Goal: Task Accomplishment & Management: Complete application form

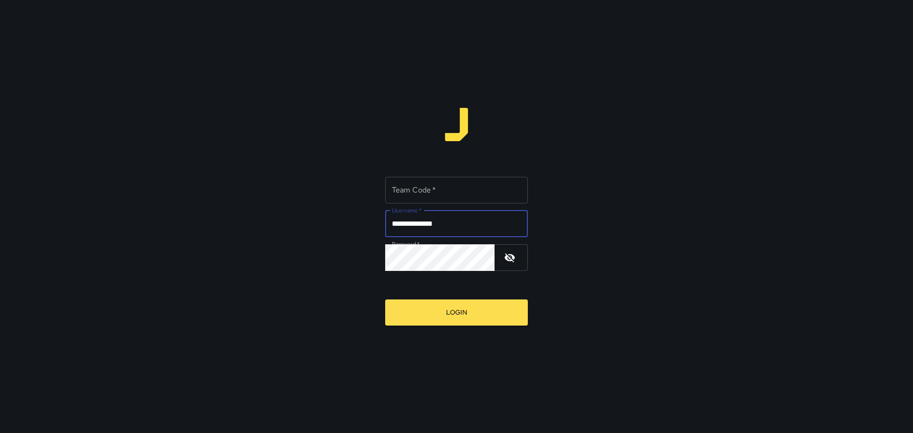
click at [446, 225] on input "**********" at bounding box center [456, 224] width 143 height 27
type input "*********"
click at [524, 260] on div "Password   *" at bounding box center [456, 257] width 143 height 27
click at [518, 262] on button "button" at bounding box center [509, 257] width 23 height 23
click at [457, 199] on input "Team Code   *" at bounding box center [456, 190] width 143 height 27
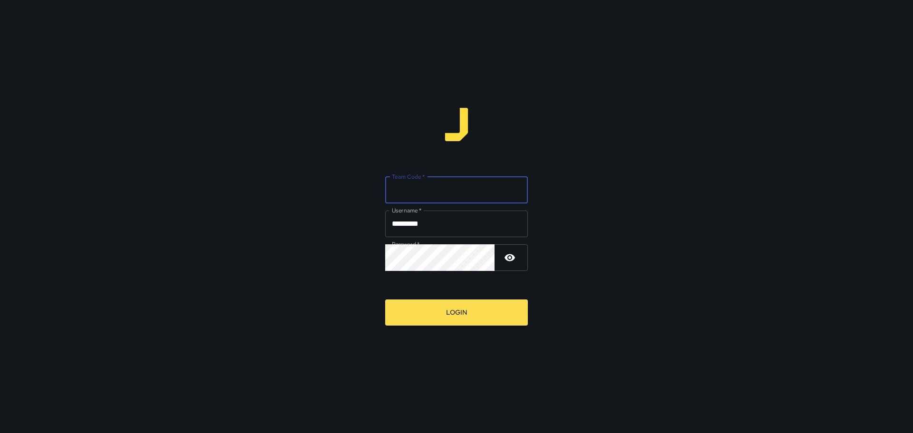
type input "****"
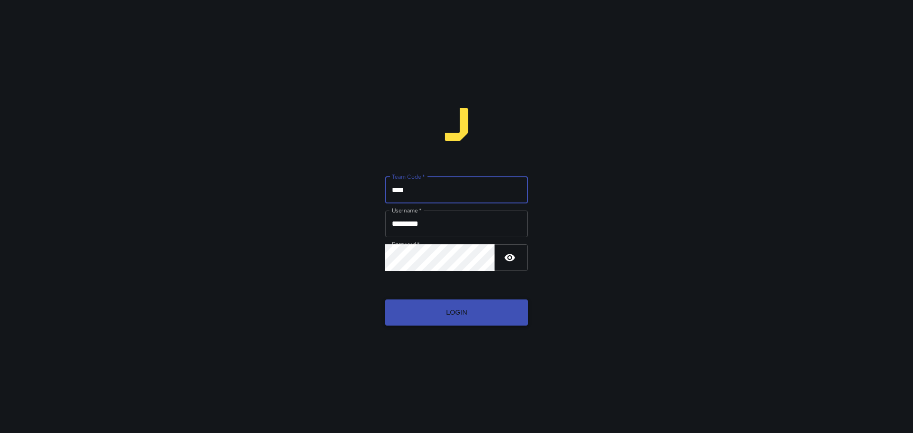
click at [460, 309] on button "Login" at bounding box center [456, 312] width 143 height 26
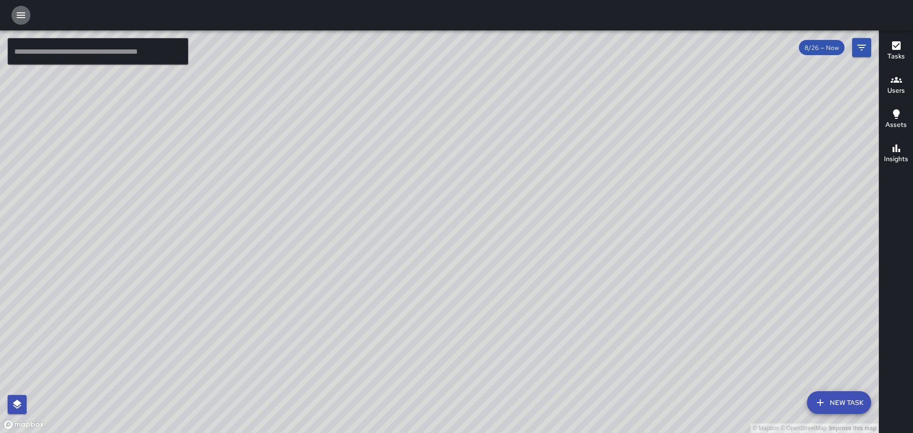
click at [25, 11] on icon "button" at bounding box center [20, 15] width 11 height 11
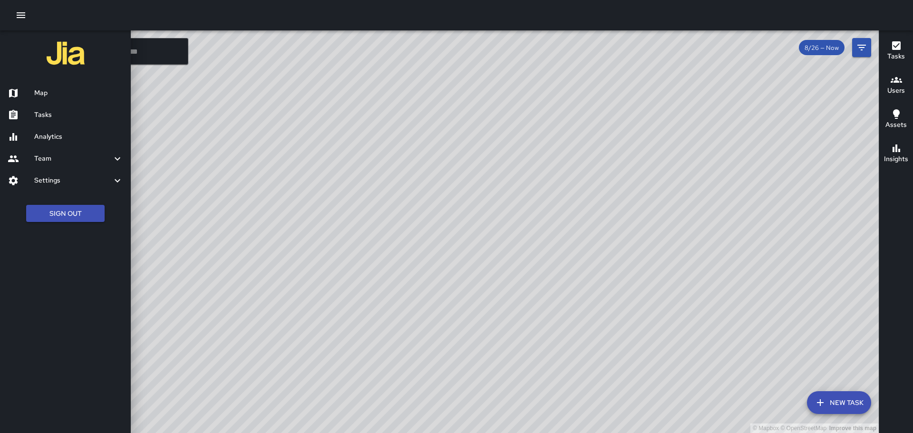
drag, startPoint x: 674, startPoint y: 12, endPoint x: 689, endPoint y: 15, distance: 14.5
click at [674, 12] on div at bounding box center [456, 15] width 913 height 30
click at [53, 113] on h6 "Tasks" at bounding box center [78, 115] width 89 height 10
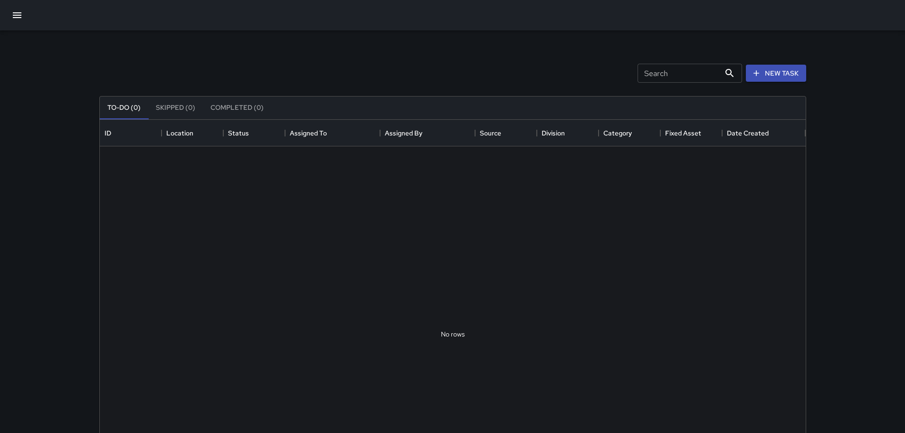
scroll to position [395, 699]
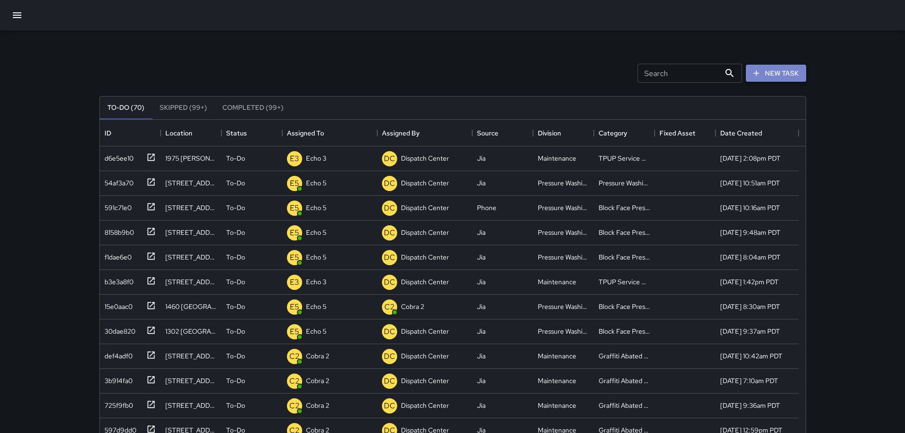
click at [765, 75] on button "New Task" at bounding box center [776, 74] width 60 height 18
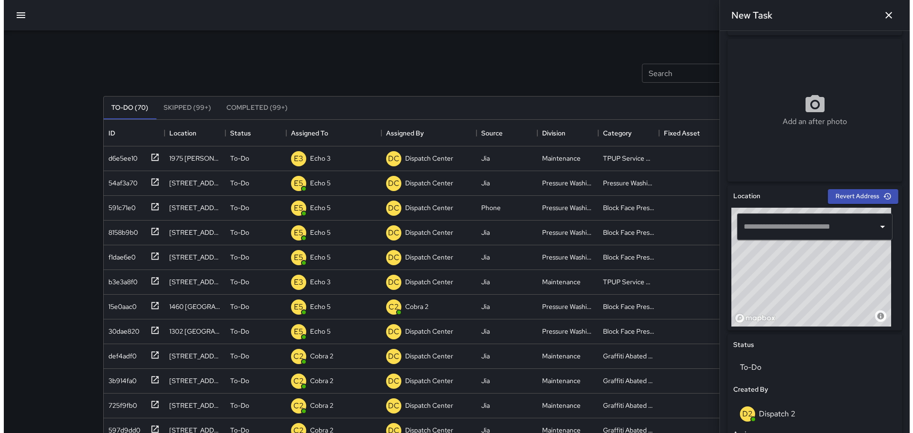
scroll to position [190, 0]
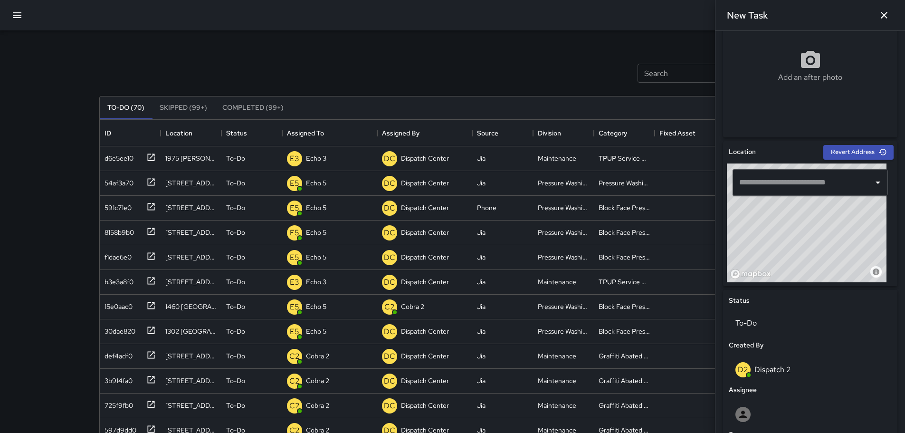
click at [768, 185] on input "text" at bounding box center [803, 182] width 133 height 18
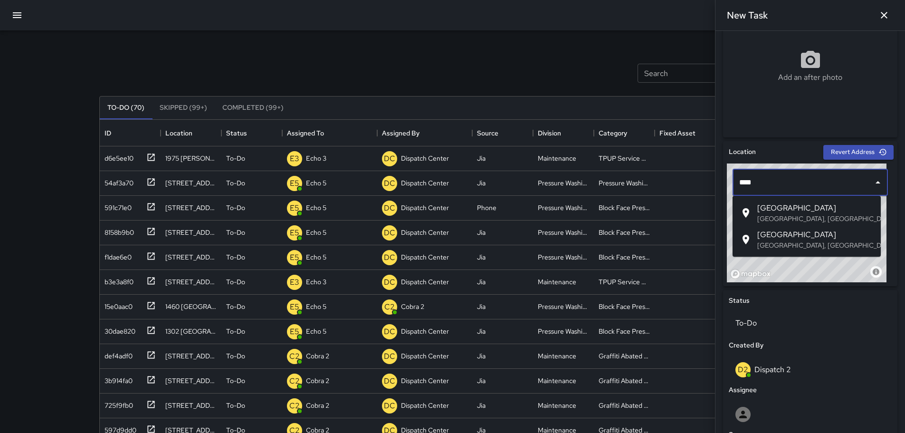
click at [780, 209] on span "19th Street" at bounding box center [816, 207] width 116 height 11
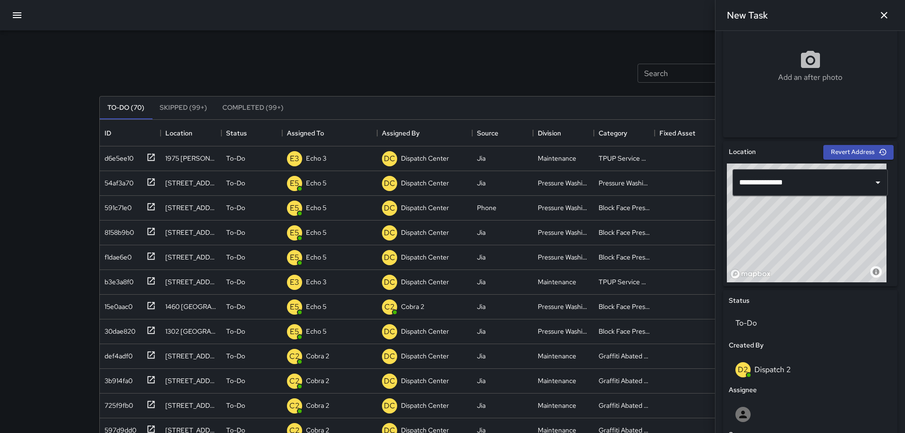
drag, startPoint x: 782, startPoint y: 224, endPoint x: 794, endPoint y: 246, distance: 24.5
click at [794, 246] on div "© Mapbox © OpenStreetMap Improve this map" at bounding box center [807, 222] width 160 height 119
drag, startPoint x: 850, startPoint y: 215, endPoint x: 813, endPoint y: 221, distance: 37.4
click at [824, 222] on div "© Mapbox © OpenStreetMap Improve this map" at bounding box center [807, 222] width 160 height 119
drag, startPoint x: 788, startPoint y: 208, endPoint x: 782, endPoint y: 231, distance: 23.6
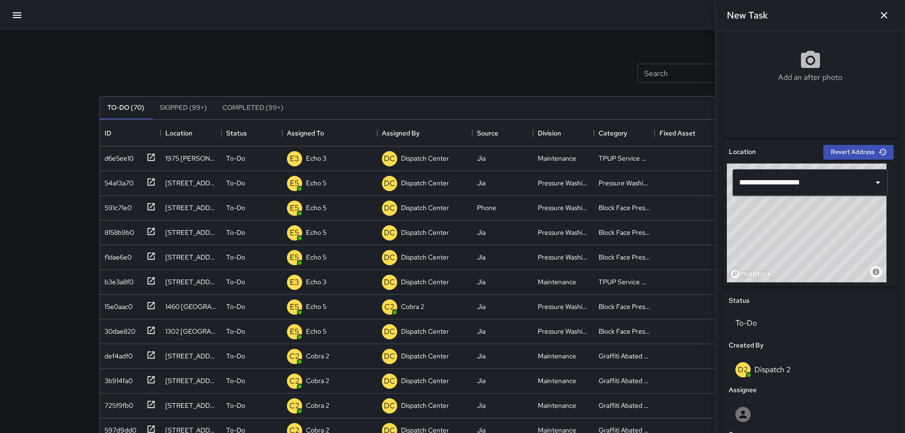
click at [782, 231] on div "© Mapbox © OpenStreetMap Improve this map" at bounding box center [807, 222] width 160 height 119
type input "**********"
click at [861, 184] on icon "Clear" at bounding box center [866, 183] width 10 height 10
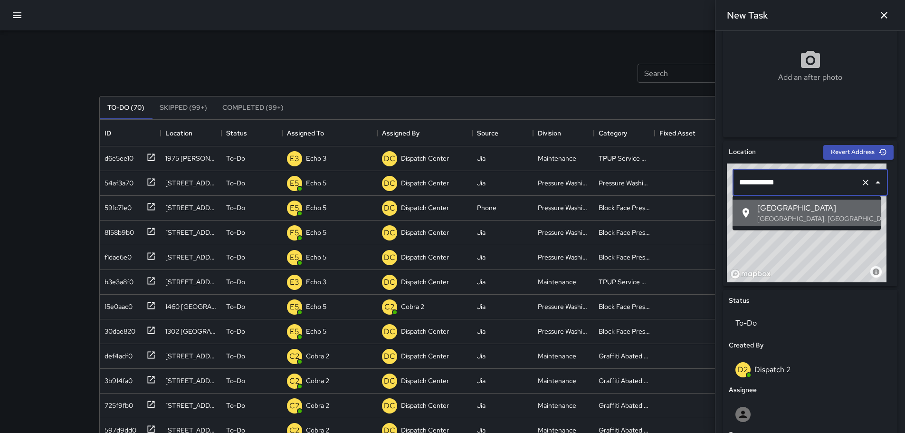
click at [774, 208] on span "19th St & Telegraph Avenue" at bounding box center [816, 207] width 116 height 11
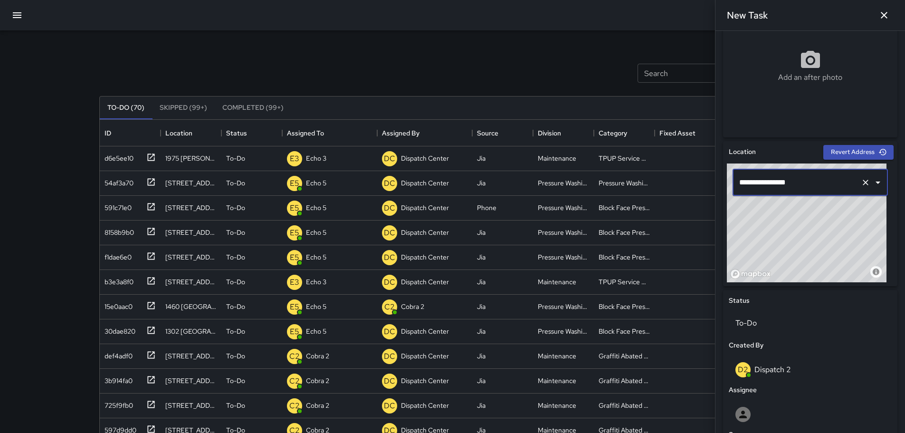
type input "**********"
click at [861, 179] on icon "Clear" at bounding box center [866, 183] width 10 height 10
click at [13, 14] on icon "button" at bounding box center [16, 15] width 11 height 11
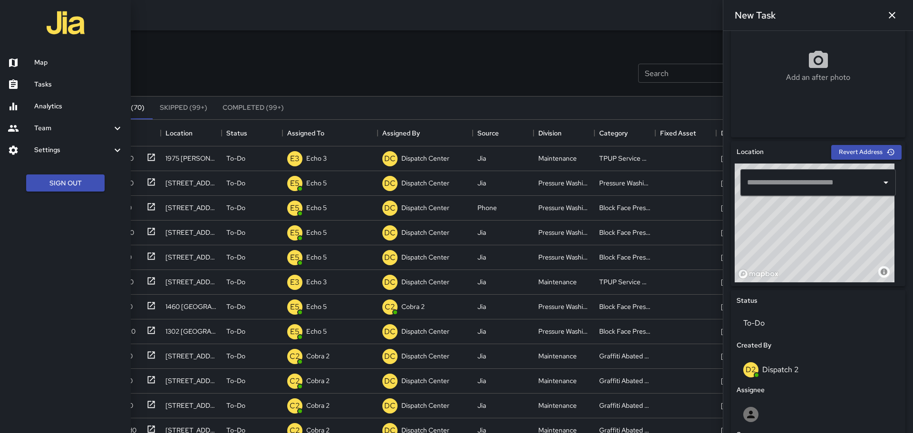
click at [49, 53] on link "Map" at bounding box center [65, 63] width 131 height 22
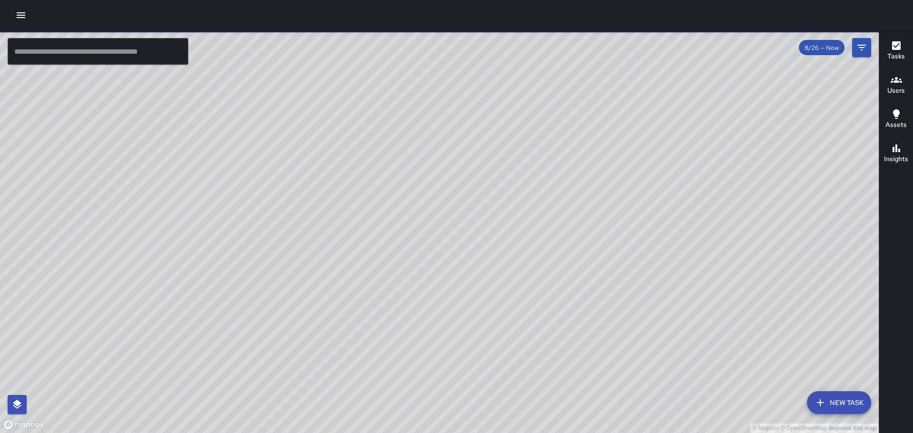
drag, startPoint x: 326, startPoint y: 174, endPoint x: 577, endPoint y: 185, distance: 251.6
click at [596, 180] on div "© Mapbox © OpenStreetMap Improve this map" at bounding box center [439, 231] width 878 height 403
drag, startPoint x: 331, startPoint y: 238, endPoint x: 392, endPoint y: 215, distance: 65.0
click at [392, 215] on div "© Mapbox © OpenStreetMap Improve this map" at bounding box center [439, 231] width 878 height 403
drag, startPoint x: 334, startPoint y: 234, endPoint x: 350, endPoint y: 134, distance: 102.0
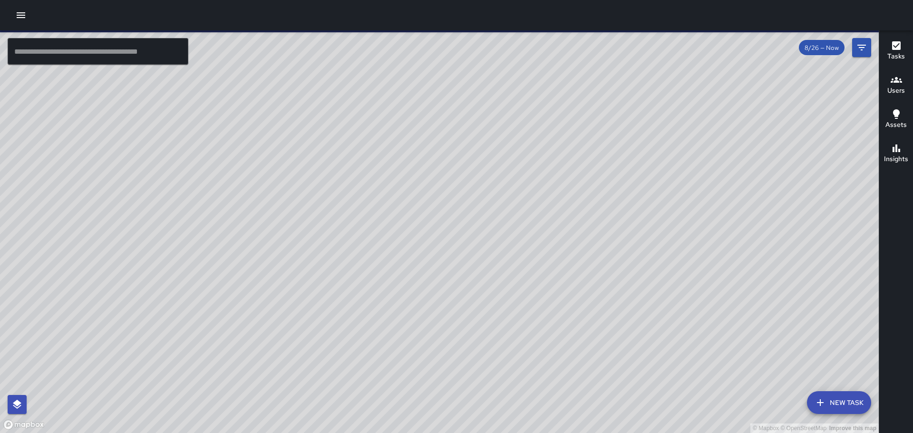
click at [350, 134] on div "© Mapbox © OpenStreetMap Improve this map" at bounding box center [439, 231] width 878 height 403
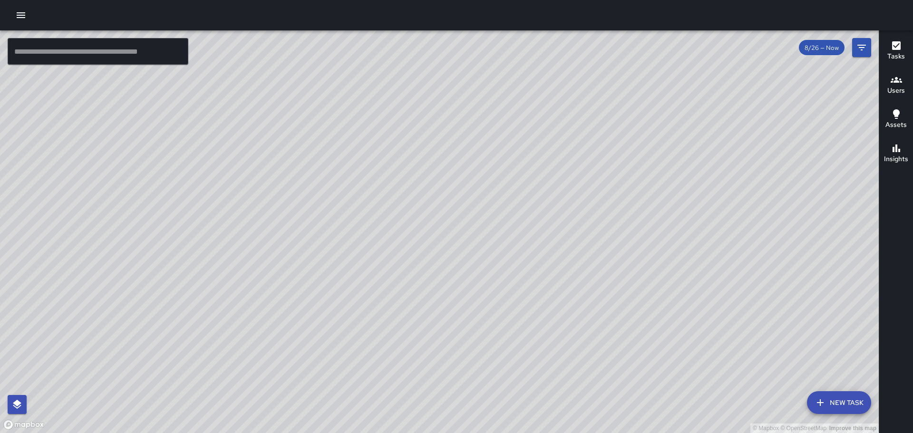
drag, startPoint x: 359, startPoint y: 152, endPoint x: 414, endPoint y: 213, distance: 82.4
click at [414, 213] on div "© Mapbox © OpenStreetMap Improve this map" at bounding box center [439, 231] width 878 height 403
drag, startPoint x: 339, startPoint y: 221, endPoint x: 453, endPoint y: 162, distance: 128.4
click at [448, 164] on div "© Mapbox © OpenStreetMap Improve this map" at bounding box center [439, 231] width 878 height 403
drag, startPoint x: 355, startPoint y: 184, endPoint x: 295, endPoint y: 104, distance: 101.1
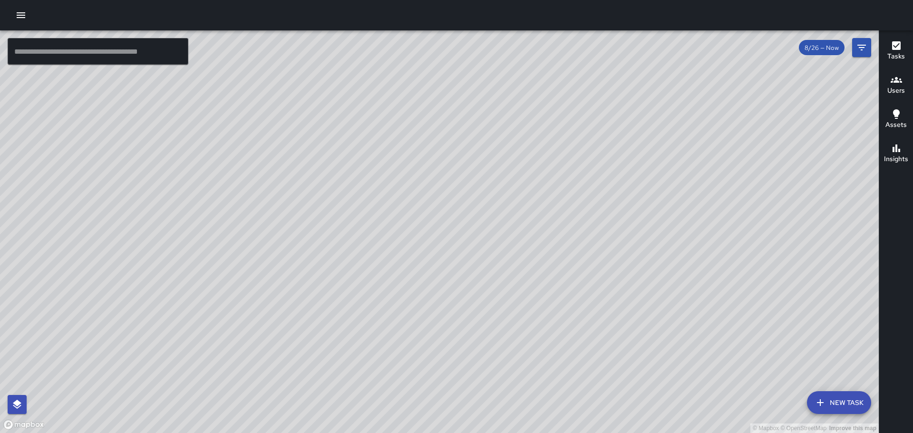
click at [295, 104] on div "© Mapbox © OpenStreetMap Improve this map" at bounding box center [439, 231] width 878 height 403
drag, startPoint x: 368, startPoint y: 240, endPoint x: 451, endPoint y: 110, distance: 154.4
click at [451, 110] on div "© Mapbox © OpenStreetMap Improve this map" at bounding box center [439, 231] width 878 height 403
drag, startPoint x: 308, startPoint y: 277, endPoint x: 347, endPoint y: 192, distance: 93.4
click at [347, 192] on div "© Mapbox © OpenStreetMap Improve this map" at bounding box center [439, 231] width 878 height 403
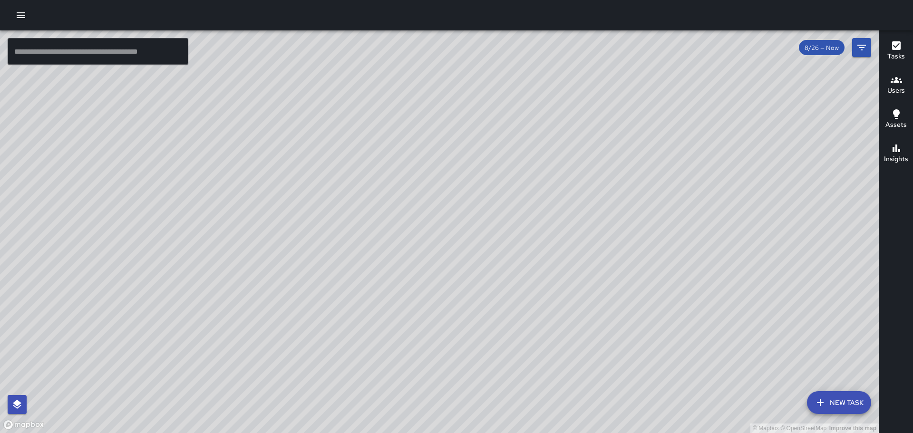
drag, startPoint x: 332, startPoint y: 244, endPoint x: 337, endPoint y: 231, distance: 14.7
click at [341, 229] on div "© Mapbox © OpenStreetMap Improve this map" at bounding box center [439, 231] width 878 height 403
drag, startPoint x: 346, startPoint y: 187, endPoint x: 304, endPoint y: 298, distance: 118.5
click at [304, 298] on div "© Mapbox © OpenStreetMap Improve this map" at bounding box center [439, 231] width 878 height 403
click at [841, 406] on button "New Task" at bounding box center [839, 402] width 64 height 23
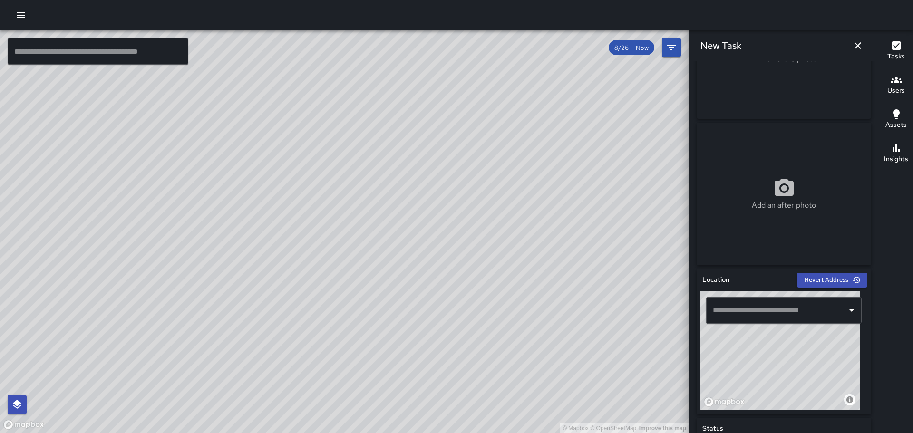
scroll to position [95, 0]
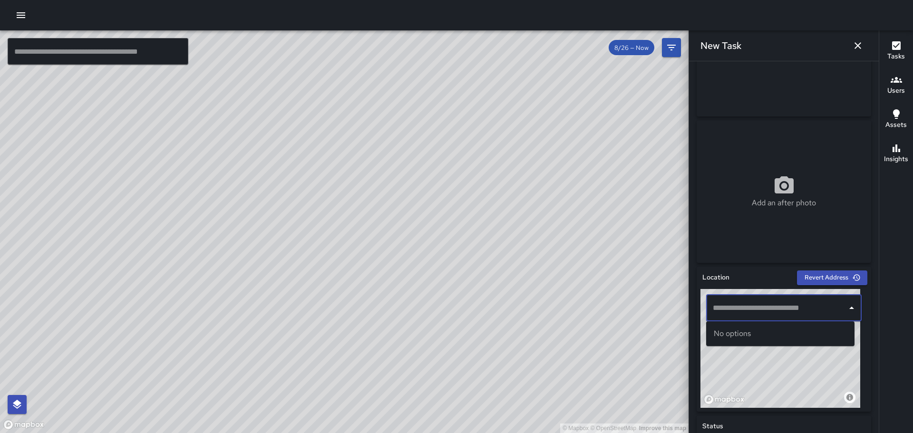
paste input "**********"
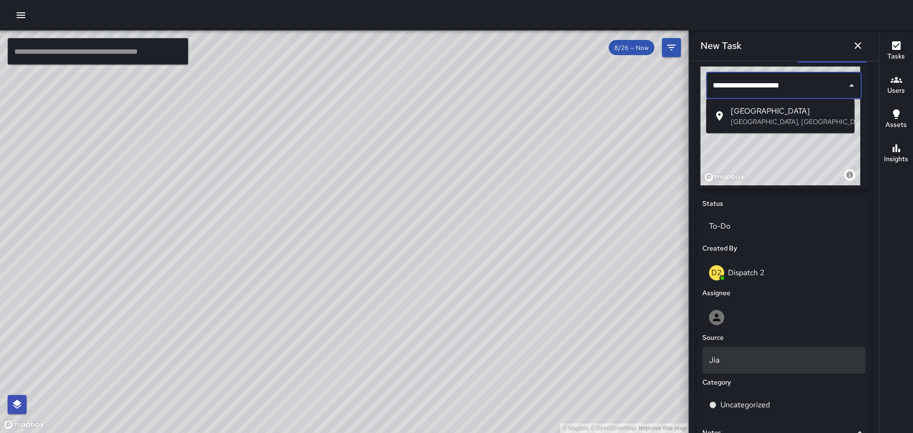
scroll to position [365, 0]
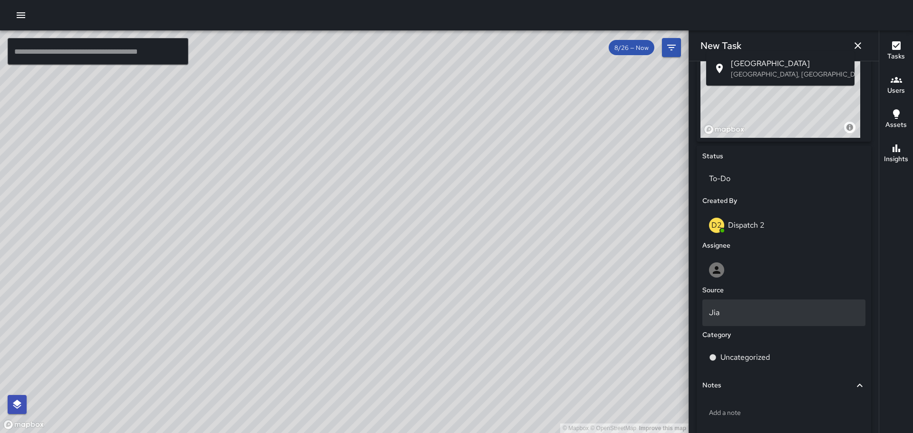
type input "**********"
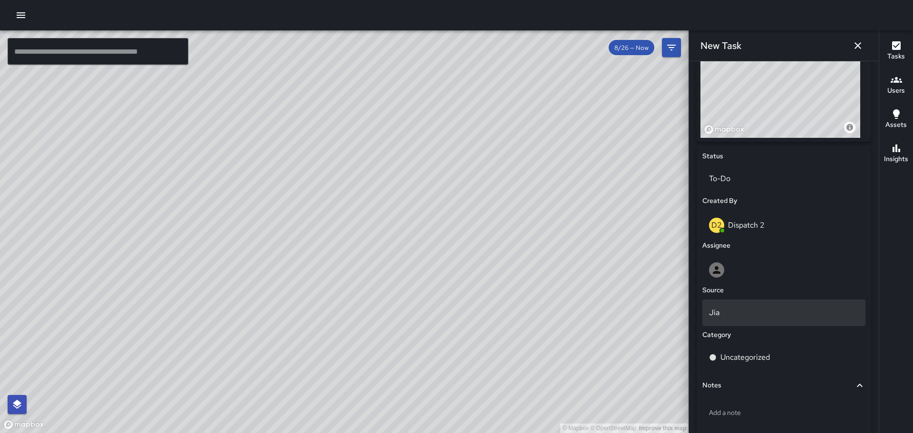
click at [738, 355] on p "Uncategorized" at bounding box center [744, 357] width 49 height 11
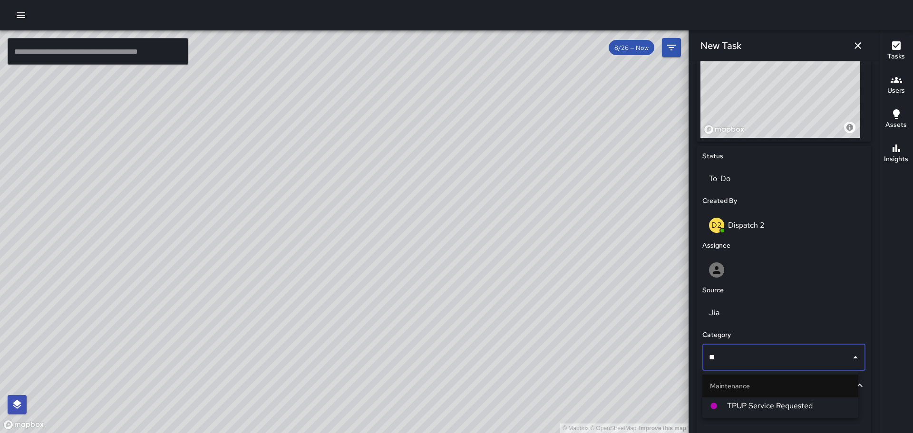
type input "*"
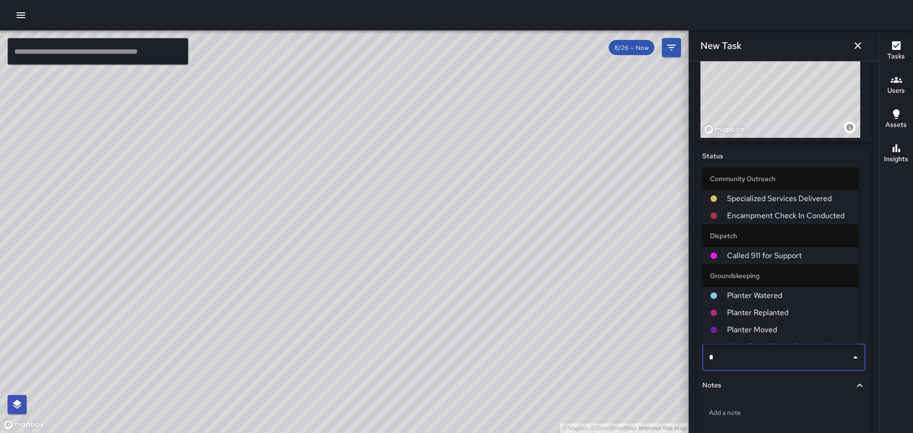
type input "**"
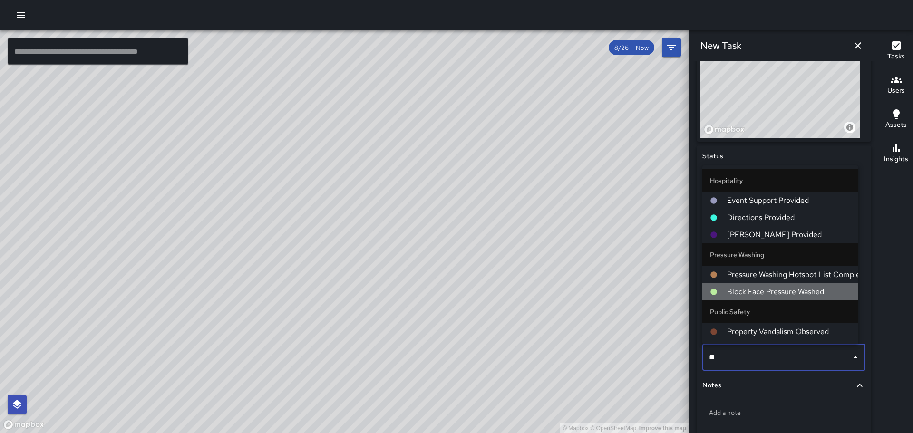
click at [770, 293] on span "Block Face Pressure Washed" at bounding box center [789, 291] width 124 height 11
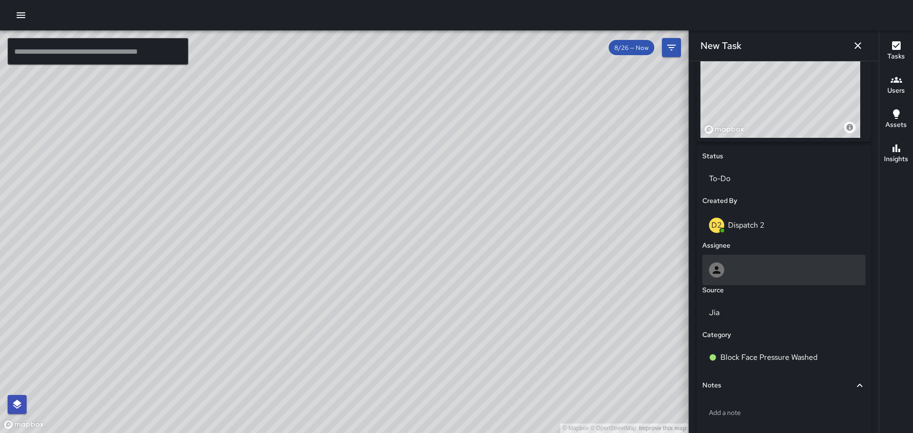
click at [728, 269] on div at bounding box center [784, 269] width 150 height 15
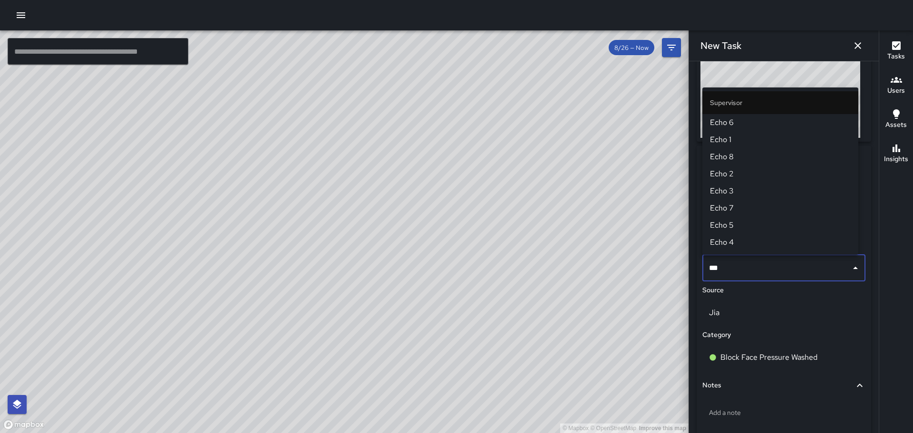
type input "****"
click at [737, 225] on span "Echo 5" at bounding box center [780, 225] width 141 height 11
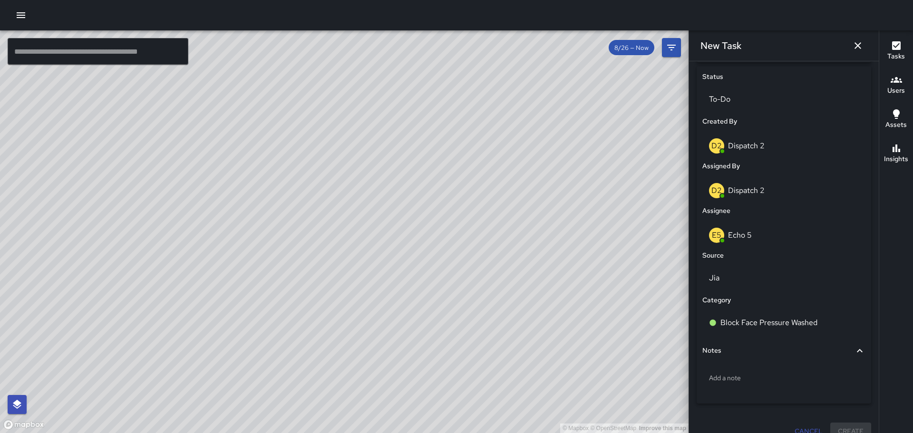
scroll to position [459, 0]
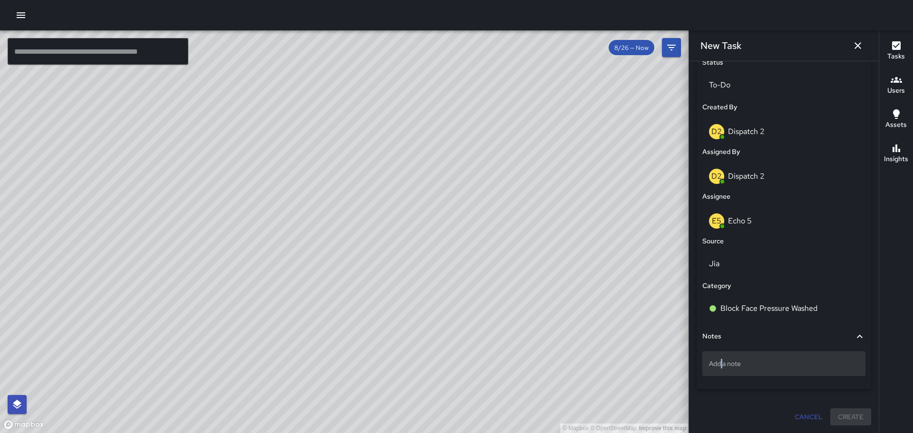
drag, startPoint x: 736, startPoint y: 365, endPoint x: 721, endPoint y: 359, distance: 16.4
click at [721, 359] on p "Add a note" at bounding box center [784, 364] width 150 height 10
type textarea "*"
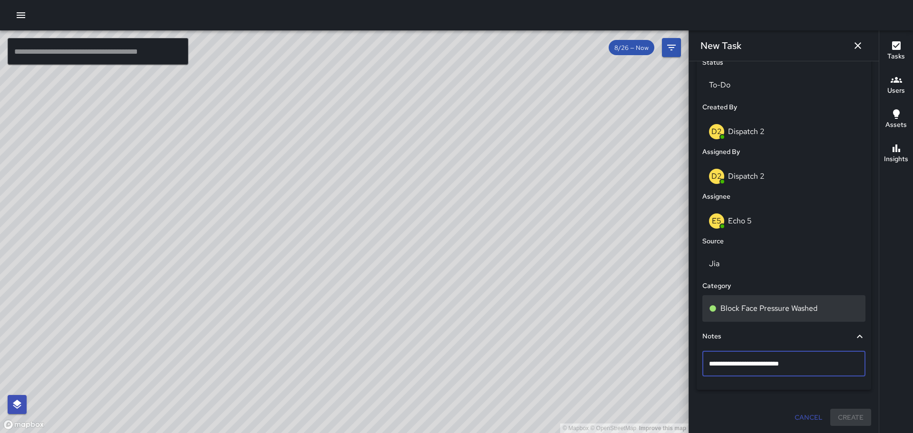
type textarea "**********"
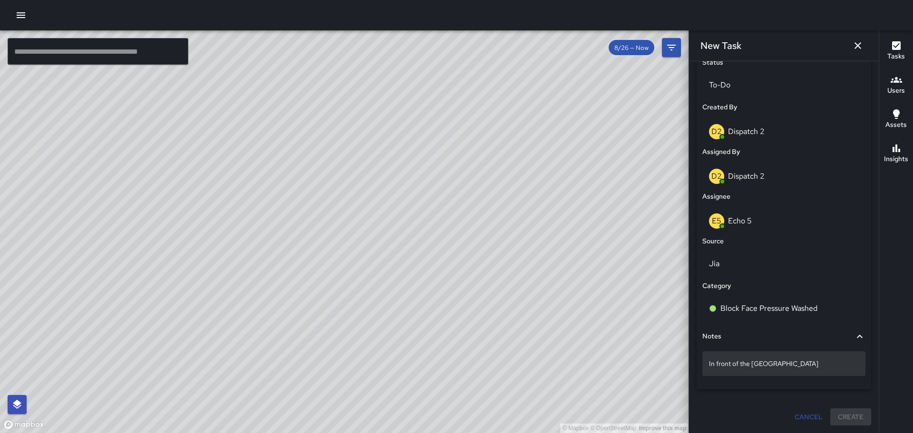
click at [795, 367] on p "In front of the Fox Theater" at bounding box center [784, 364] width 150 height 10
type textarea "**********"
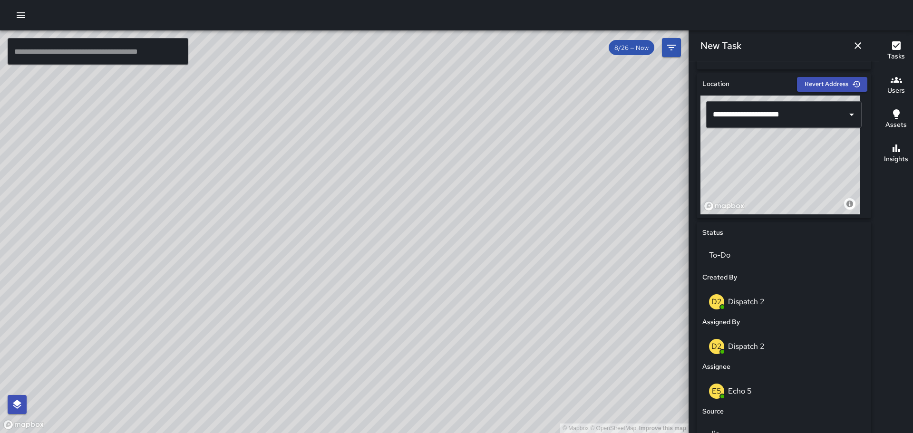
scroll to position [269, 0]
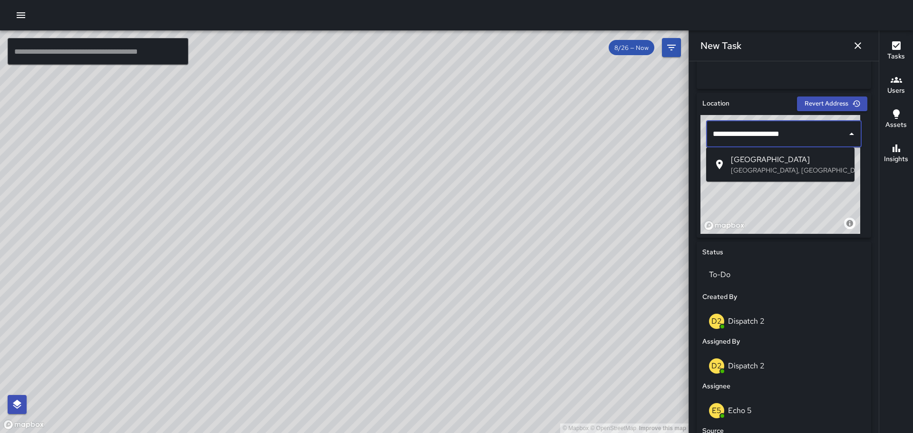
click at [793, 130] on input "**********" at bounding box center [776, 134] width 133 height 18
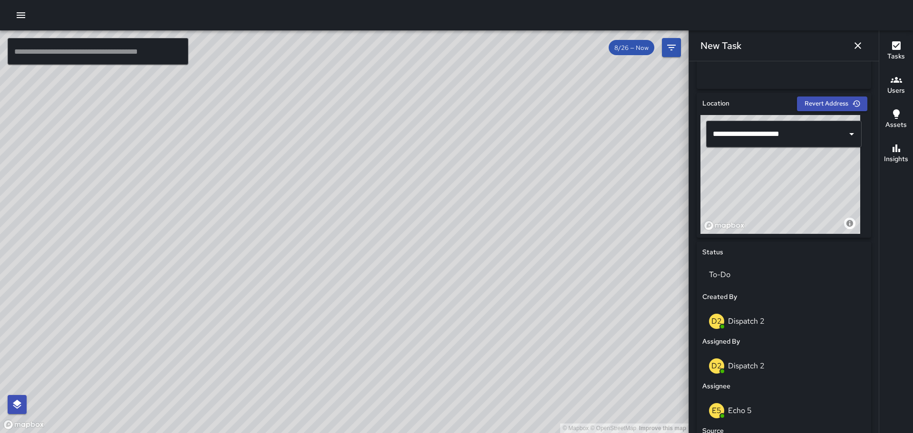
click at [782, 40] on div "New Task" at bounding box center [784, 45] width 190 height 30
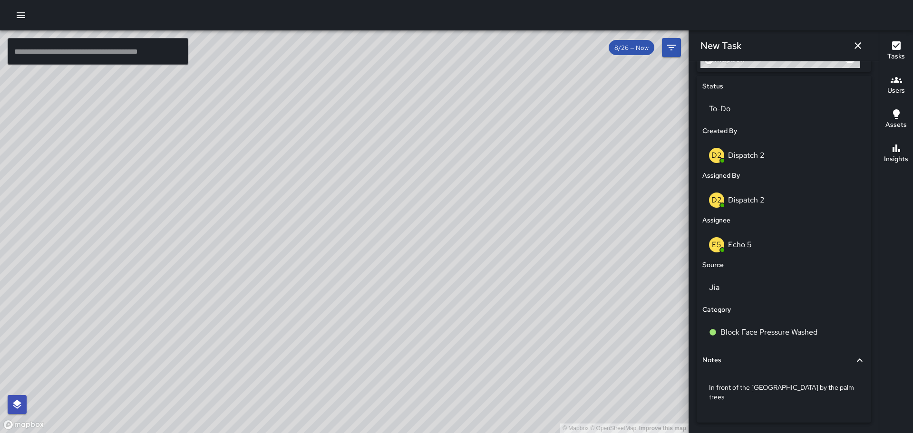
scroll to position [459, 0]
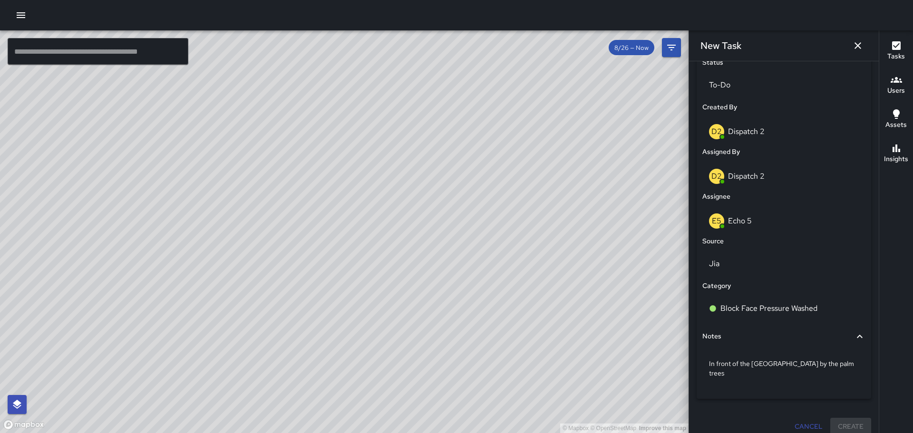
click at [841, 418] on div "Cancel Create" at bounding box center [783, 427] width 174 height 18
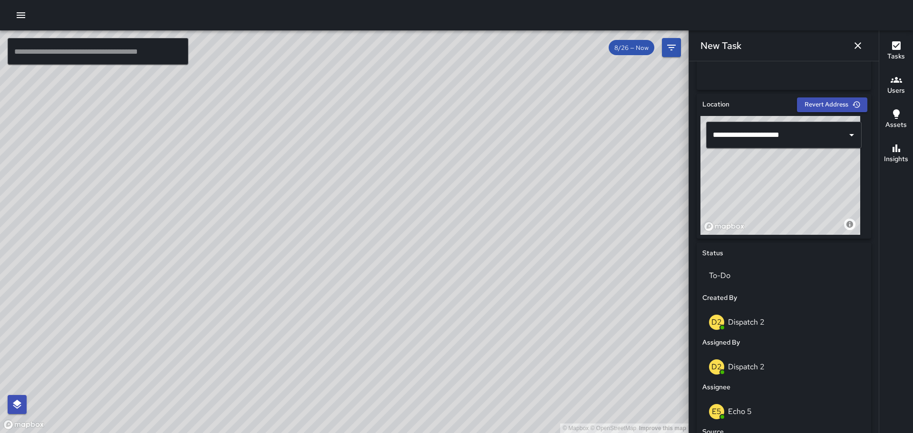
scroll to position [173, 0]
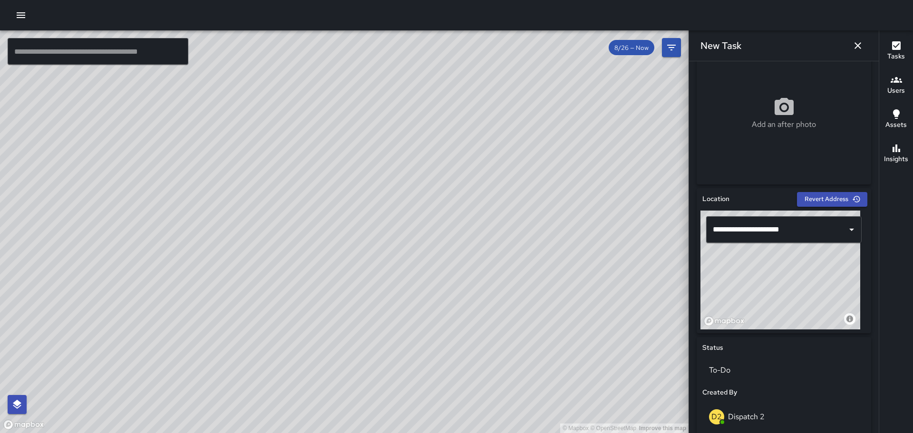
click at [806, 225] on input "**********" at bounding box center [776, 230] width 133 height 18
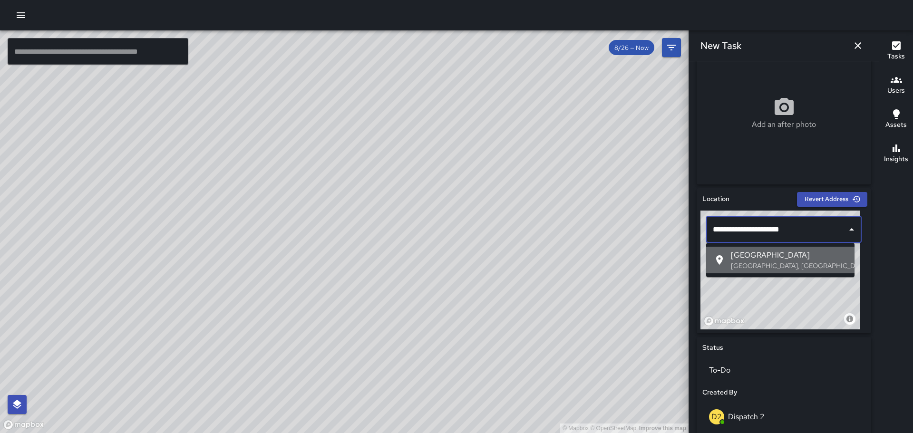
click at [805, 253] on span "Telegraph Ave & 19th Street" at bounding box center [788, 255] width 116 height 11
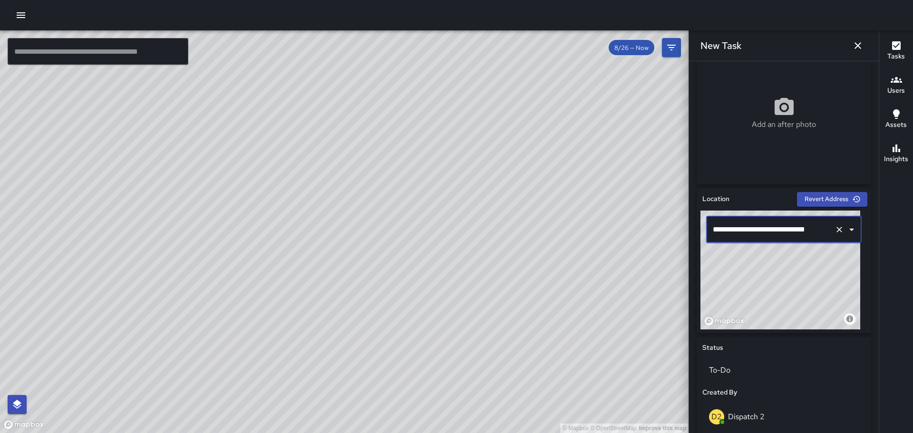
type input "**********"
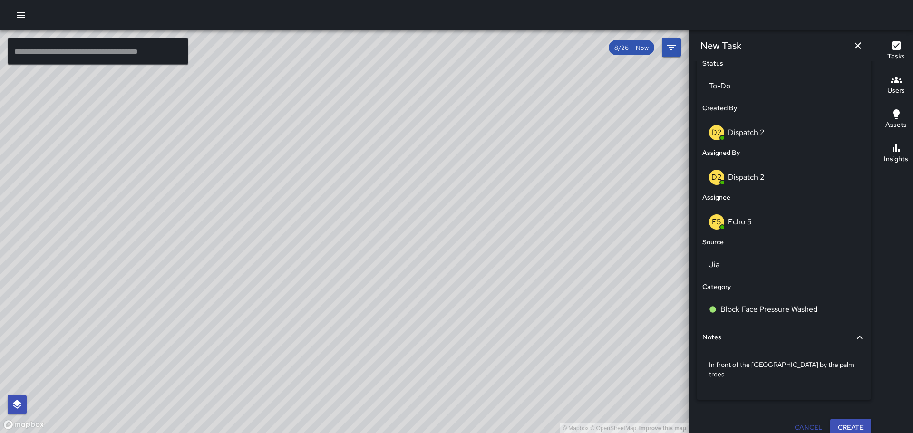
scroll to position [459, 0]
click at [841, 420] on button "Create" at bounding box center [850, 427] width 41 height 18
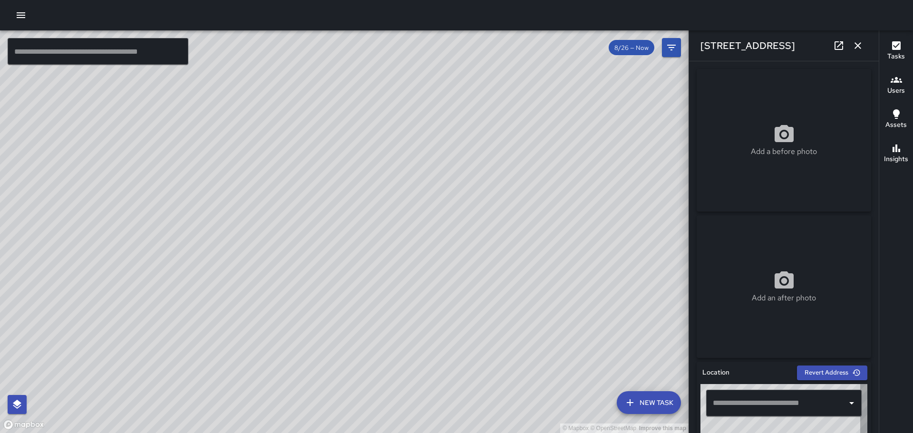
type input "**********"
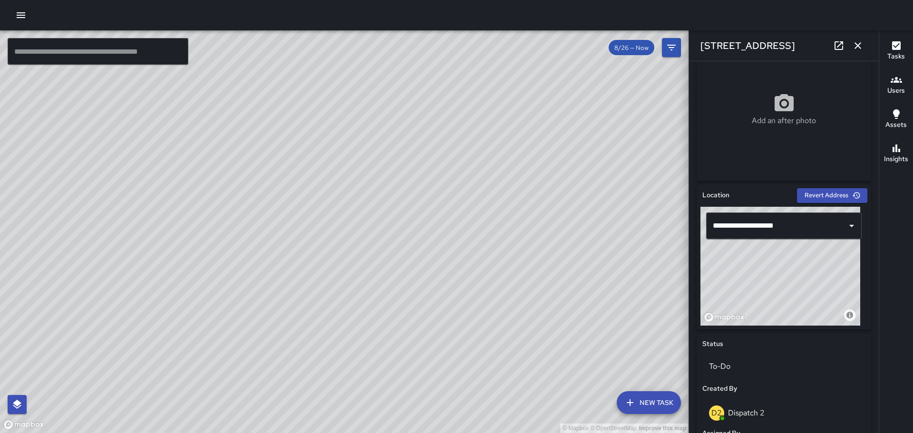
scroll to position [492, 0]
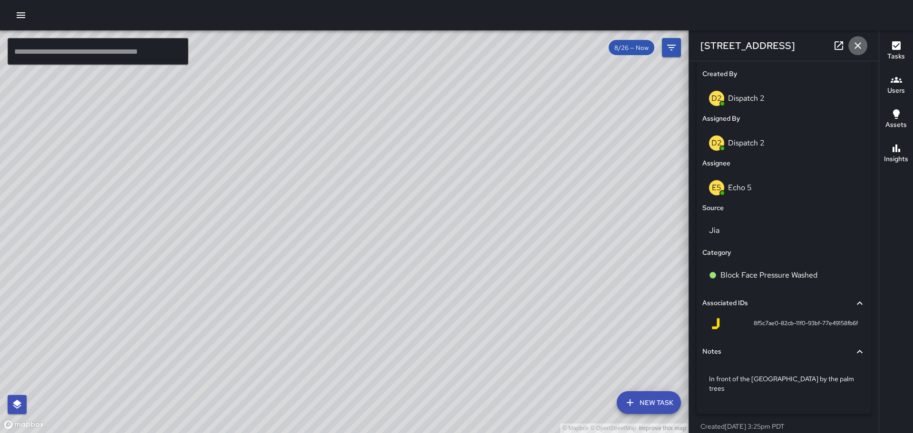
click at [864, 44] on button "button" at bounding box center [857, 45] width 19 height 19
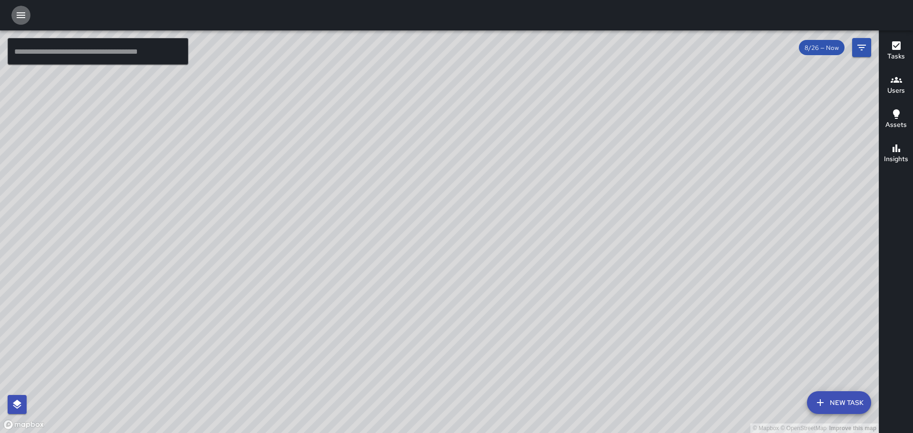
click at [19, 10] on icon "button" at bounding box center [20, 15] width 11 height 11
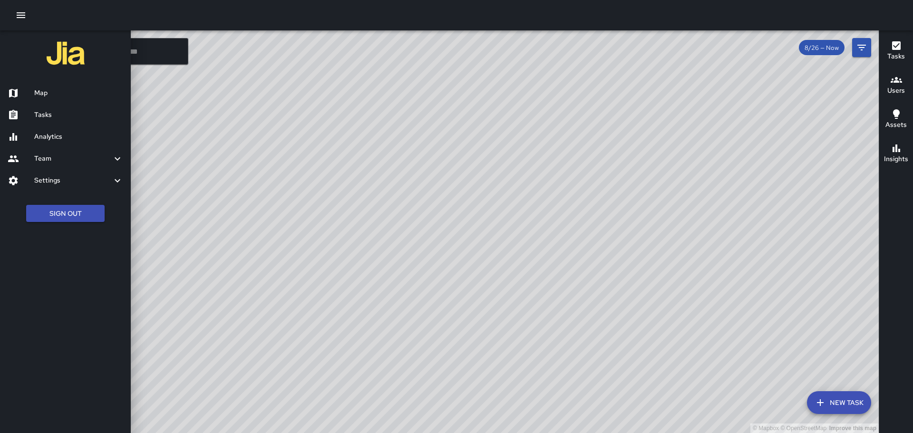
click at [67, 117] on h6 "Tasks" at bounding box center [78, 115] width 89 height 10
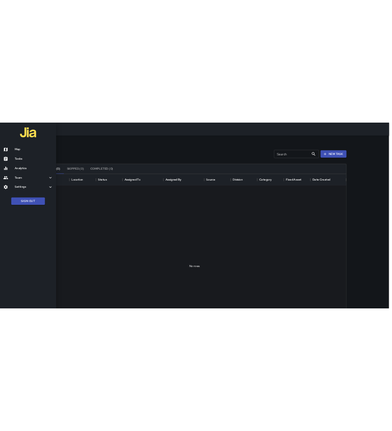
scroll to position [395, 699]
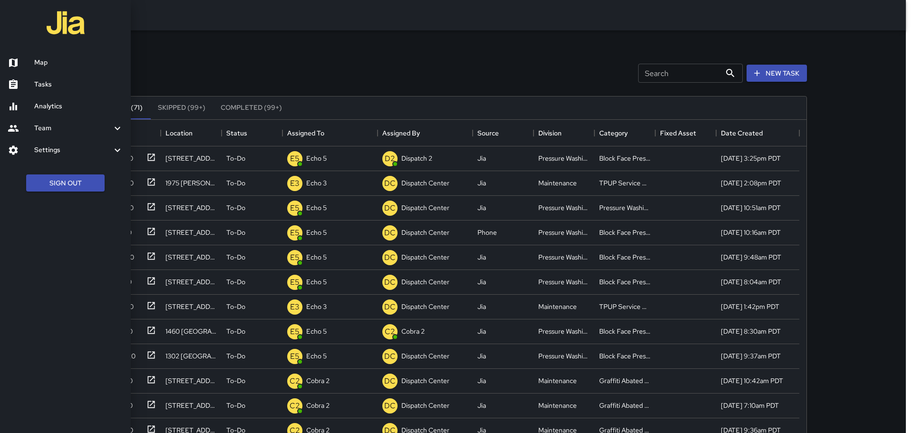
click at [362, 41] on div at bounding box center [456, 216] width 913 height 433
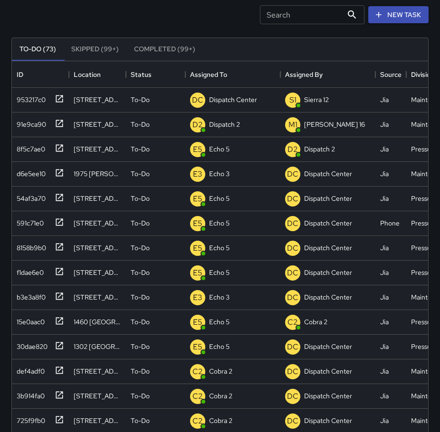
scroll to position [59, 0]
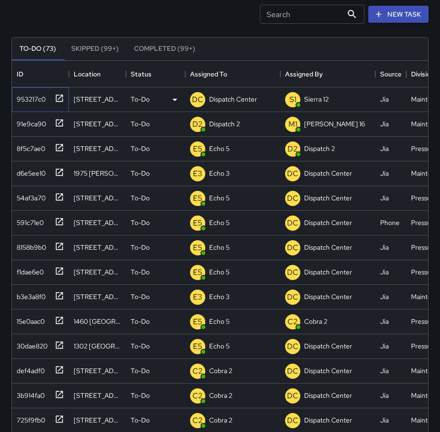
click at [62, 102] on icon at bounding box center [60, 99] width 10 height 10
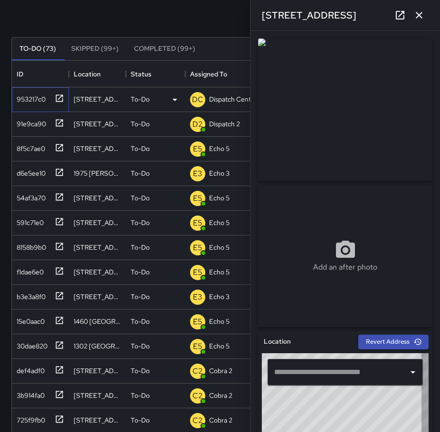
type input "**********"
click at [419, 19] on icon "button" at bounding box center [418, 15] width 11 height 11
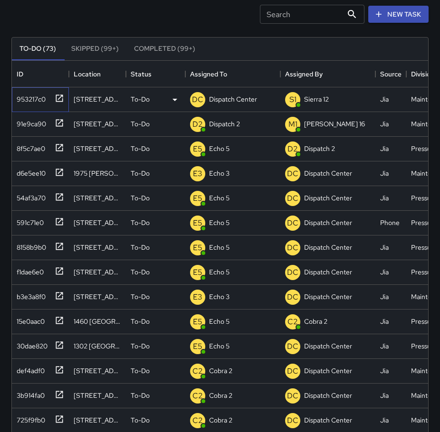
click at [55, 97] on icon at bounding box center [60, 99] width 10 height 10
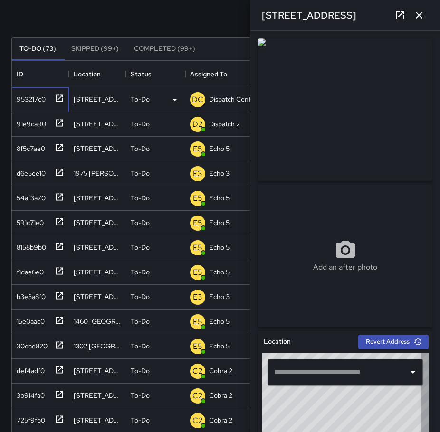
type input "**********"
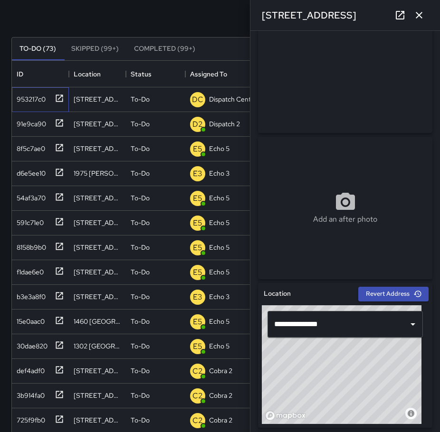
scroll to position [49, 0]
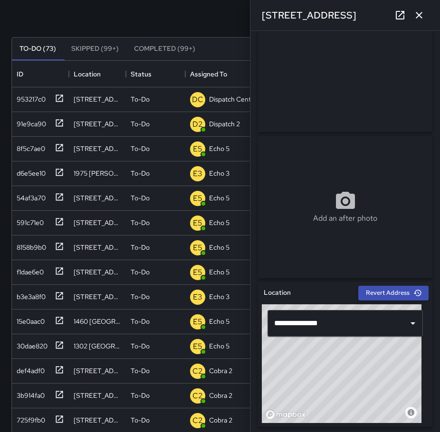
click at [419, 15] on icon "button" at bounding box center [419, 15] width 7 height 7
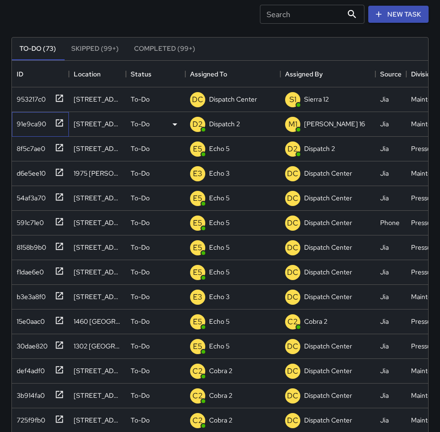
click at [58, 121] on icon at bounding box center [60, 123] width 10 height 10
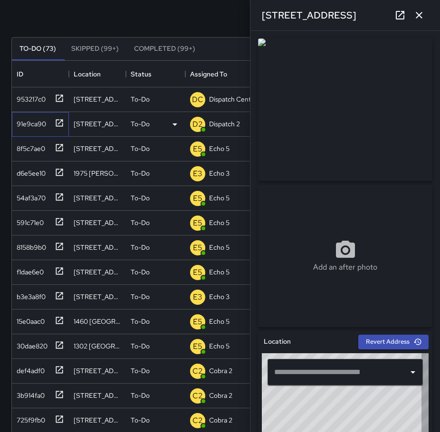
type input "**********"
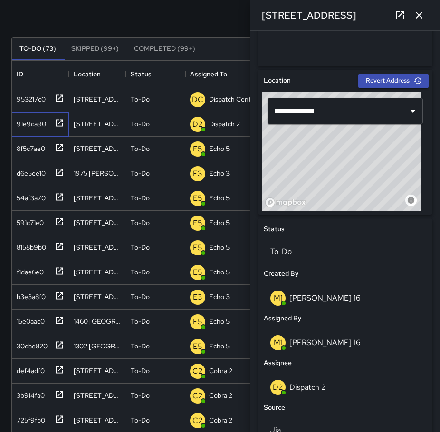
scroll to position [285, 0]
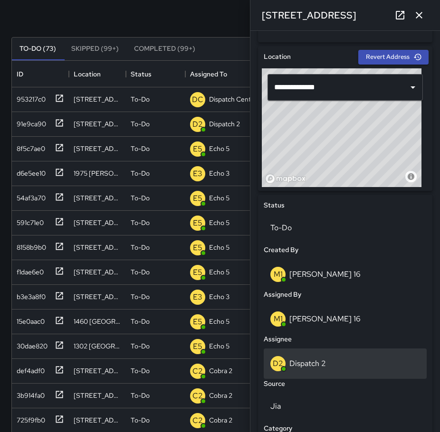
click at [343, 365] on div "D2 Dispatch 2" at bounding box center [345, 363] width 150 height 15
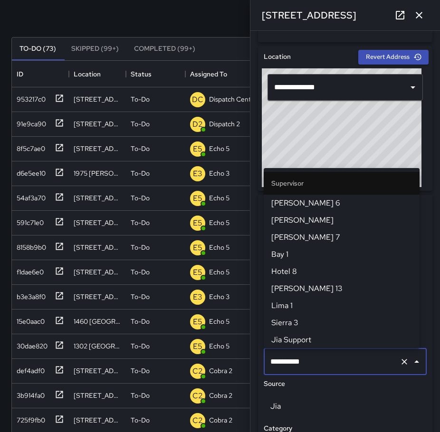
scroll to position [222, 0]
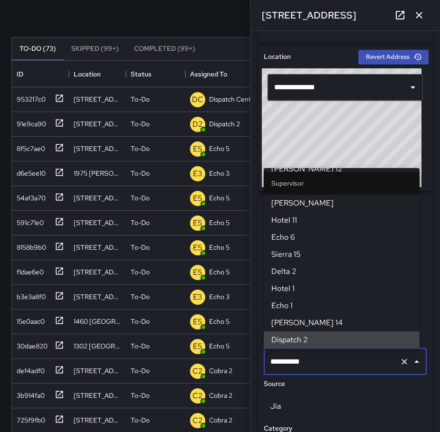
click at [400, 363] on icon "Clear" at bounding box center [405, 362] width 10 height 10
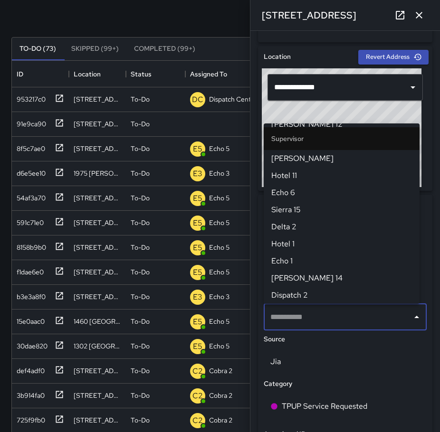
scroll to position [0, 0]
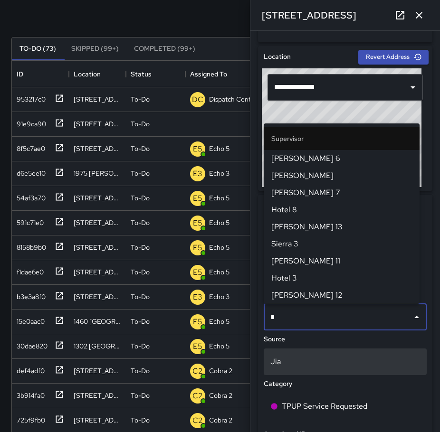
type input "**"
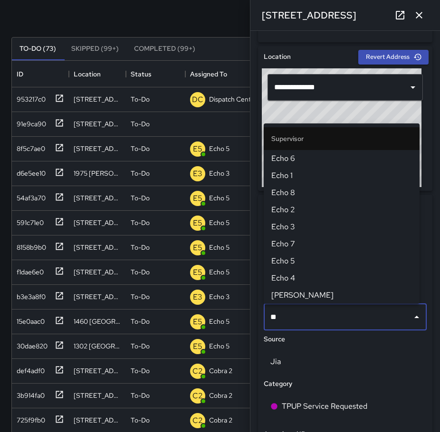
click at [320, 228] on span "Echo 3" at bounding box center [341, 226] width 141 height 11
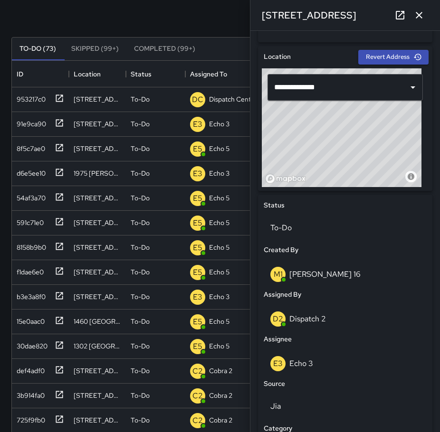
click at [423, 15] on icon "button" at bounding box center [418, 15] width 11 height 11
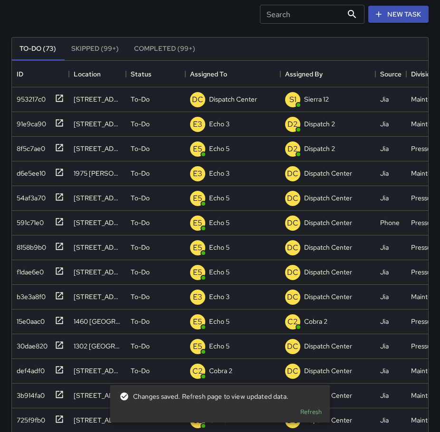
click at [303, 413] on button "Refresh" at bounding box center [311, 412] width 30 height 15
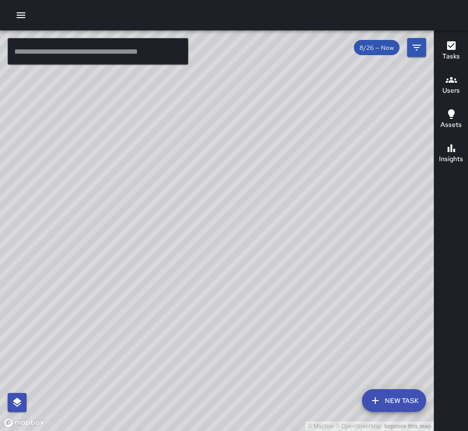
click at [431, 6] on div at bounding box center [234, 15] width 468 height 30
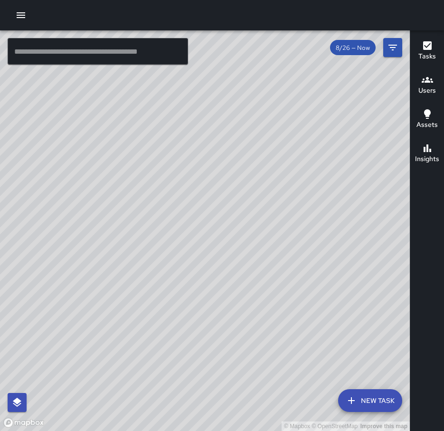
drag, startPoint x: 279, startPoint y: 101, endPoint x: 293, endPoint y: 129, distance: 31.0
click at [293, 129] on div "© Mapbox © OpenStreetMap Improve this map" at bounding box center [205, 230] width 410 height 401
drag, startPoint x: 221, startPoint y: 67, endPoint x: 403, endPoint y: 412, distance: 390.3
click at [403, 412] on div "© Mapbox © OpenStreetMap Improve this map" at bounding box center [205, 230] width 410 height 401
drag, startPoint x: 291, startPoint y: 187, endPoint x: 336, endPoint y: 270, distance: 94.2
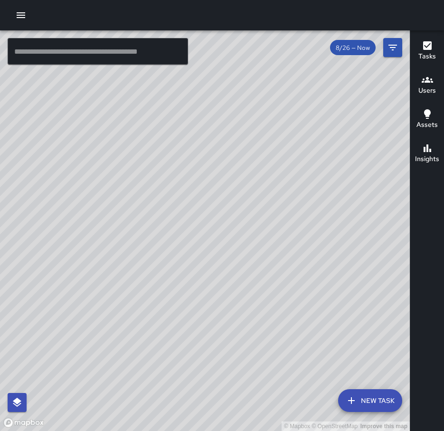
click at [336, 270] on div "© Mapbox © OpenStreetMap Improve this map" at bounding box center [205, 230] width 410 height 401
drag, startPoint x: 273, startPoint y: 171, endPoint x: 277, endPoint y: 199, distance: 28.3
click at [277, 199] on div "© Mapbox © OpenStreetMap Improve this map" at bounding box center [205, 230] width 410 height 401
drag, startPoint x: 222, startPoint y: 202, endPoint x: 238, endPoint y: 202, distance: 15.7
click at [238, 202] on div "© Mapbox © OpenStreetMap Improve this map" at bounding box center [205, 230] width 410 height 401
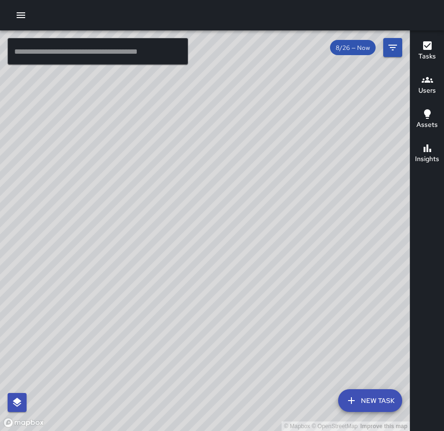
drag, startPoint x: 221, startPoint y: 160, endPoint x: 258, endPoint y: 154, distance: 37.9
click at [258, 154] on div "© Mapbox © OpenStreetMap Improve this map" at bounding box center [205, 230] width 410 height 401
drag, startPoint x: 226, startPoint y: 181, endPoint x: 233, endPoint y: 175, distance: 8.8
click at [233, 175] on div "© Mapbox © OpenStreetMap Improve this map" at bounding box center [205, 230] width 410 height 401
drag, startPoint x: 300, startPoint y: 123, endPoint x: 309, endPoint y: 137, distance: 17.1
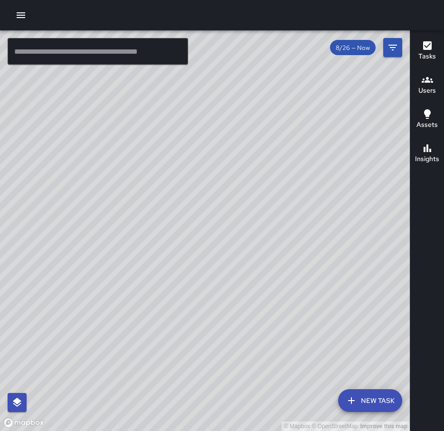
click at [308, 135] on div "© Mapbox © OpenStreetMap Improve this map" at bounding box center [205, 230] width 410 height 401
drag, startPoint x: 155, startPoint y: 173, endPoint x: 245, endPoint y: 118, distance: 105.1
click at [245, 118] on div "© Mapbox © OpenStreetMap Improve this map" at bounding box center [205, 230] width 410 height 401
drag, startPoint x: 247, startPoint y: 120, endPoint x: 163, endPoint y: 164, distance: 94.8
click at [163, 164] on div "© Mapbox © OpenStreetMap Improve this map" at bounding box center [205, 230] width 410 height 401
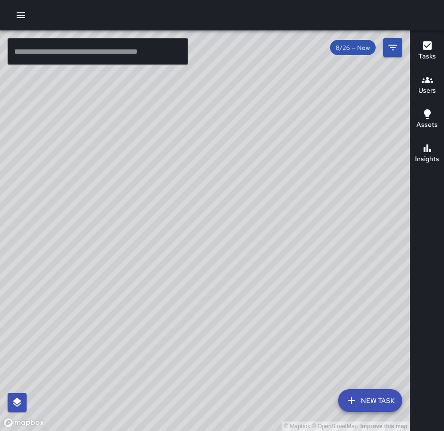
drag, startPoint x: 245, startPoint y: 121, endPoint x: 112, endPoint y: 263, distance: 195.0
click at [98, 286] on div "© Mapbox © OpenStreetMap Improve this map" at bounding box center [205, 230] width 410 height 401
drag, startPoint x: 146, startPoint y: 271, endPoint x: 243, endPoint y: 210, distance: 115.0
click at [243, 210] on div "© Mapbox © OpenStreetMap Improve this map" at bounding box center [205, 230] width 410 height 401
drag, startPoint x: 145, startPoint y: 271, endPoint x: 275, endPoint y: 188, distance: 154.1
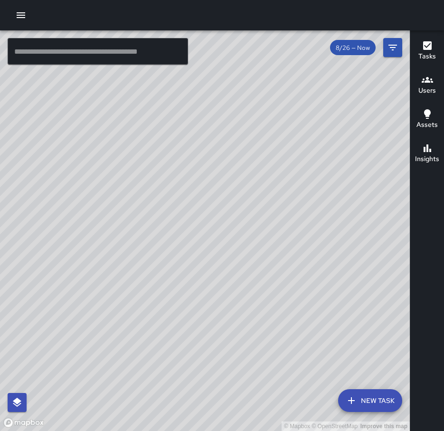
click at [277, 181] on div "© Mapbox © OpenStreetMap Improve this map" at bounding box center [205, 230] width 410 height 401
drag, startPoint x: 59, startPoint y: 334, endPoint x: 144, endPoint y: 362, distance: 89.0
click at [144, 362] on div "© Mapbox © OpenStreetMap Improve this map" at bounding box center [205, 230] width 410 height 401
drag, startPoint x: 292, startPoint y: 186, endPoint x: 230, endPoint y: 228, distance: 75.3
click at [235, 229] on div "© Mapbox © OpenStreetMap Improve this map" at bounding box center [205, 230] width 410 height 401
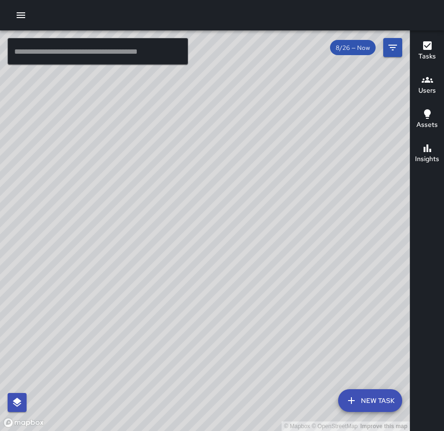
drag, startPoint x: 172, startPoint y: 228, endPoint x: 188, endPoint y: 226, distance: 15.8
click at [188, 226] on div "© Mapbox © OpenStreetMap Improve this map" at bounding box center [205, 230] width 410 height 401
drag, startPoint x: 308, startPoint y: 232, endPoint x: 88, endPoint y: 228, distance: 220.1
click at [88, 228] on div "© Mapbox © OpenStreetMap Improve this map" at bounding box center [205, 230] width 410 height 401
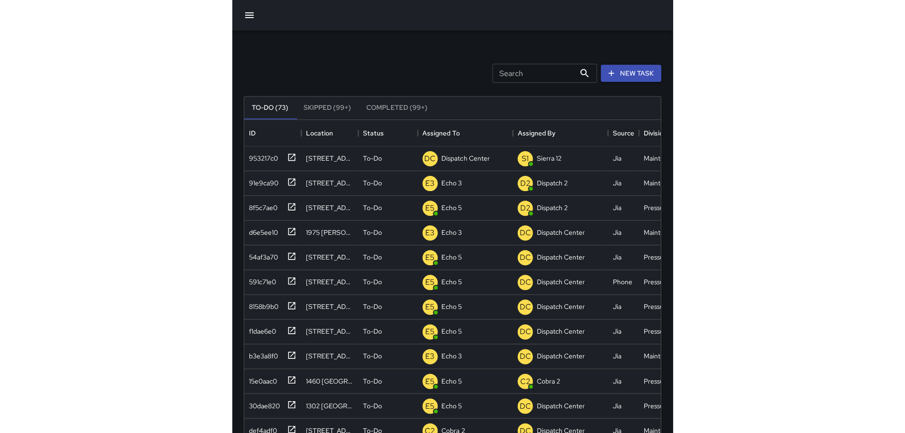
scroll to position [395, 699]
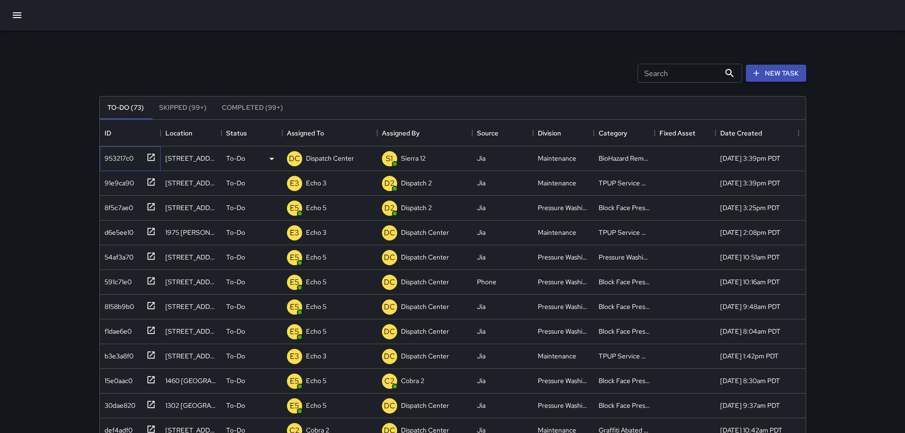
click at [151, 158] on icon at bounding box center [150, 157] width 7 height 7
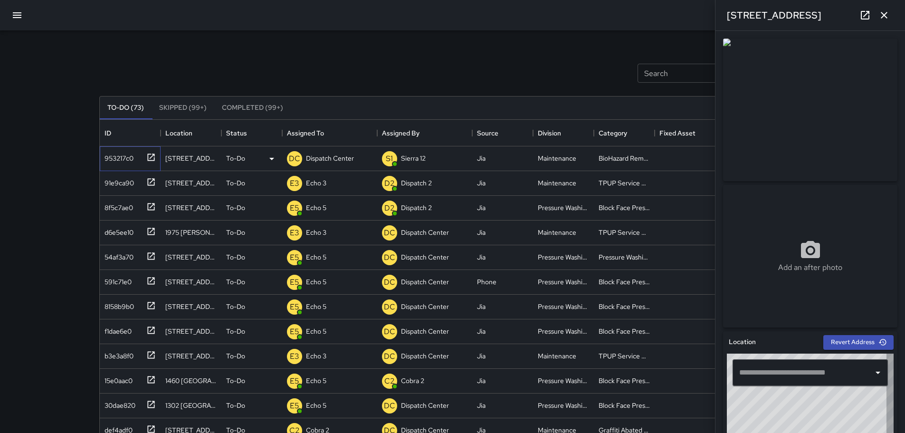
type input "**********"
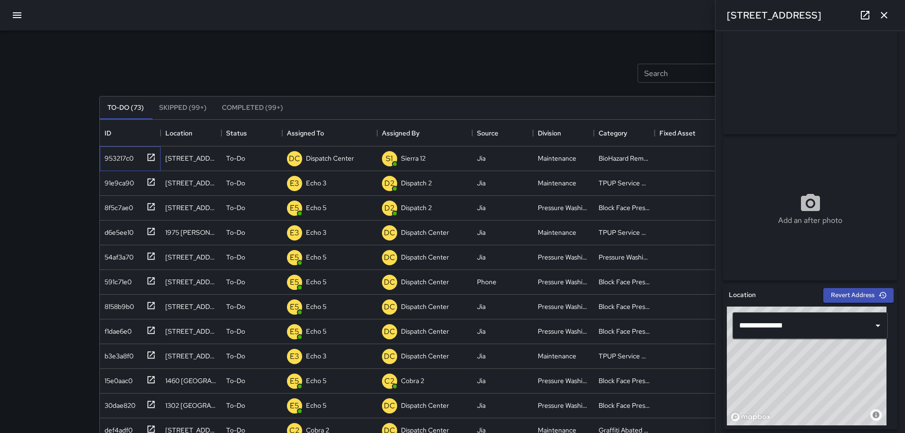
scroll to position [74, 0]
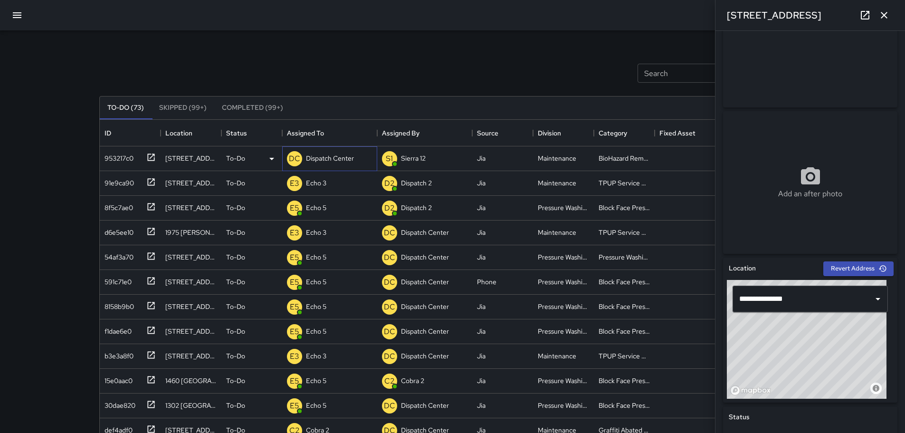
click at [343, 156] on p "Dispatch Center" at bounding box center [330, 159] width 48 height 10
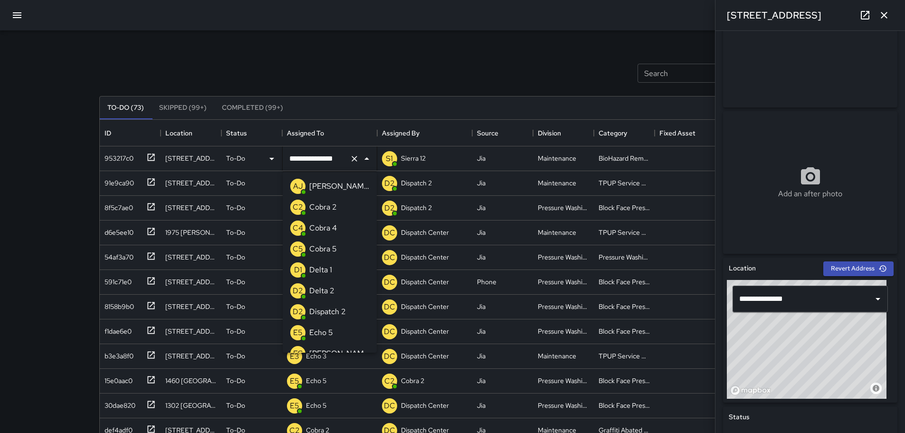
scroll to position [639, 0]
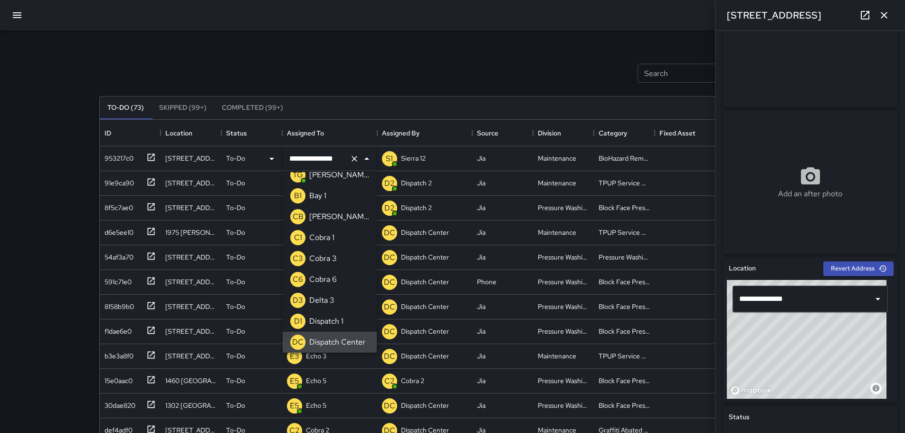
click at [362, 157] on icon "Close" at bounding box center [366, 158] width 11 height 11
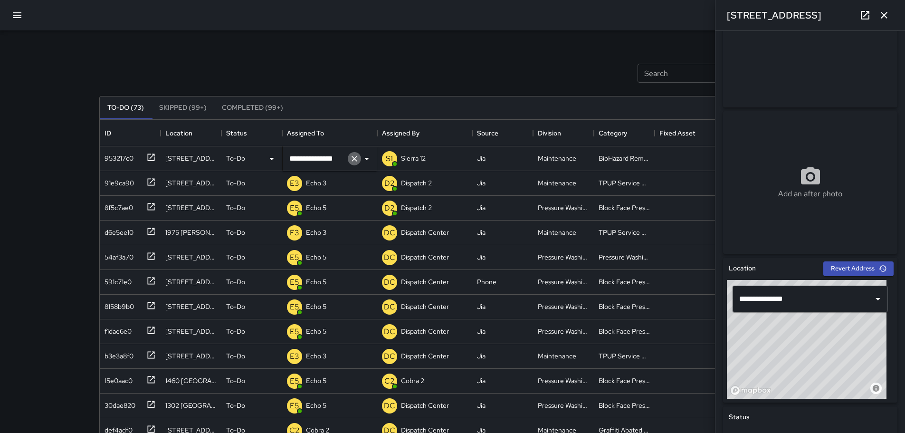
click at [354, 157] on icon "Clear" at bounding box center [355, 159] width 10 height 10
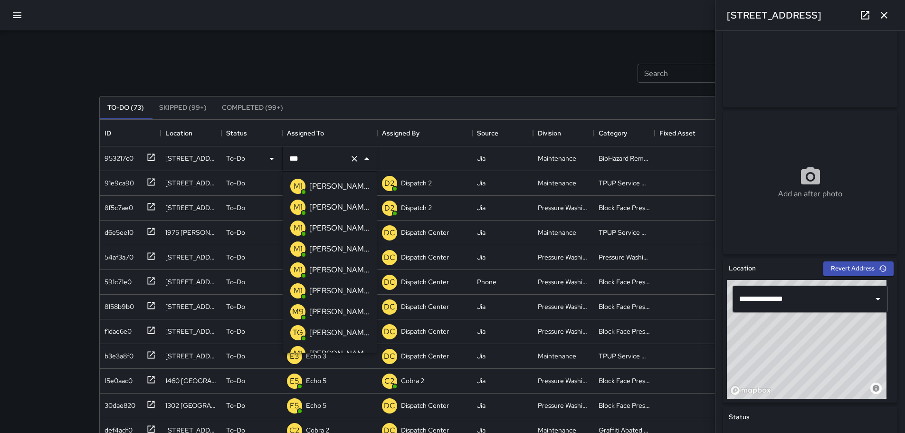
type input "****"
click at [325, 188] on p "[PERSON_NAME] 11" at bounding box center [339, 186] width 60 height 11
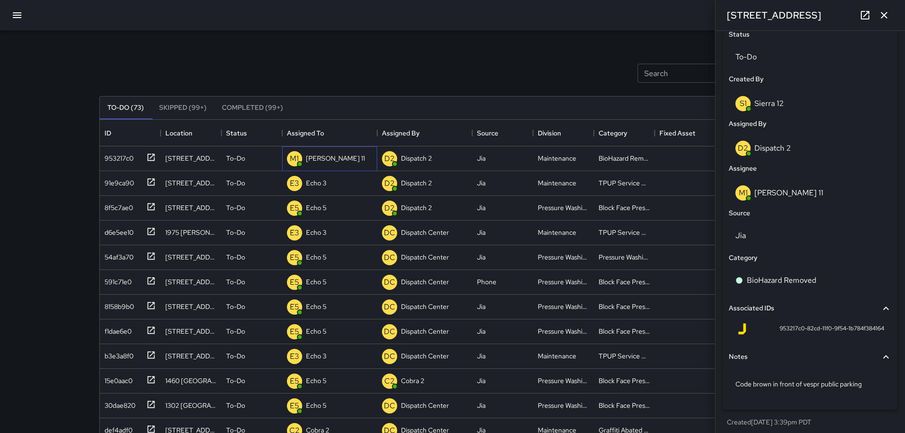
scroll to position [461, 0]
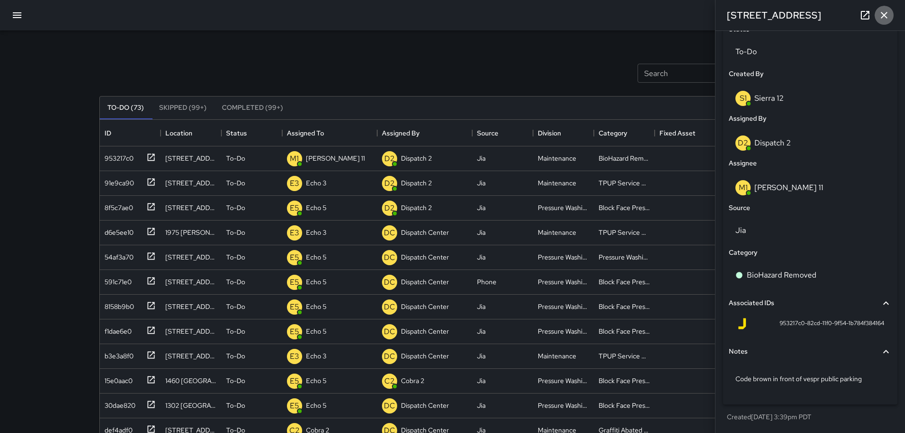
click at [447, 12] on icon "button" at bounding box center [884, 15] width 11 height 11
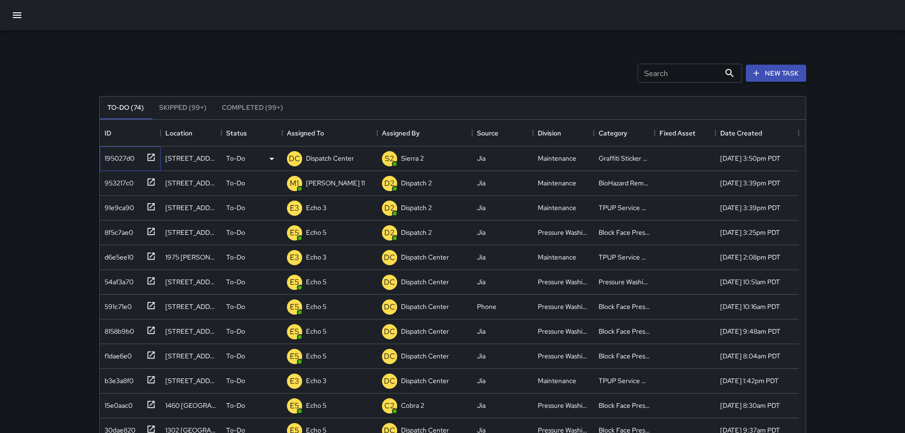
click at [148, 160] on icon at bounding box center [150, 157] width 7 height 7
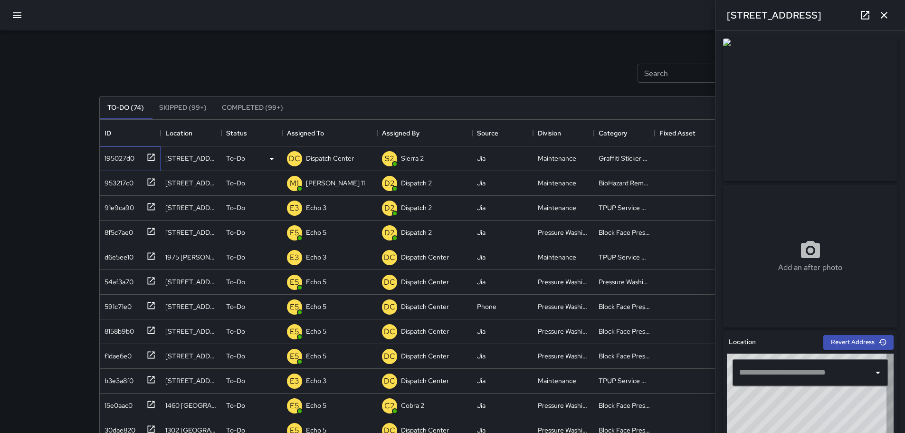
type input "**********"
drag, startPoint x: 832, startPoint y: 15, endPoint x: 722, endPoint y: 15, distance: 110.3
click at [447, 15] on div "415 West Grand Avenue" at bounding box center [811, 15] width 190 height 30
copy h6 "415 West Grand Avenue"
click at [203, 43] on div "Search Search New Task To-Do (74) Skipped (99+) Completed (99+) ID Location Sta…" at bounding box center [453, 295] width 730 height 531
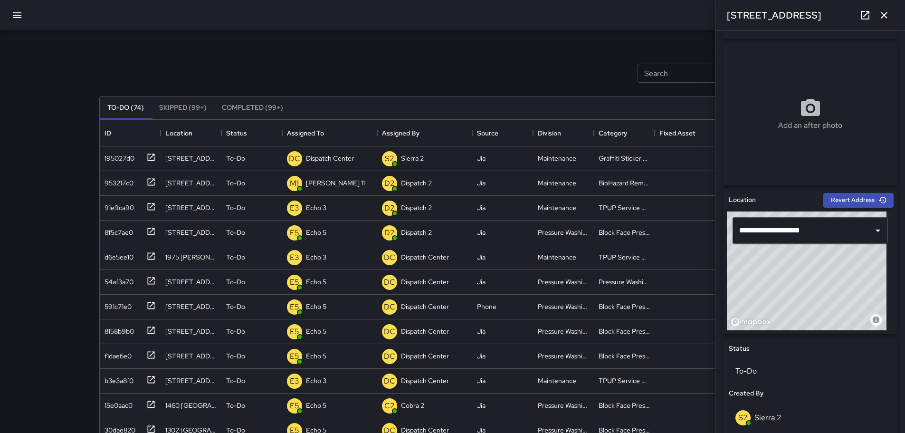
scroll to position [169, 0]
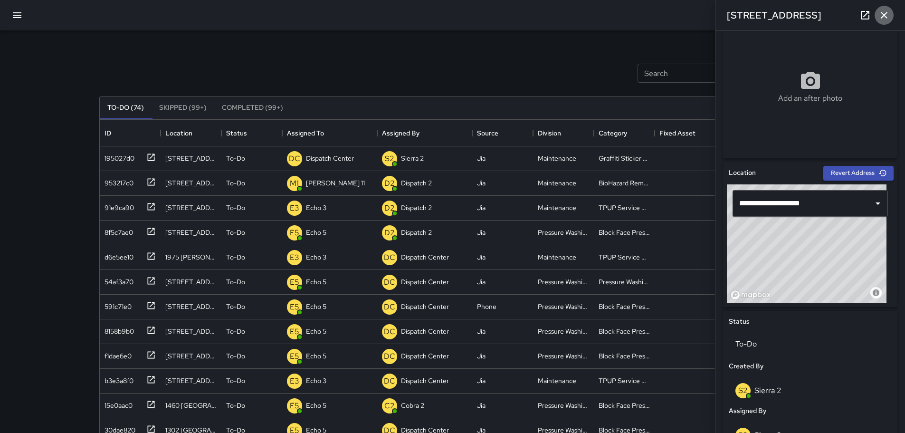
click at [447, 19] on icon "button" at bounding box center [884, 15] width 11 height 11
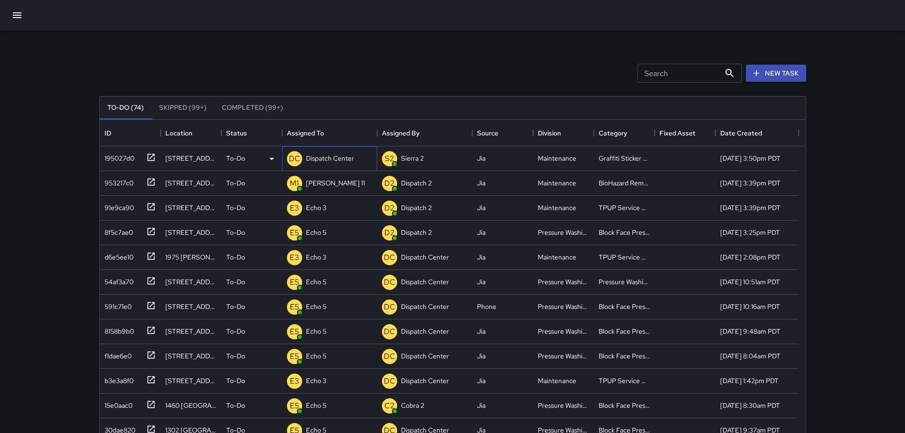
click at [319, 156] on p "Dispatch Center" at bounding box center [330, 159] width 48 height 10
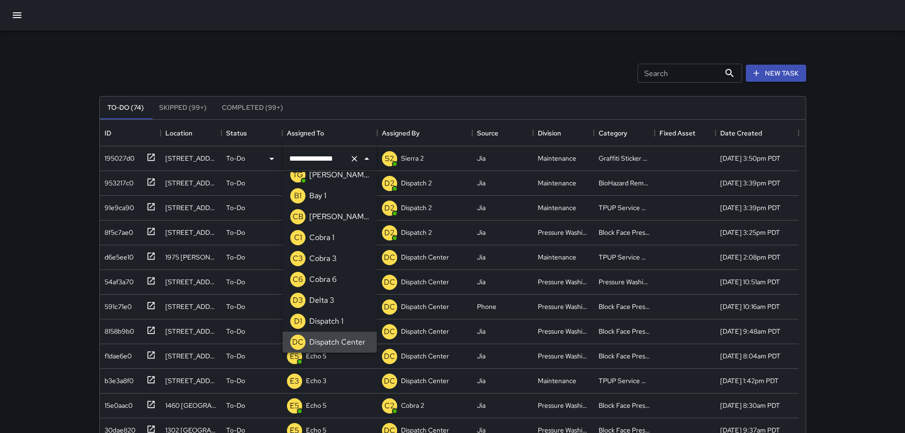
click at [353, 163] on icon "Clear" at bounding box center [355, 159] width 10 height 10
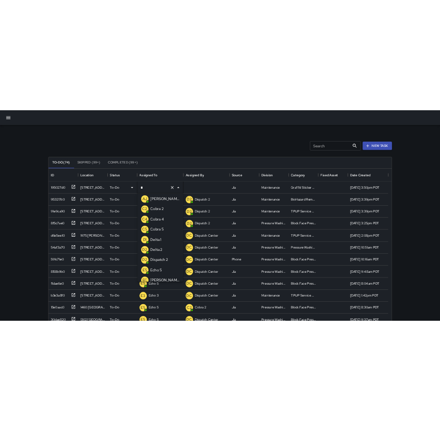
scroll to position [0, 0]
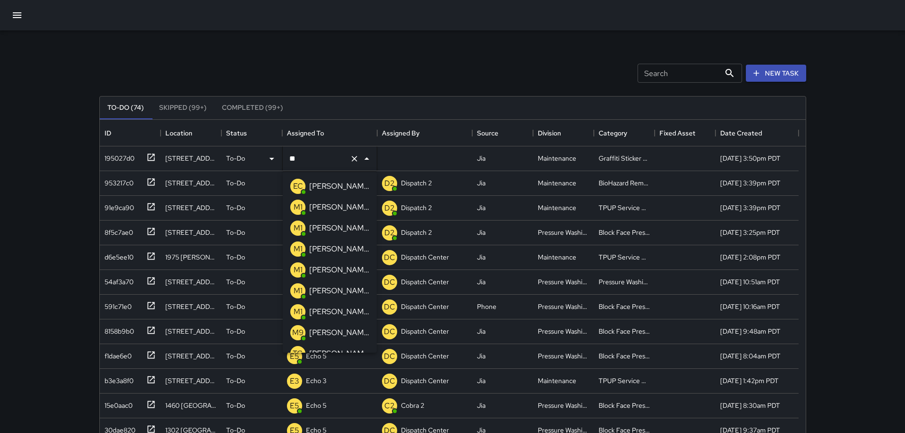
type input "***"
click at [333, 182] on div "[PERSON_NAME] 11" at bounding box center [339, 186] width 64 height 15
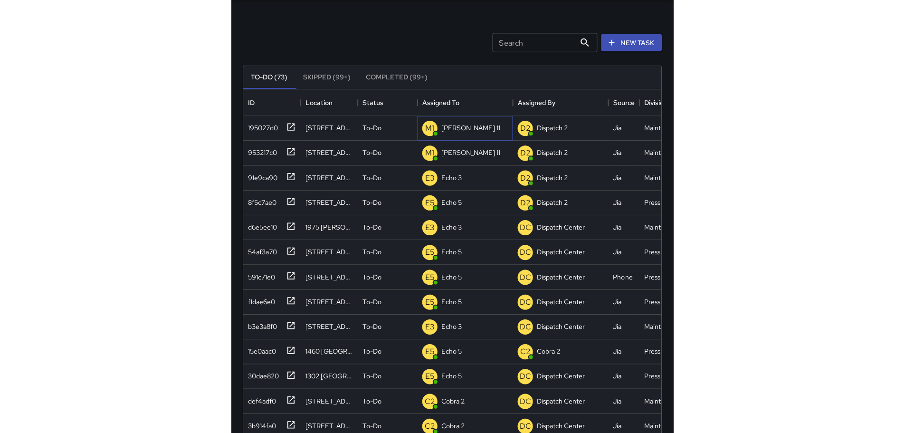
scroll to position [395, 699]
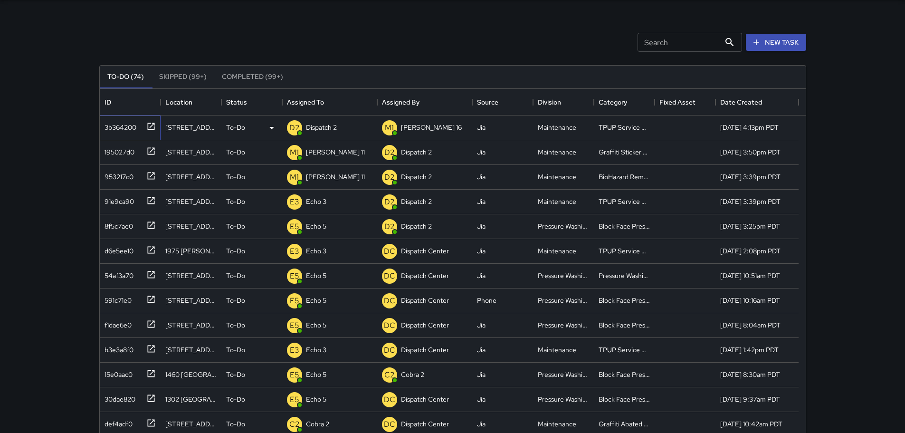
click at [152, 127] on icon at bounding box center [151, 127] width 10 height 10
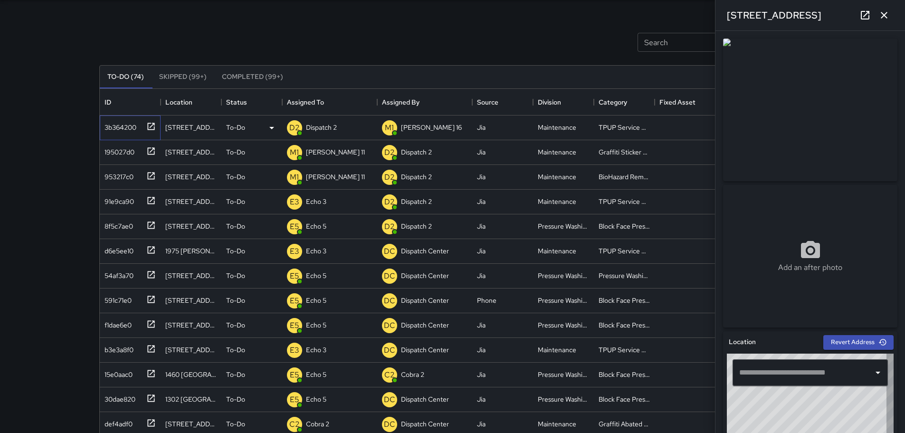
type input "**********"
click at [447, 19] on icon "button" at bounding box center [884, 15] width 11 height 11
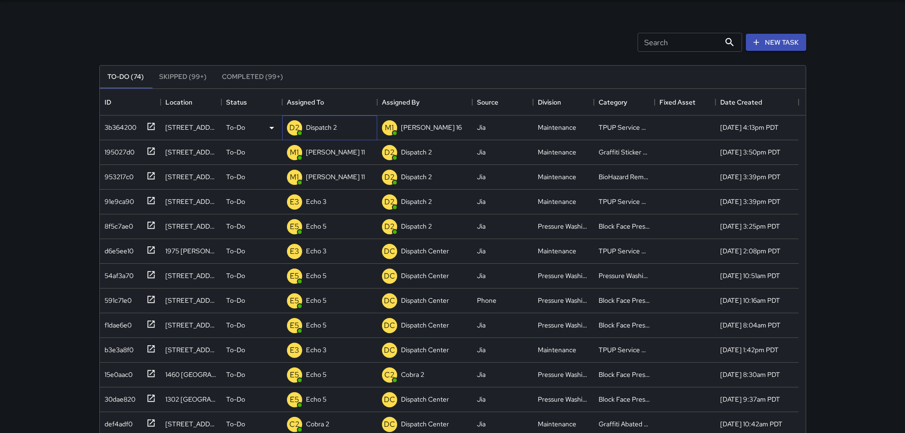
click at [319, 132] on p "Dispatch 2" at bounding box center [321, 128] width 31 height 10
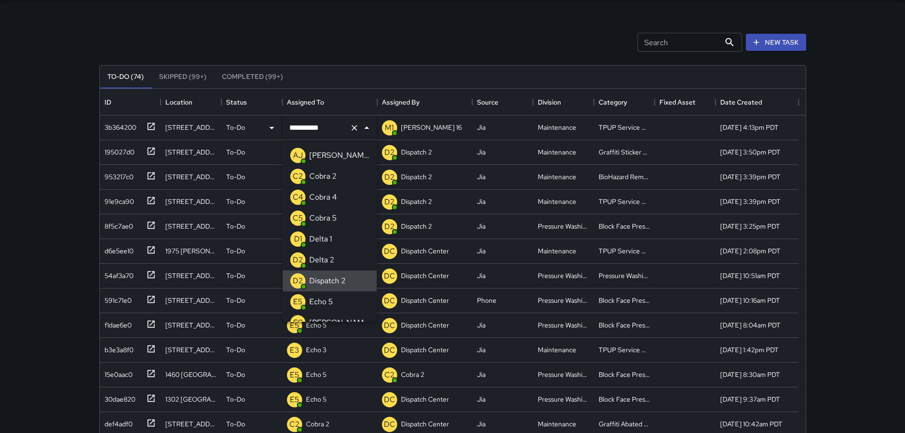
click at [355, 125] on icon "Clear" at bounding box center [355, 128] width 10 height 10
type input "**"
click at [340, 216] on li "E3 Echo 3" at bounding box center [330, 218] width 94 height 21
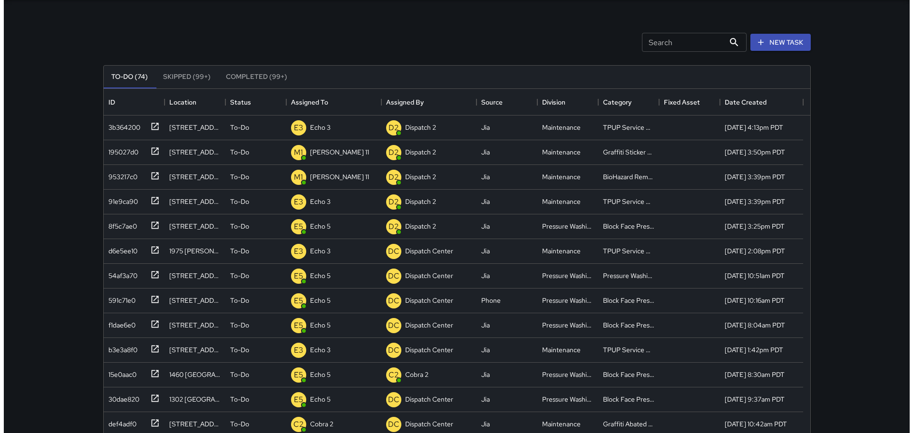
scroll to position [0, 0]
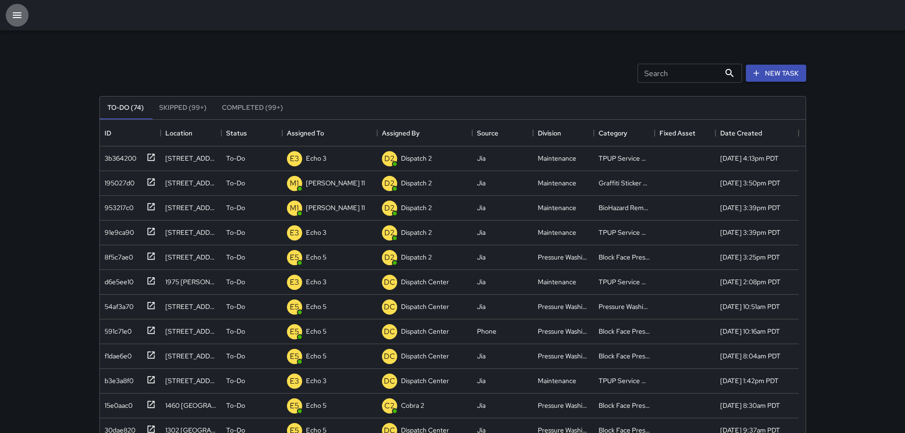
click at [28, 17] on button "button" at bounding box center [17, 15] width 23 height 23
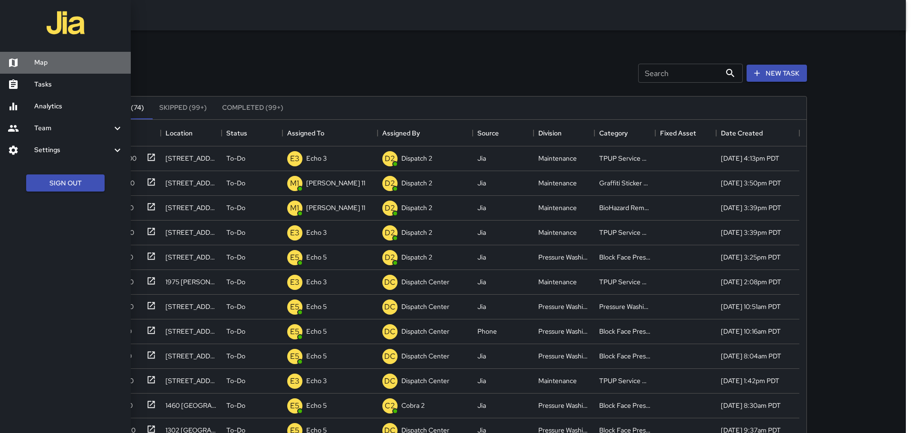
click at [41, 54] on link "Map" at bounding box center [65, 63] width 131 height 22
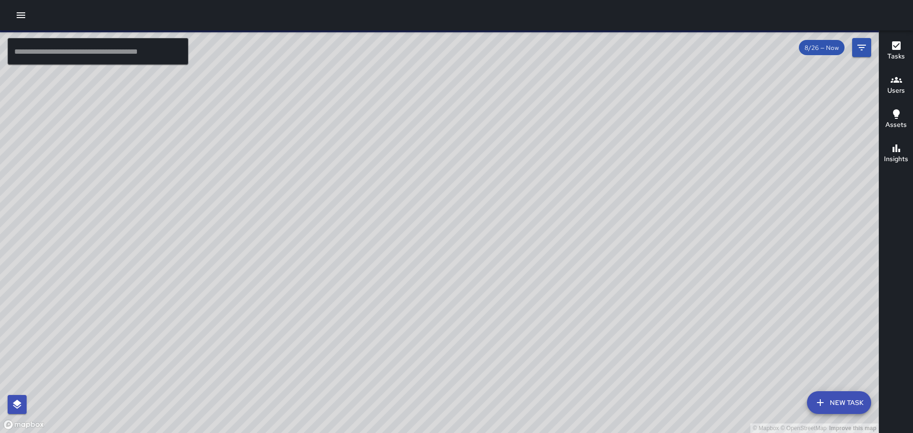
click at [447, 57] on h6 "Tasks" at bounding box center [896, 56] width 18 height 10
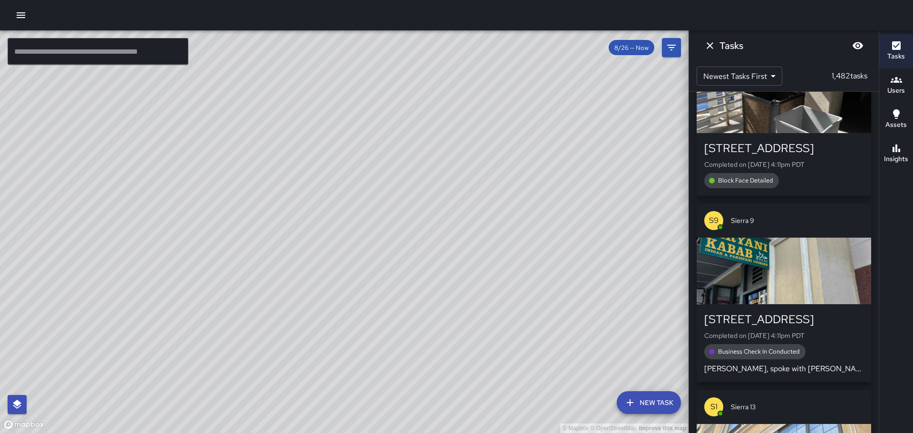
scroll to position [2204, 0]
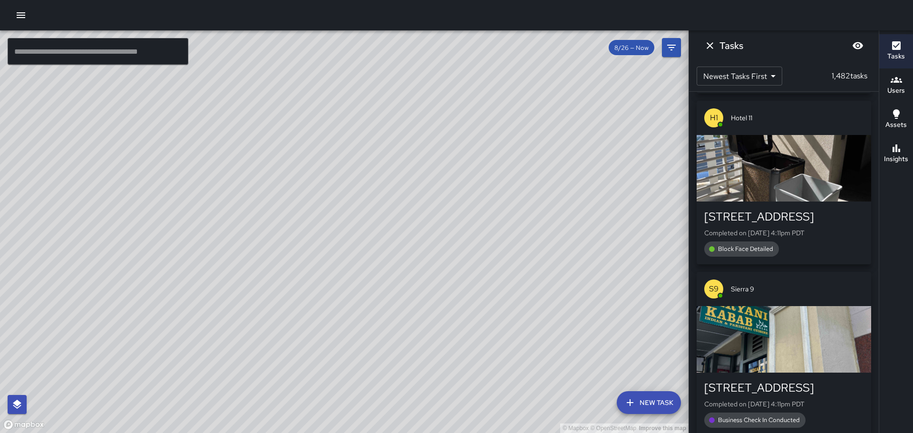
click at [447, 46] on icon "Dismiss" at bounding box center [709, 45] width 7 height 7
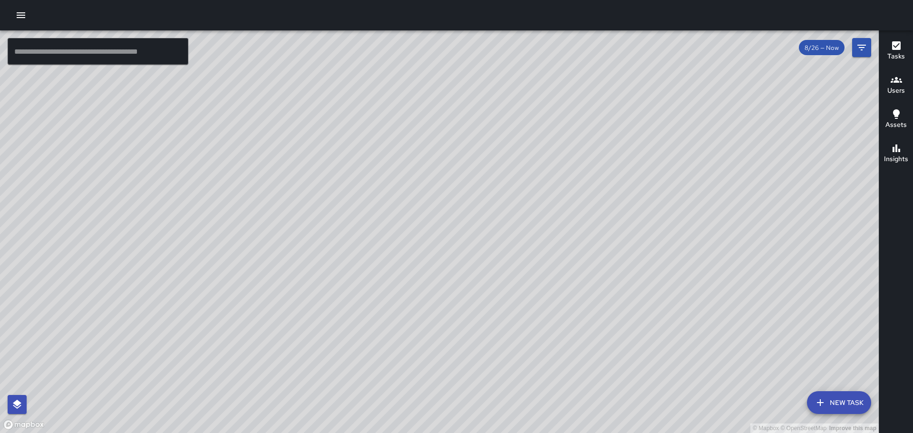
click at [21, 12] on icon "button" at bounding box center [20, 15] width 11 height 11
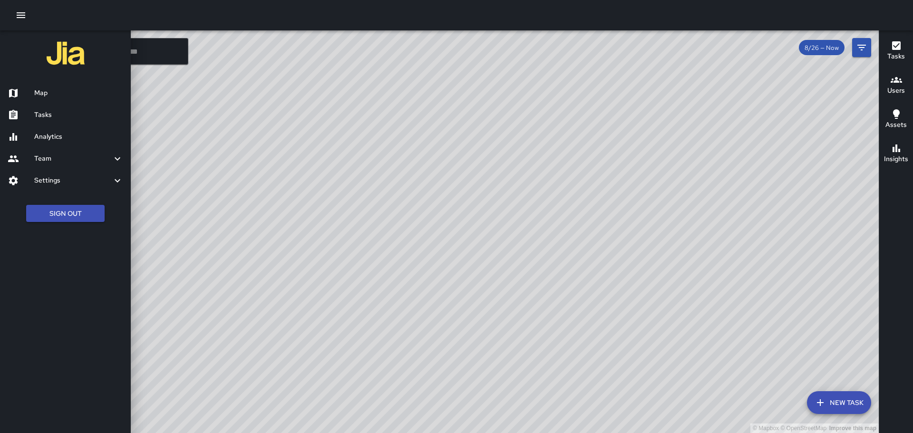
click at [76, 115] on h6 "Tasks" at bounding box center [78, 115] width 89 height 10
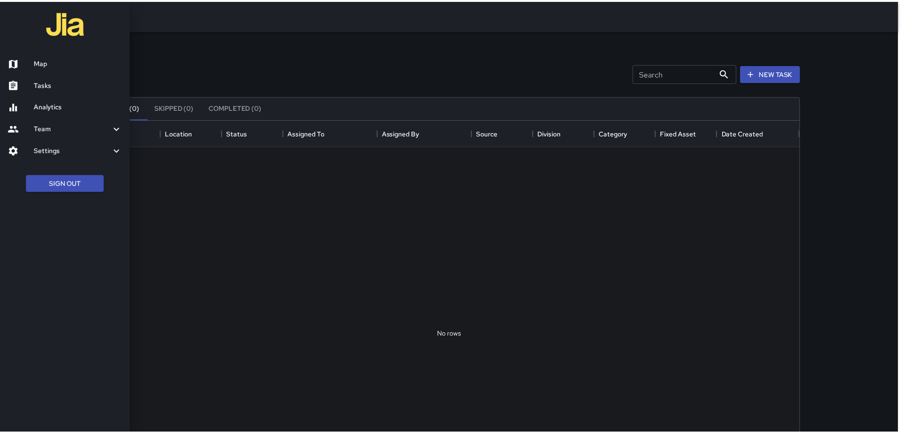
scroll to position [395, 699]
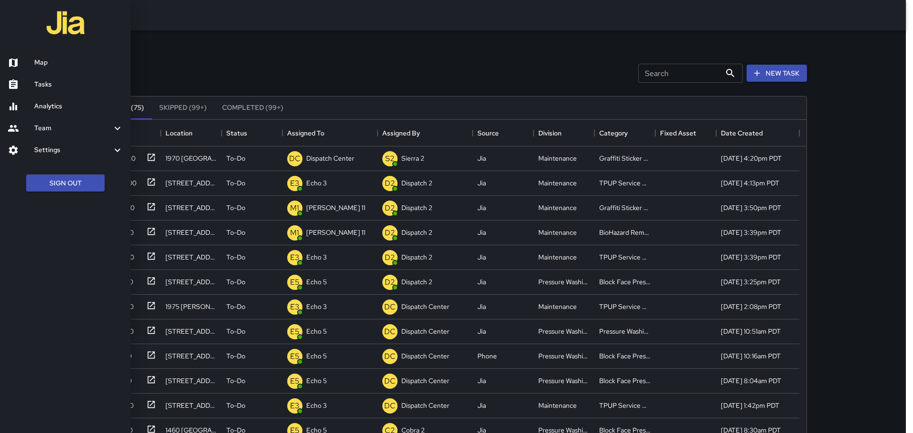
click at [153, 155] on div at bounding box center [456, 216] width 913 height 433
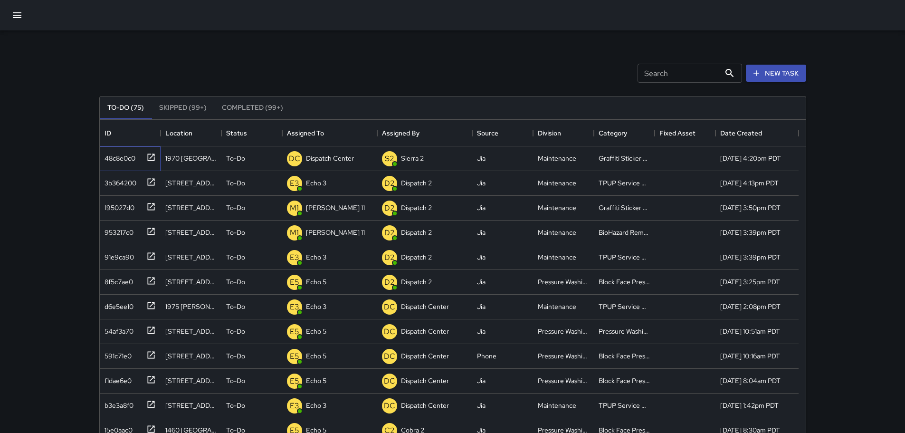
click at [153, 155] on icon at bounding box center [150, 157] width 7 height 7
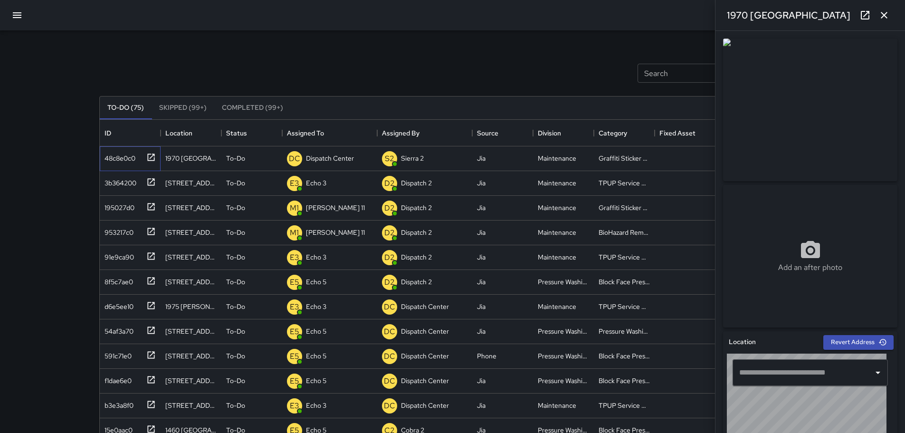
type input "**********"
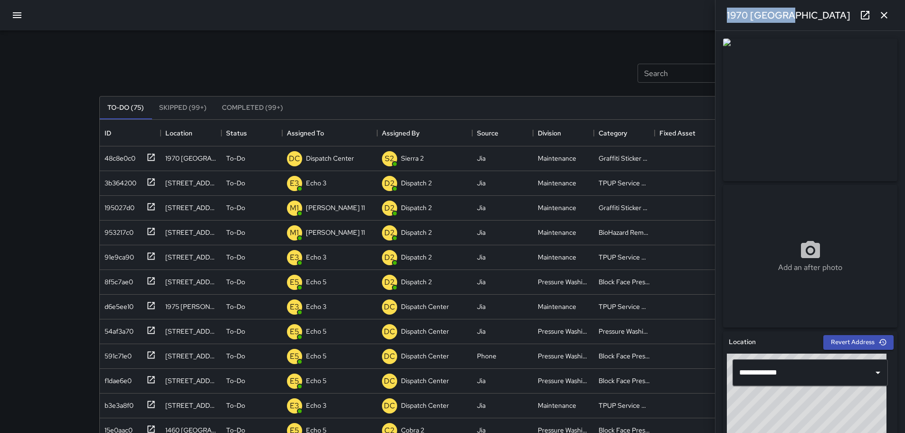
drag, startPoint x: 787, startPoint y: 14, endPoint x: 726, endPoint y: 20, distance: 61.1
click at [447, 20] on div "1970 [GEOGRAPHIC_DATA]" at bounding box center [811, 15] width 190 height 30
drag, startPoint x: 796, startPoint y: 19, endPoint x: 728, endPoint y: 23, distance: 68.5
click at [447, 23] on div "1970 [GEOGRAPHIC_DATA]" at bounding box center [811, 15] width 190 height 30
click at [447, 58] on img at bounding box center [810, 109] width 174 height 143
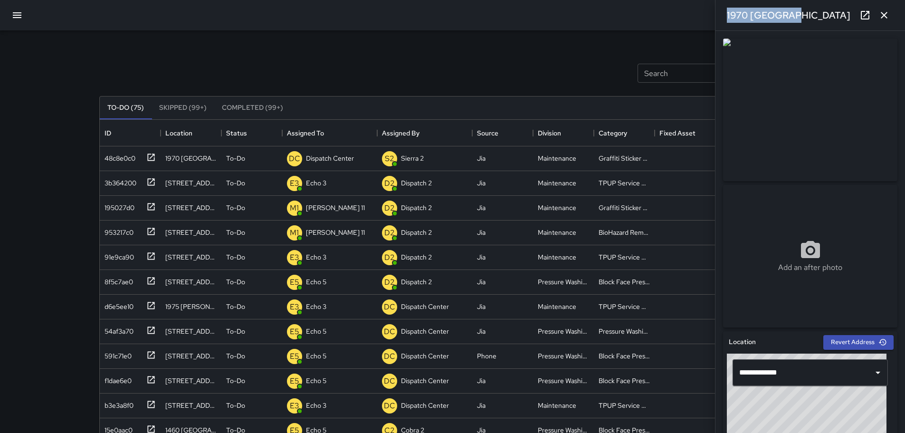
click at [447, 61] on img at bounding box center [810, 109] width 174 height 143
click at [447, 14] on icon at bounding box center [865, 15] width 9 height 9
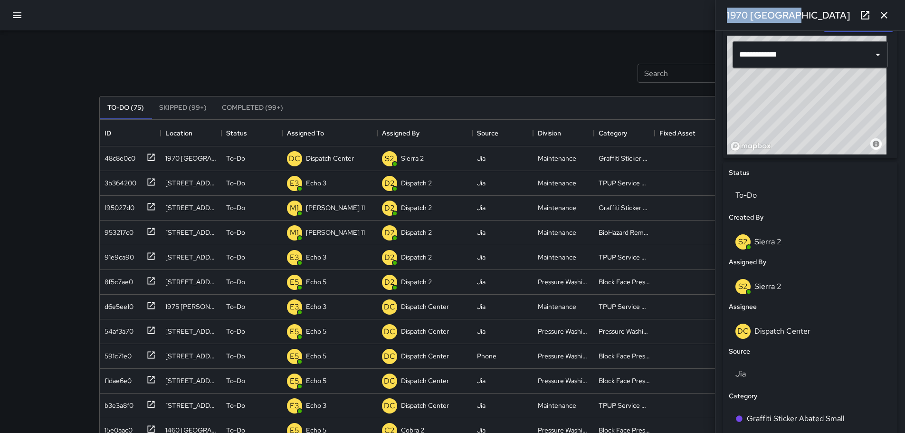
scroll to position [323, 0]
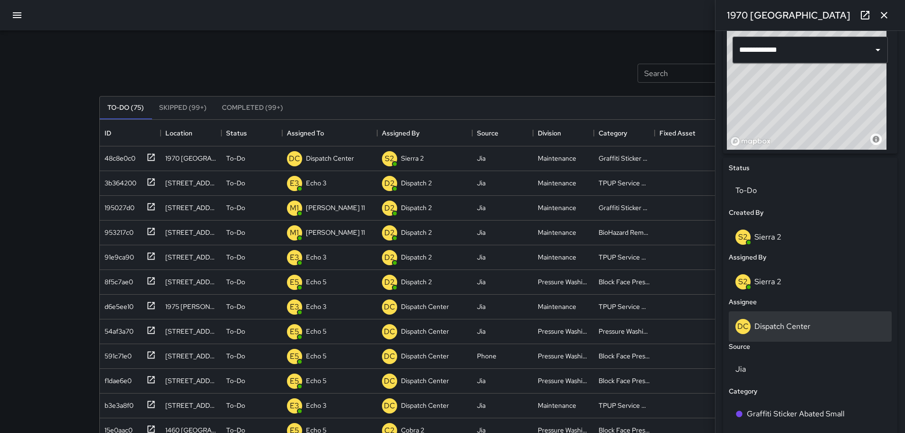
click at [447, 327] on div "DC Dispatch Center" at bounding box center [811, 326] width 150 height 15
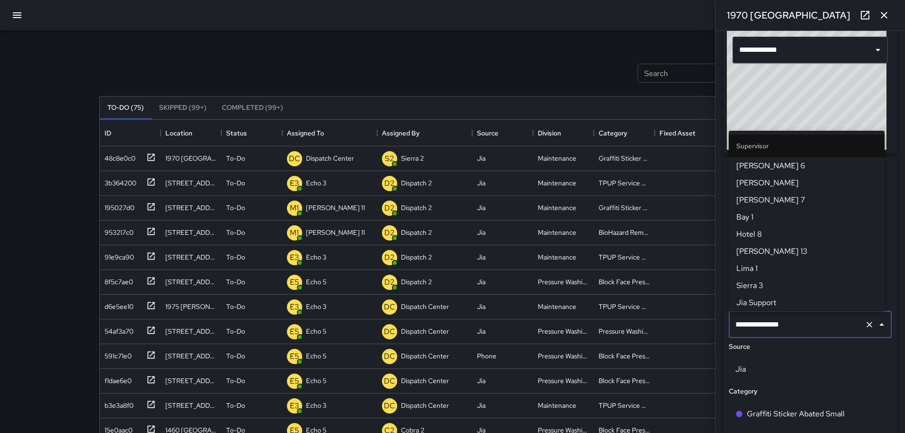
scroll to position [975, 0]
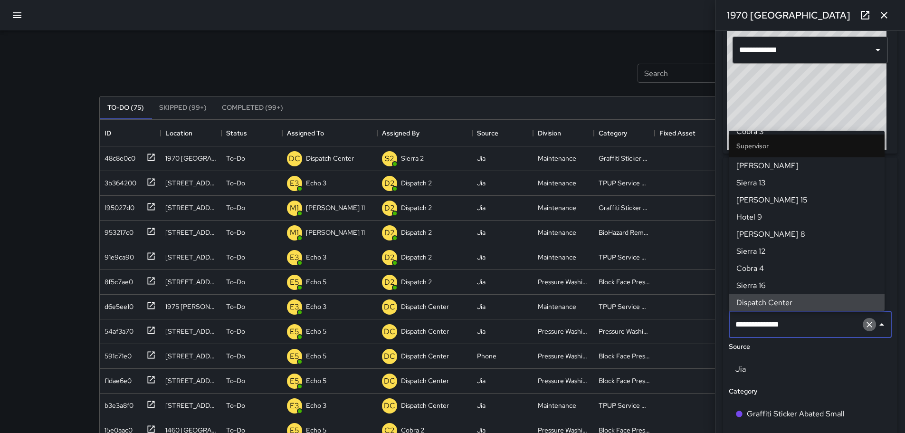
click at [447, 327] on icon "Clear" at bounding box center [870, 325] width 10 height 10
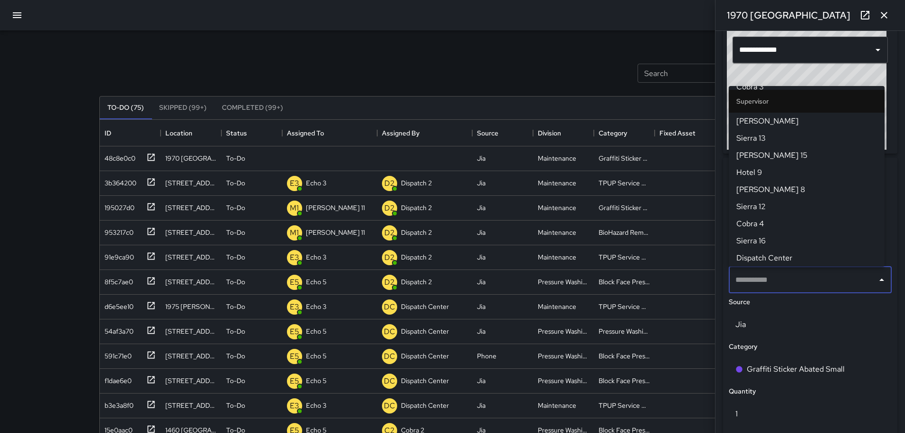
scroll to position [0, 0]
type input "*"
type input "*****"
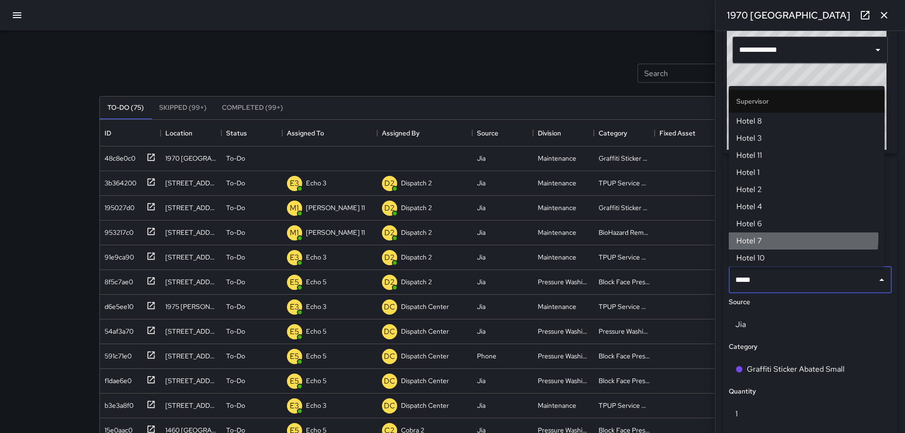
click at [447, 237] on span "Hotel 7" at bounding box center [807, 240] width 141 height 11
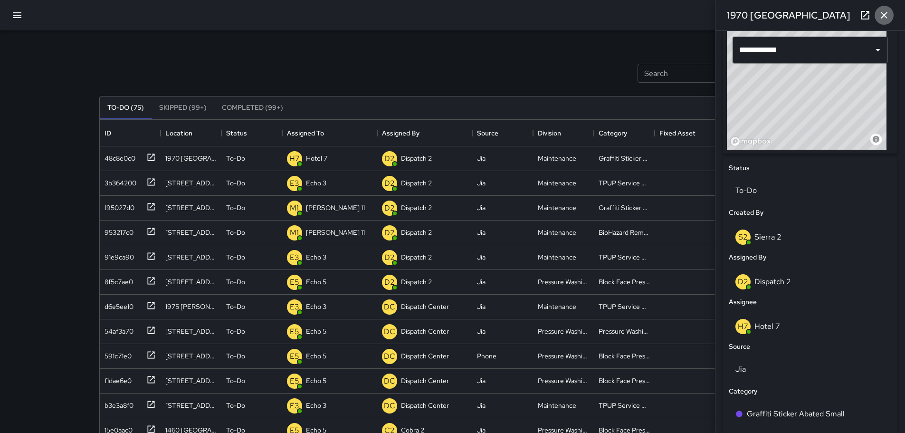
click at [447, 18] on icon "button" at bounding box center [884, 15] width 11 height 11
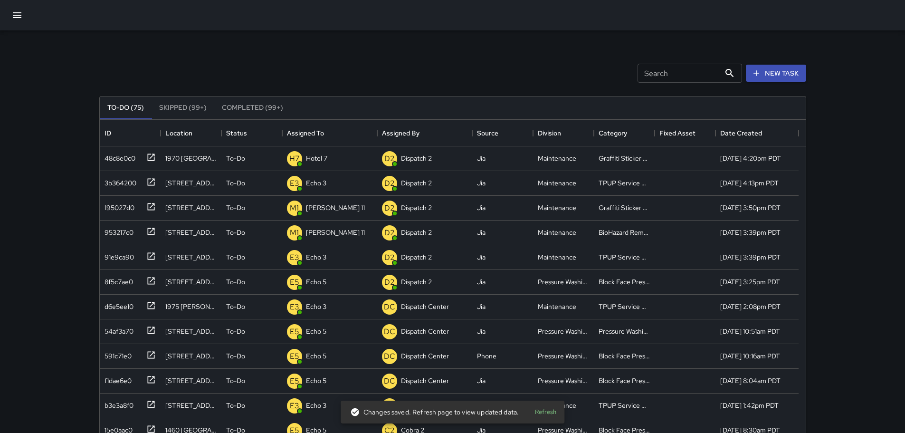
click at [447, 413] on button "Refresh" at bounding box center [545, 412] width 30 height 15
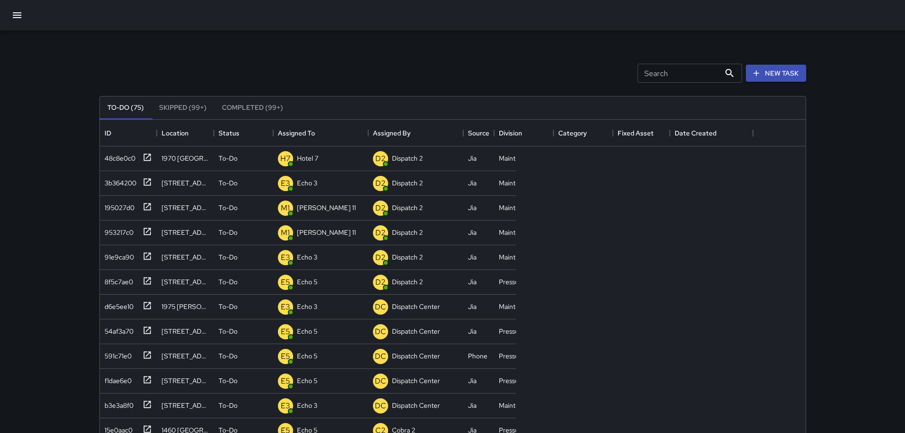
scroll to position [395, 409]
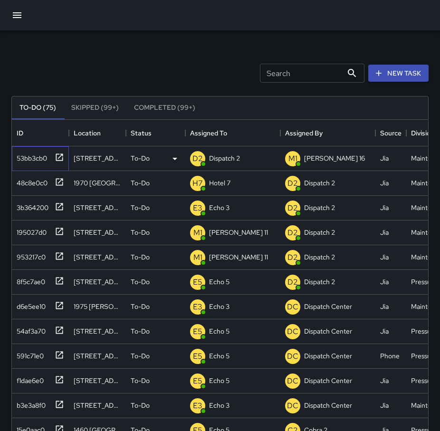
click at [63, 160] on icon at bounding box center [59, 157] width 7 height 7
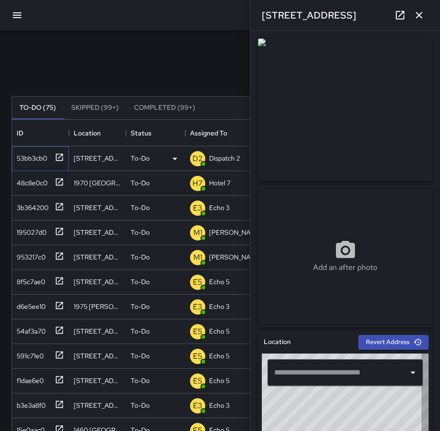
type input "**********"
click at [421, 17] on icon "button" at bounding box center [419, 15] width 7 height 7
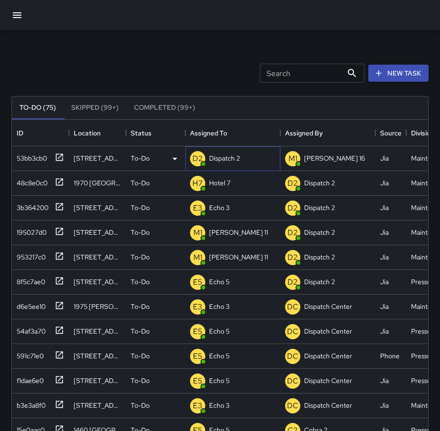
click at [230, 162] on p "Dispatch 2" at bounding box center [224, 159] width 31 height 10
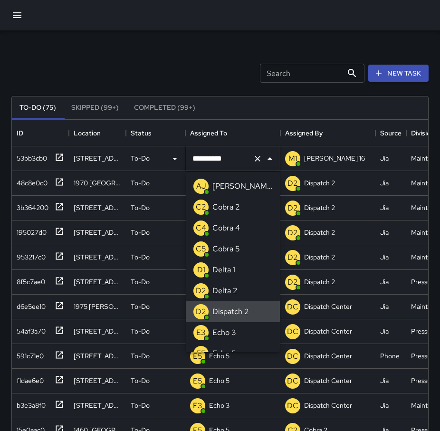
click at [256, 161] on icon "Clear" at bounding box center [258, 159] width 6 height 6
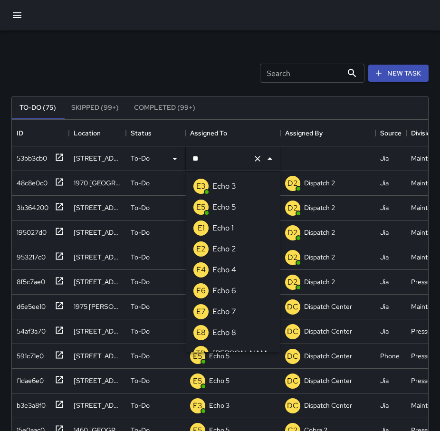
type input "***"
click at [234, 183] on p "Echo 3" at bounding box center [224, 186] width 24 height 11
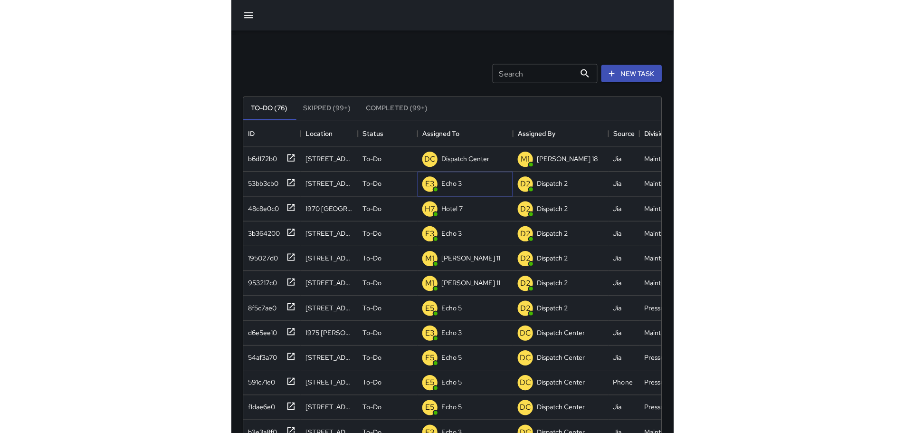
scroll to position [395, 699]
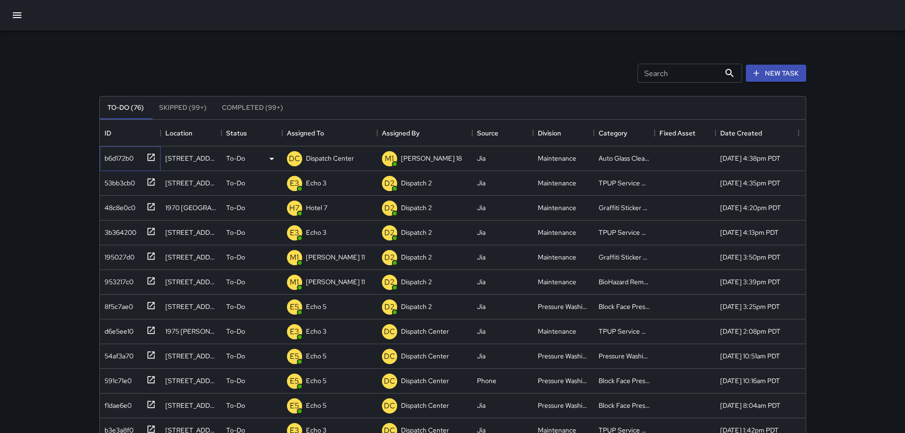
click at [152, 151] on div at bounding box center [149, 157] width 13 height 16
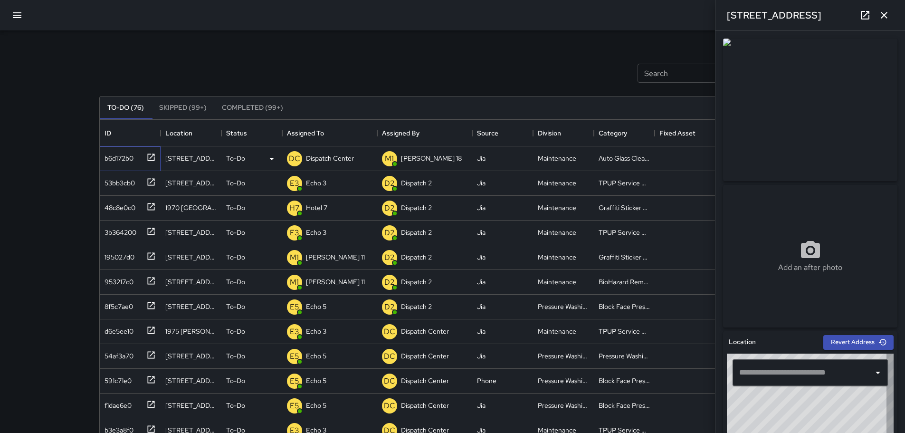
type input "**********"
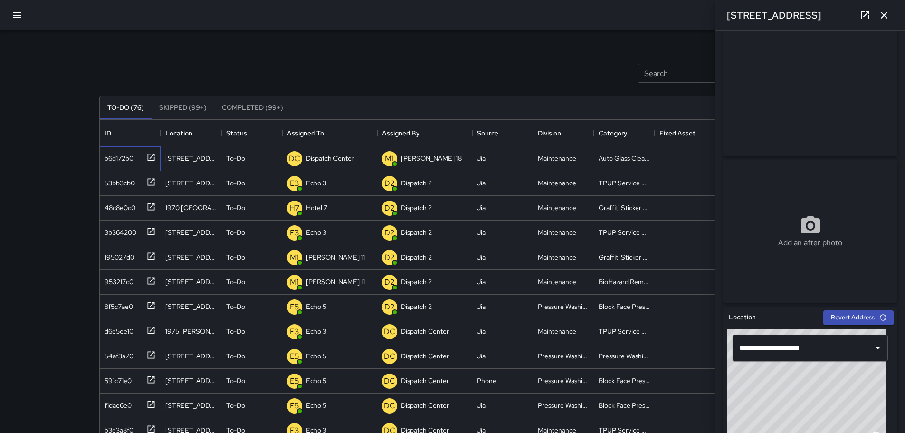
scroll to position [12, 0]
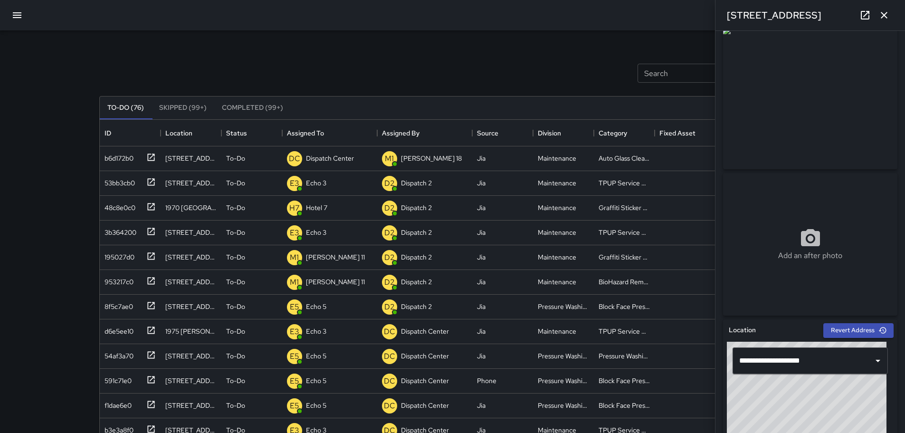
click at [831, 19] on div "[STREET_ADDRESS]" at bounding box center [811, 15] width 190 height 30
drag, startPoint x: 830, startPoint y: 14, endPoint x: 721, endPoint y: 20, distance: 109.5
click at [721, 20] on div "[STREET_ADDRESS]" at bounding box center [811, 15] width 190 height 30
copy h6 "[STREET_ADDRESS]"
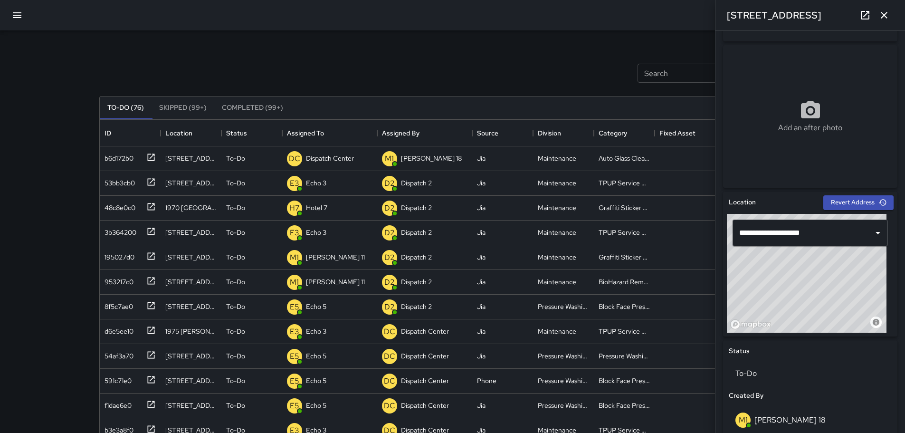
scroll to position [159, 0]
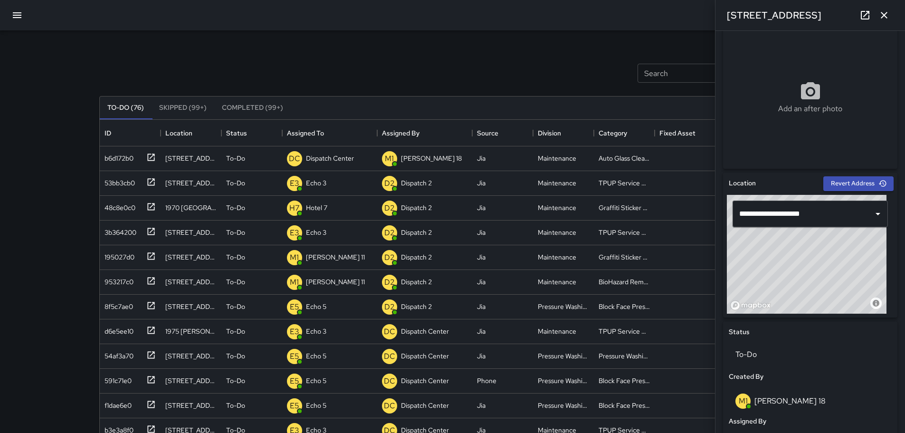
click at [827, 255] on div "© Mapbox © OpenStreetMap Improve this map" at bounding box center [807, 254] width 160 height 119
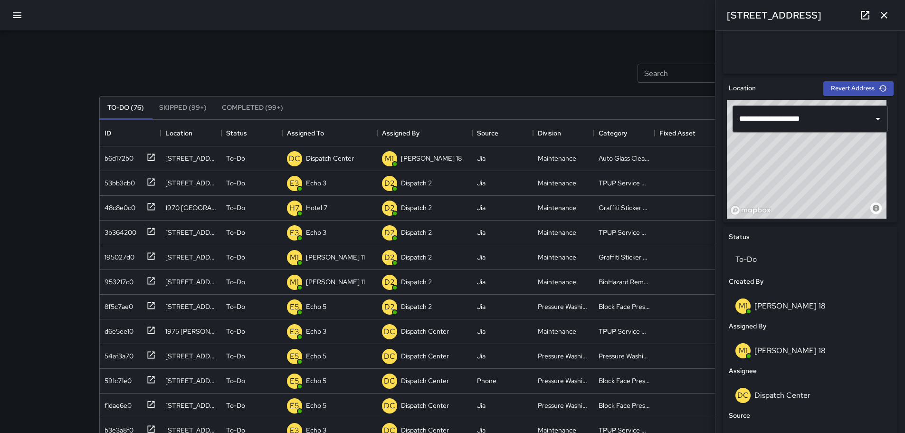
scroll to position [349, 0]
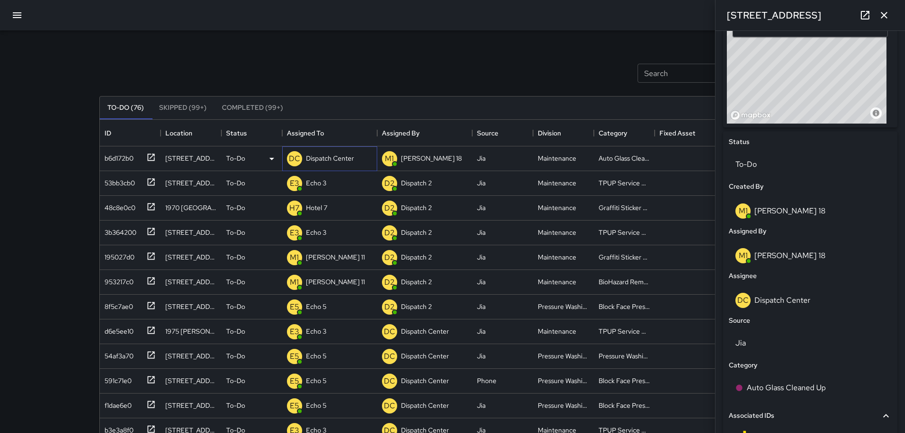
click at [340, 160] on p "Dispatch Center" at bounding box center [330, 159] width 48 height 10
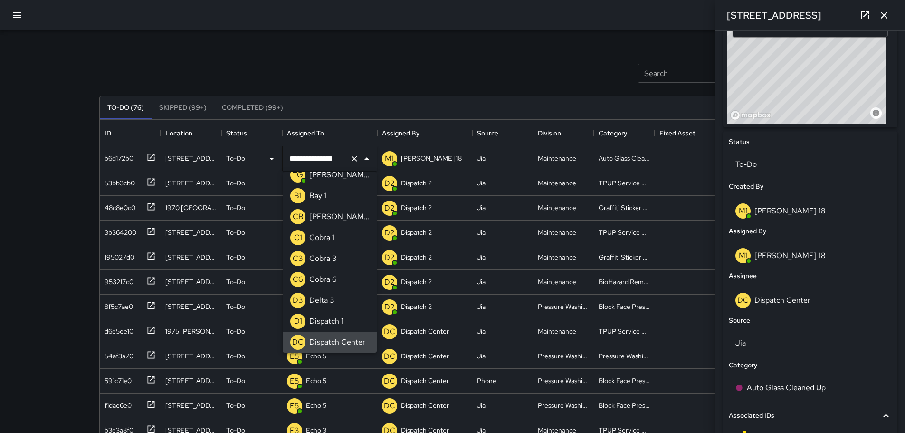
click at [352, 157] on icon "Clear" at bounding box center [355, 159] width 10 height 10
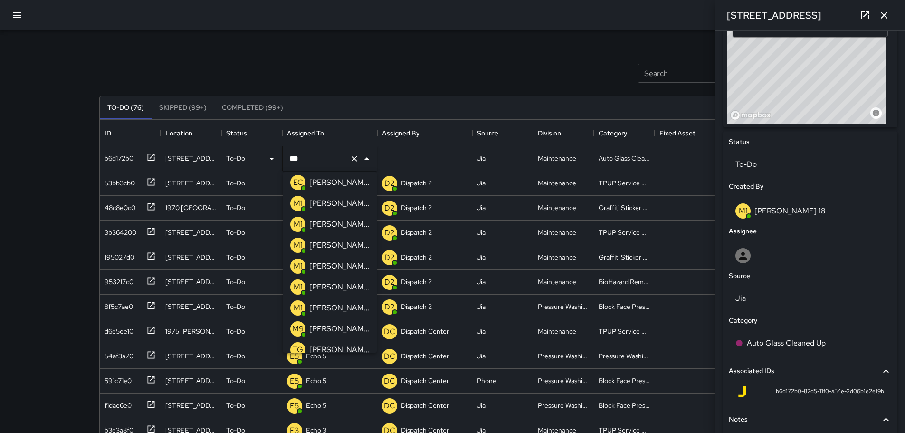
scroll to position [0, 0]
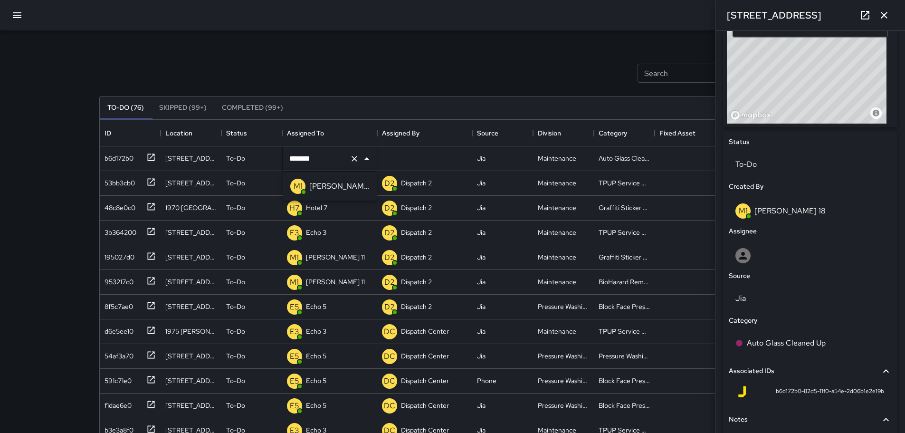
type input "*******"
click at [376, 58] on div "Search Search New Task" at bounding box center [452, 72] width 711 height 49
click at [329, 154] on p "Unassigned" at bounding box center [323, 159] width 34 height 10
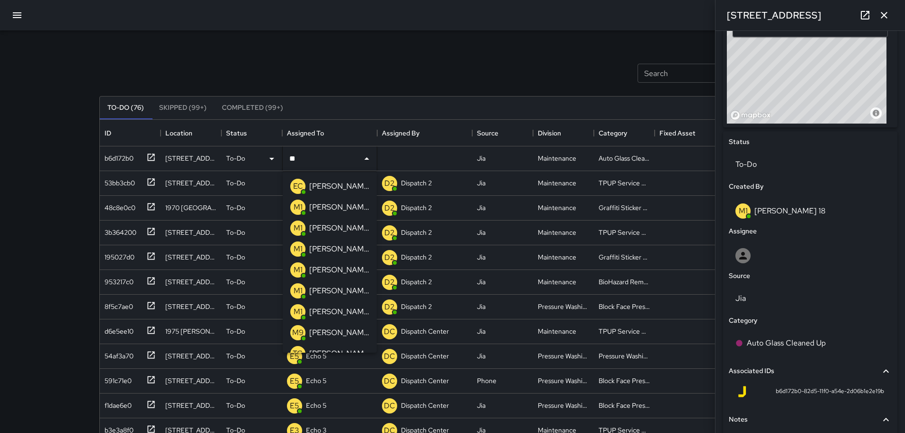
type input "***"
click at [323, 268] on p "[PERSON_NAME] 16" at bounding box center [339, 269] width 60 height 11
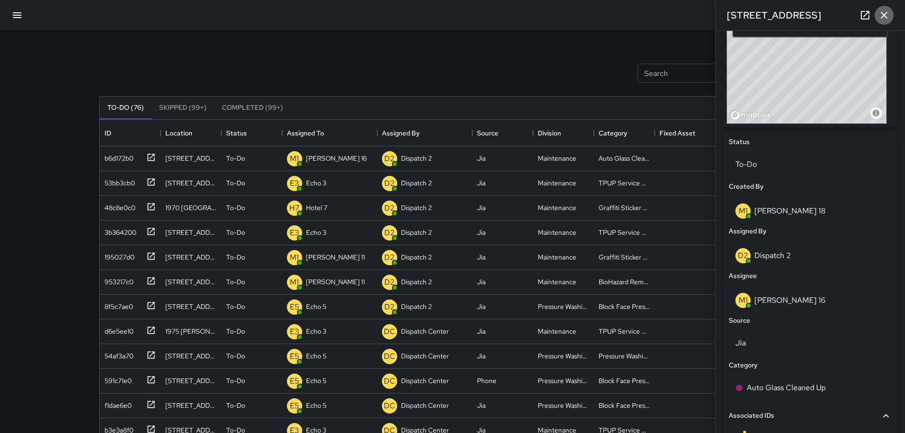
click at [886, 18] on icon "button" at bounding box center [884, 15] width 11 height 11
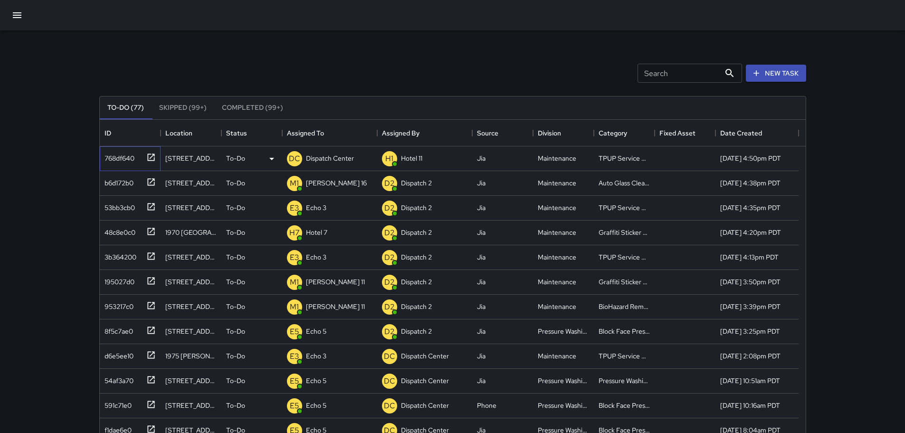
click at [149, 157] on icon at bounding box center [151, 158] width 10 height 10
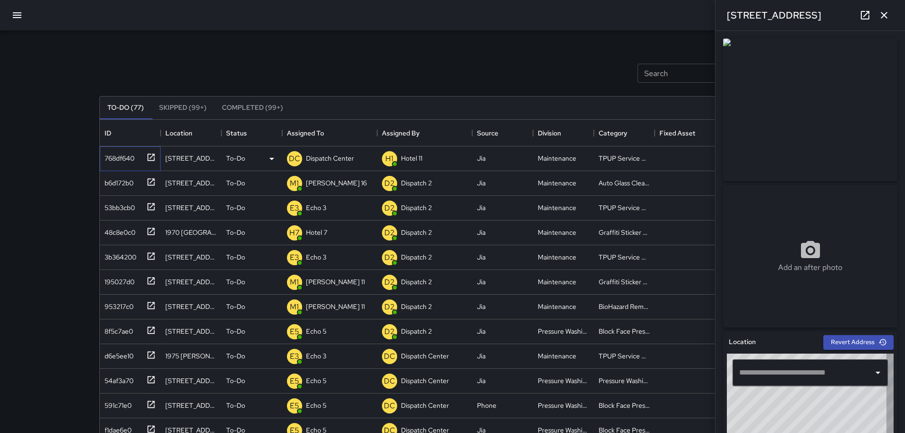
type input "**********"
click at [884, 14] on icon "button" at bounding box center [884, 15] width 7 height 7
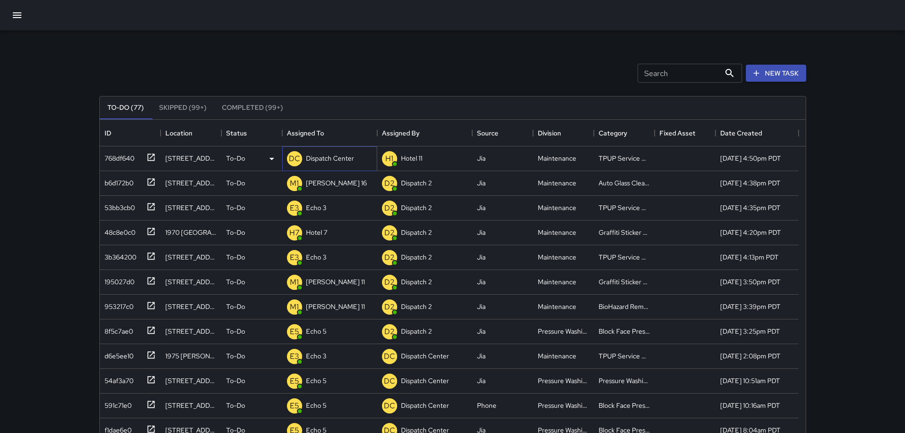
click at [318, 155] on p "Dispatch Center" at bounding box center [330, 159] width 48 height 10
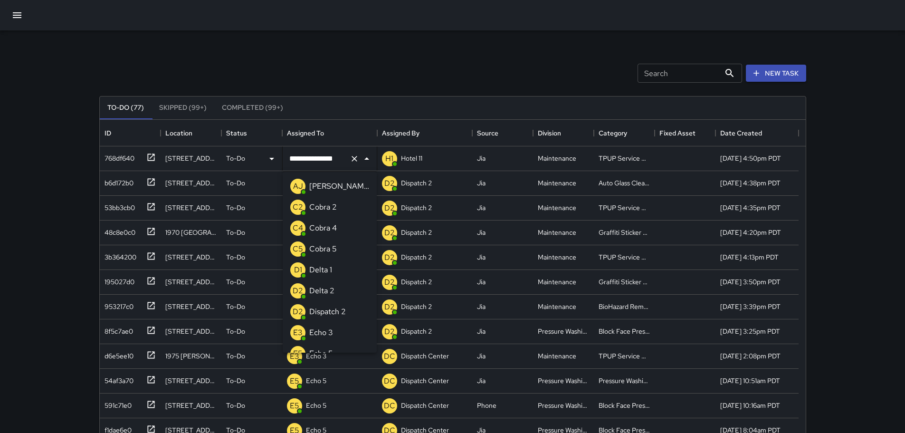
scroll to position [660, 0]
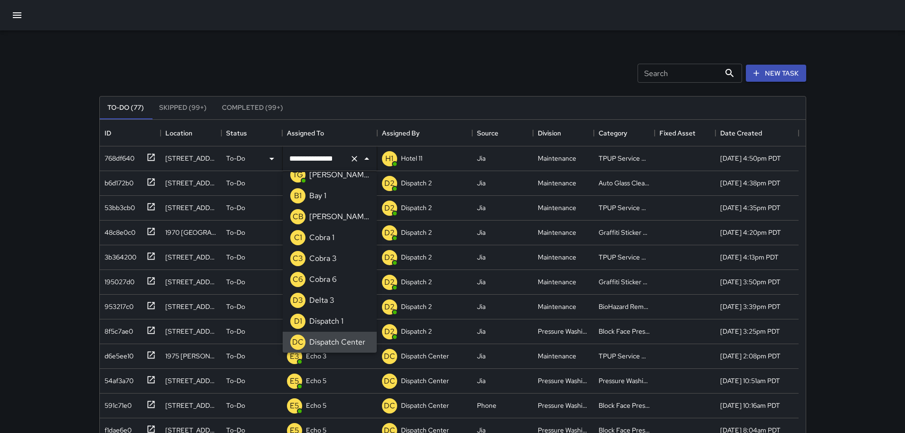
click at [356, 160] on icon "Clear" at bounding box center [355, 159] width 6 height 6
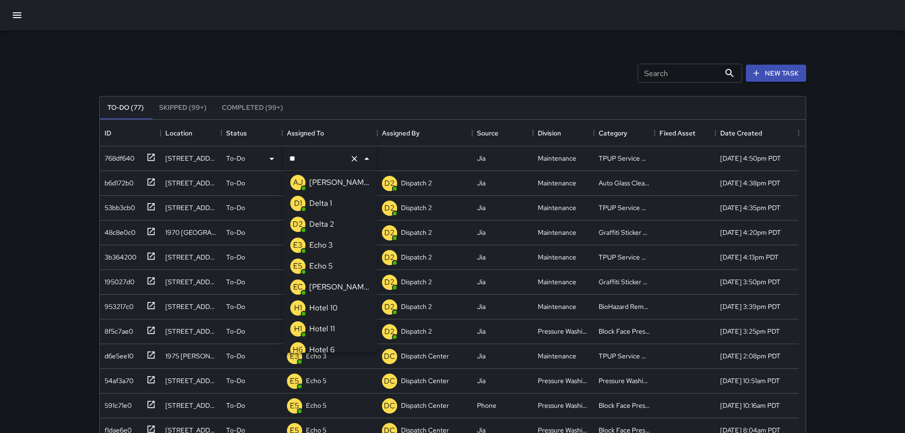
scroll to position [0, 0]
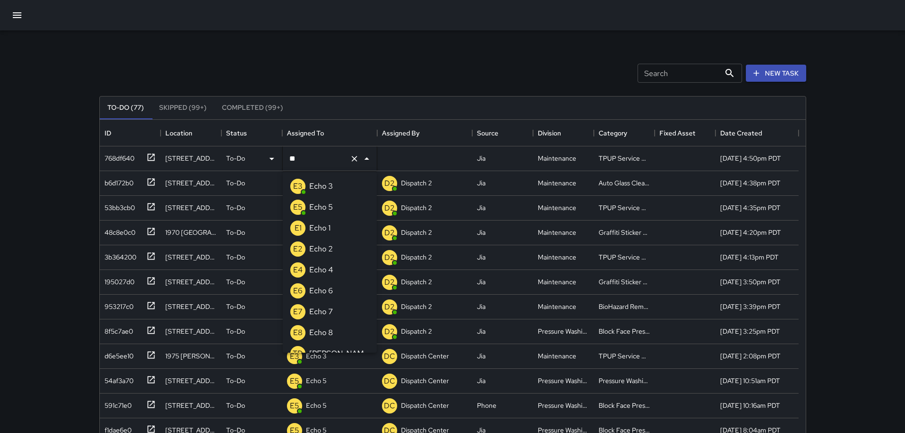
type input "***"
click at [343, 183] on li "E3 Echo 3" at bounding box center [330, 186] width 94 height 21
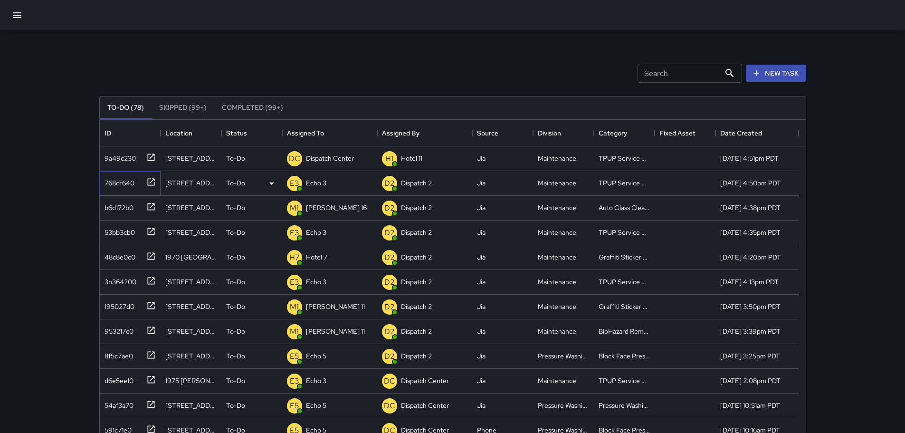
click at [154, 185] on icon at bounding box center [150, 181] width 7 height 7
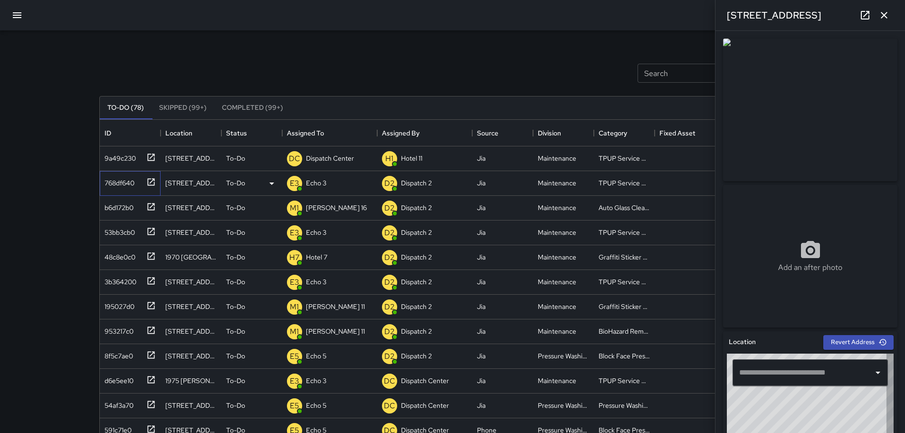
type input "**********"
click at [149, 158] on icon at bounding box center [151, 158] width 10 height 10
type input "**********"
click at [883, 12] on icon "button" at bounding box center [884, 15] width 11 height 11
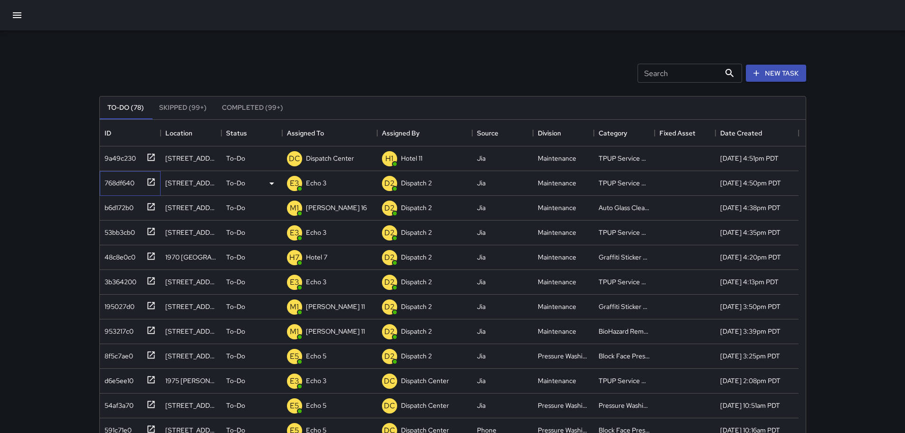
click at [151, 181] on icon at bounding box center [151, 182] width 10 height 10
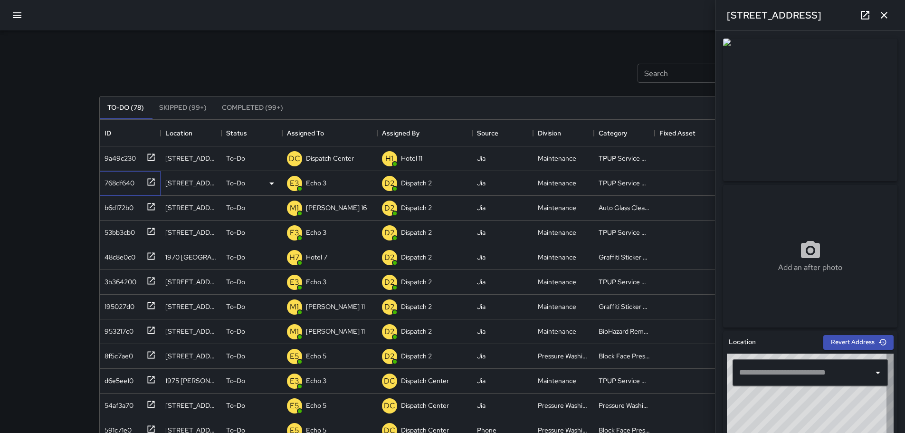
type input "**********"
click at [891, 17] on button "button" at bounding box center [884, 15] width 19 height 19
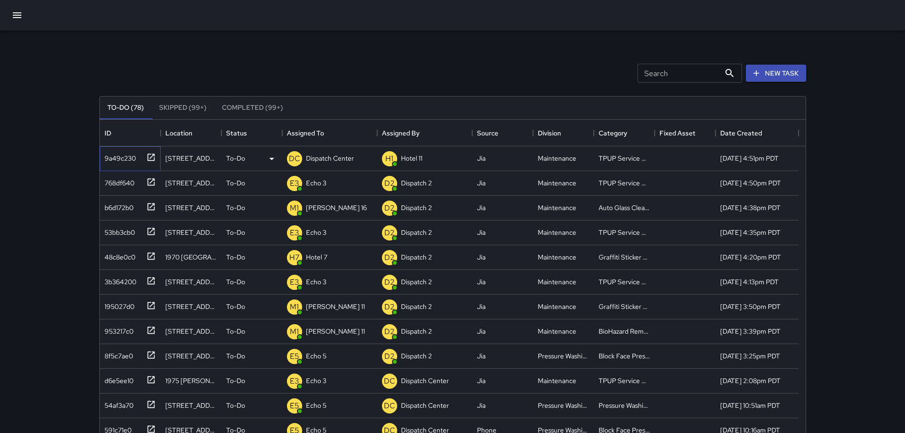
click at [154, 156] on icon at bounding box center [151, 158] width 10 height 10
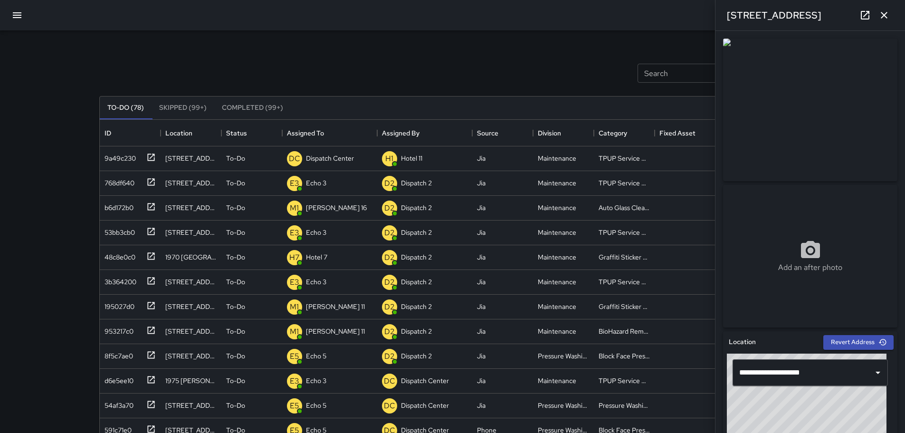
click at [886, 17] on icon "button" at bounding box center [884, 15] width 7 height 7
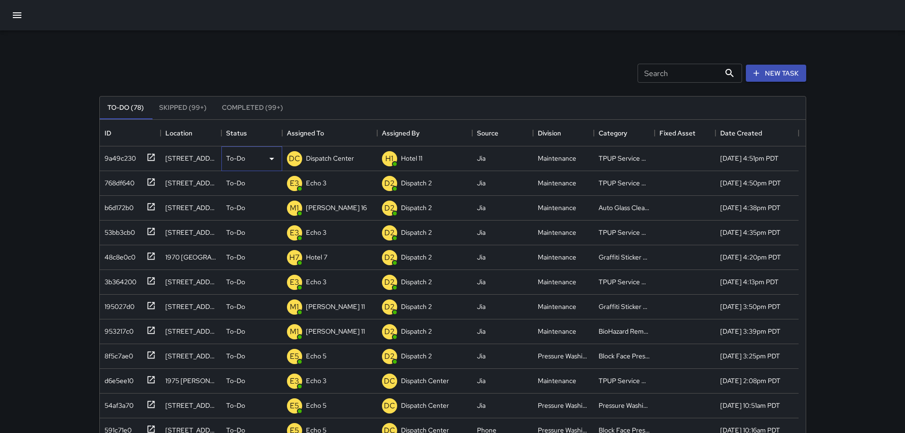
click at [275, 157] on icon at bounding box center [271, 158] width 11 height 11
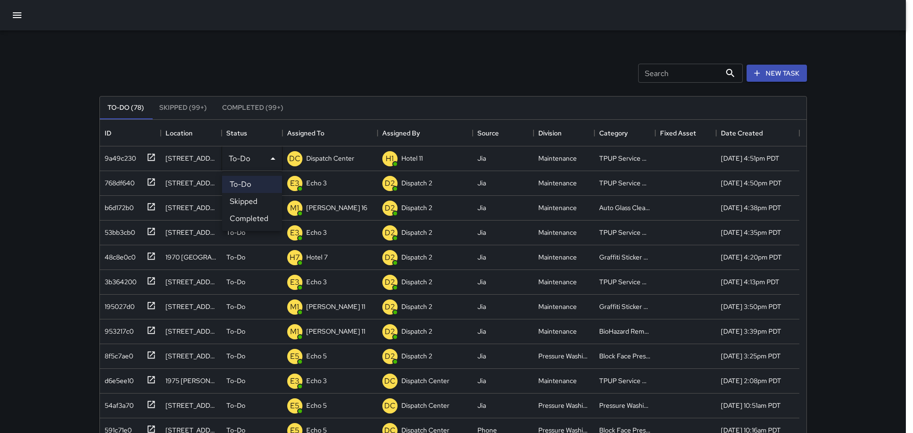
click at [250, 202] on li "Skipped" at bounding box center [252, 201] width 60 height 17
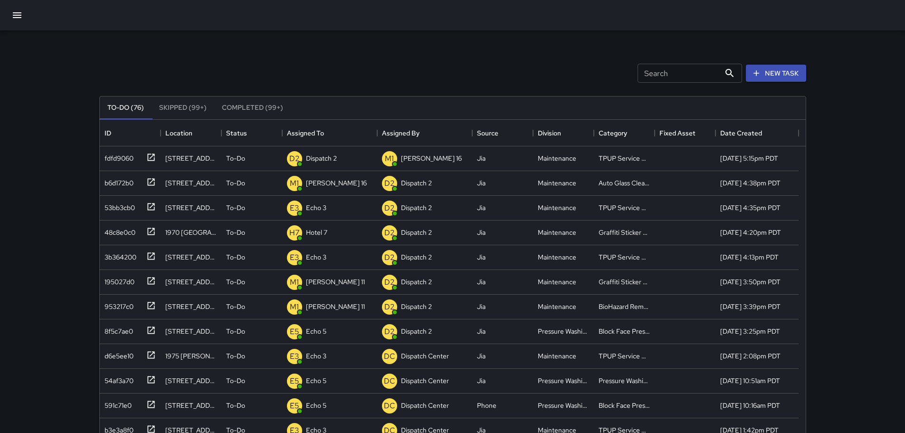
click at [765, 64] on div "New Task" at bounding box center [776, 73] width 64 height 21
click at [759, 80] on button "New Task" at bounding box center [776, 74] width 60 height 18
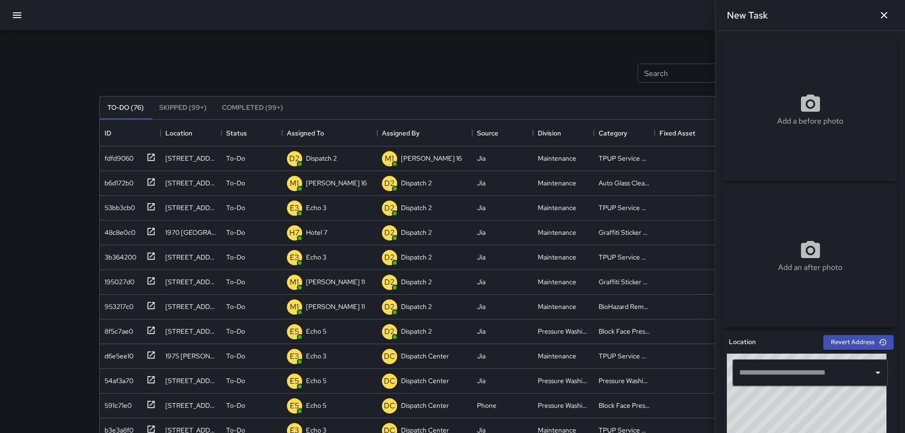
click at [863, 369] on div "​" at bounding box center [810, 372] width 155 height 27
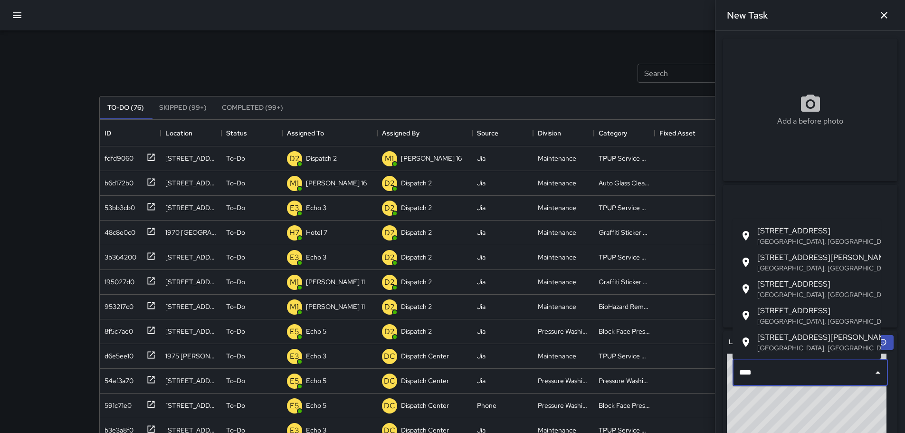
click at [821, 284] on span "[STREET_ADDRESS]" at bounding box center [816, 284] width 116 height 11
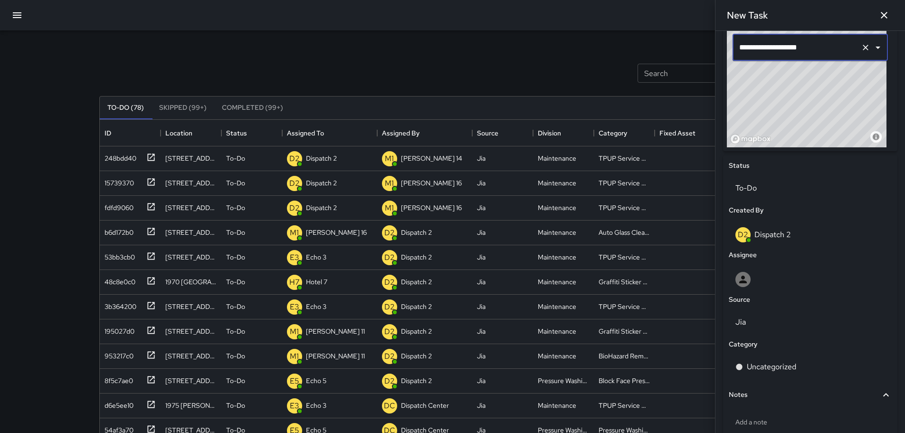
scroll to position [336, 0]
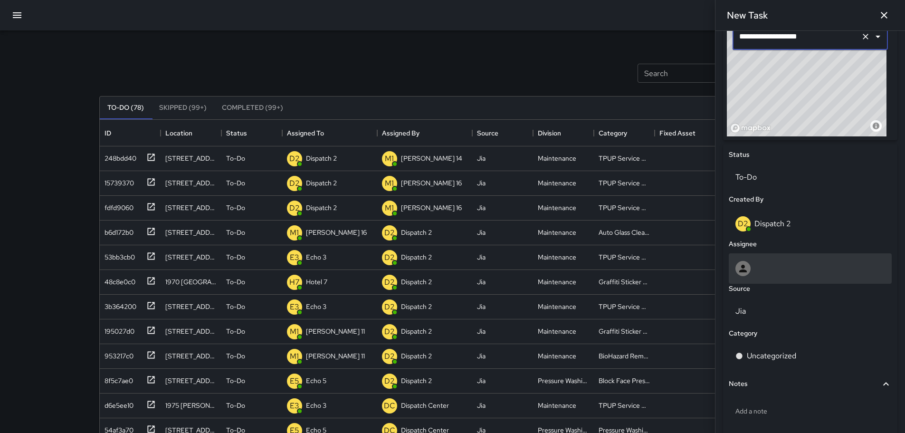
type input "**********"
click at [769, 262] on div at bounding box center [811, 268] width 150 height 15
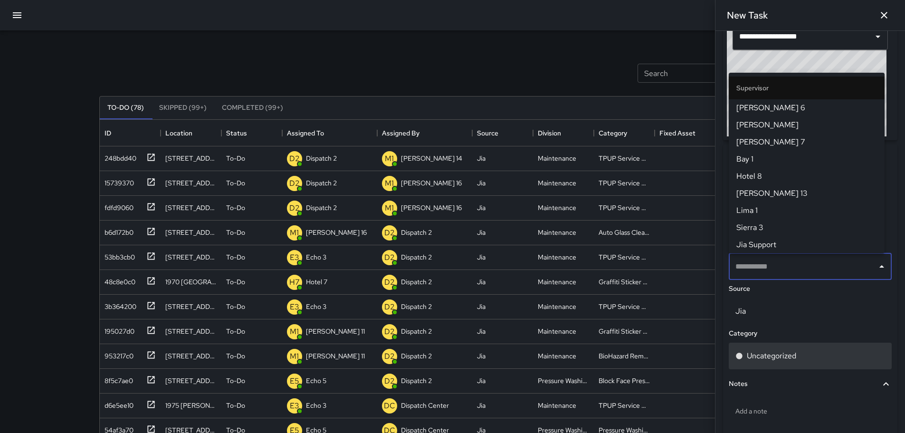
click at [768, 360] on p "Uncategorized" at bounding box center [771, 355] width 49 height 11
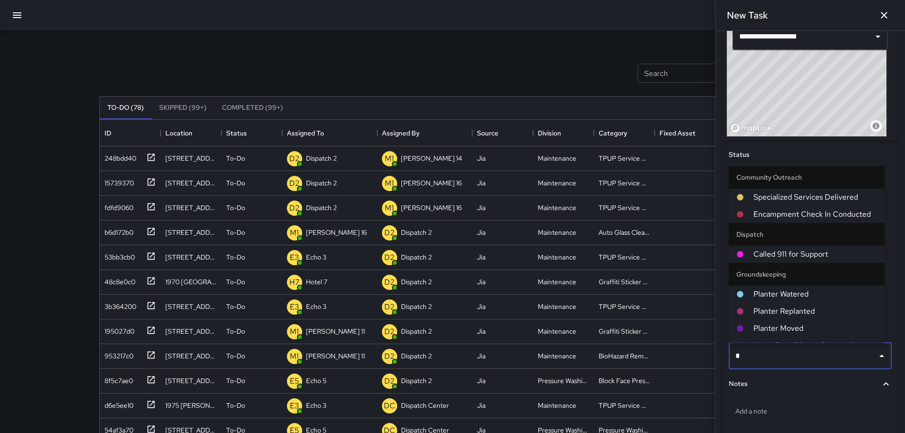
type input "**"
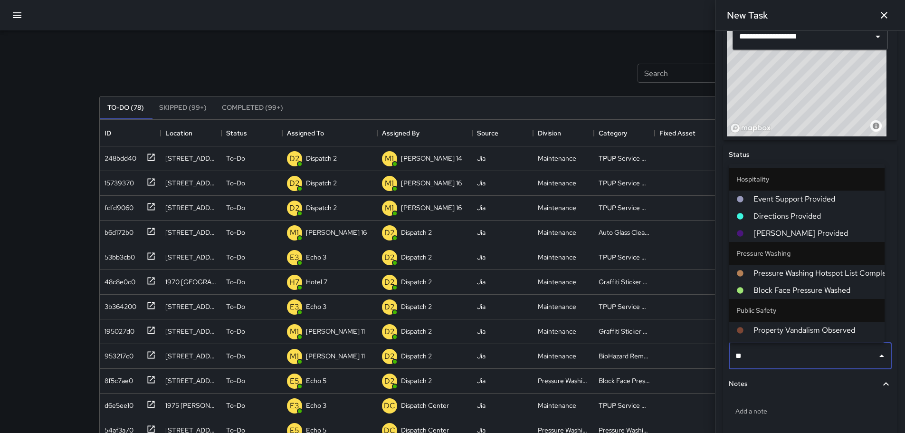
click at [826, 289] on span "Block Face Pressure Washed" at bounding box center [816, 290] width 124 height 11
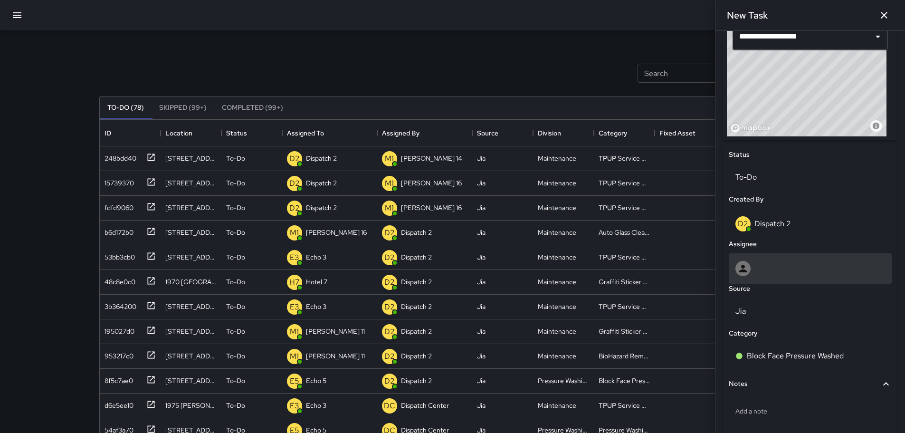
click at [757, 269] on div at bounding box center [811, 268] width 150 height 15
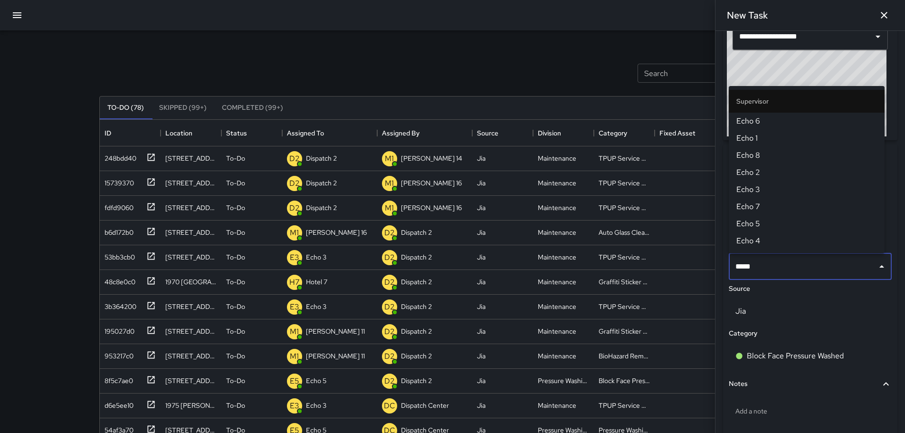
type input "******"
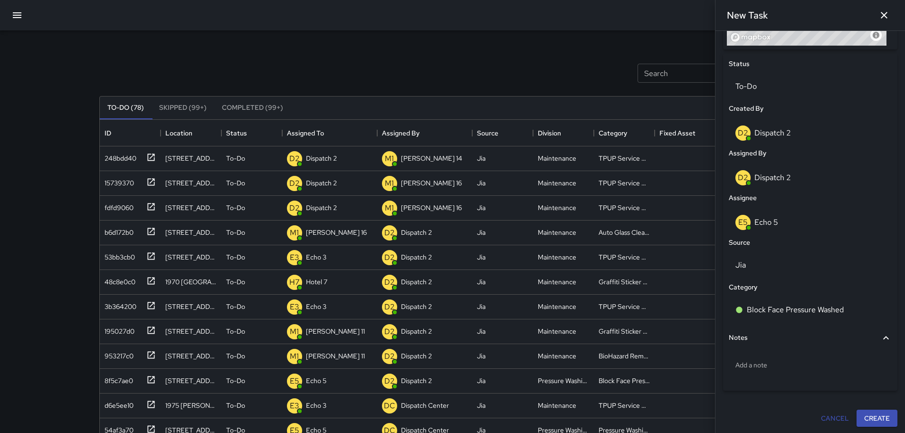
scroll to position [428, 0]
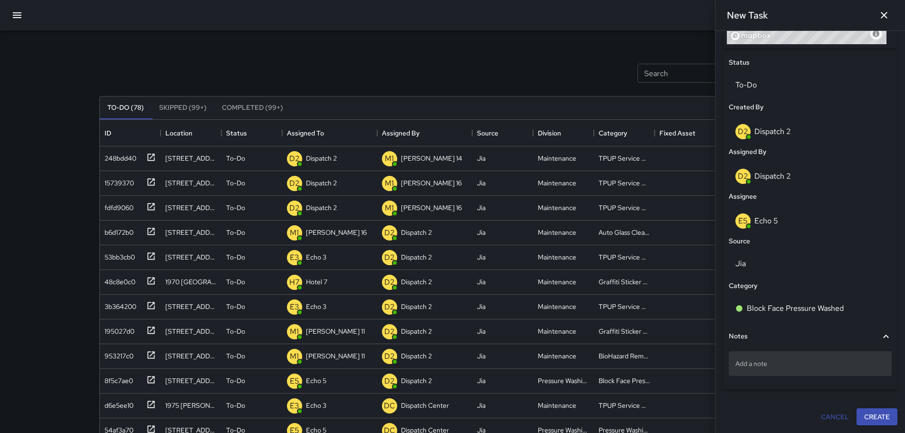
click at [807, 367] on p "Add a note" at bounding box center [811, 364] width 150 height 10
click at [736, 363] on textarea "**********" at bounding box center [807, 364] width 143 height 10
drag, startPoint x: 755, startPoint y: 374, endPoint x: 735, endPoint y: 376, distance: 20.1
click at [735, 376] on div "**********" at bounding box center [810, 368] width 163 height 35
type textarea "**********"
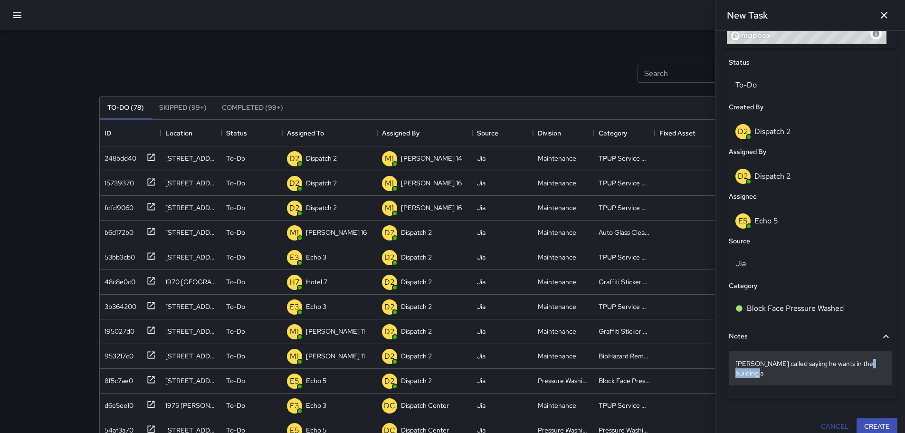
drag, startPoint x: 768, startPoint y: 379, endPoint x: 737, endPoint y: 376, distance: 32.0
click at [776, 376] on p "[PERSON_NAME] called saying he wants in the building a" at bounding box center [811, 368] width 150 height 19
type textarea "**********"
click at [857, 423] on button "Create" at bounding box center [877, 427] width 41 height 18
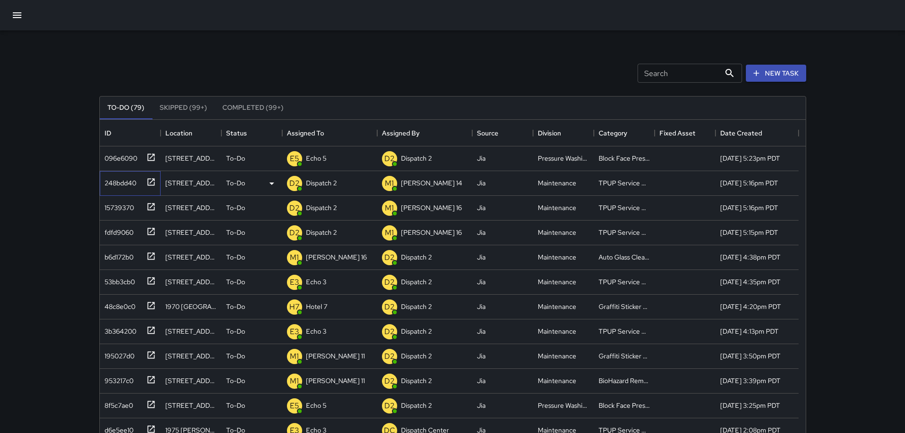
click at [153, 181] on icon at bounding box center [151, 182] width 10 height 10
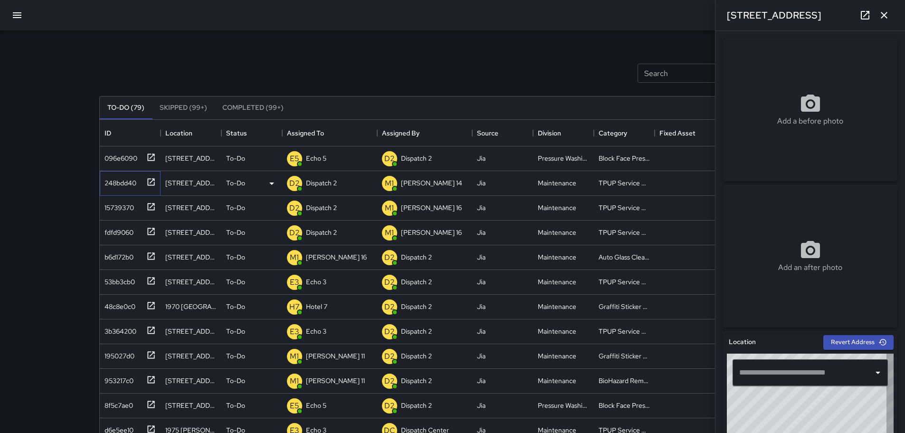
type input "**********"
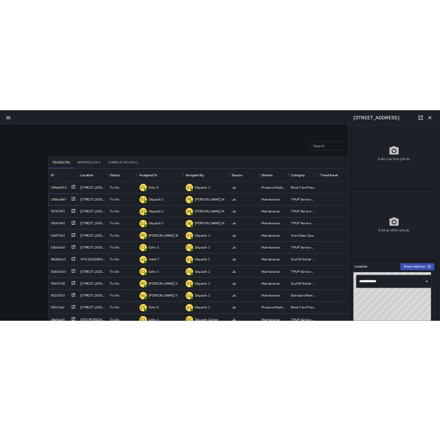
scroll to position [10, 0]
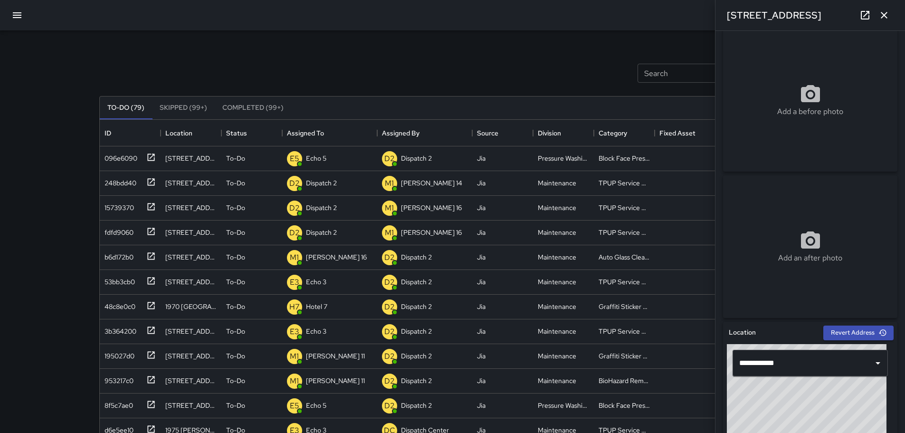
click at [270, 47] on div "Search Search New Task To-Do (79) Skipped (99+) Completed (99+) ID Location Sta…" at bounding box center [453, 295] width 730 height 531
click at [887, 19] on icon "button" at bounding box center [884, 15] width 11 height 11
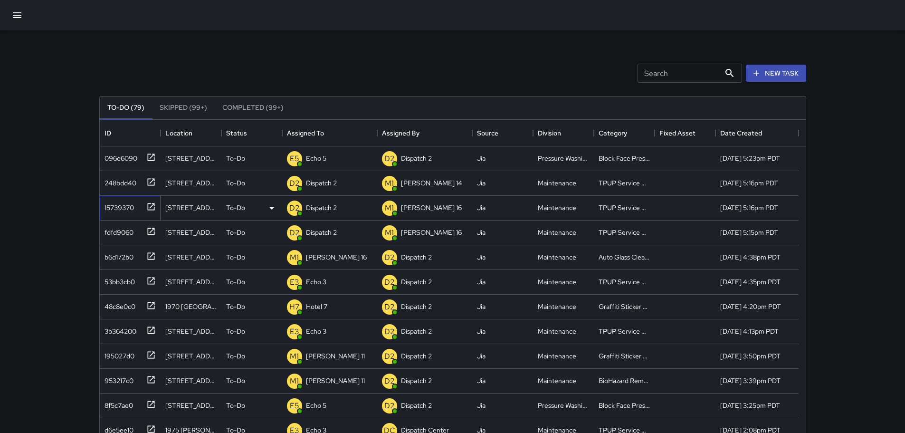
click at [150, 206] on icon at bounding box center [151, 207] width 10 height 10
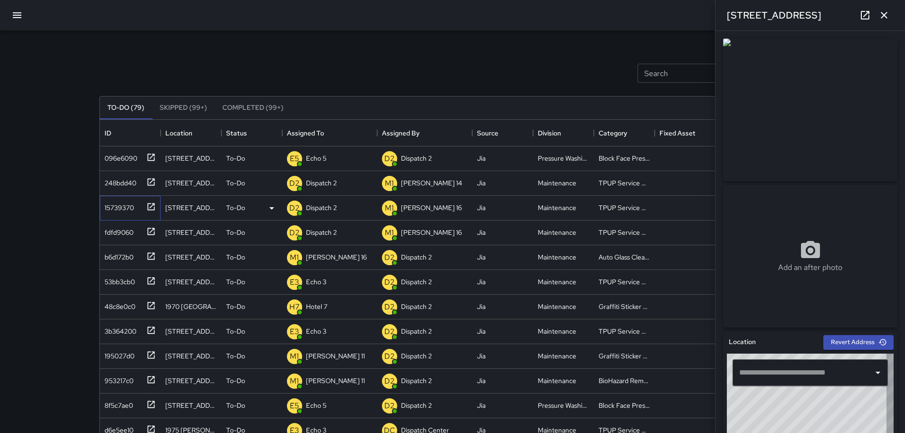
type input "**********"
click at [889, 10] on icon "button" at bounding box center [884, 15] width 11 height 11
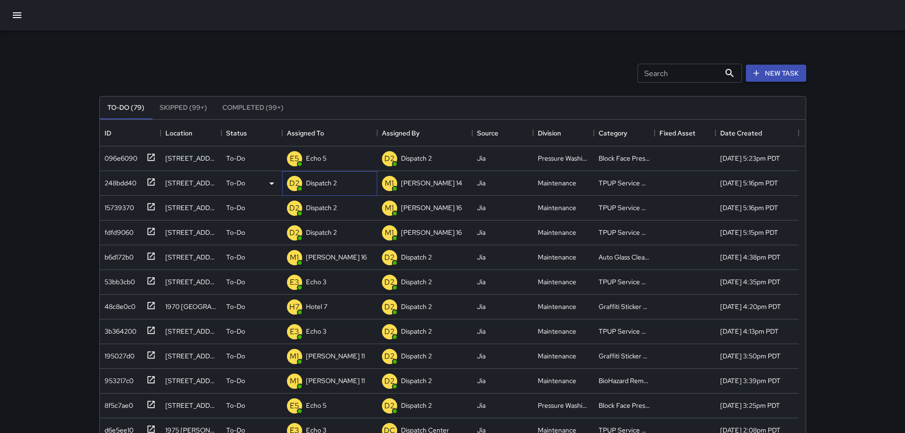
click at [322, 181] on p "Dispatch 2" at bounding box center [321, 183] width 31 height 10
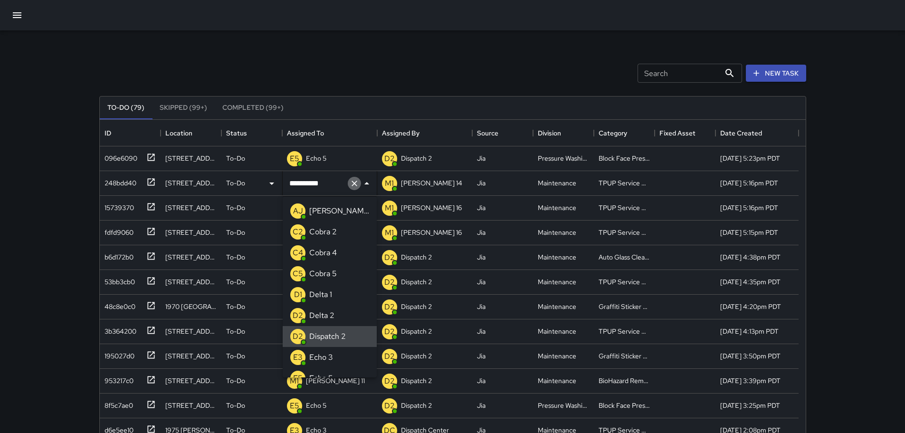
click at [351, 187] on icon "Clear" at bounding box center [355, 184] width 10 height 10
type input "****"
click at [337, 211] on li "E3 Echo 3" at bounding box center [330, 211] width 94 height 21
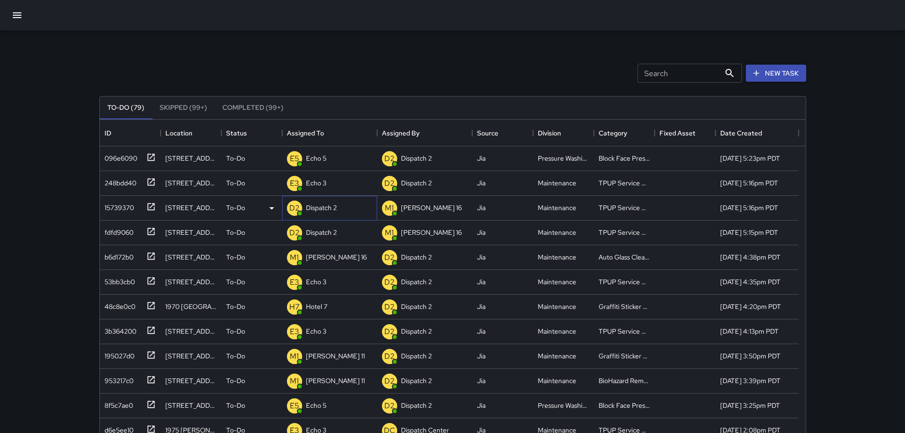
click at [327, 208] on p "Dispatch 2" at bounding box center [321, 208] width 31 height 10
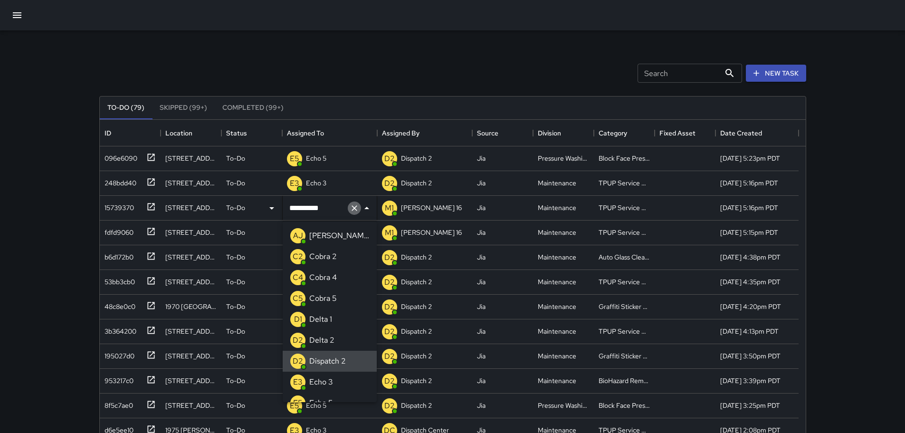
click at [355, 212] on icon "Clear" at bounding box center [355, 208] width 10 height 10
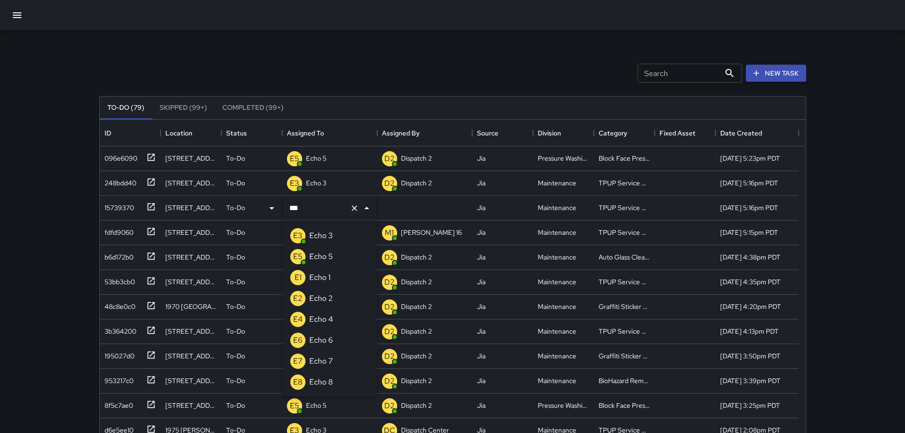
type input "****"
click at [346, 229] on li "E3 Echo 3" at bounding box center [330, 235] width 94 height 21
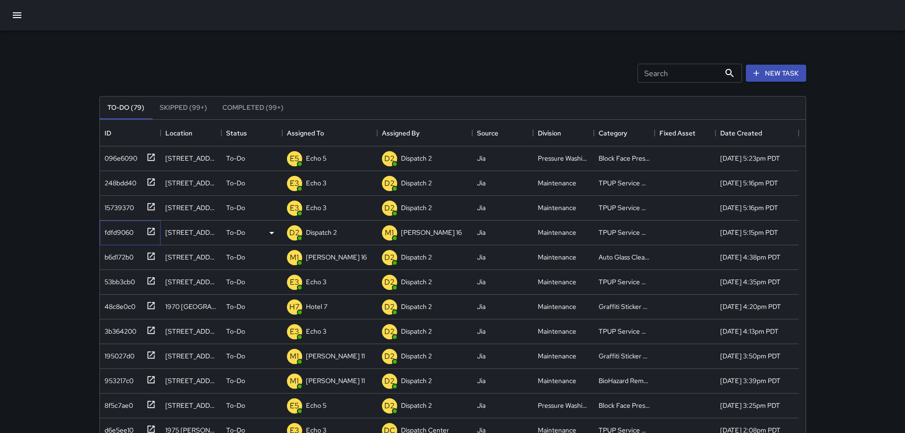
click at [153, 231] on icon at bounding box center [151, 232] width 10 height 10
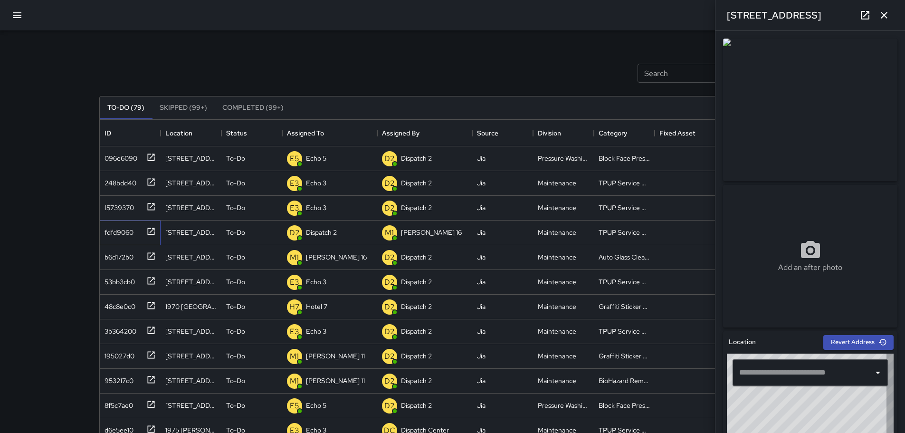
type input "**********"
drag, startPoint x: 493, startPoint y: 66, endPoint x: 851, endPoint y: 59, distance: 358.4
click at [495, 66] on div "Search Search New Task" at bounding box center [452, 72] width 711 height 49
click at [881, 19] on icon "button" at bounding box center [884, 15] width 11 height 11
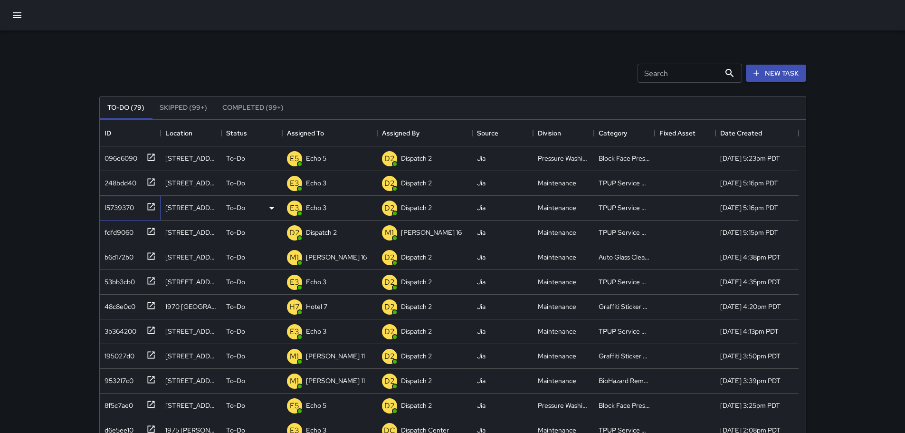
click at [150, 209] on icon at bounding box center [151, 207] width 10 height 10
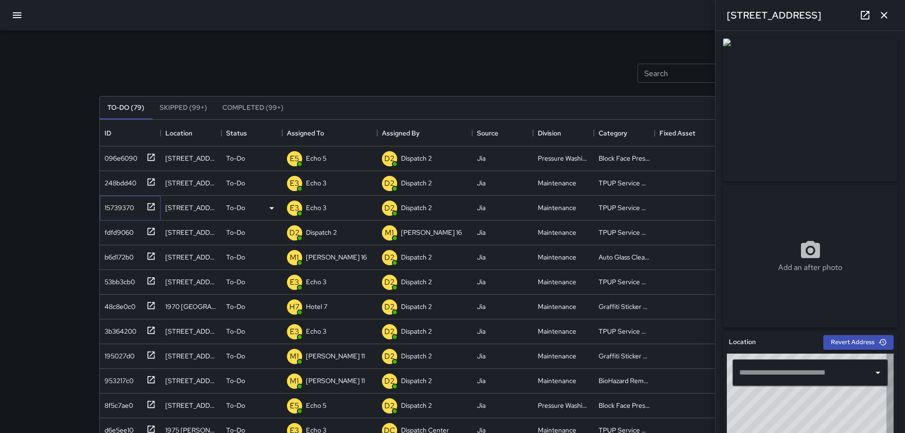
type input "**********"
click at [884, 13] on icon "button" at bounding box center [884, 15] width 11 height 11
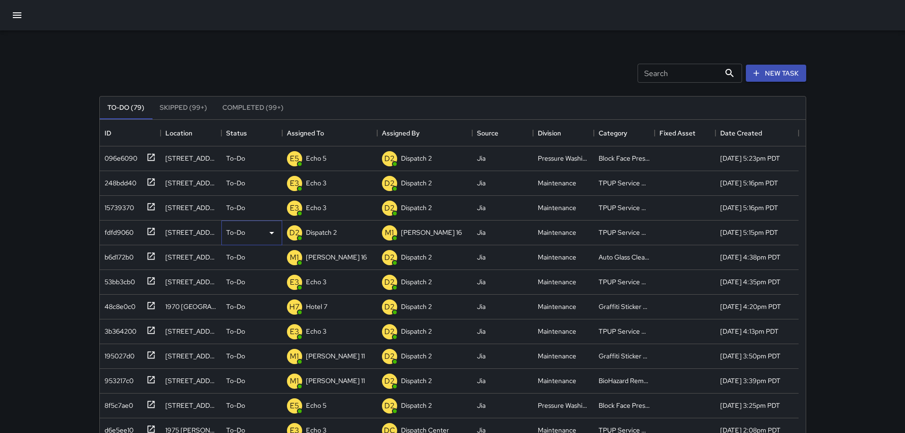
click at [272, 231] on icon at bounding box center [271, 232] width 11 height 11
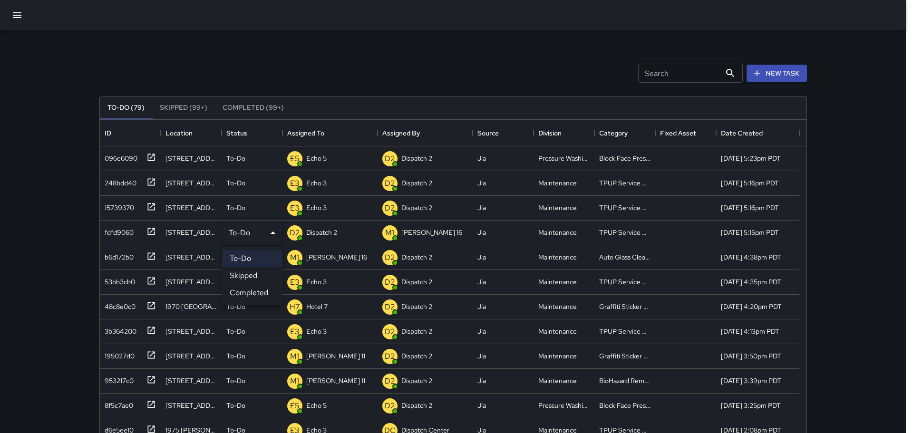
click at [267, 273] on li "Skipped" at bounding box center [252, 275] width 60 height 17
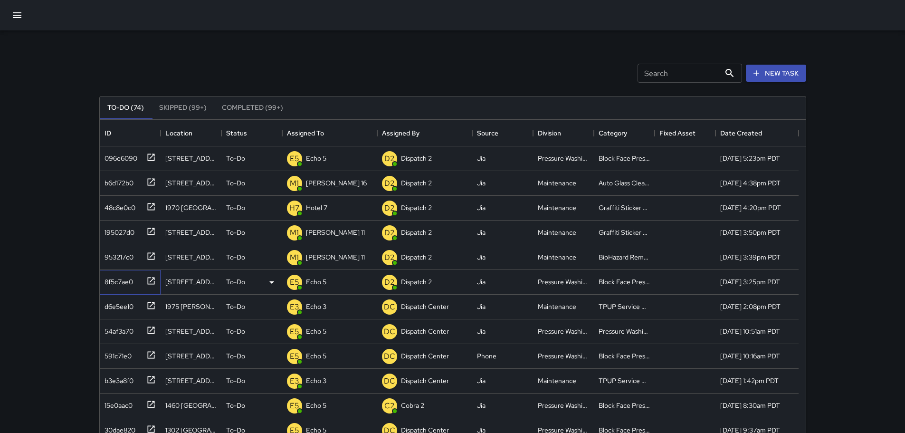
click at [150, 280] on icon at bounding box center [151, 281] width 10 height 10
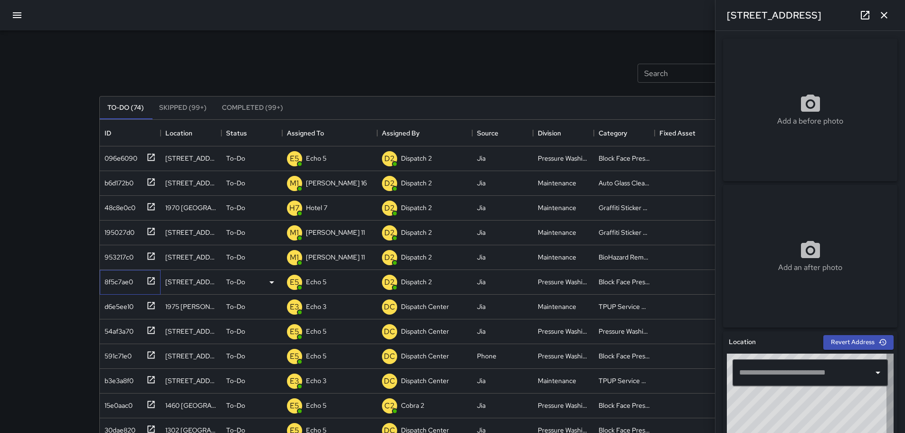
type input "**********"
click at [886, 15] on icon "button" at bounding box center [884, 15] width 11 height 11
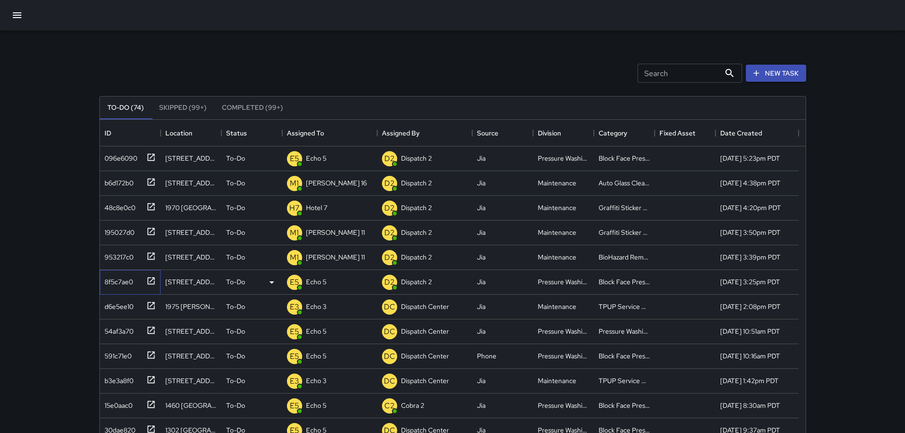
click at [155, 283] on icon at bounding box center [151, 281] width 10 height 10
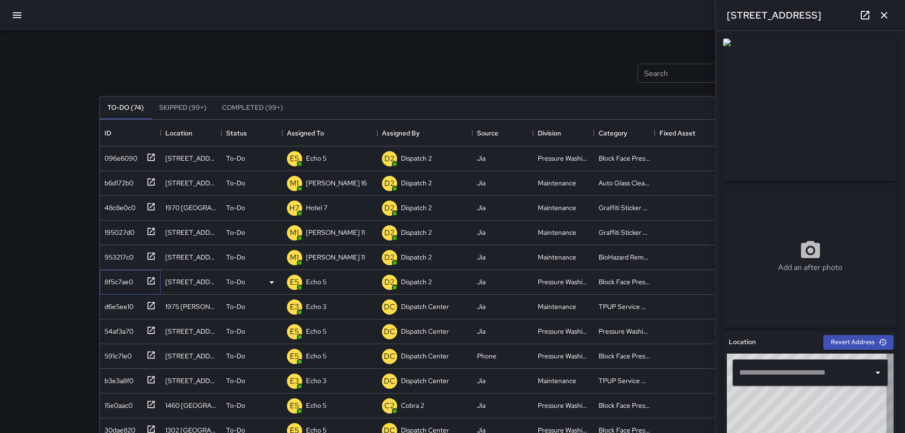
type input "**********"
click at [878, 13] on button "button" at bounding box center [884, 15] width 19 height 19
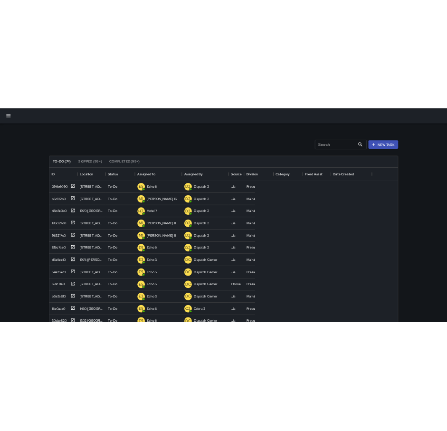
scroll to position [395, 699]
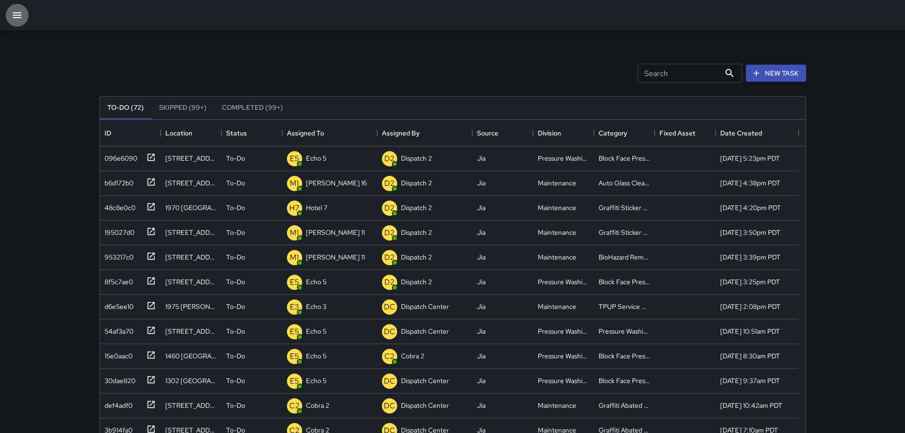
click at [13, 15] on icon "button" at bounding box center [17, 15] width 9 height 6
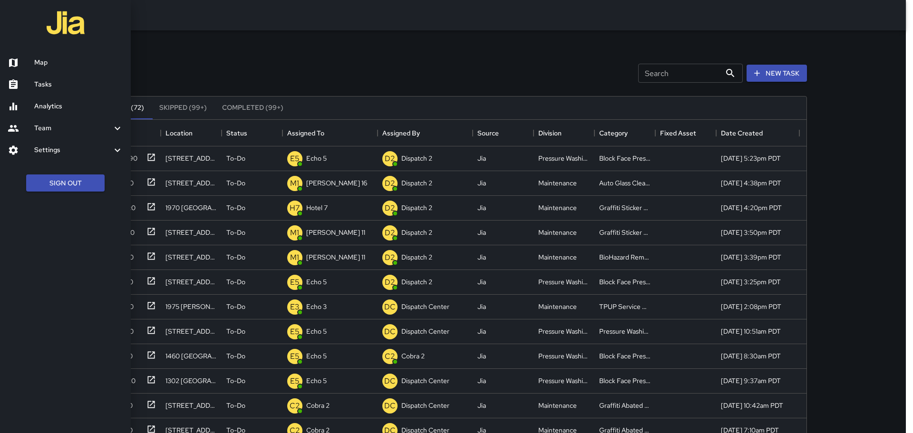
click at [246, 75] on div at bounding box center [456, 216] width 913 height 433
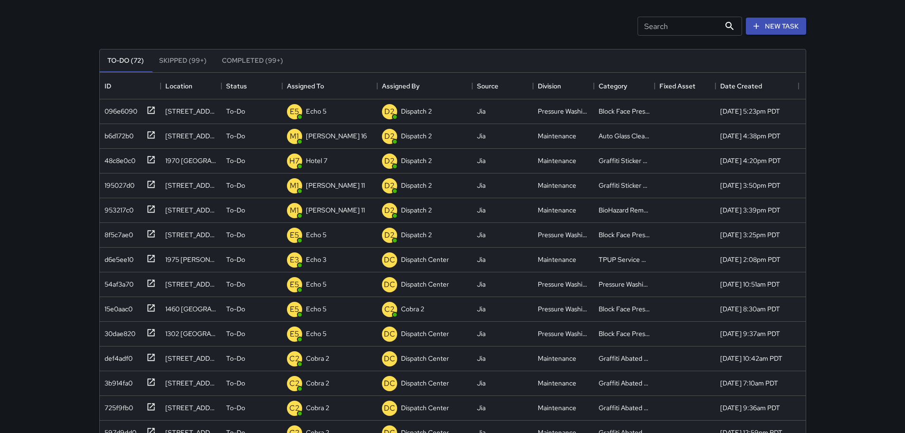
scroll to position [48, 0]
click at [150, 112] on icon at bounding box center [151, 110] width 10 height 10
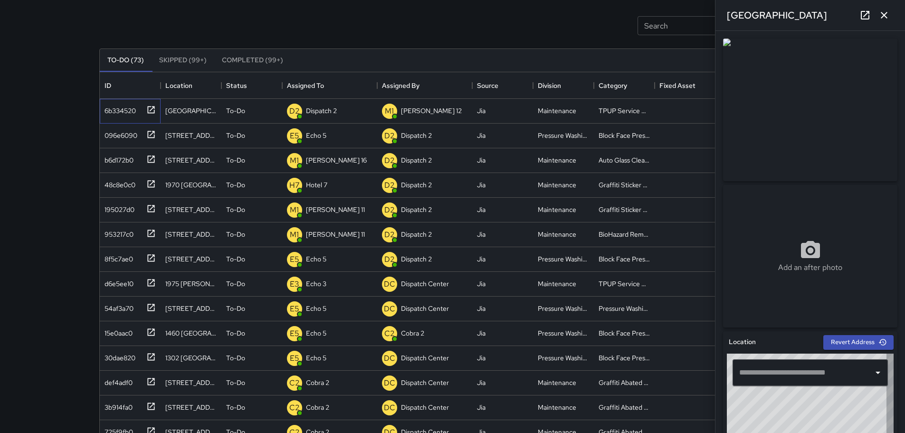
type input "**********"
click at [890, 11] on button "button" at bounding box center [884, 15] width 19 height 19
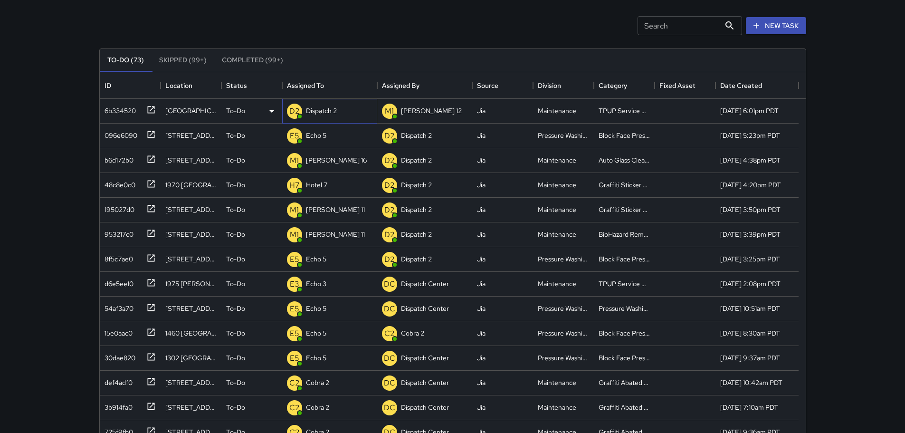
click at [334, 111] on p "Dispatch 2" at bounding box center [321, 111] width 31 height 10
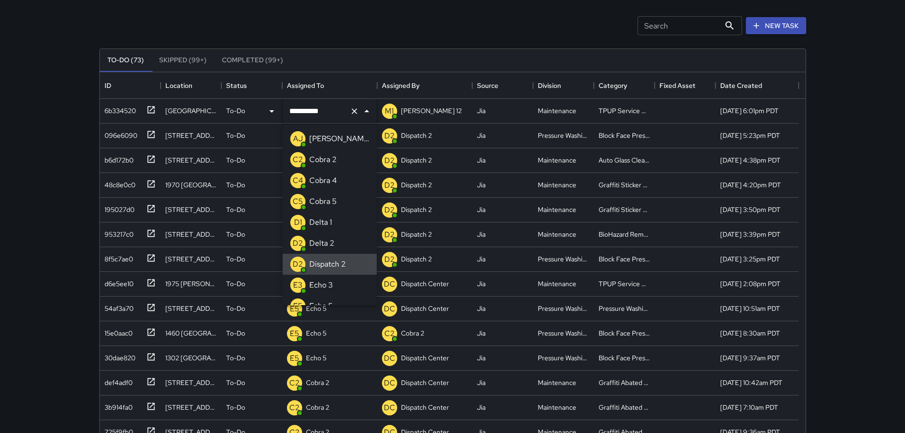
click at [351, 114] on icon "Clear" at bounding box center [355, 111] width 10 height 10
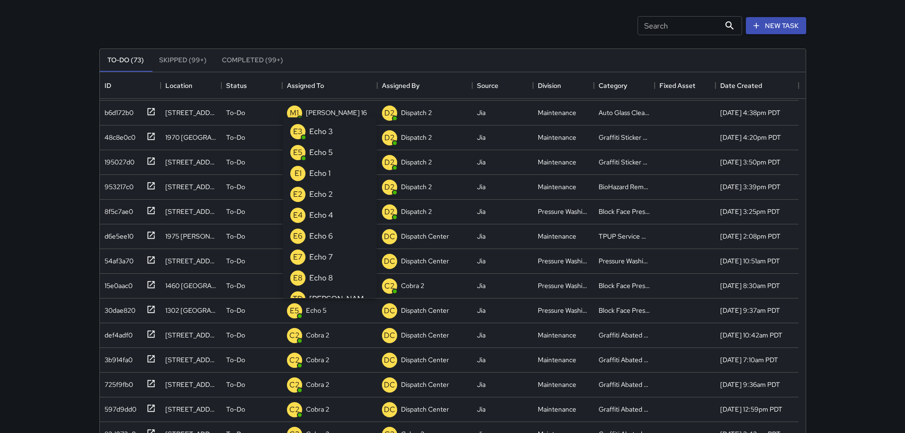
scroll to position [7, 0]
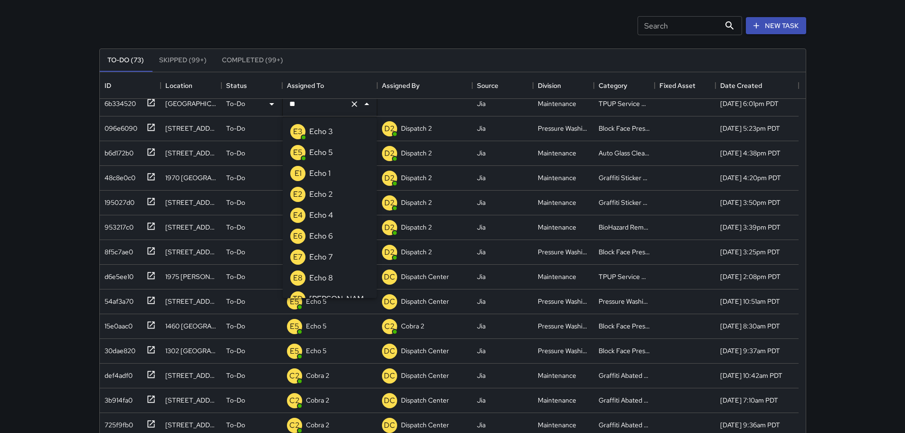
type input "***"
click at [338, 132] on li "E3 Echo 3" at bounding box center [330, 131] width 94 height 21
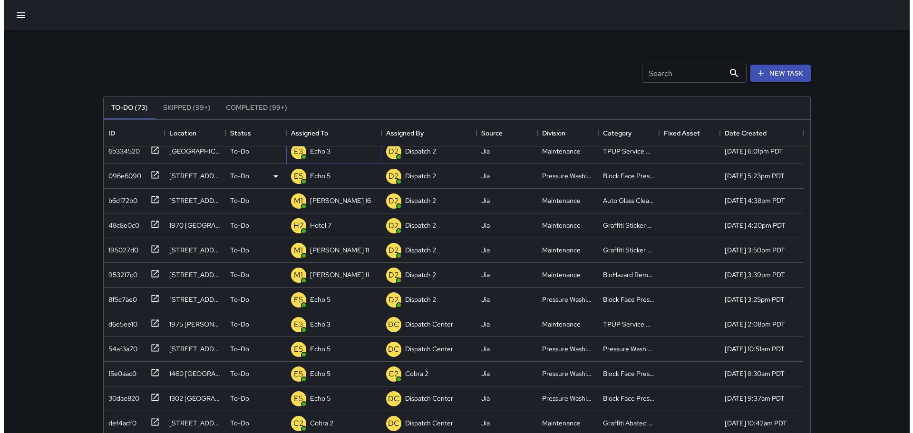
scroll to position [0, 0]
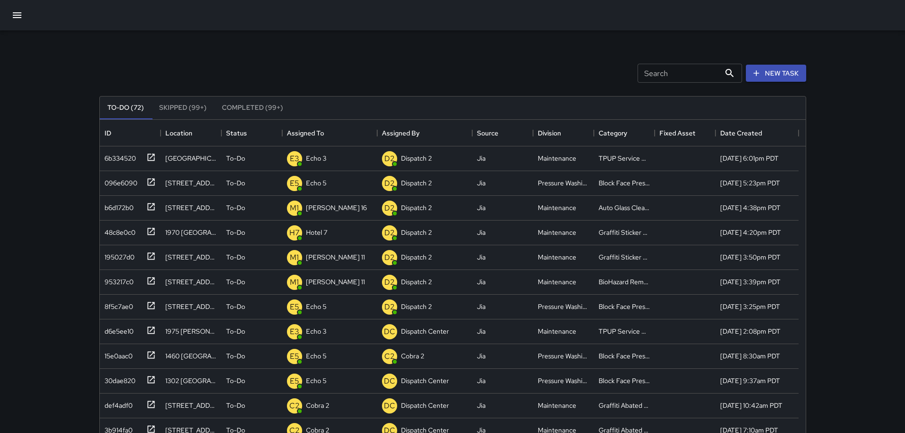
click at [10, 15] on button "button" at bounding box center [17, 15] width 23 height 23
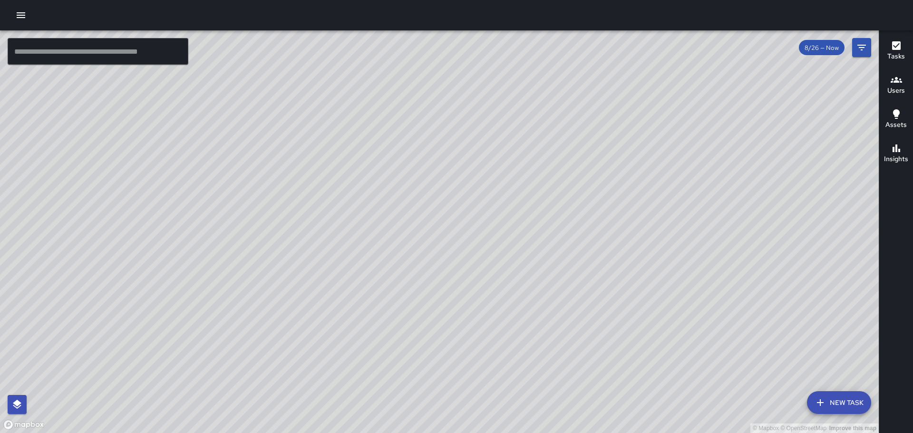
drag, startPoint x: 435, startPoint y: 71, endPoint x: 468, endPoint y: 25, distance: 56.9
click at [444, 25] on div "© Mapbox © OpenStreetMap Improve this map ​ New Task 8/26 — Now Map Layers Task…" at bounding box center [456, 216] width 913 height 433
drag, startPoint x: 317, startPoint y: 317, endPoint x: 398, endPoint y: 206, distance: 137.2
click at [398, 206] on div "© Mapbox © OpenStreetMap Improve this map" at bounding box center [439, 231] width 878 height 403
drag, startPoint x: 248, startPoint y: 281, endPoint x: 288, endPoint y: 267, distance: 41.9
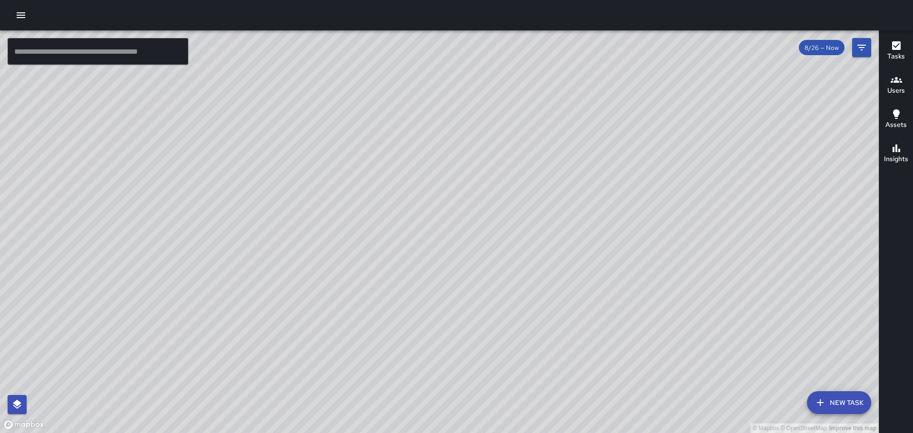
click at [288, 267] on div "© Mapbox © OpenStreetMap Improve this map" at bounding box center [439, 231] width 878 height 403
drag, startPoint x: 543, startPoint y: 76, endPoint x: 485, endPoint y: 173, distance: 113.0
click at [444, 173] on div "© Mapbox © OpenStreetMap Improve this map" at bounding box center [439, 231] width 878 height 403
click at [444, 50] on button "Tasks" at bounding box center [896, 51] width 34 height 34
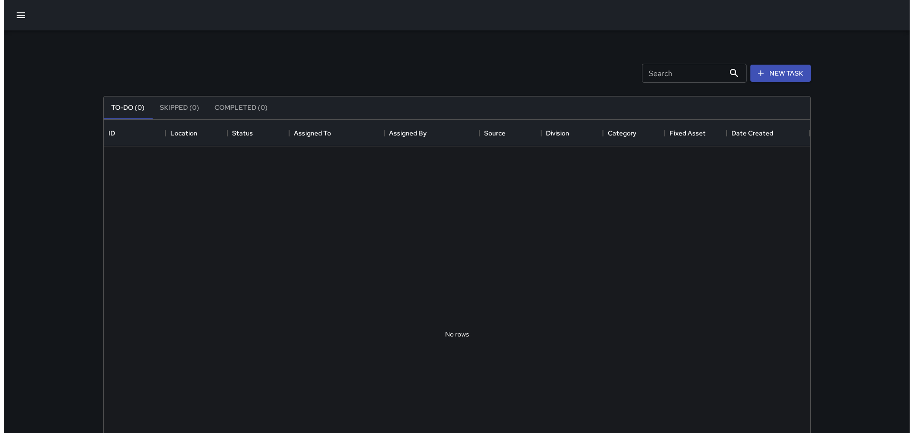
scroll to position [395, 699]
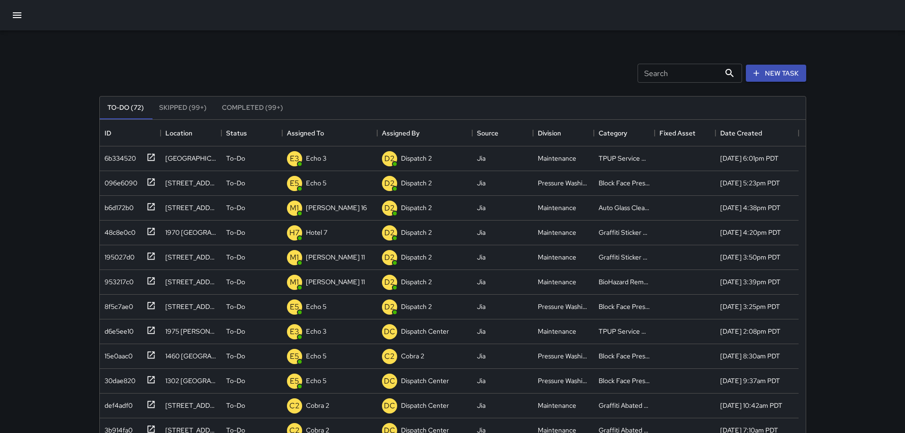
click at [21, 12] on icon "button" at bounding box center [17, 15] width 9 height 6
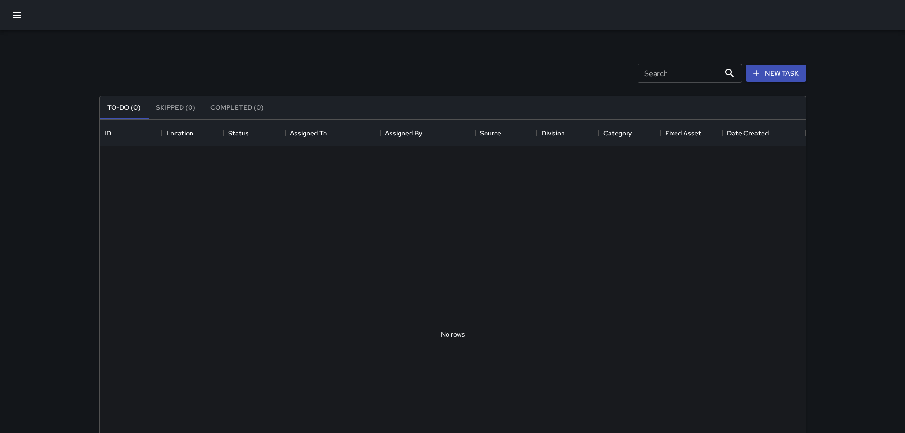
scroll to position [395, 699]
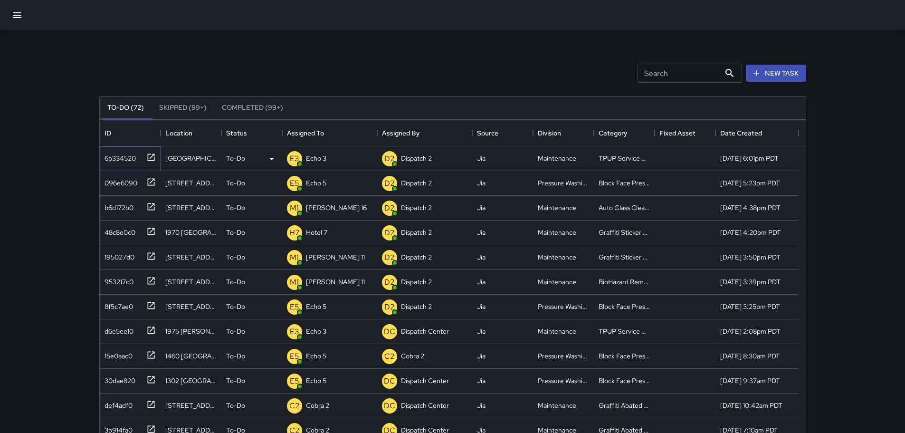
click at [153, 155] on icon at bounding box center [151, 158] width 10 height 10
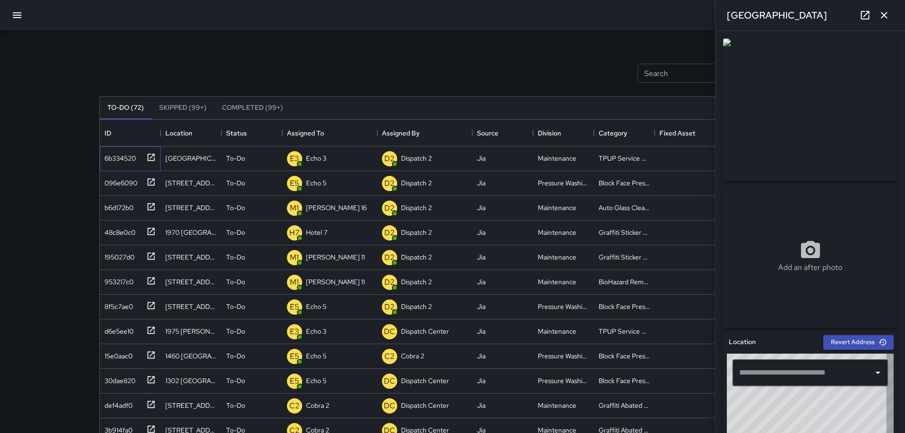
type input "**********"
click at [882, 17] on icon "button" at bounding box center [884, 15] width 11 height 11
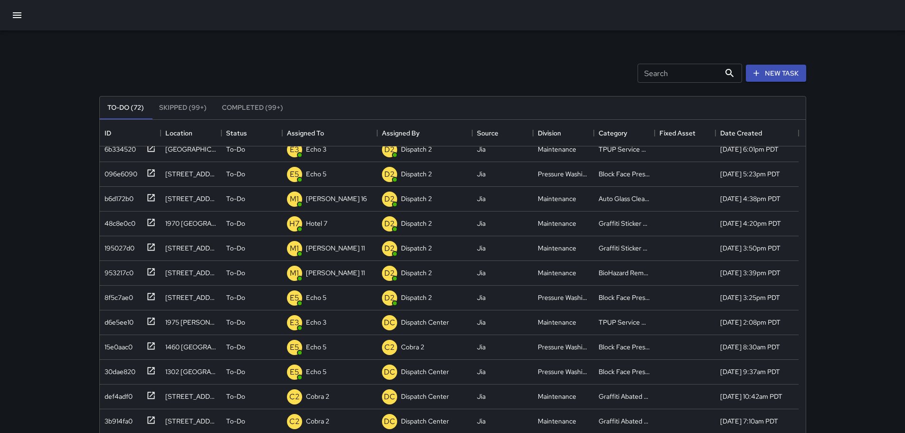
scroll to position [0, 0]
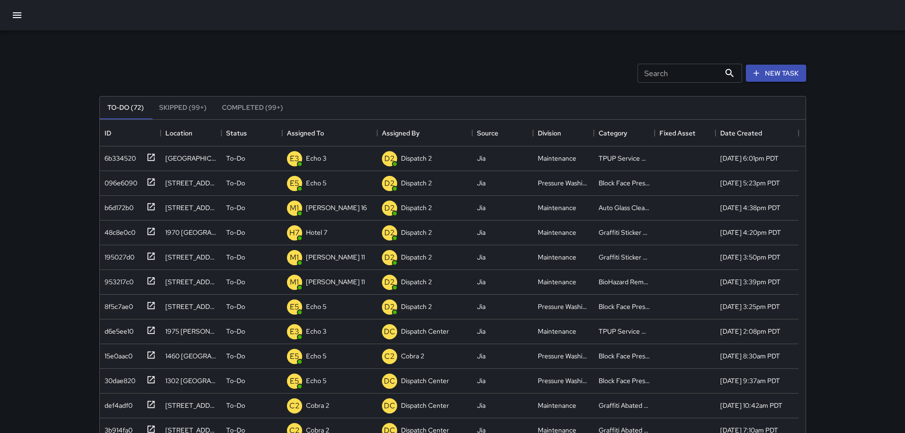
drag, startPoint x: 14, startPoint y: 101, endPoint x: 153, endPoint y: 36, distance: 153.7
click at [16, 99] on div "Search Search New Task To-Do (72) Skipped (99+) Completed (99+) ID Location Sta…" at bounding box center [452, 280] width 905 height 561
click at [242, 31] on div "Search Search New Task To-Do (72) Skipped (99+) Completed (99+) ID Location Sta…" at bounding box center [453, 295] width 730 height 531
click at [45, 103] on div "Search Search New Task To-Do (72) Skipped (99+) Completed (99+) ID Location Sta…" at bounding box center [452, 280] width 905 height 561
click at [256, 108] on button "Completed (99+)" at bounding box center [252, 107] width 77 height 23
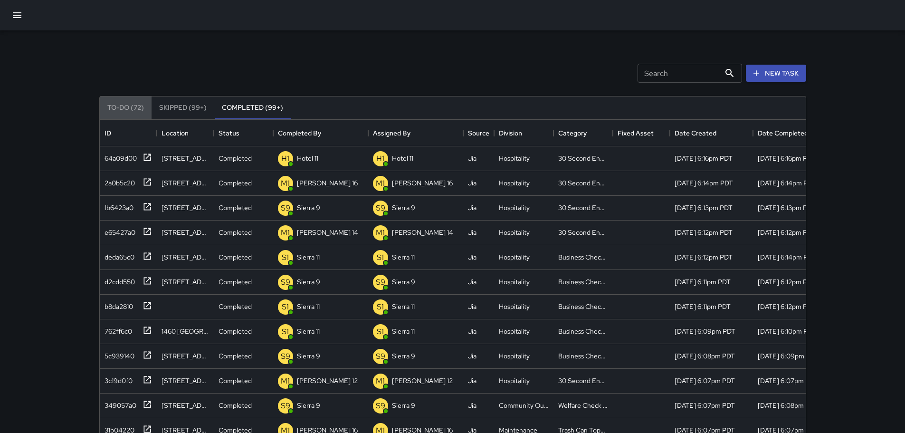
click at [129, 105] on button "To-Do (72)" at bounding box center [126, 107] width 52 height 23
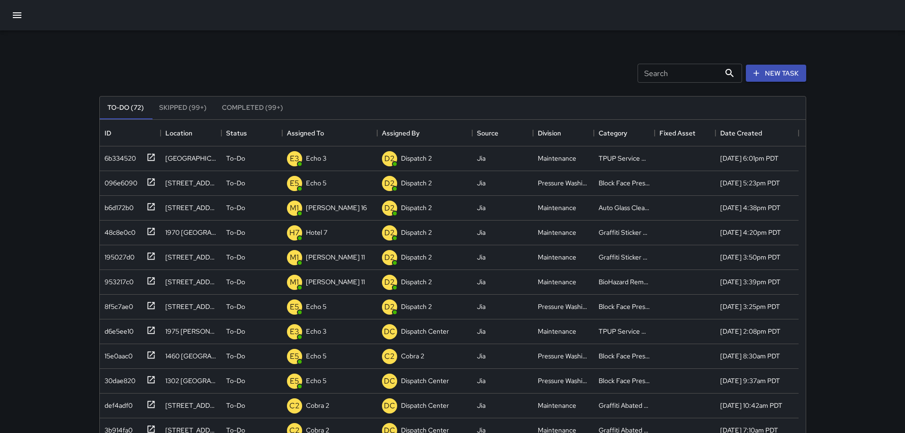
click at [675, 76] on input "Search" at bounding box center [679, 73] width 83 height 19
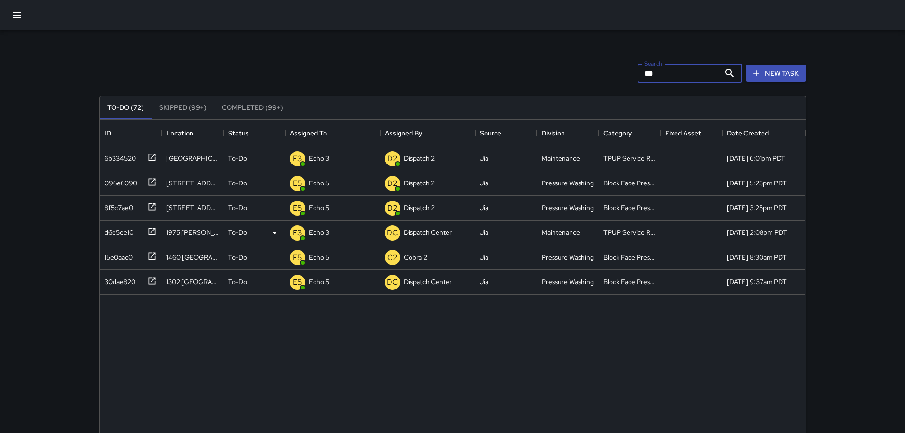
type input "***"
click at [153, 229] on icon at bounding box center [152, 232] width 10 height 10
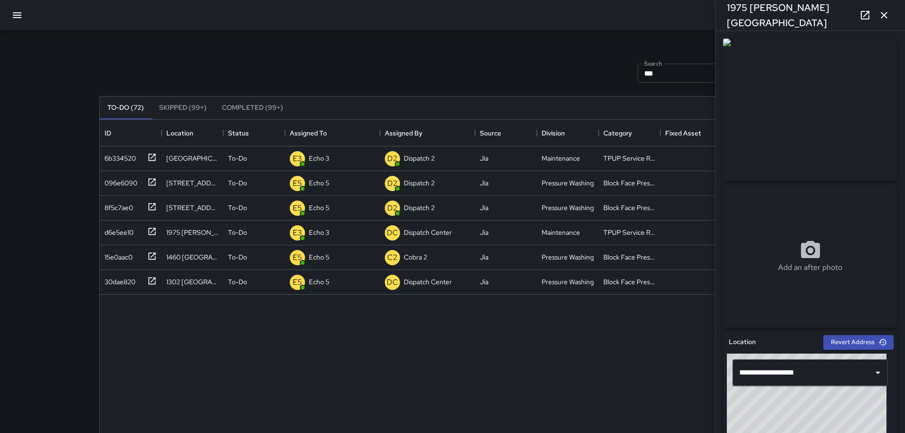
click at [885, 19] on icon "button" at bounding box center [884, 15] width 11 height 11
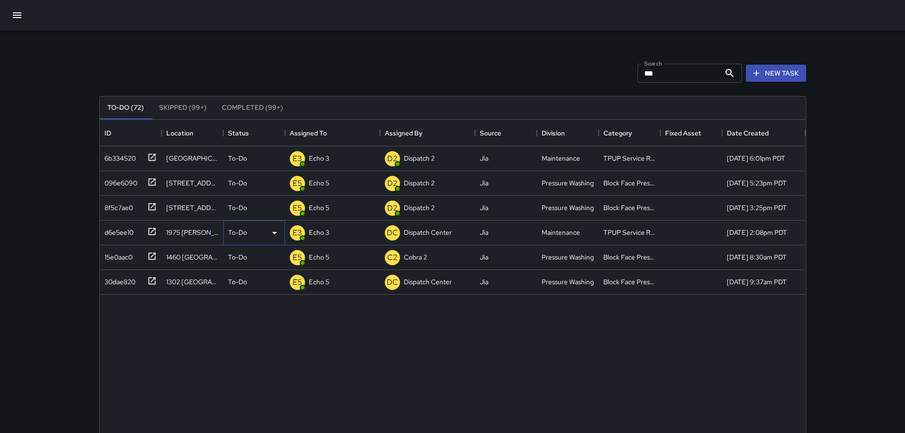
click at [237, 232] on p "To-Do" at bounding box center [237, 233] width 19 height 10
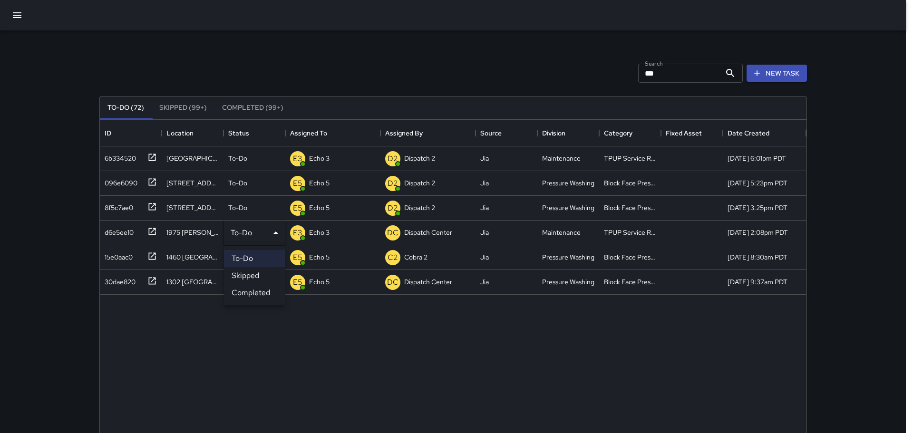
click at [199, 233] on div at bounding box center [456, 216] width 913 height 433
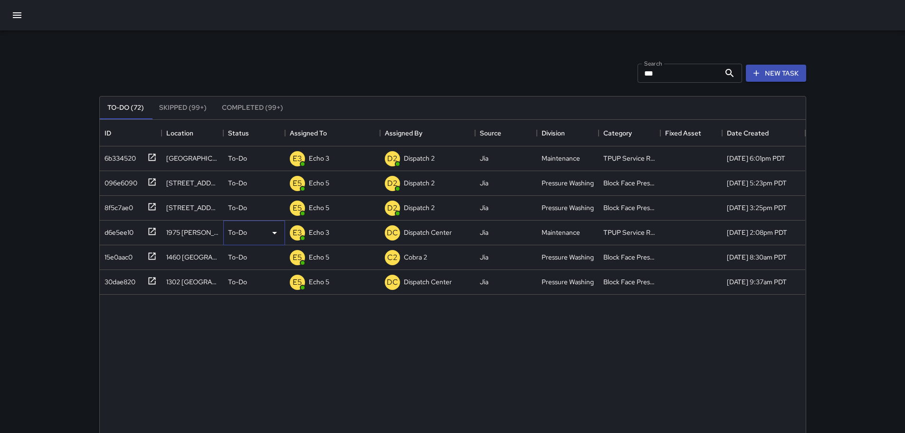
click at [277, 232] on icon at bounding box center [274, 232] width 11 height 11
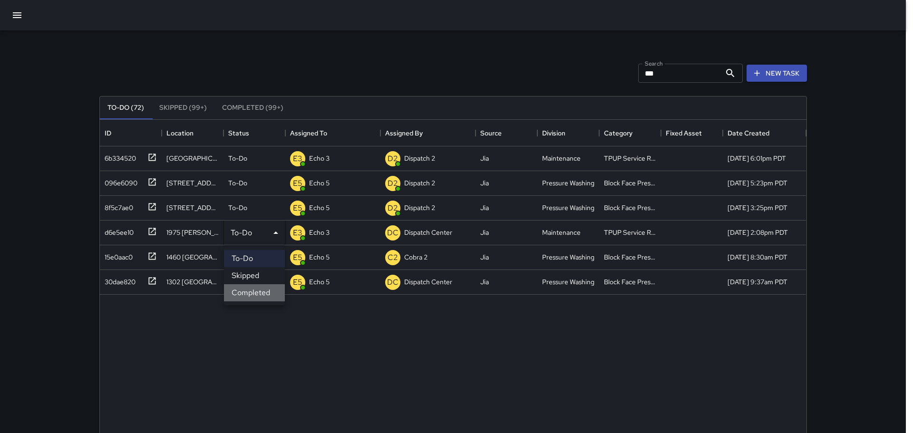
click at [256, 289] on li "Completed" at bounding box center [254, 292] width 61 height 17
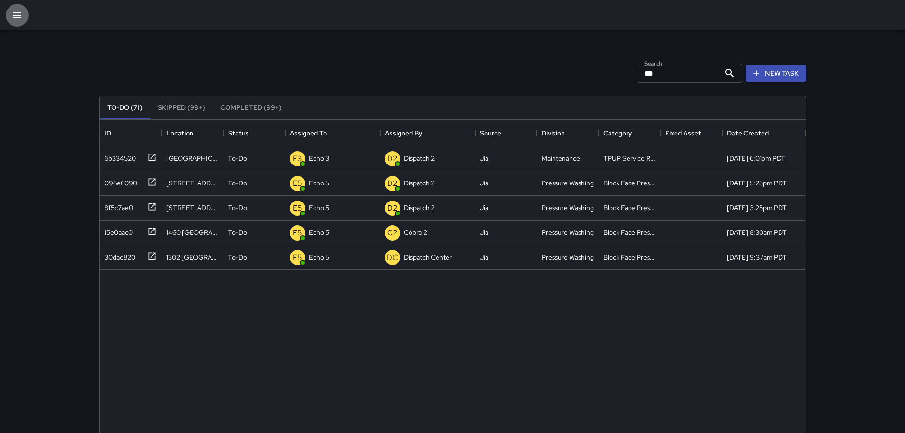
click at [19, 17] on icon "button" at bounding box center [17, 15] width 9 height 6
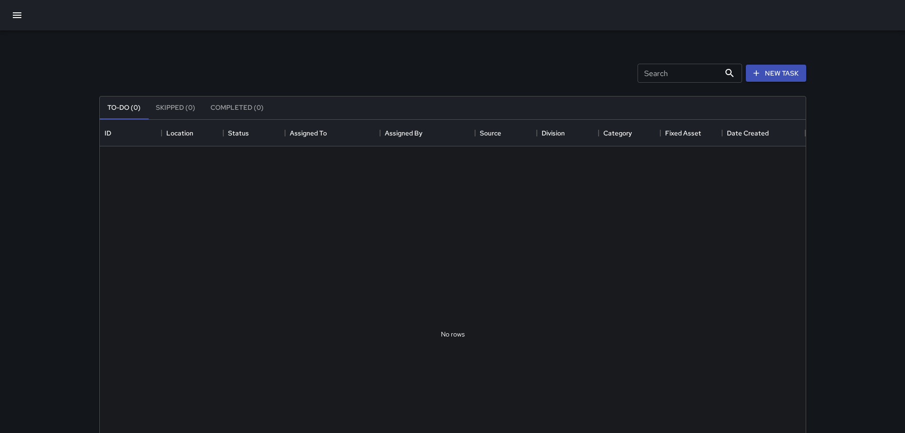
scroll to position [395, 699]
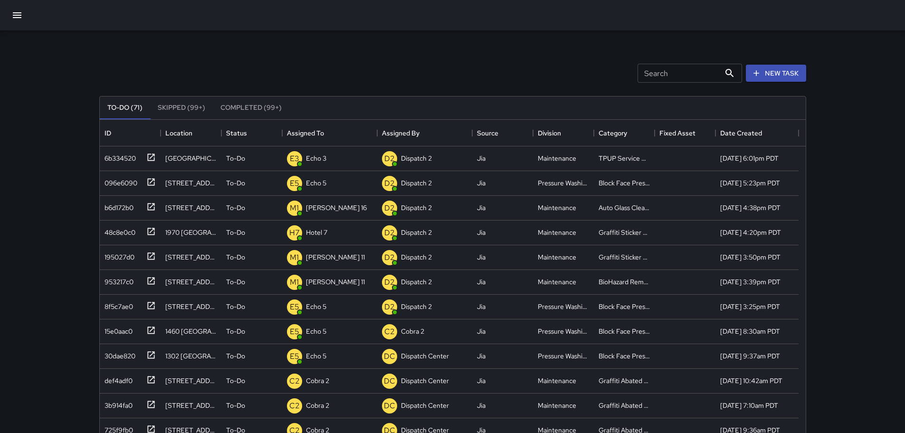
click at [229, 109] on button "Completed (99+)" at bounding box center [251, 107] width 77 height 23
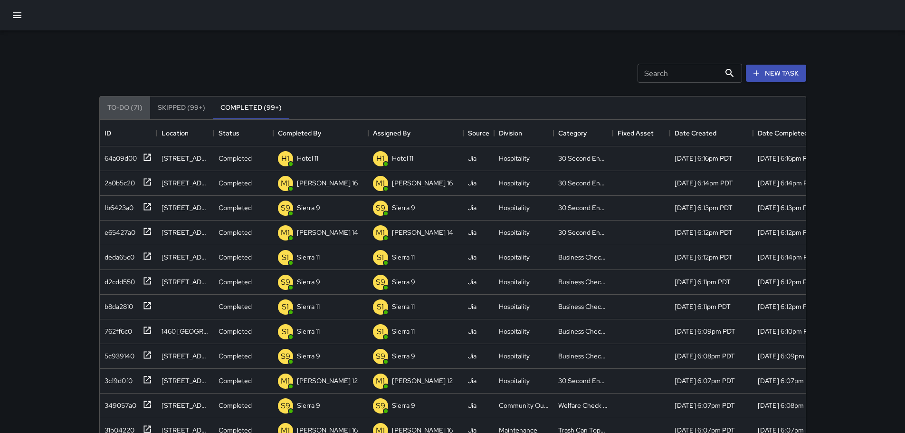
click at [125, 103] on button "To-Do (71)" at bounding box center [125, 107] width 50 height 23
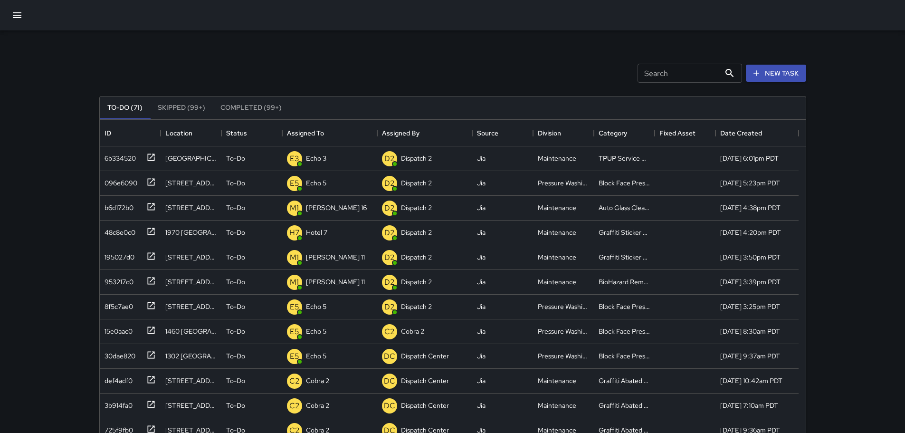
click at [257, 108] on button "Completed (99+)" at bounding box center [251, 107] width 77 height 23
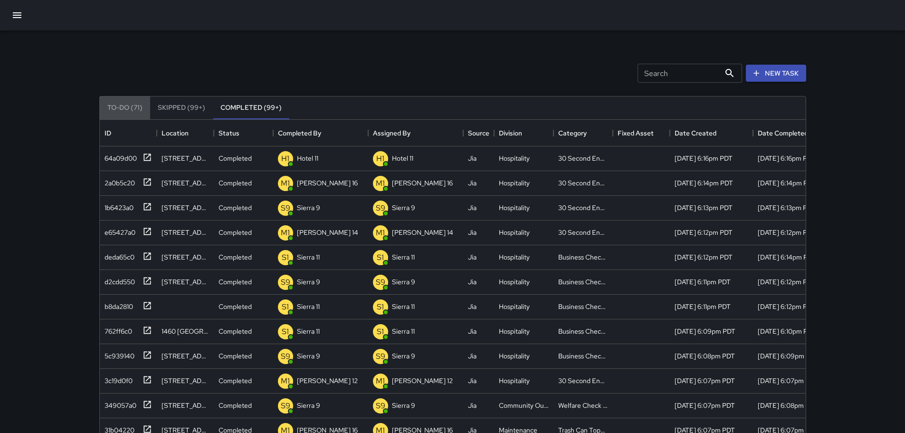
click at [122, 103] on button "To-Do (71)" at bounding box center [125, 107] width 50 height 23
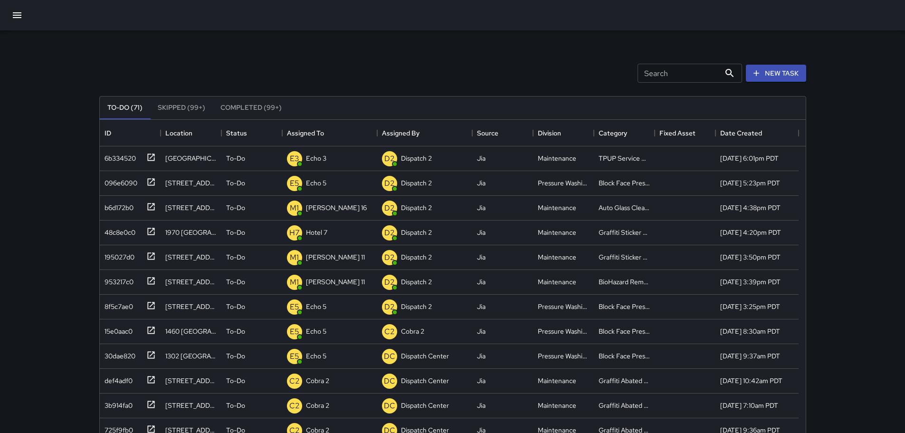
click at [247, 101] on button "Completed (99+)" at bounding box center [251, 107] width 77 height 23
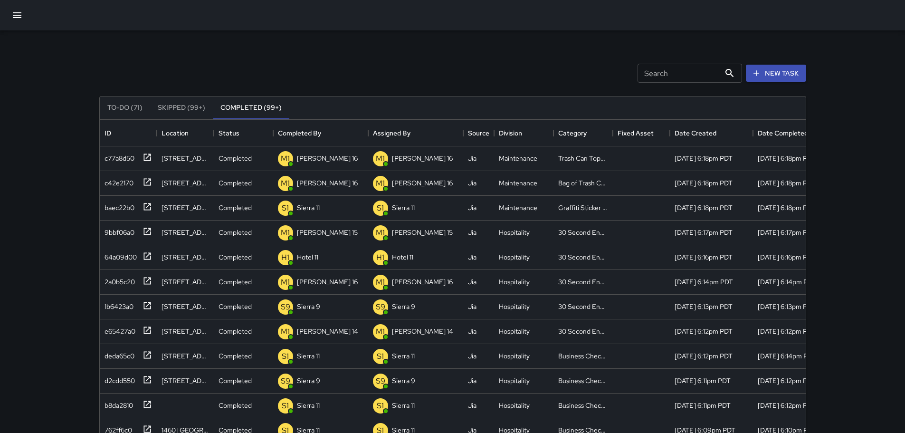
click at [113, 109] on button "To-Do (71)" at bounding box center [125, 107] width 50 height 23
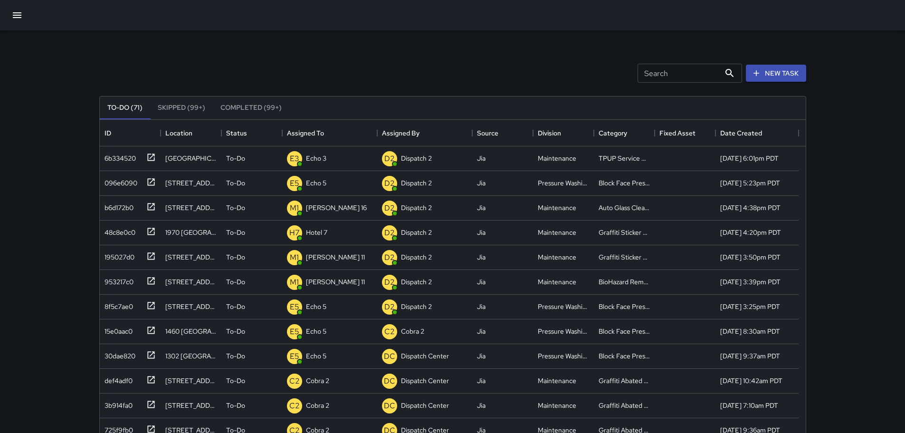
click at [241, 106] on button "Completed (99+)" at bounding box center [251, 107] width 77 height 23
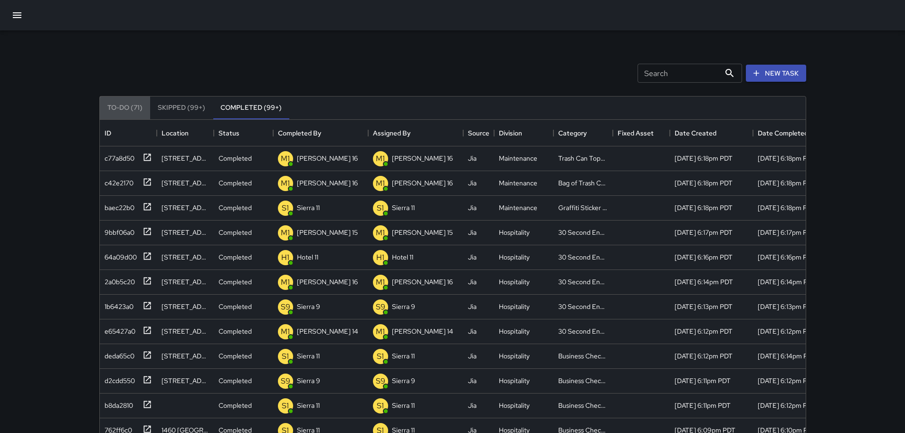
click at [116, 103] on button "To-Do (71)" at bounding box center [125, 107] width 50 height 23
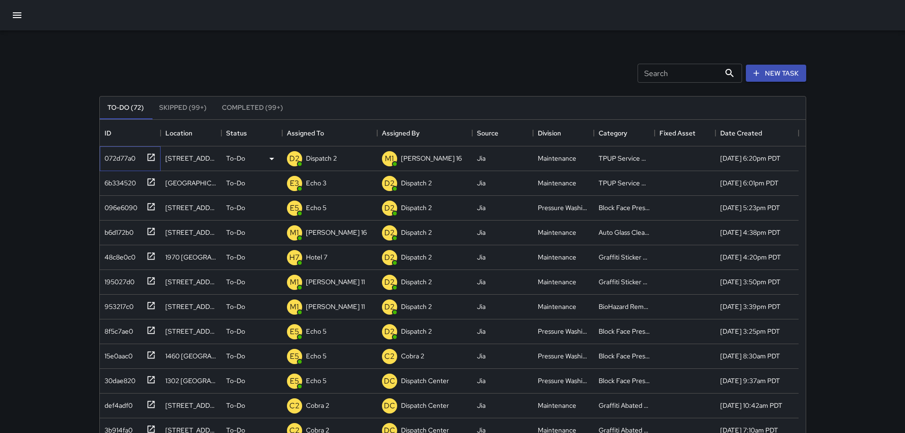
click at [150, 161] on icon at bounding box center [150, 157] width 7 height 7
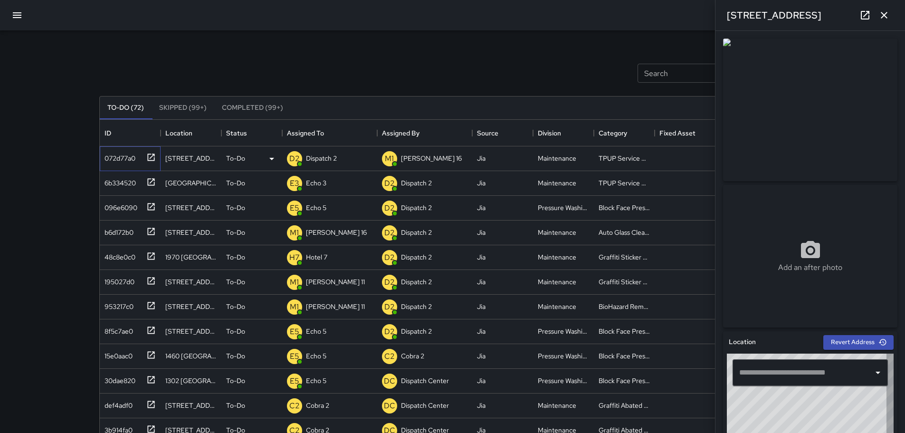
type input "**********"
click at [888, 14] on icon "button" at bounding box center [884, 15] width 11 height 11
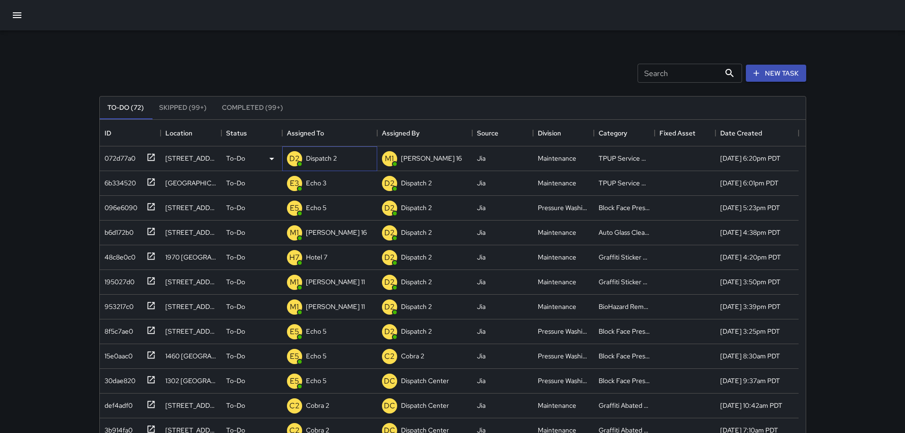
click at [339, 154] on div "Dispatch 2" at bounding box center [321, 158] width 35 height 13
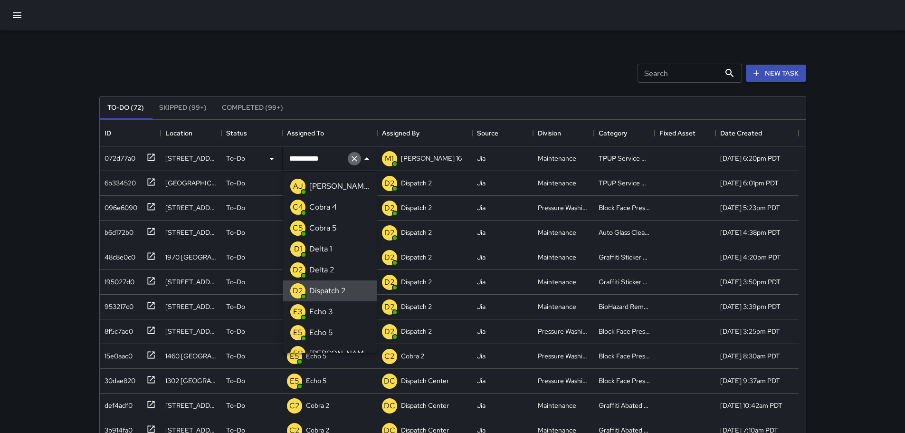
click at [355, 158] on icon "Clear" at bounding box center [355, 159] width 6 height 6
type input "***"
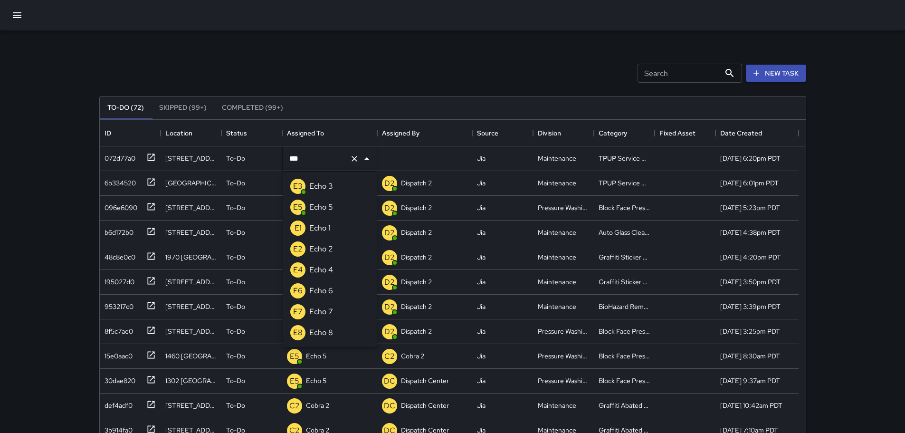
click at [330, 184] on p "Echo 3" at bounding box center [321, 186] width 24 height 11
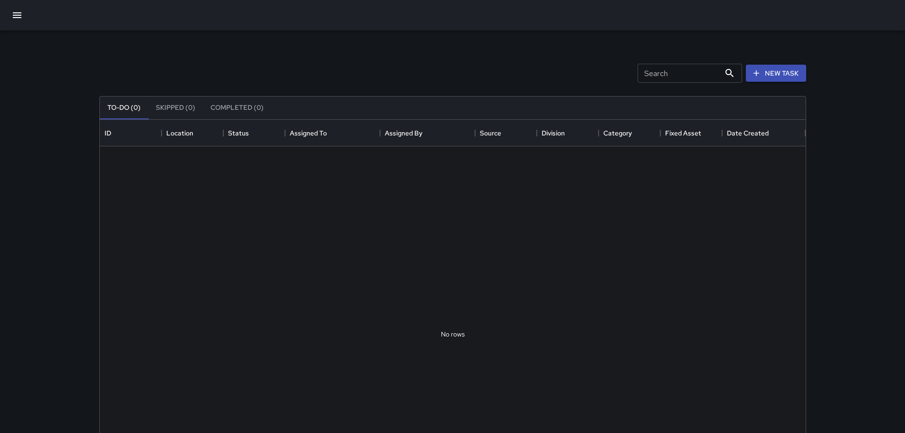
scroll to position [395, 699]
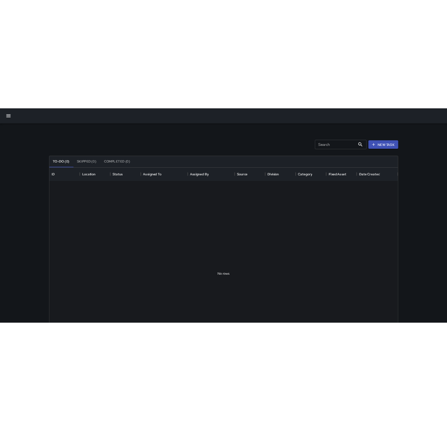
scroll to position [395, 699]
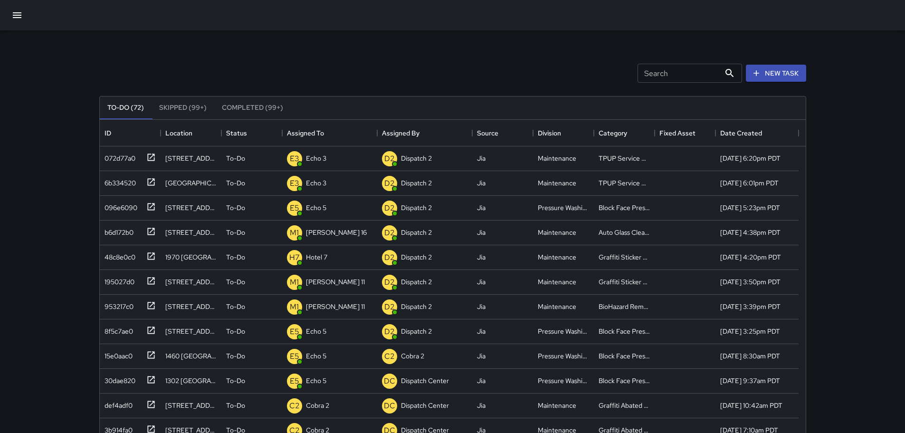
click at [24, 15] on button "button" at bounding box center [17, 15] width 23 height 23
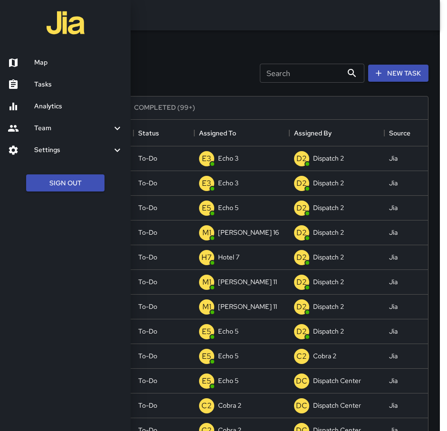
scroll to position [395, 409]
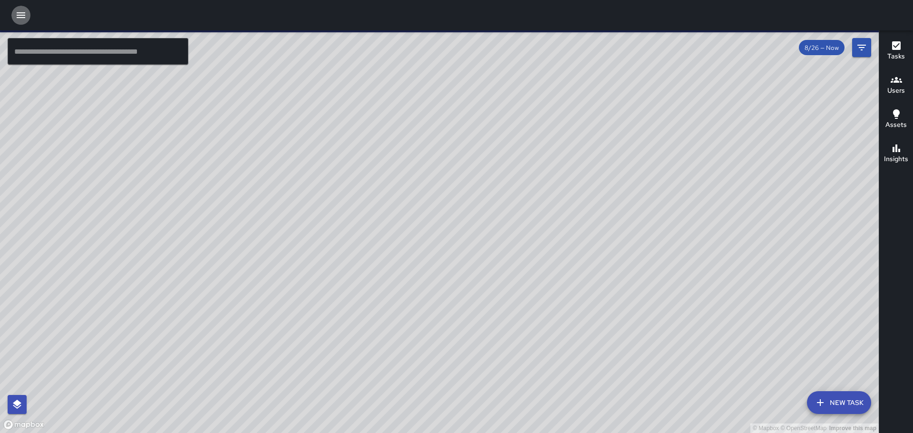
click at [19, 23] on button "button" at bounding box center [20, 15] width 19 height 19
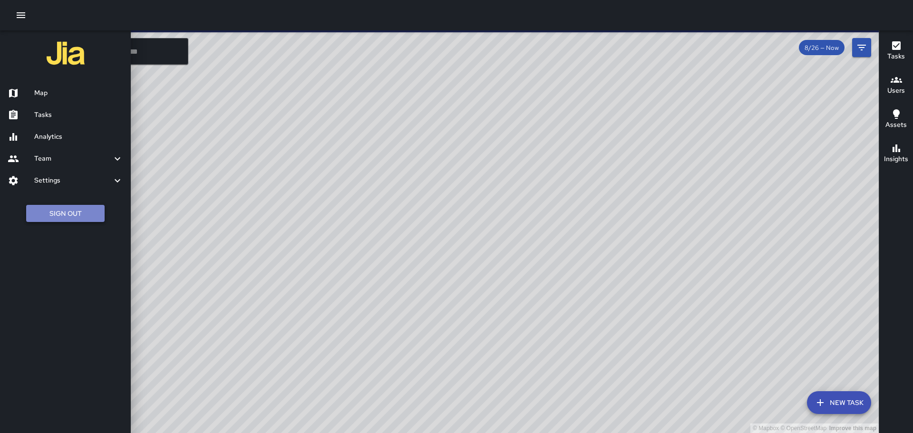
click at [57, 219] on button "Sign Out" at bounding box center [65, 214] width 78 height 18
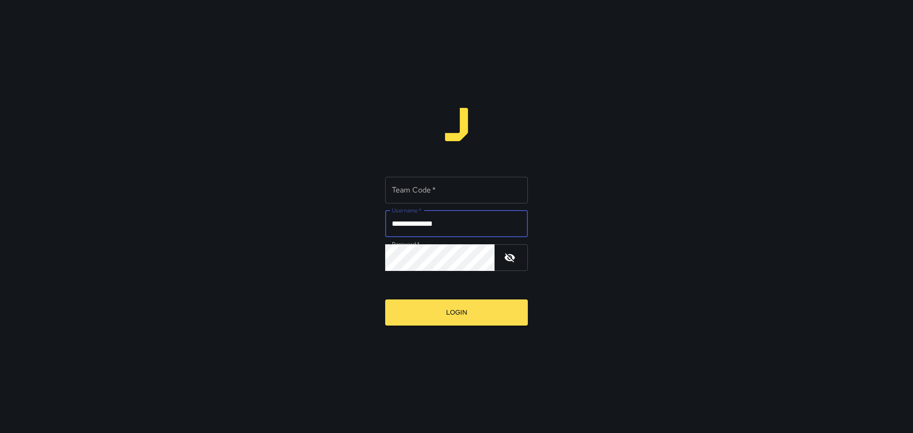
drag, startPoint x: 454, startPoint y: 231, endPoint x: 447, endPoint y: 230, distance: 6.8
click at [447, 230] on input "**********" at bounding box center [456, 224] width 143 height 27
drag, startPoint x: 628, startPoint y: 235, endPoint x: 592, endPoint y: 233, distance: 35.7
click at [618, 236] on div "**********" at bounding box center [456, 216] width 913 height 433
drag, startPoint x: 446, startPoint y: 222, endPoint x: 421, endPoint y: 231, distance: 26.0
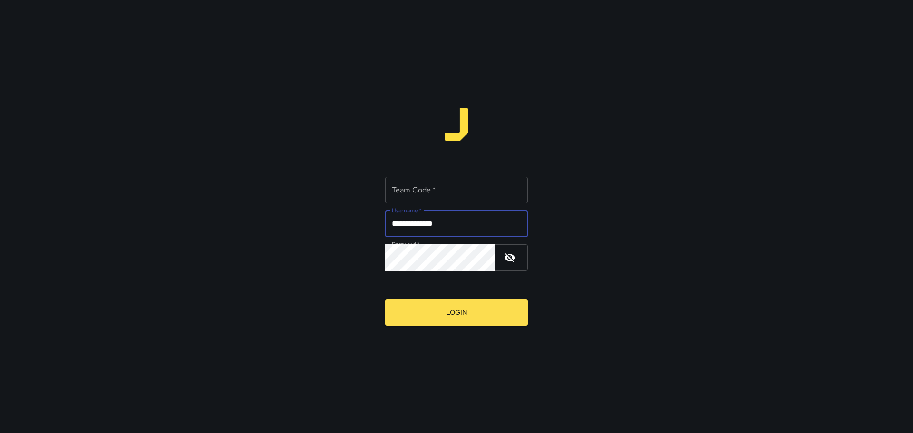
click at [422, 230] on input "**********" at bounding box center [456, 224] width 143 height 27
type input "*********"
click at [363, 264] on div "Team Code   * Team Code   * Username   * ********* Username   * Password   * Pa…" at bounding box center [456, 216] width 913 height 433
click at [414, 195] on input "Team Code   *" at bounding box center [456, 190] width 143 height 27
type input "****"
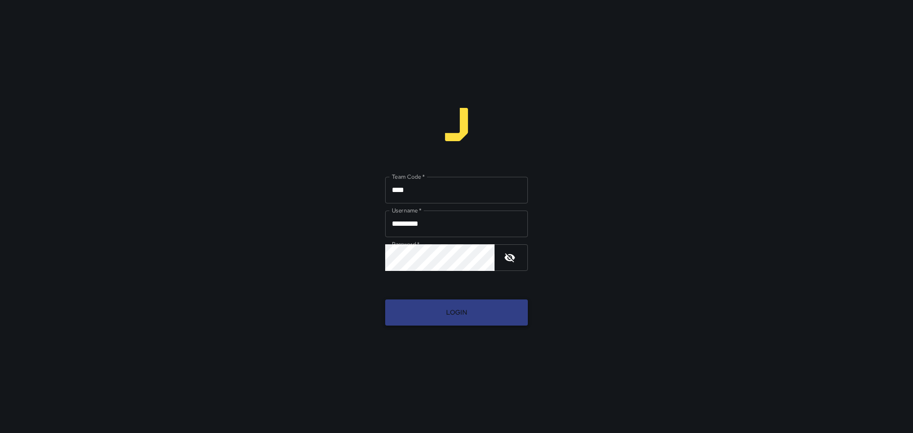
click at [441, 306] on button "Login" at bounding box center [456, 312] width 143 height 26
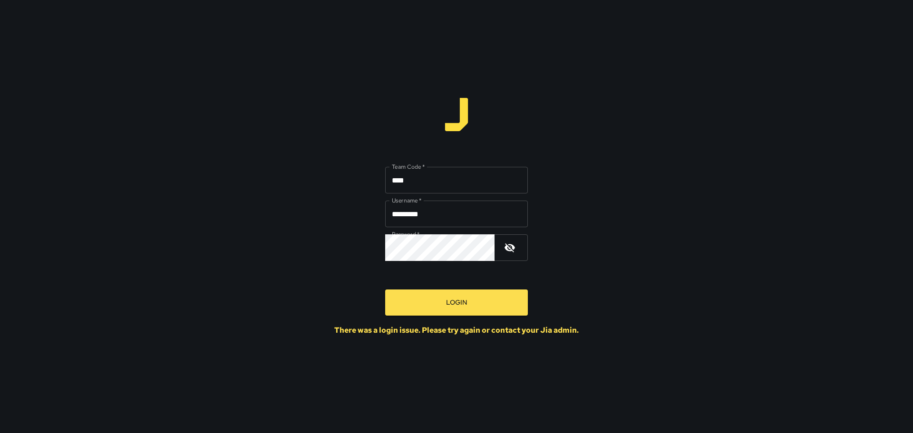
click at [512, 251] on icon "button" at bounding box center [509, 247] width 10 height 9
click at [516, 249] on button "button" at bounding box center [509, 247] width 23 height 23
click at [495, 302] on button "Login" at bounding box center [456, 302] width 143 height 26
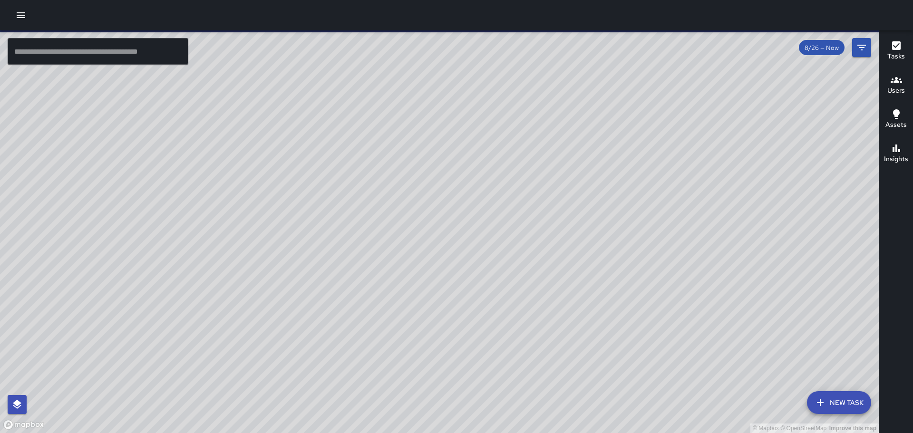
click at [20, 19] on icon "button" at bounding box center [20, 15] width 11 height 11
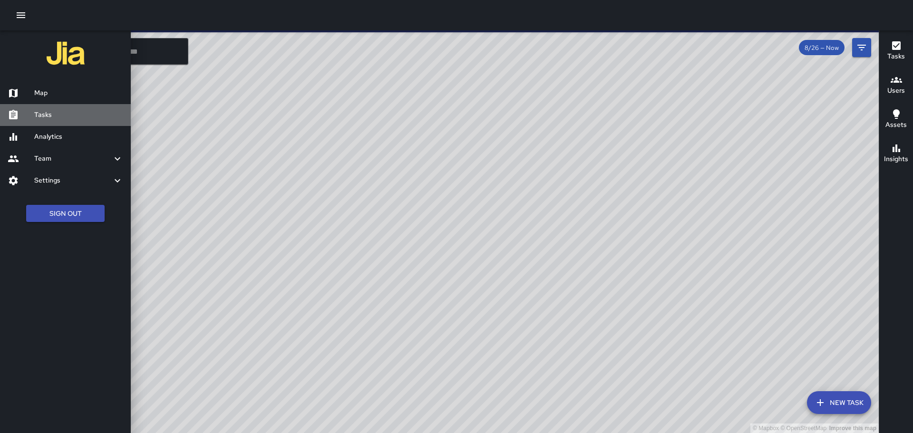
click at [65, 111] on h6 "Tasks" at bounding box center [78, 115] width 89 height 10
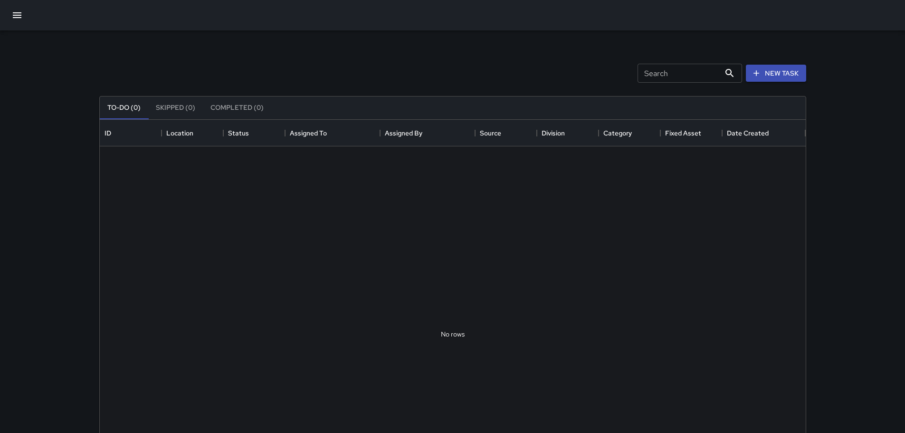
scroll to position [395, 699]
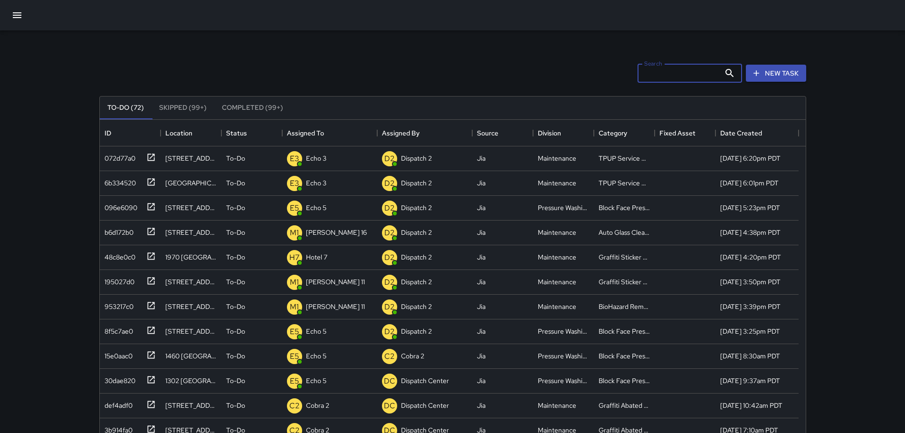
click at [656, 69] on input "Search" at bounding box center [679, 73] width 83 height 19
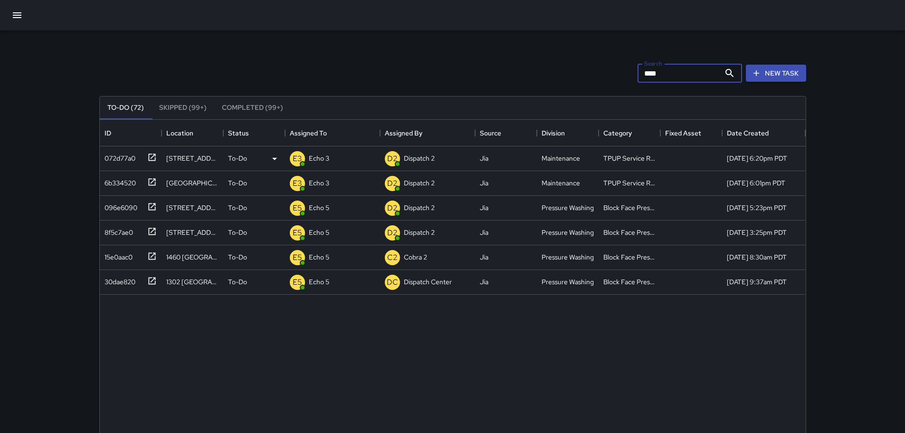
type input "****"
click at [154, 156] on icon at bounding box center [152, 158] width 10 height 10
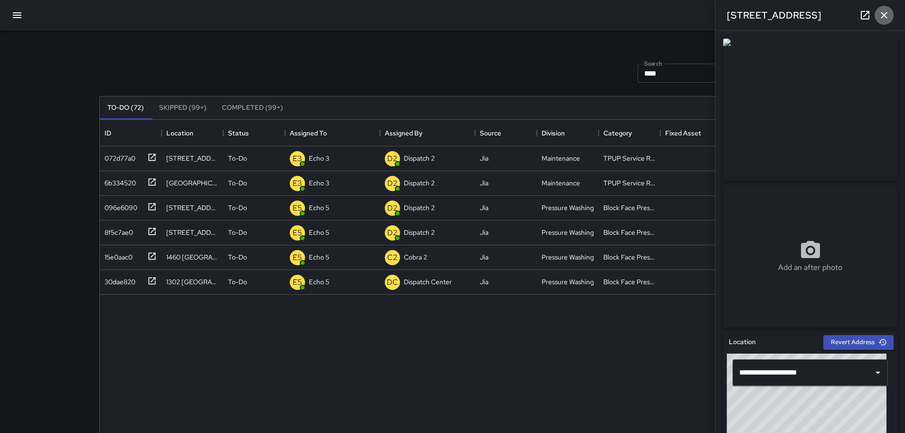
click at [888, 21] on button "button" at bounding box center [884, 15] width 19 height 19
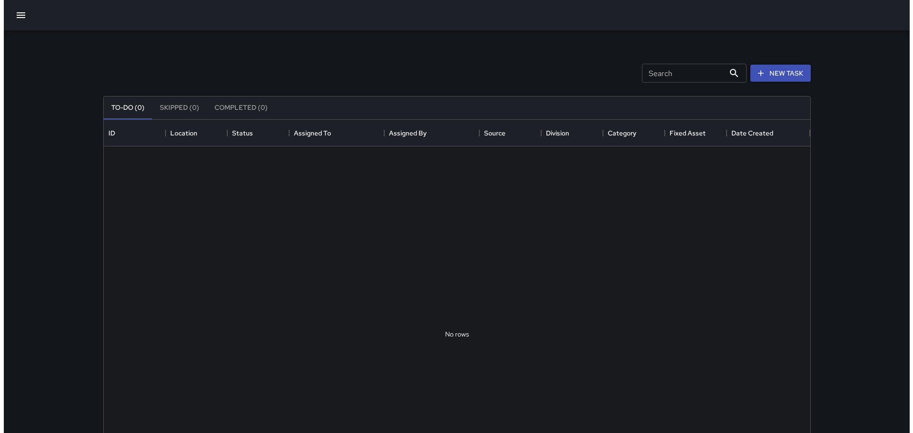
scroll to position [8, 8]
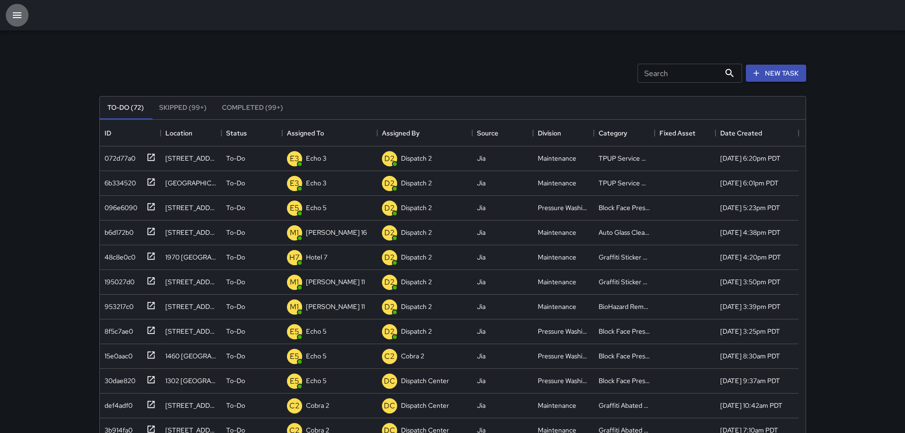
click at [16, 14] on icon "button" at bounding box center [16, 15] width 11 height 11
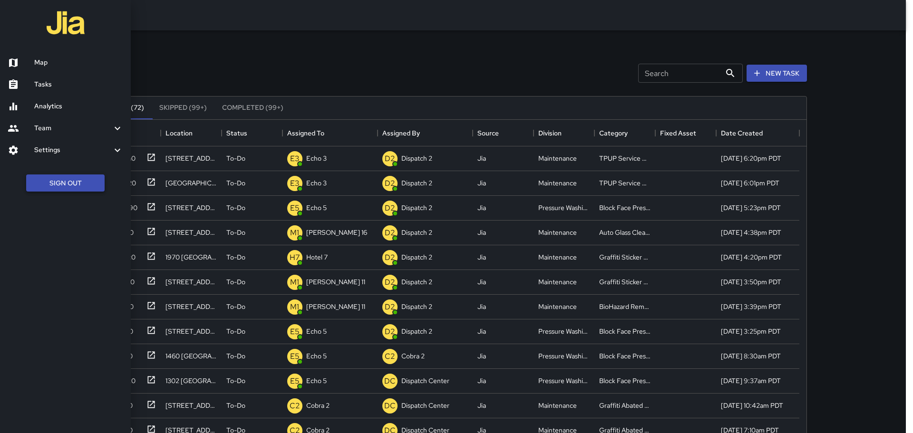
click at [57, 187] on button "Sign Out" at bounding box center [65, 183] width 78 height 18
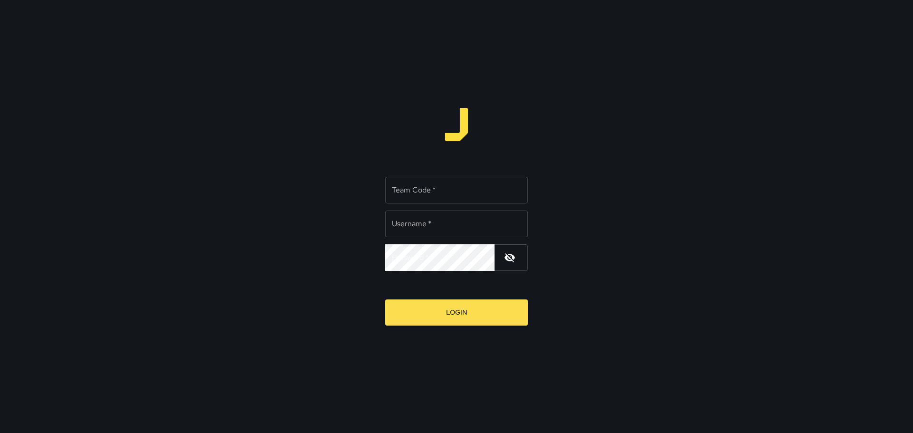
type input "**********"
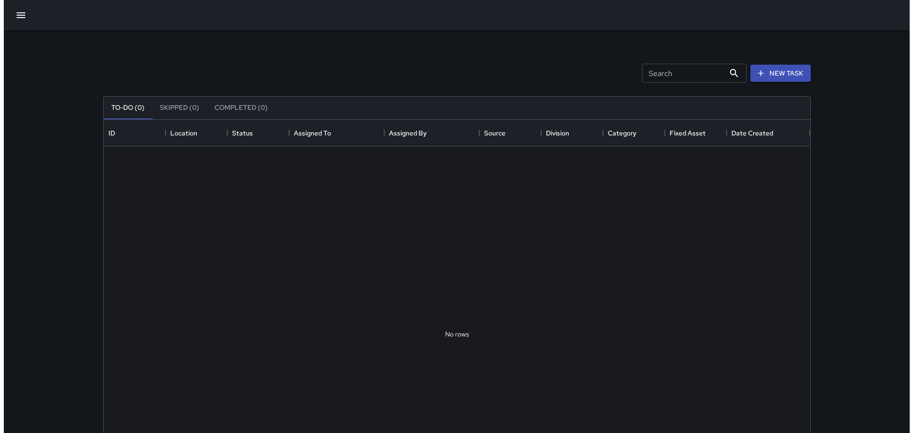
scroll to position [395, 699]
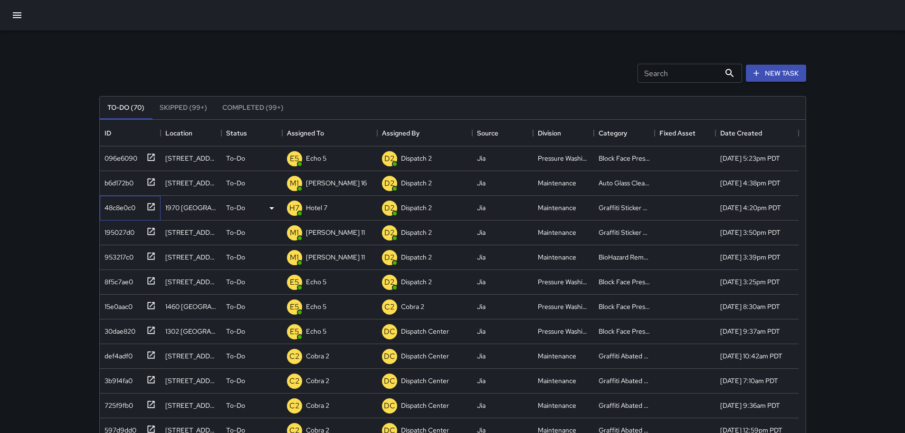
click at [150, 207] on icon at bounding box center [151, 207] width 10 height 10
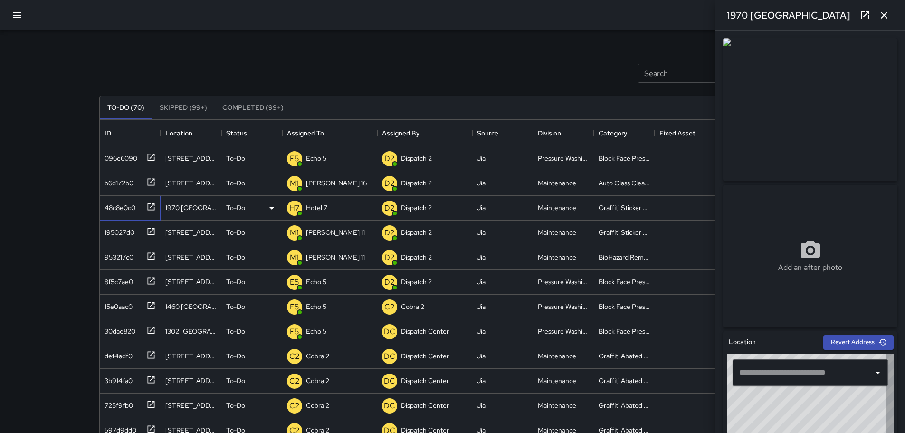
type input "**********"
click at [889, 19] on icon "button" at bounding box center [884, 15] width 11 height 11
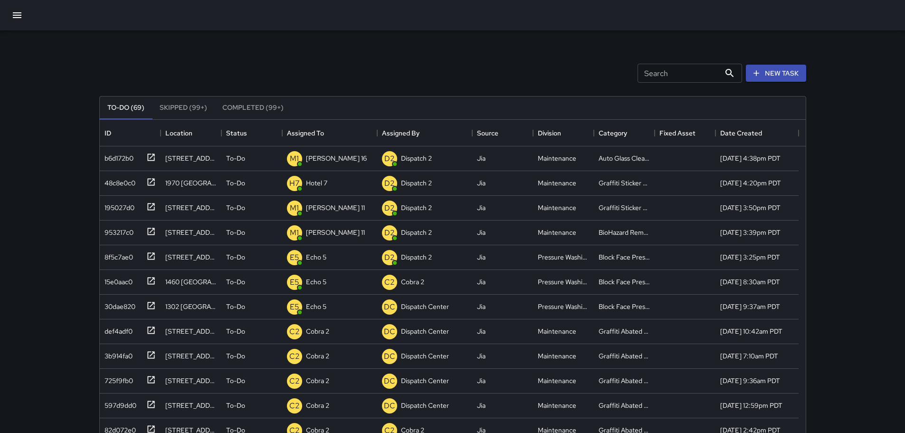
click at [10, 9] on button "button" at bounding box center [17, 15] width 23 height 23
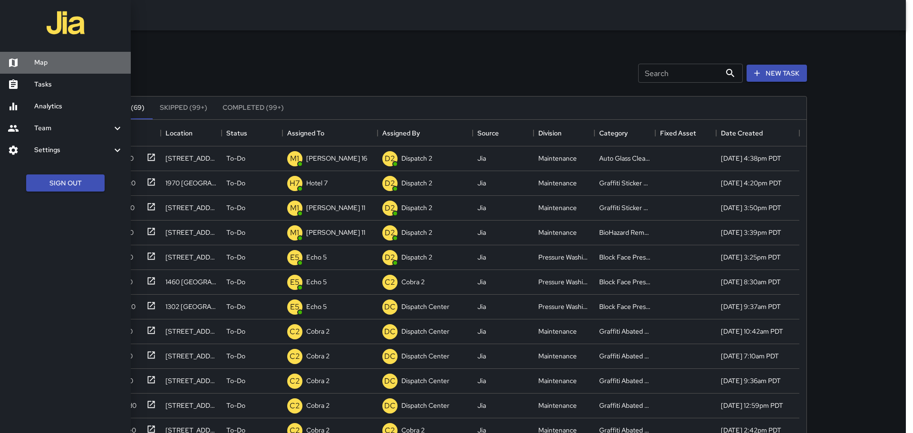
click at [31, 66] on div at bounding box center [21, 62] width 27 height 11
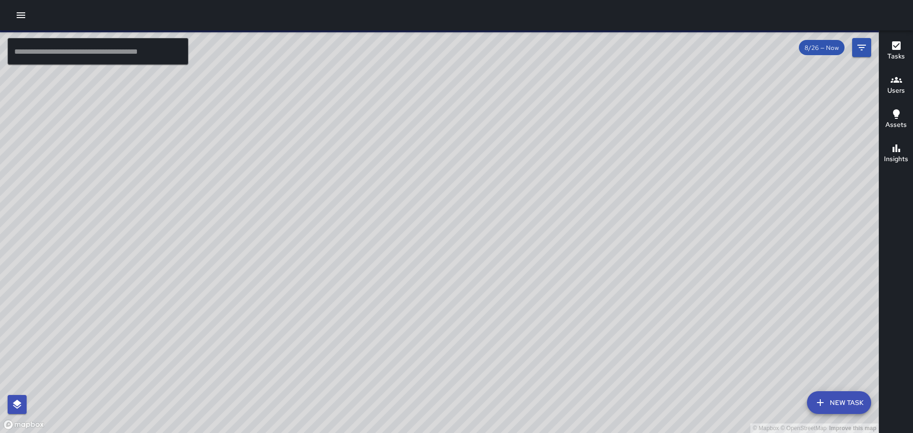
click at [862, 400] on button "New Task" at bounding box center [839, 402] width 64 height 23
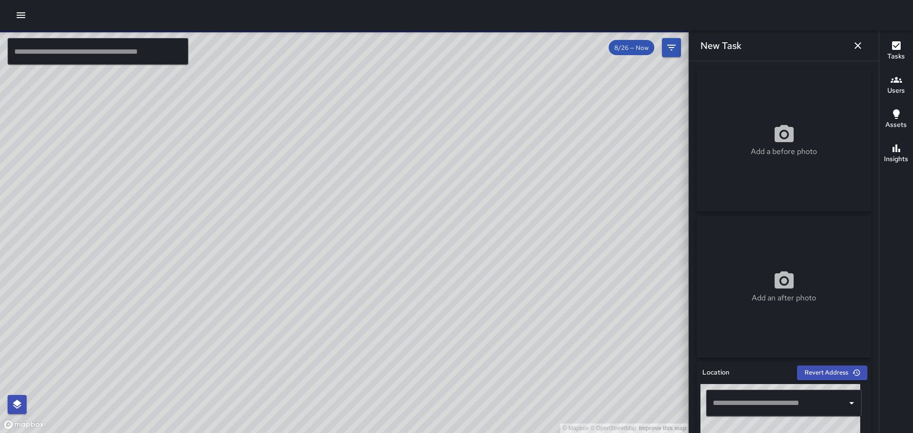
click at [752, 400] on input "text" at bounding box center [776, 403] width 133 height 18
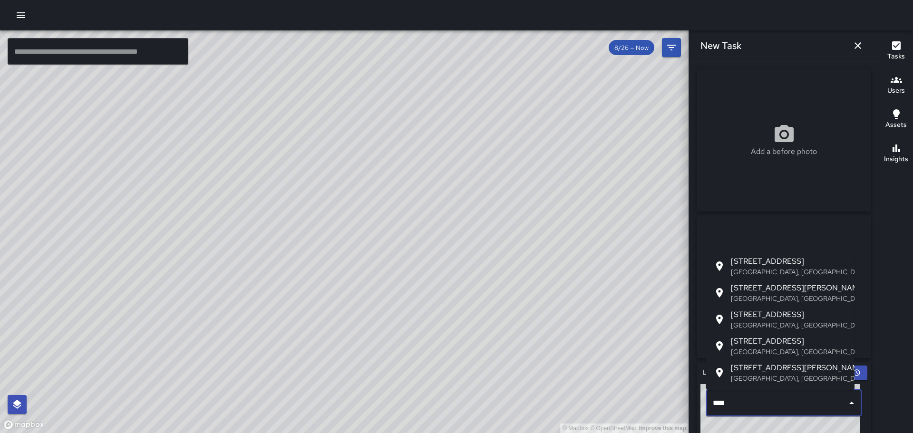
click at [780, 325] on p "[GEOGRAPHIC_DATA], [GEOGRAPHIC_DATA], [GEOGRAPHIC_DATA]" at bounding box center [788, 325] width 116 height 10
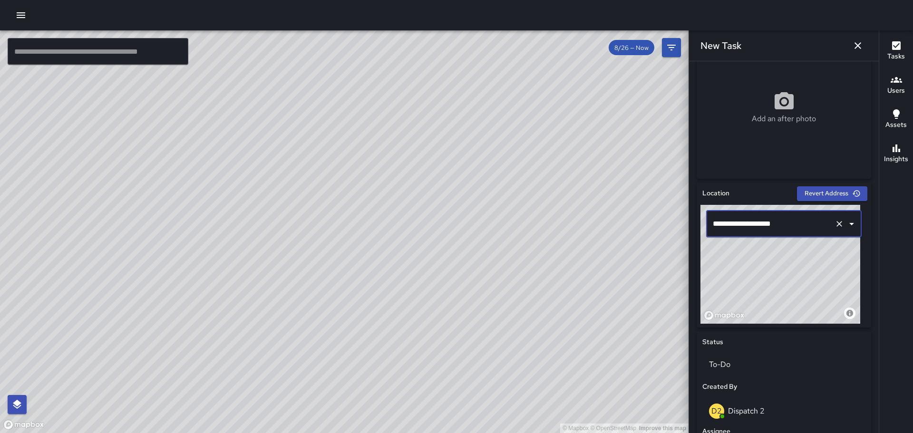
scroll to position [187, 0]
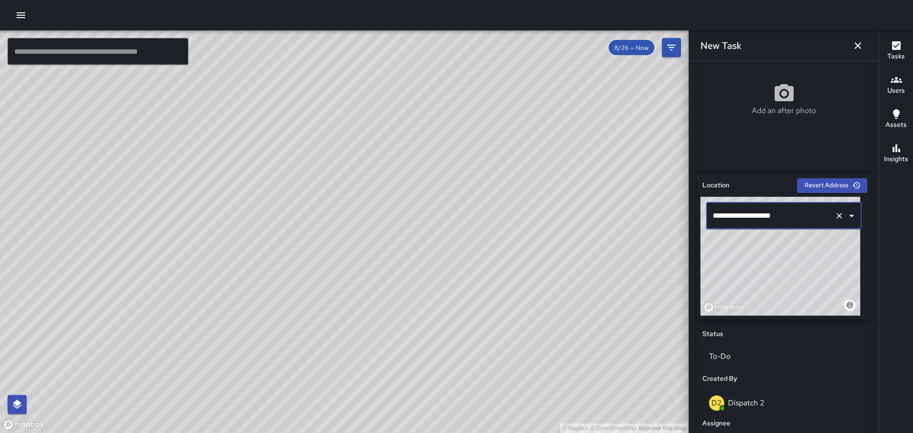
type input "**********"
click at [898, 56] on h6 "Tasks" at bounding box center [896, 56] width 18 height 10
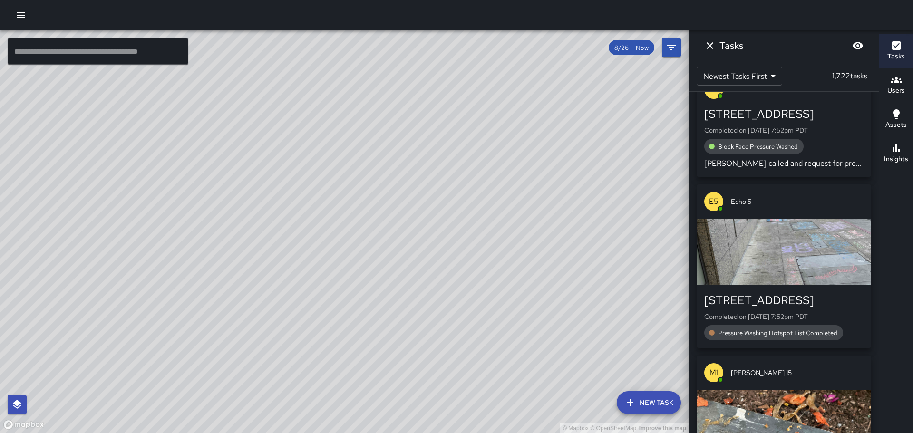
scroll to position [380, 0]
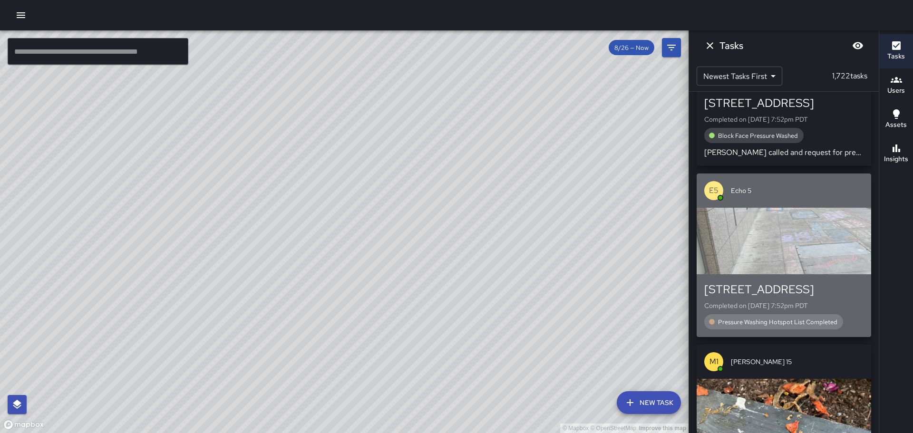
click at [784, 222] on div "button" at bounding box center [783, 241] width 174 height 67
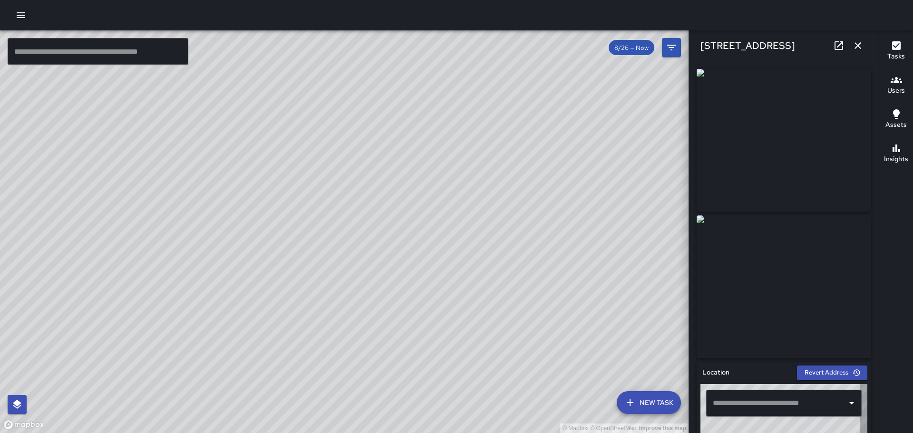
type input "**********"
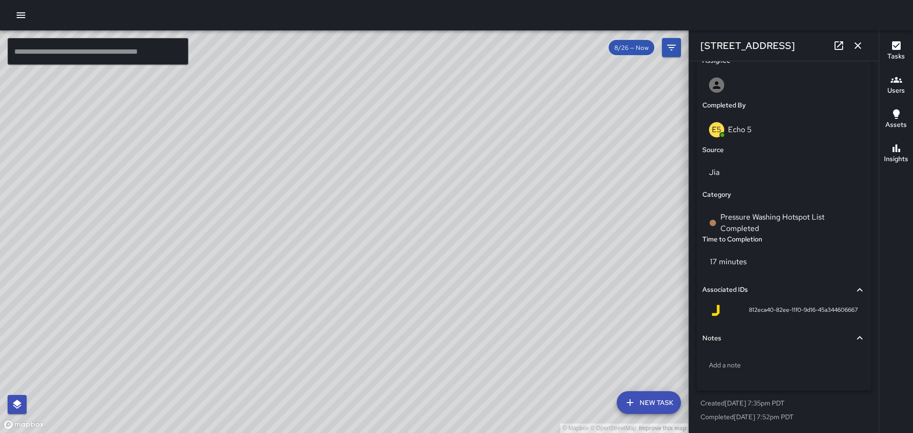
scroll to position [407, 0]
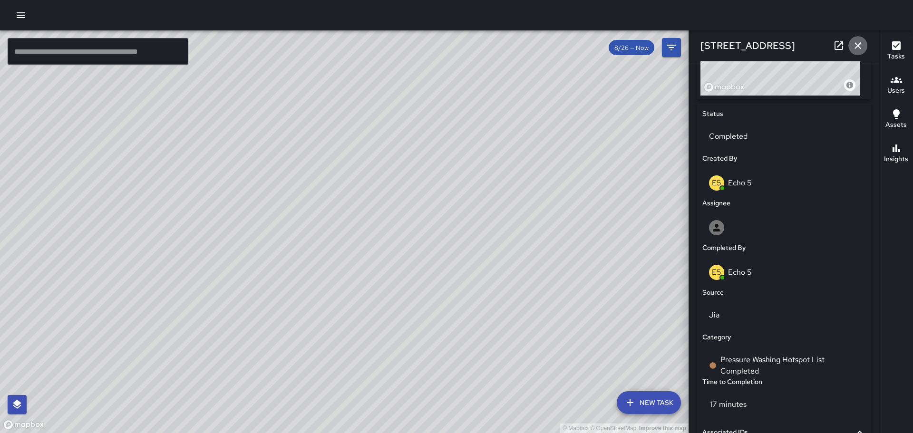
click at [860, 49] on icon "button" at bounding box center [857, 45] width 11 height 11
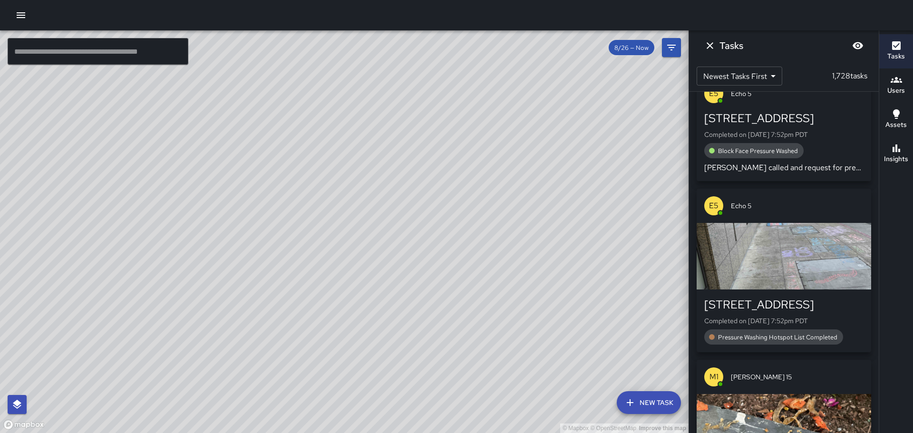
scroll to position [1274, 0]
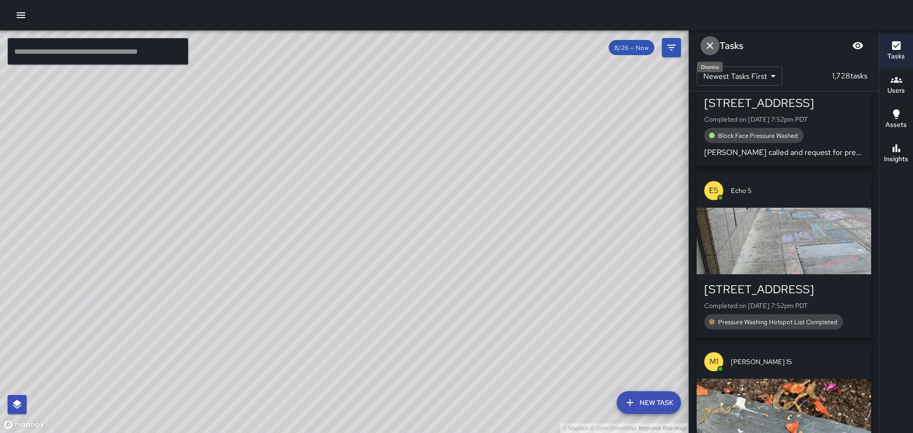
click at [708, 45] on icon "Dismiss" at bounding box center [709, 45] width 11 height 11
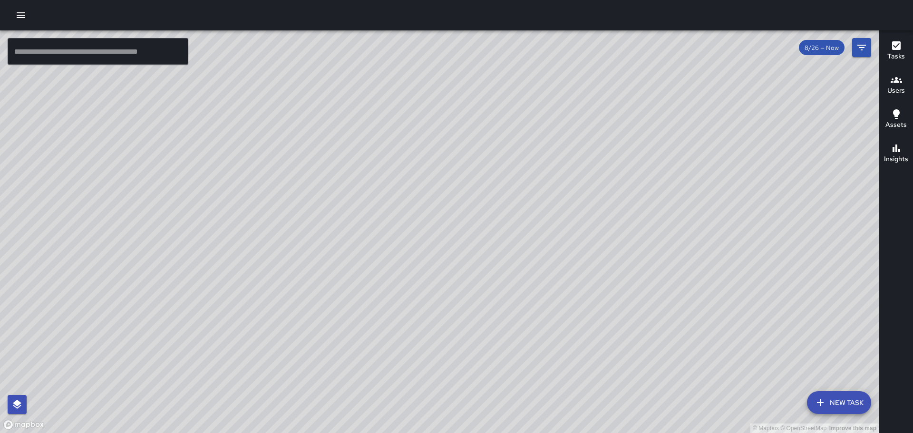
click at [19, 14] on icon "button" at bounding box center [20, 15] width 11 height 11
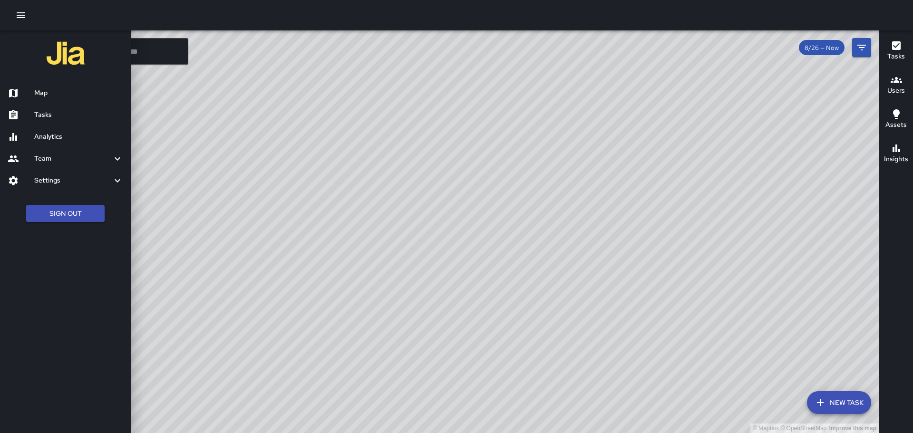
click at [856, 19] on div at bounding box center [456, 15] width 913 height 30
click at [885, 50] on button "Tasks" at bounding box center [896, 51] width 34 height 34
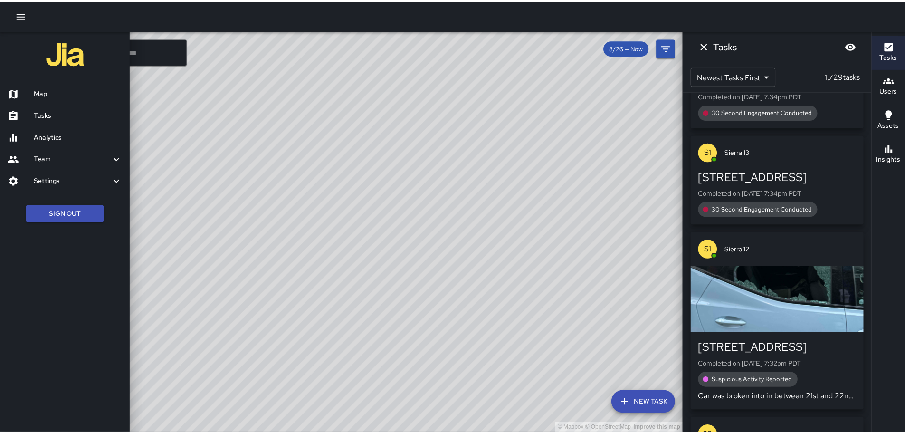
scroll to position [3007, 0]
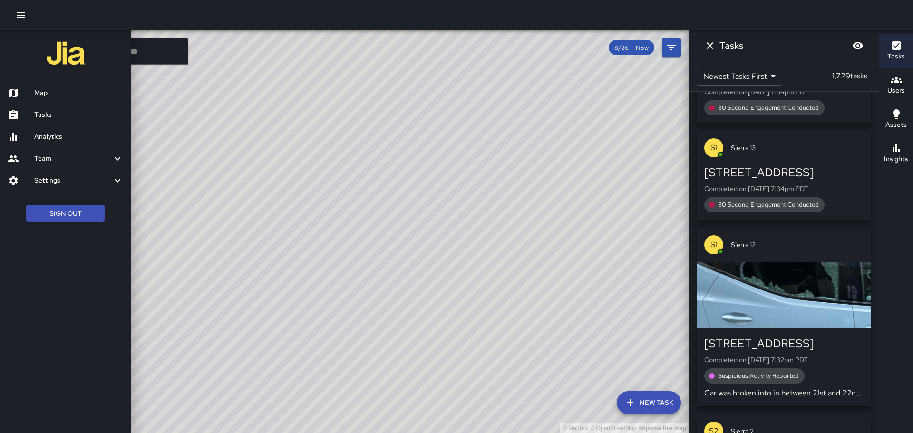
click at [711, 48] on icon "Dismiss" at bounding box center [709, 45] width 11 height 11
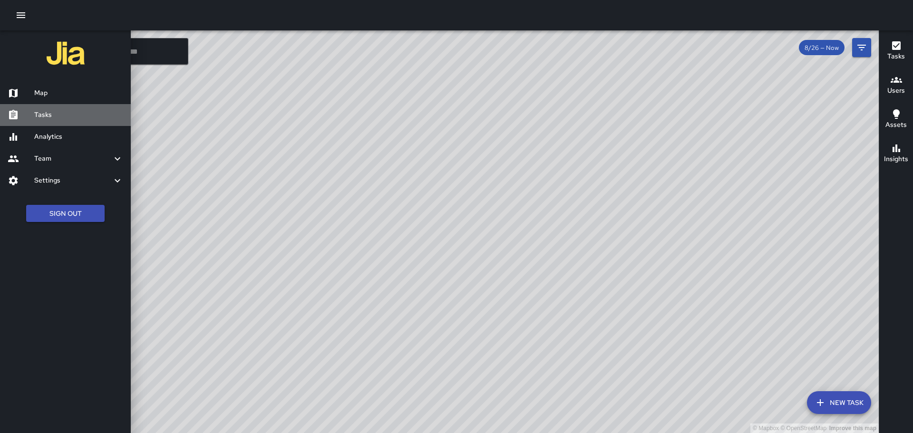
click at [38, 117] on h6 "Tasks" at bounding box center [78, 115] width 89 height 10
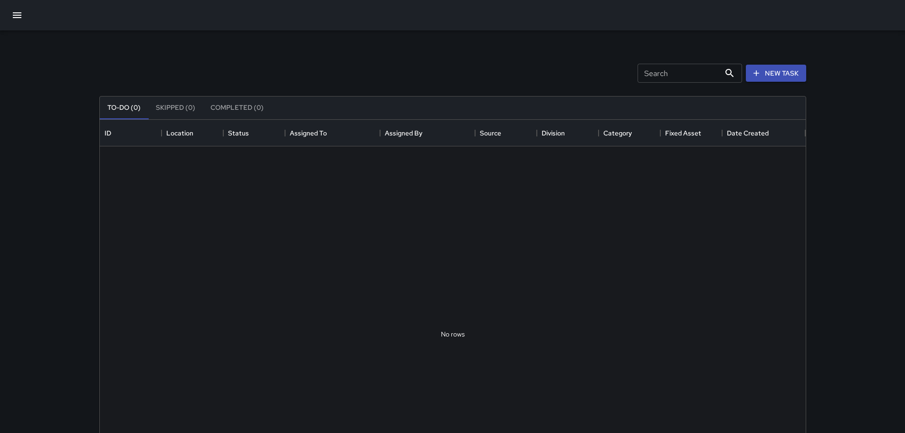
scroll to position [395, 699]
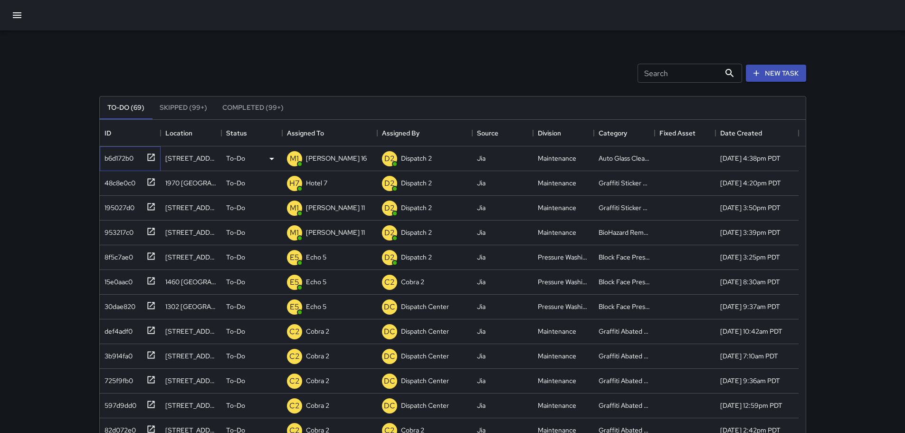
click at [150, 157] on icon at bounding box center [151, 158] width 10 height 10
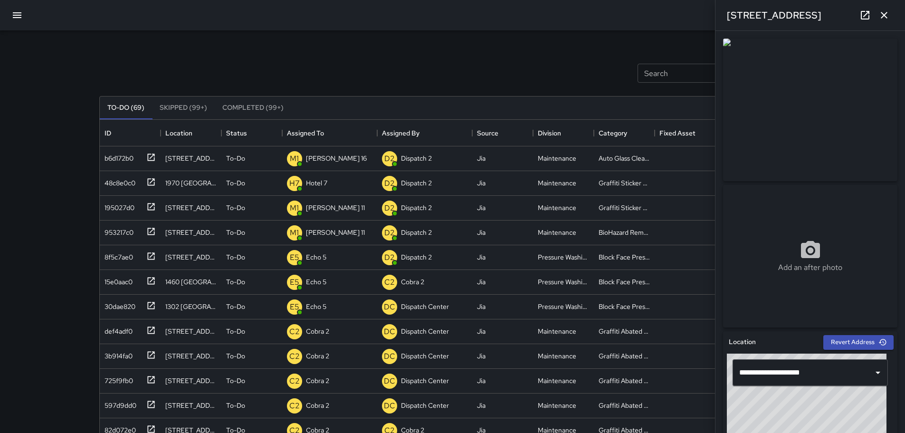
click at [882, 22] on button "button" at bounding box center [884, 15] width 19 height 19
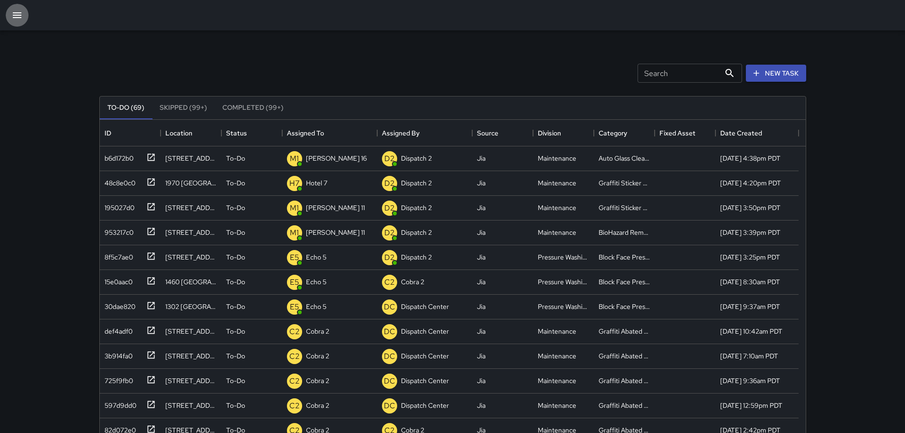
click at [15, 14] on icon "button" at bounding box center [16, 15] width 11 height 11
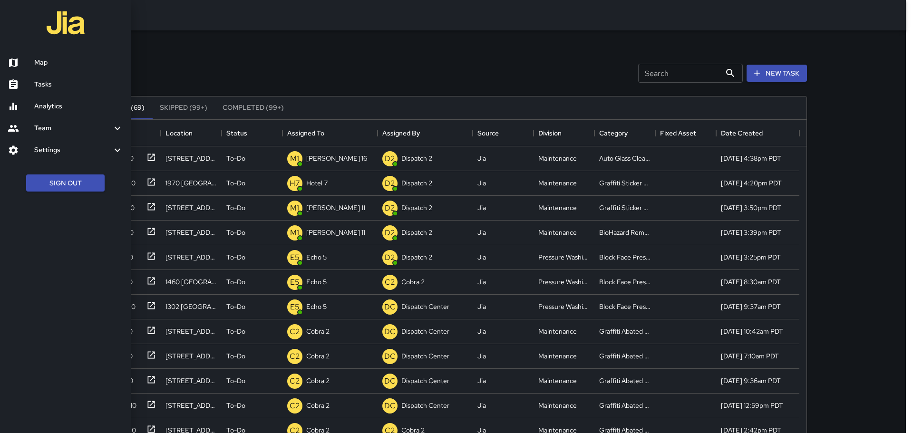
click at [494, 59] on div at bounding box center [456, 216] width 913 height 433
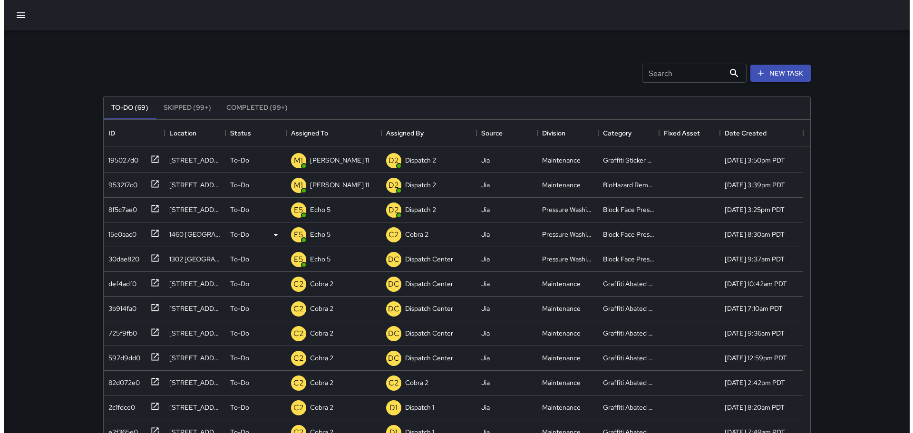
scroll to position [0, 0]
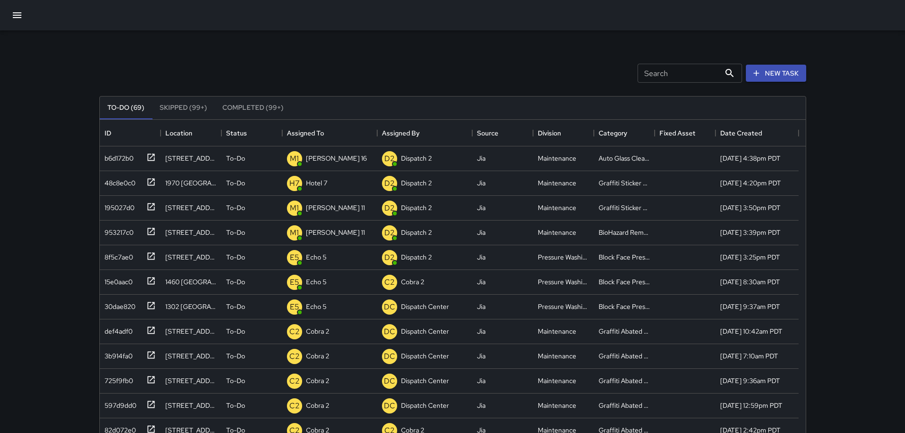
click at [17, 14] on icon "button" at bounding box center [16, 15] width 11 height 11
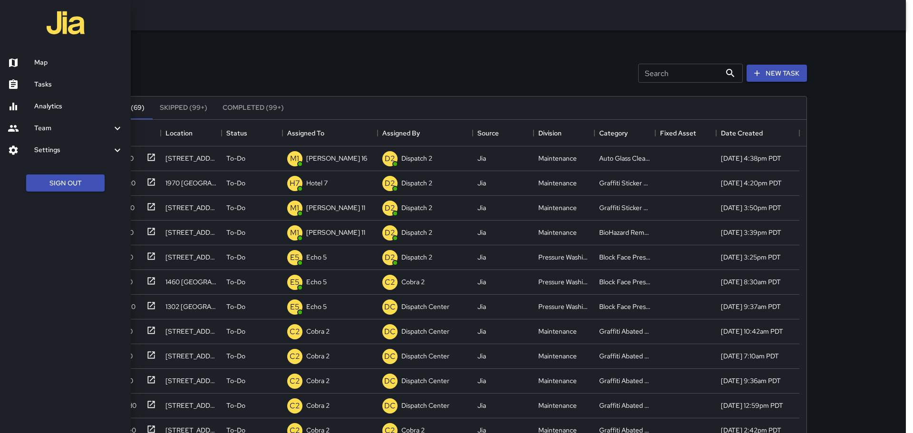
click at [58, 66] on h6 "Map" at bounding box center [78, 63] width 89 height 10
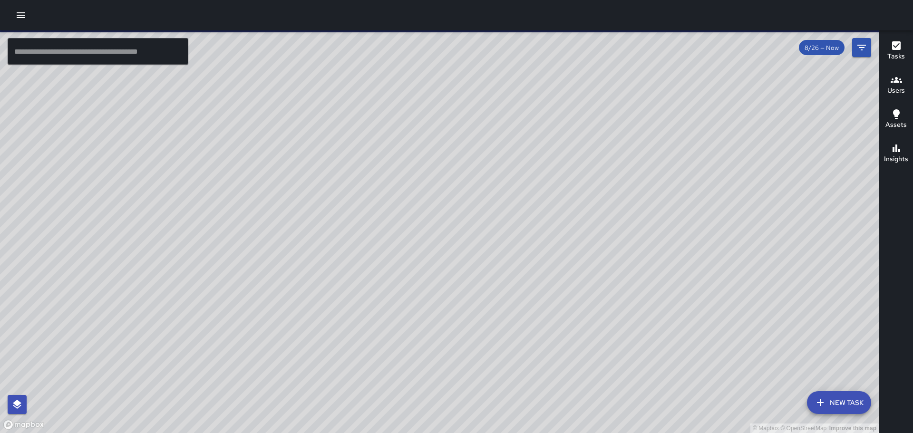
click at [892, 57] on h6 "Tasks" at bounding box center [896, 56] width 18 height 10
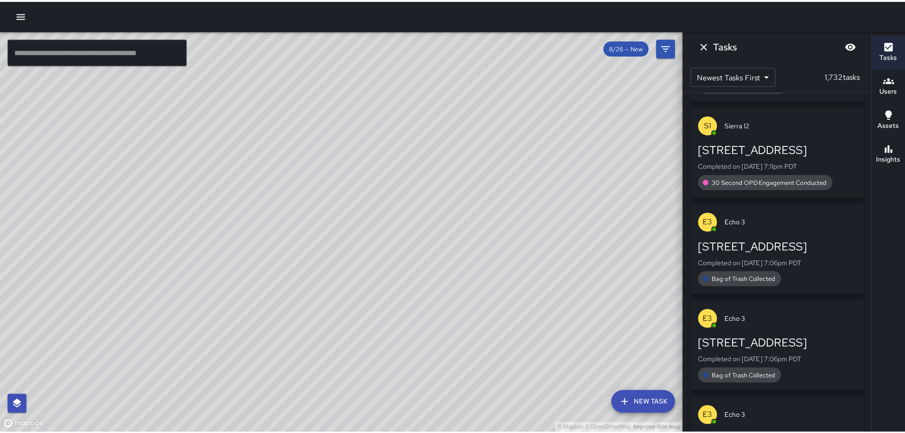
scroll to position [5579, 0]
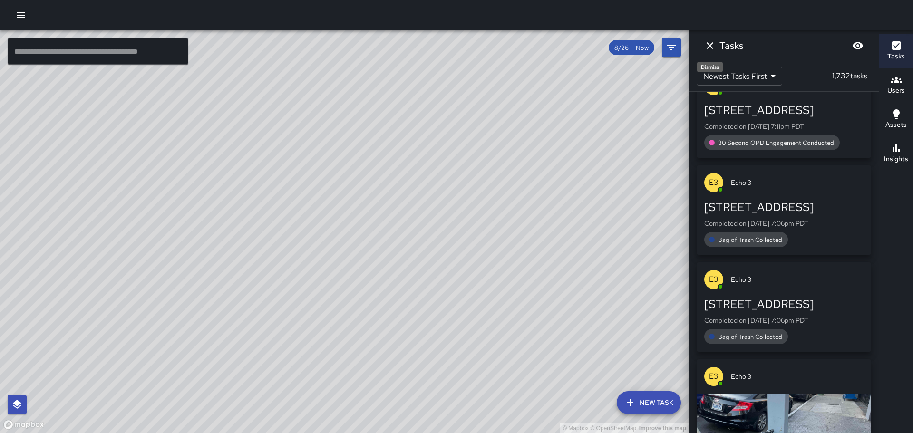
click at [703, 46] on button "Dismiss" at bounding box center [709, 45] width 19 height 19
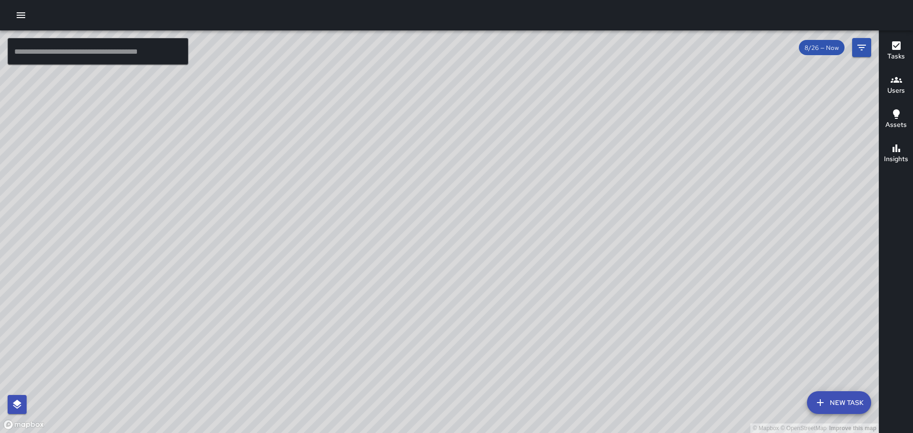
click at [23, 15] on icon "button" at bounding box center [21, 15] width 9 height 6
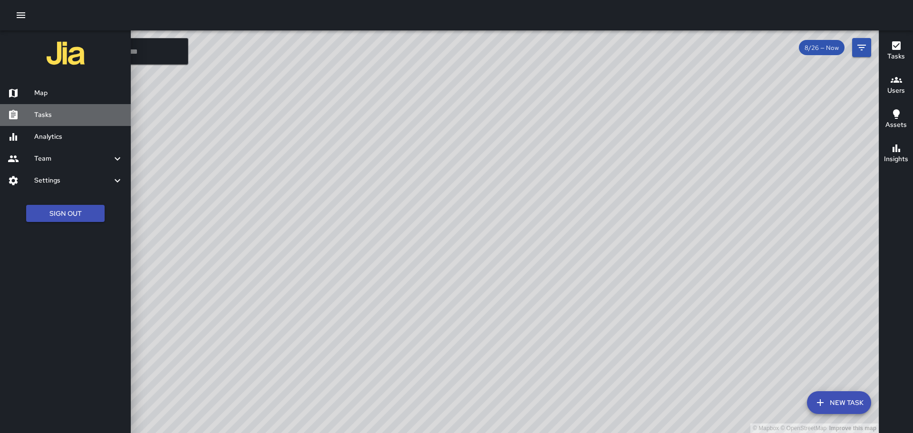
click at [58, 112] on h6 "Tasks" at bounding box center [78, 115] width 89 height 10
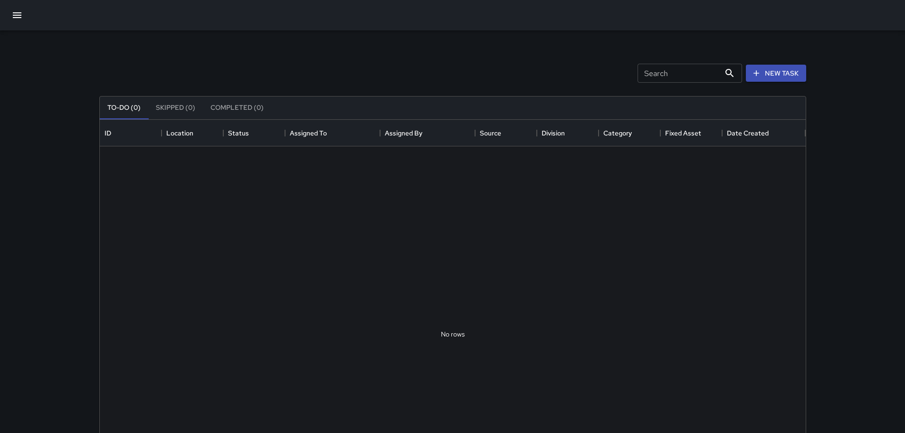
scroll to position [395, 699]
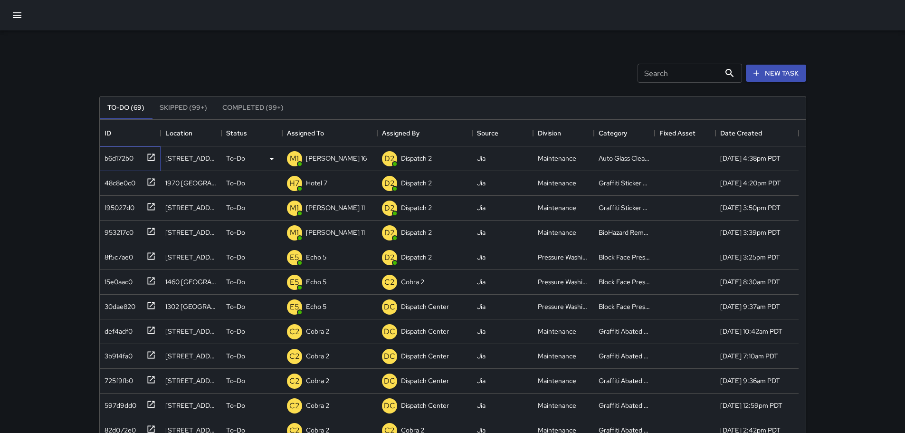
click at [149, 160] on icon at bounding box center [151, 158] width 10 height 10
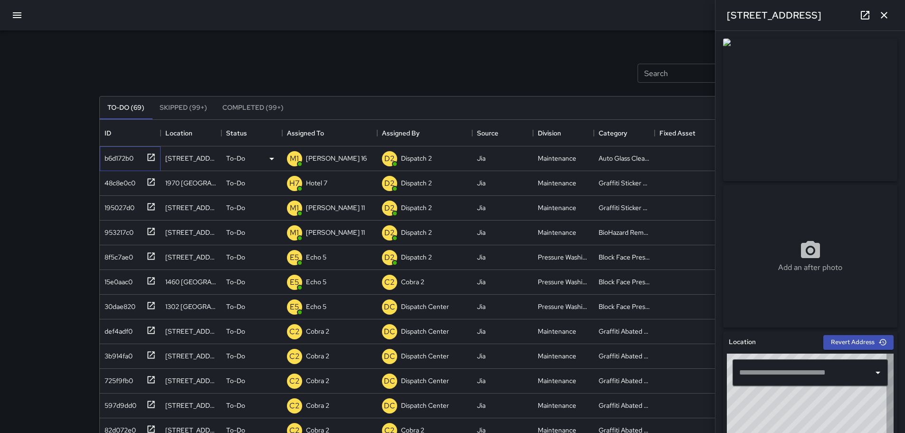
type input "**********"
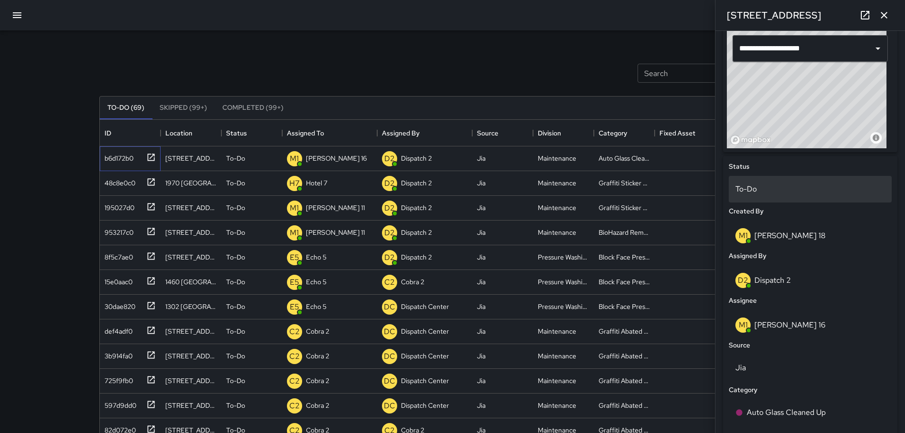
scroll to position [380, 0]
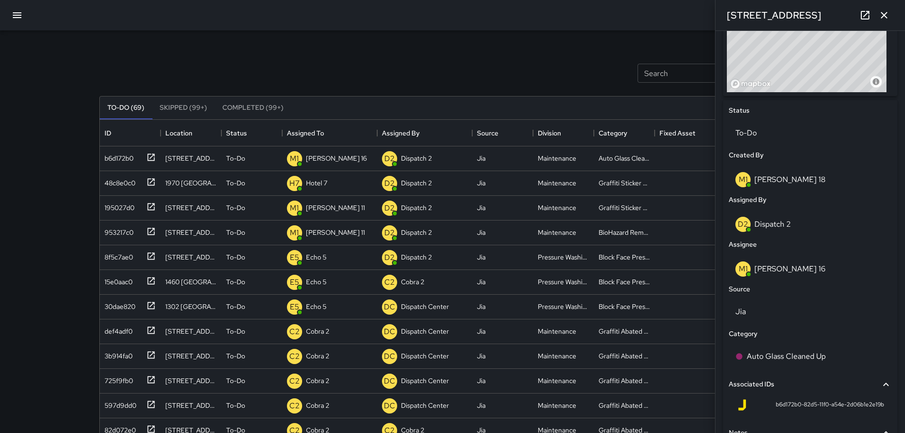
click at [433, 39] on div "Search Search New Task To-Do (69) Skipped (99+) Completed (99+) ID Location Sta…" at bounding box center [453, 295] width 730 height 531
click at [885, 15] on icon "button" at bounding box center [884, 15] width 11 height 11
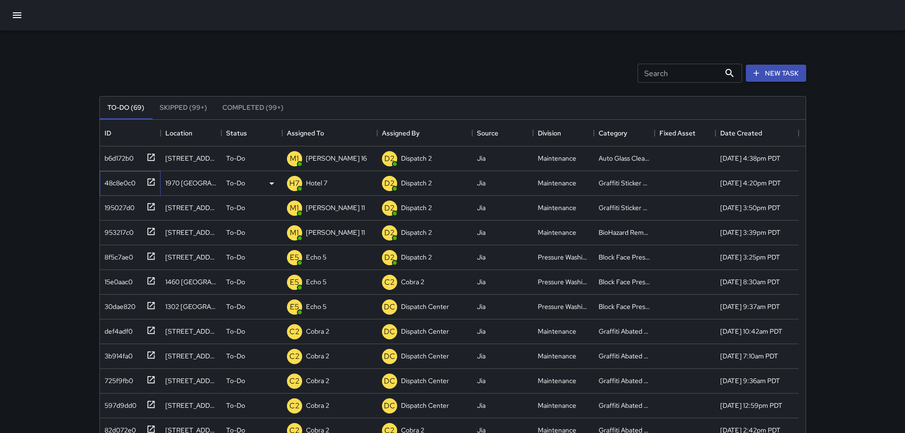
click at [153, 182] on icon at bounding box center [151, 182] width 10 height 10
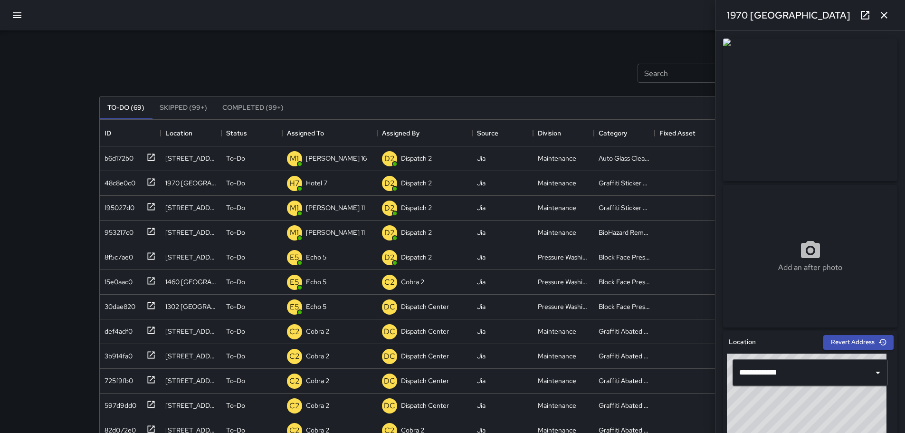
click at [882, 22] on button "button" at bounding box center [884, 15] width 19 height 19
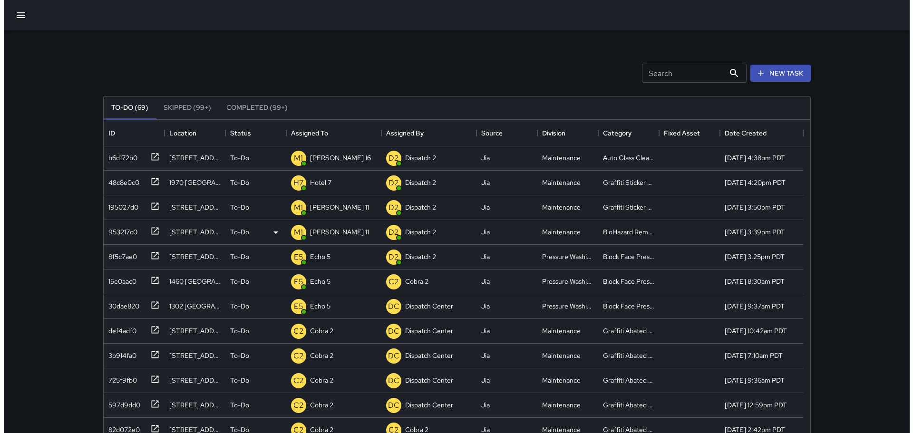
scroll to position [0, 0]
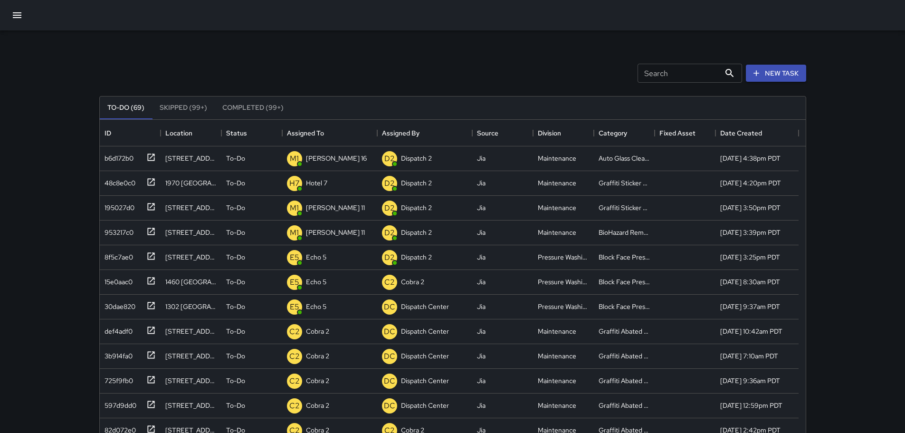
click at [32, 17] on div at bounding box center [452, 15] width 905 height 30
click at [24, 19] on button "button" at bounding box center [17, 15] width 23 height 23
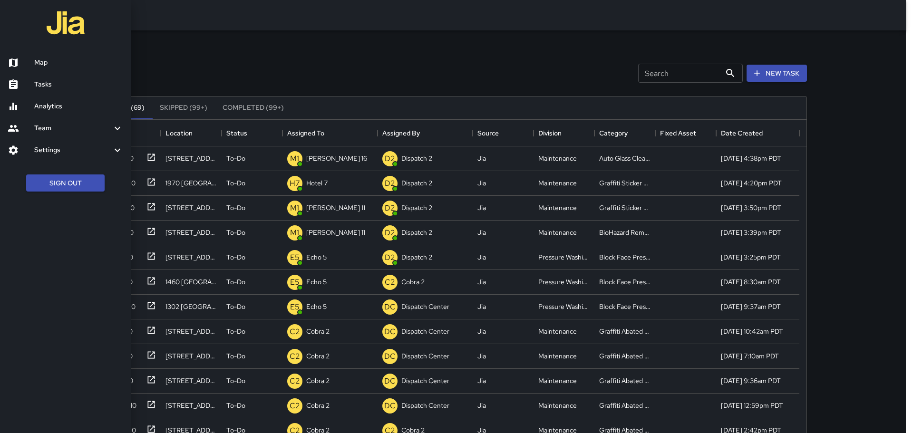
click at [52, 82] on h6 "Tasks" at bounding box center [78, 84] width 89 height 10
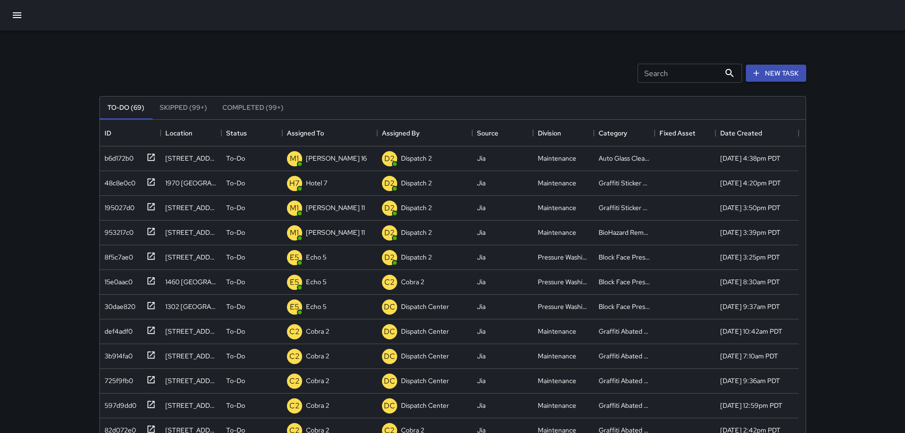
click at [19, 15] on icon "button" at bounding box center [17, 15] width 9 height 6
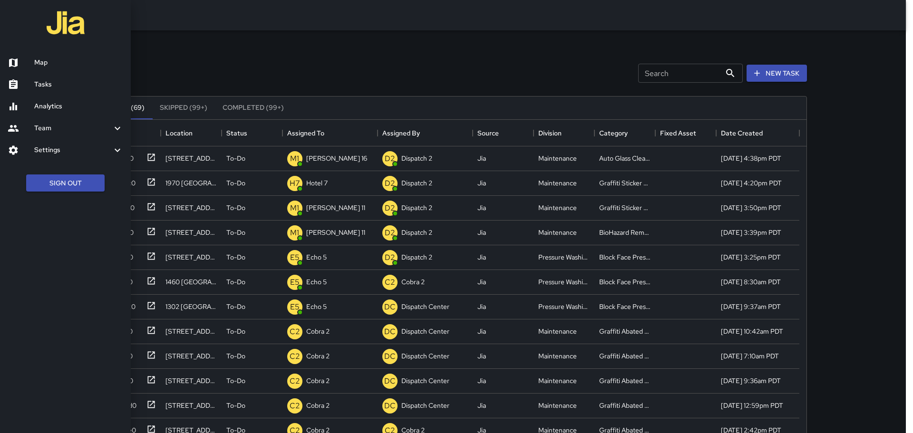
click at [261, 66] on div at bounding box center [456, 216] width 913 height 433
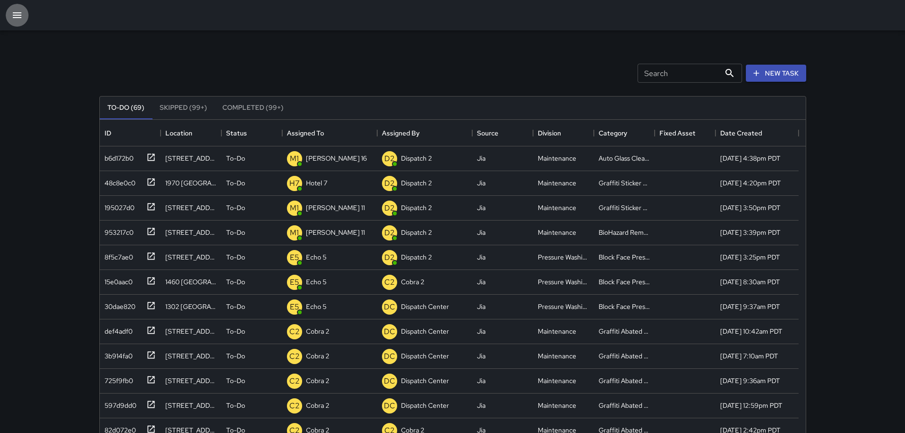
click at [19, 13] on icon "button" at bounding box center [17, 15] width 9 height 6
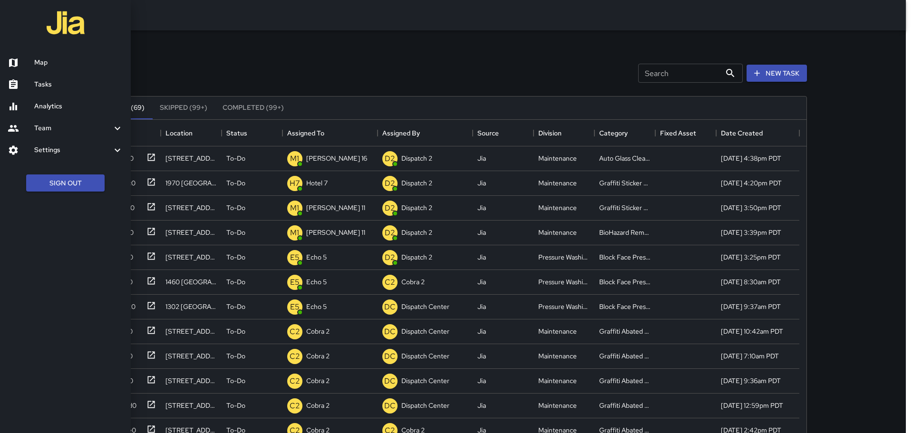
click at [78, 68] on link "Map" at bounding box center [65, 63] width 131 height 22
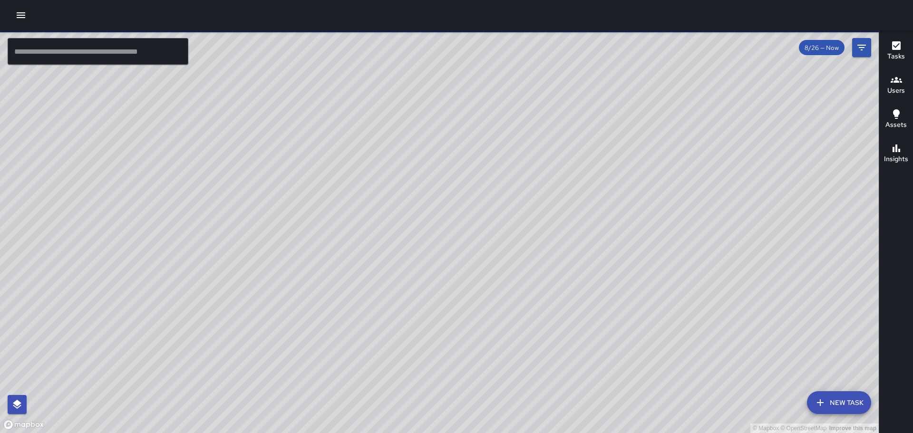
drag, startPoint x: 368, startPoint y: 106, endPoint x: 298, endPoint y: 108, distance: 70.4
click at [298, 108] on div "© Mapbox © OpenStreetMap Improve this map" at bounding box center [439, 231] width 878 height 403
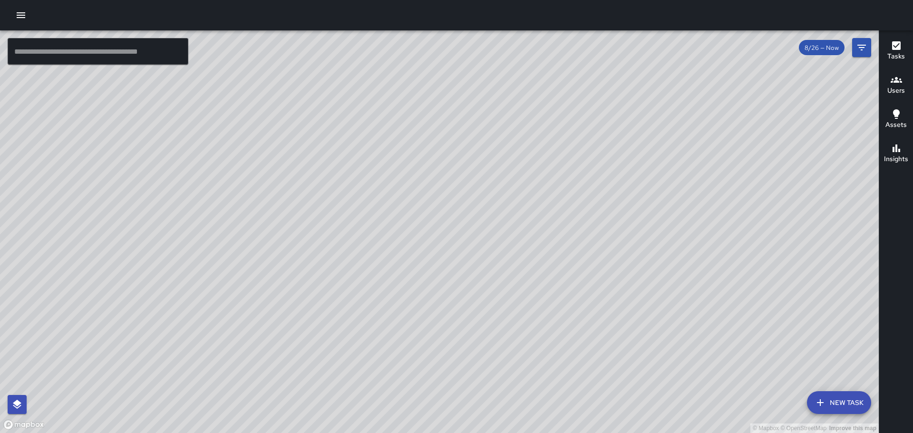
drag, startPoint x: 517, startPoint y: 312, endPoint x: 573, endPoint y: 141, distance: 180.4
click at [573, 141] on div "© Mapbox © OpenStreetMap Improve this map" at bounding box center [439, 231] width 878 height 403
click at [17, 23] on button "button" at bounding box center [20, 15] width 19 height 19
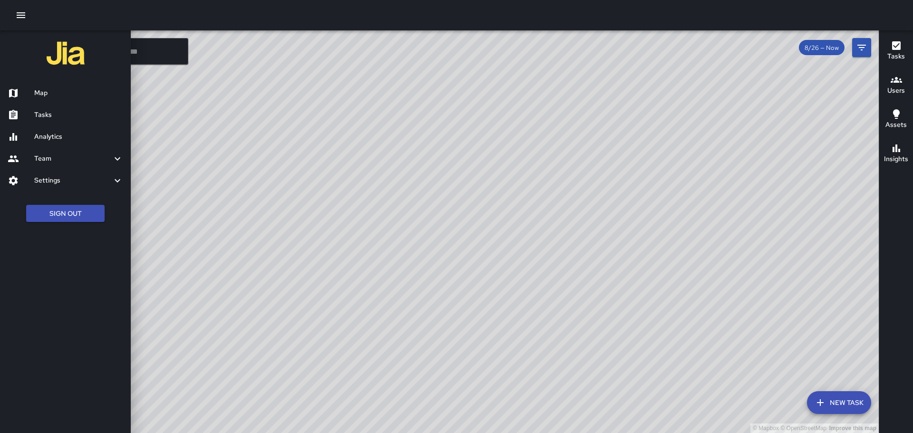
click at [51, 116] on h6 "Tasks" at bounding box center [78, 115] width 89 height 10
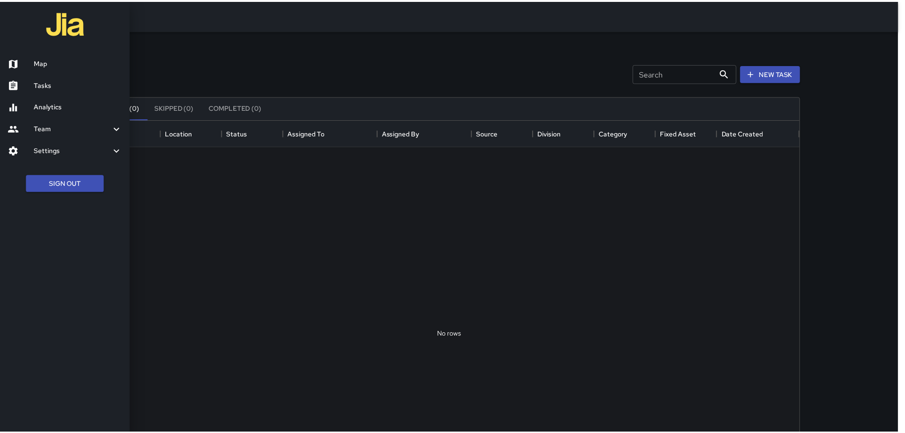
scroll to position [395, 699]
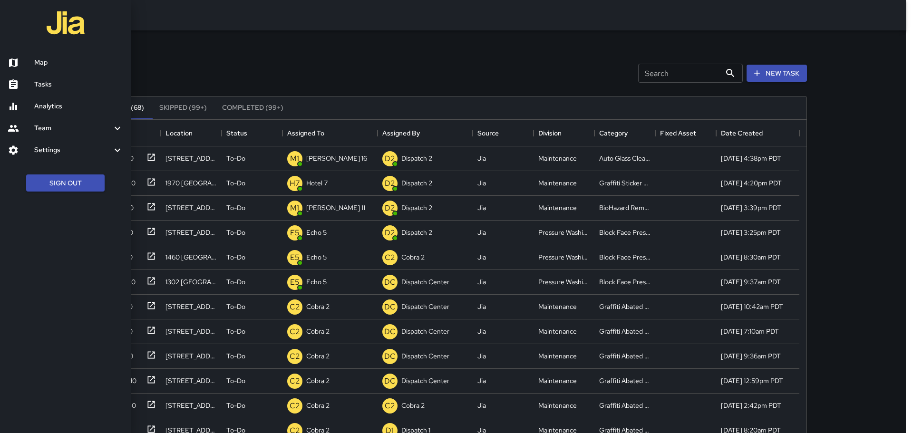
click at [232, 72] on div at bounding box center [456, 216] width 913 height 433
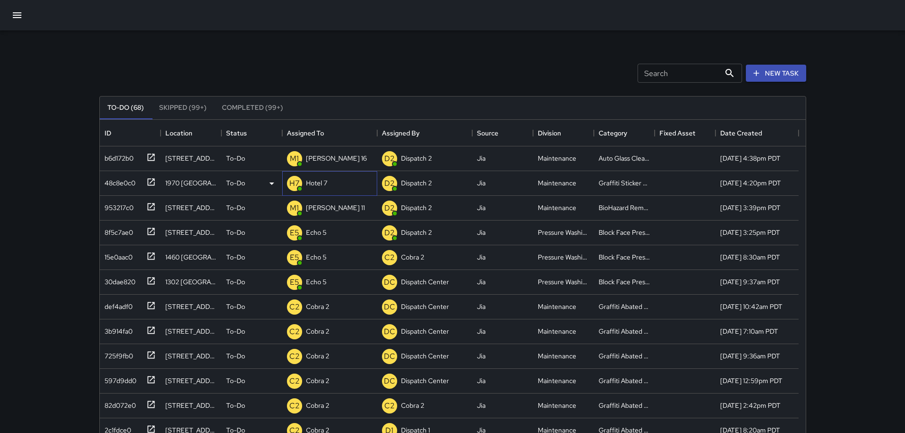
click at [309, 185] on p "Hotel 7" at bounding box center [316, 183] width 21 height 10
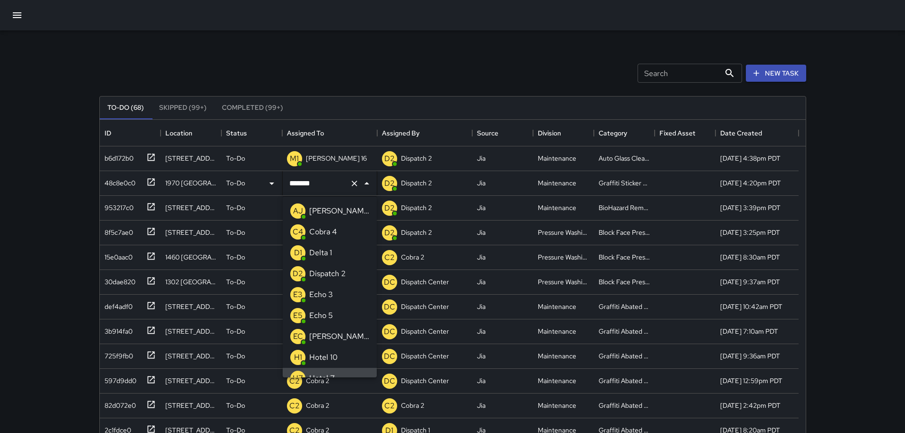
scroll to position [11, 0]
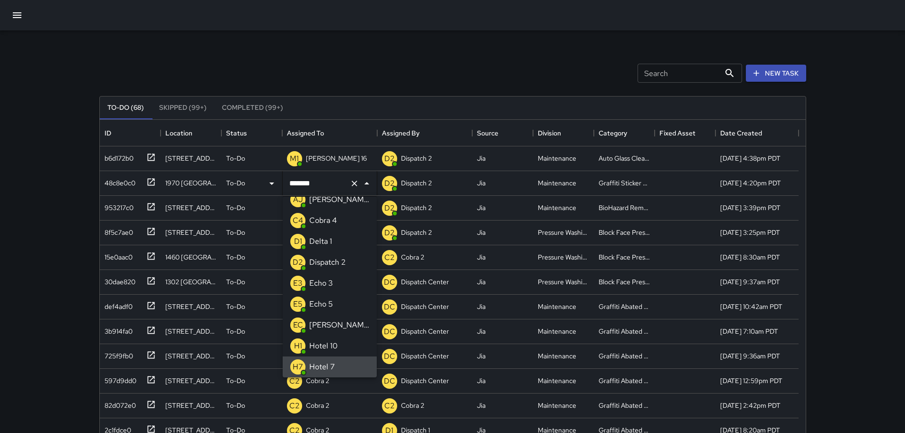
click at [352, 188] on button "Clear" at bounding box center [354, 183] width 13 height 13
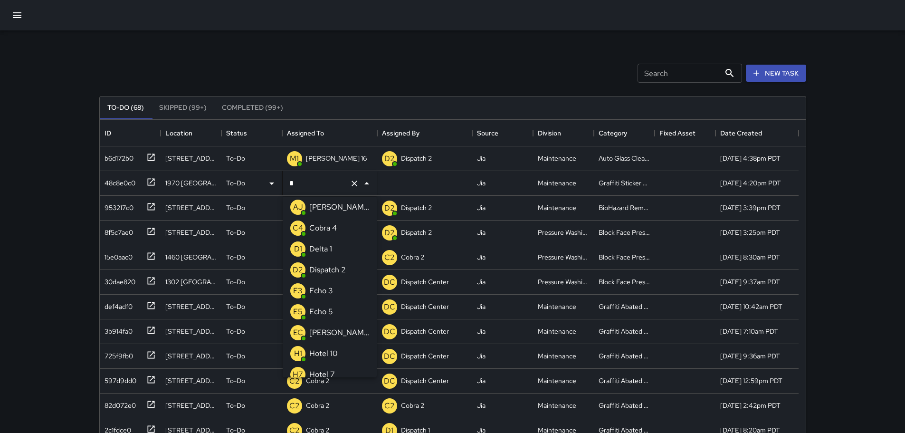
scroll to position [0, 0]
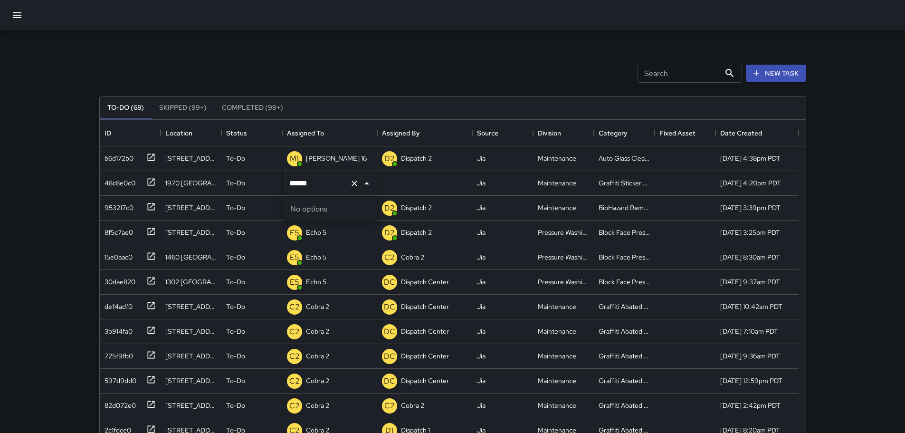
type input "******"
click at [445, 67] on div "Search Search New Task" at bounding box center [452, 72] width 711 height 49
click at [313, 176] on div "Unassigned" at bounding box center [313, 183] width 57 height 19
type input "****"
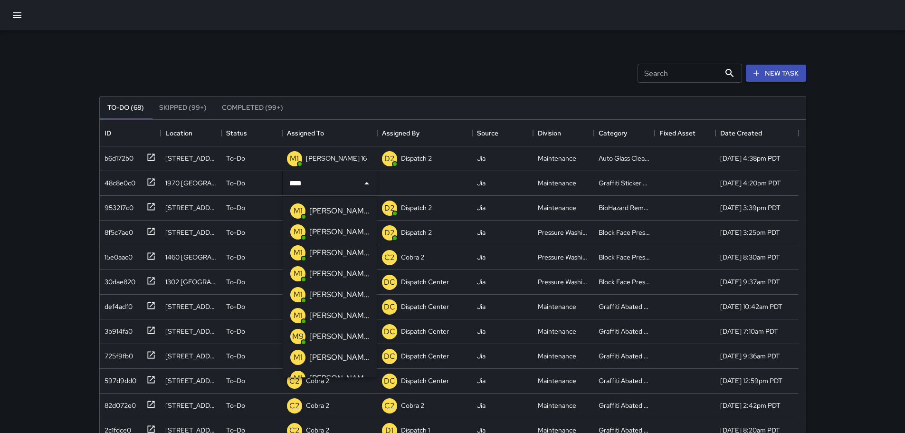
click at [321, 214] on p "Mike 11" at bounding box center [339, 210] width 60 height 11
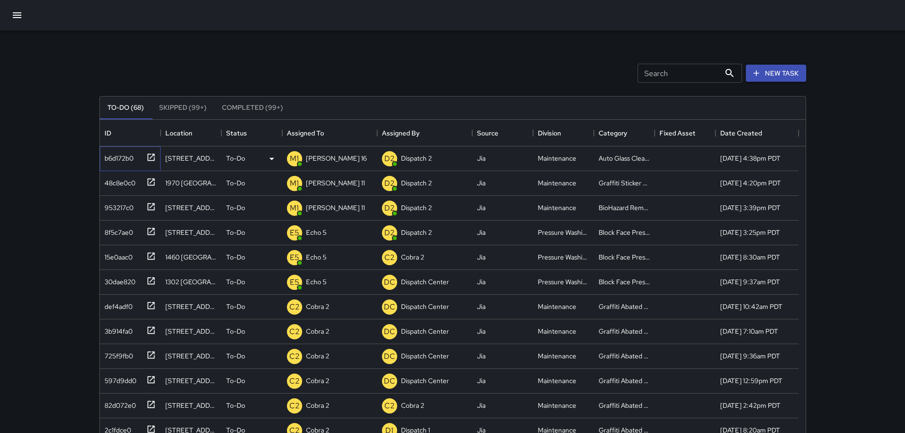
click at [149, 154] on icon at bounding box center [151, 158] width 10 height 10
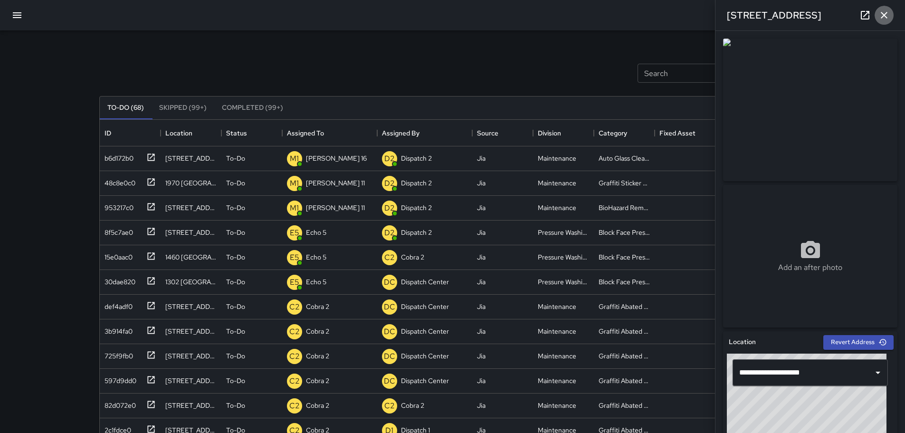
click at [886, 19] on icon "button" at bounding box center [884, 15] width 11 height 11
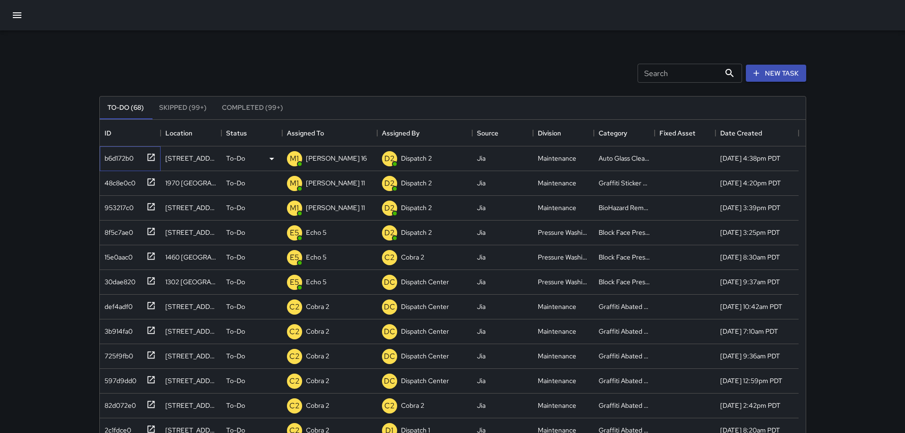
click at [150, 155] on icon at bounding box center [151, 158] width 10 height 10
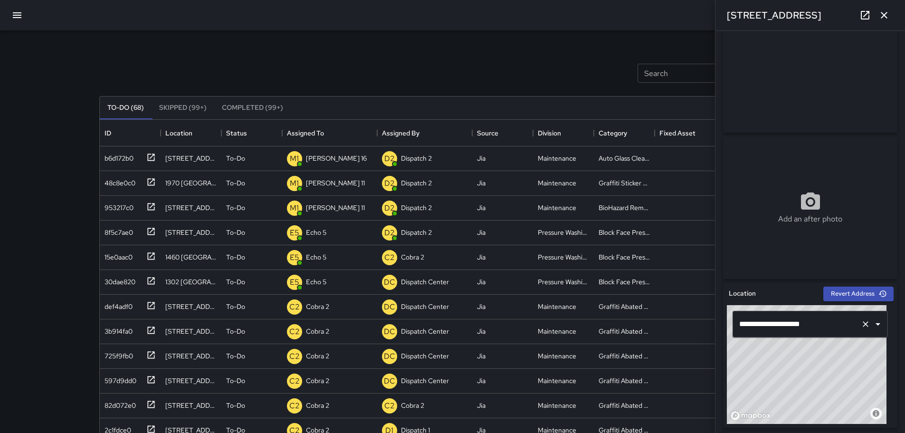
scroll to position [143, 0]
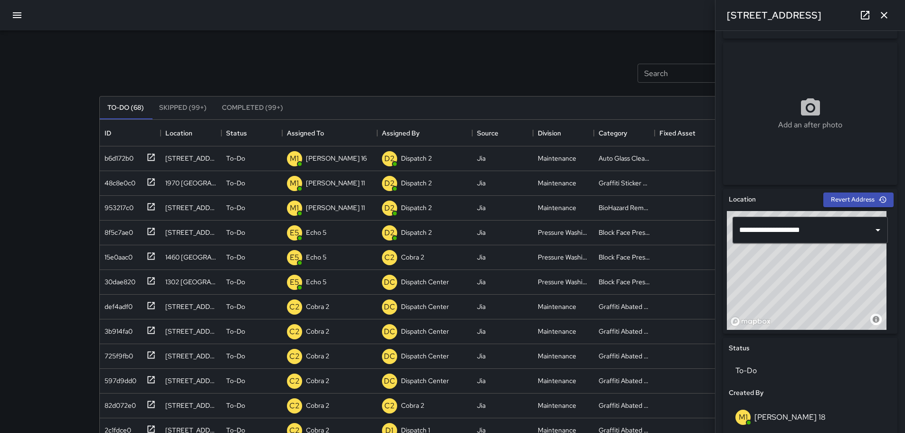
type input "**********"
drag, startPoint x: 799, startPoint y: 274, endPoint x: 798, endPoint y: 279, distance: 5.3
click at [798, 279] on div "© Mapbox © OpenStreetMap Improve this map" at bounding box center [807, 270] width 160 height 119
click at [886, 13] on icon "button" at bounding box center [884, 15] width 7 height 7
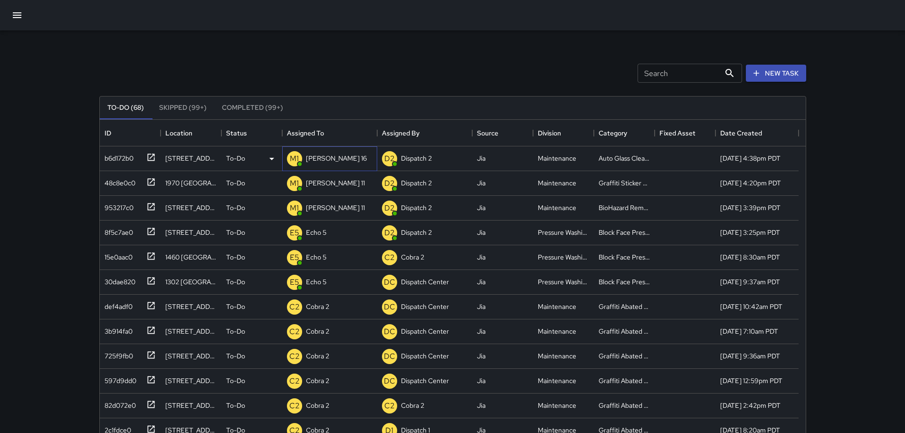
click at [312, 159] on p "[PERSON_NAME] 16" at bounding box center [336, 159] width 61 height 10
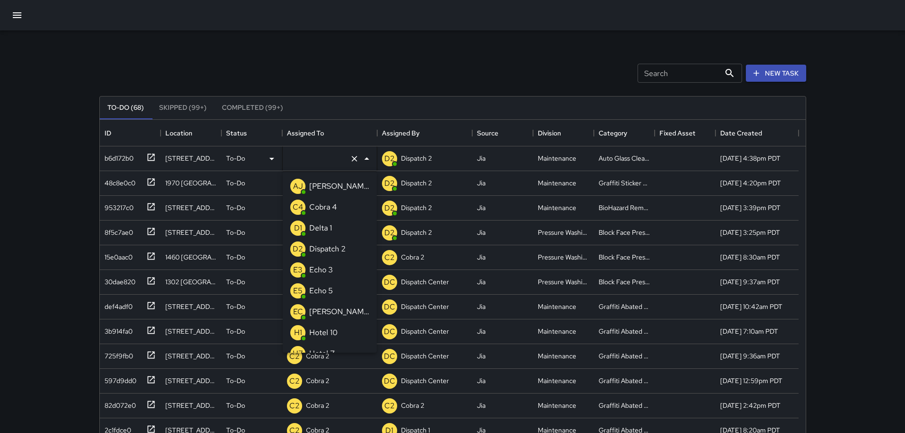
type input "*******"
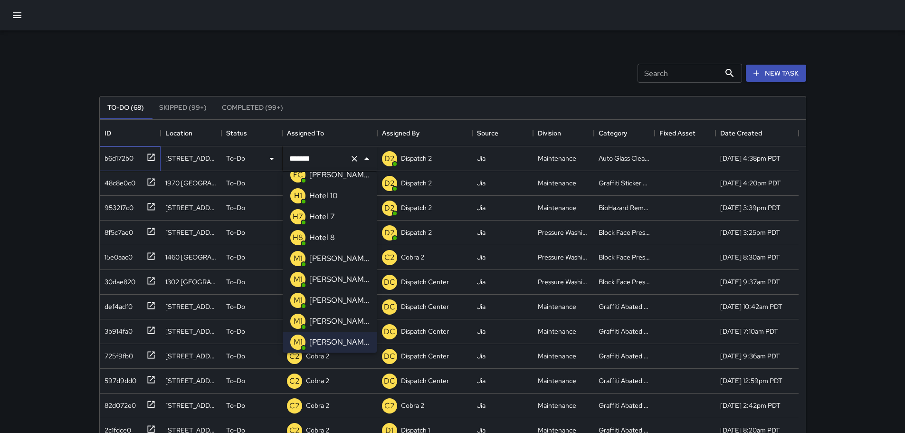
click at [148, 156] on icon at bounding box center [151, 158] width 10 height 10
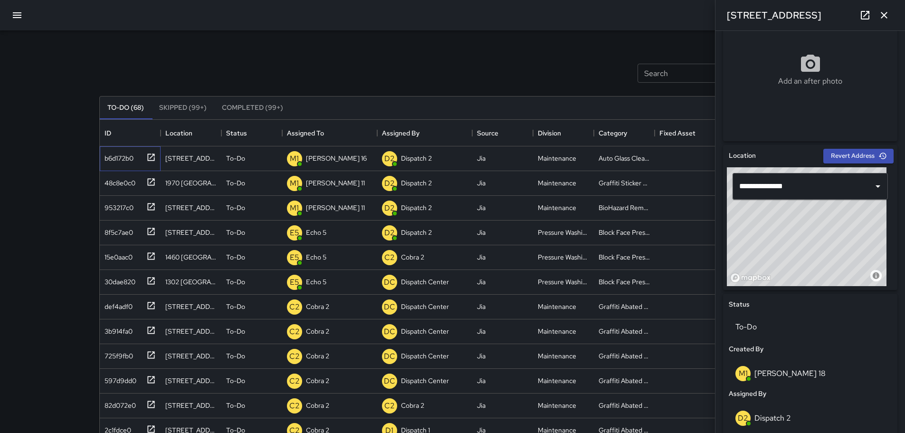
scroll to position [190, 0]
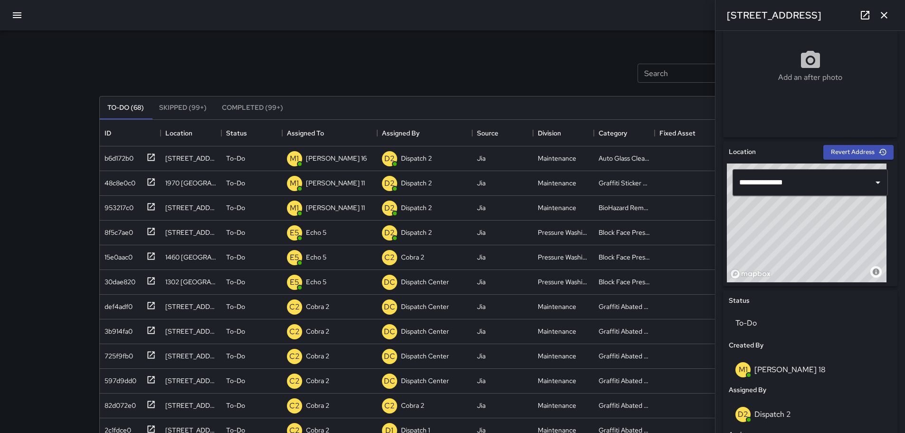
type input "**********"
click at [773, 221] on div "© Mapbox © OpenStreetMap Improve this map" at bounding box center [807, 222] width 160 height 119
click at [887, 13] on icon "button" at bounding box center [884, 15] width 7 height 7
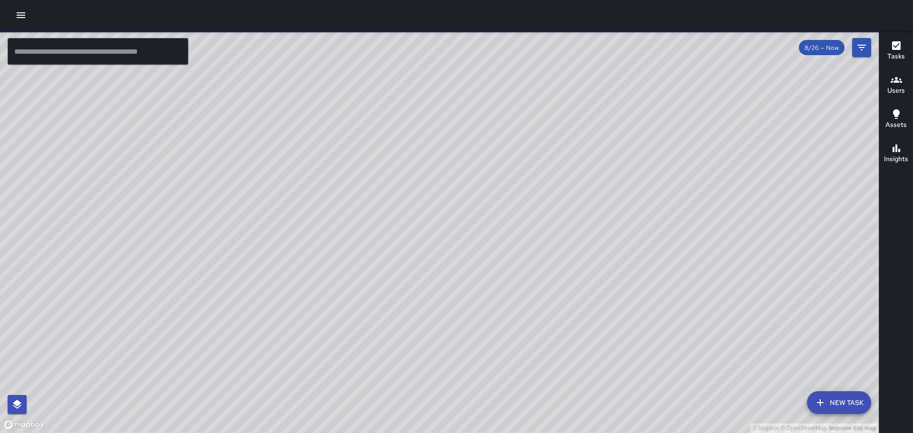
click at [461, 248] on div "© Mapbox © OpenStreetMap Improve this map" at bounding box center [439, 231] width 878 height 403
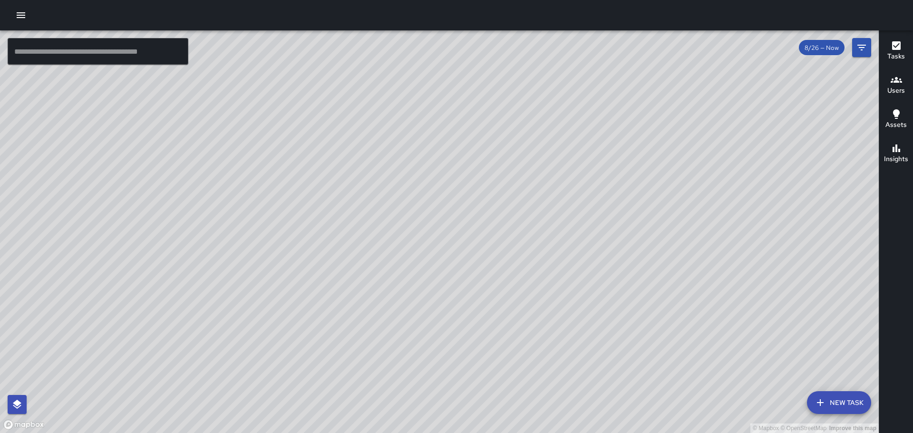
click at [292, 92] on div "© Mapbox © OpenStreetMap Improve this map E5 Echo [STREET_ADDRESS] Created on […" at bounding box center [439, 231] width 878 height 403
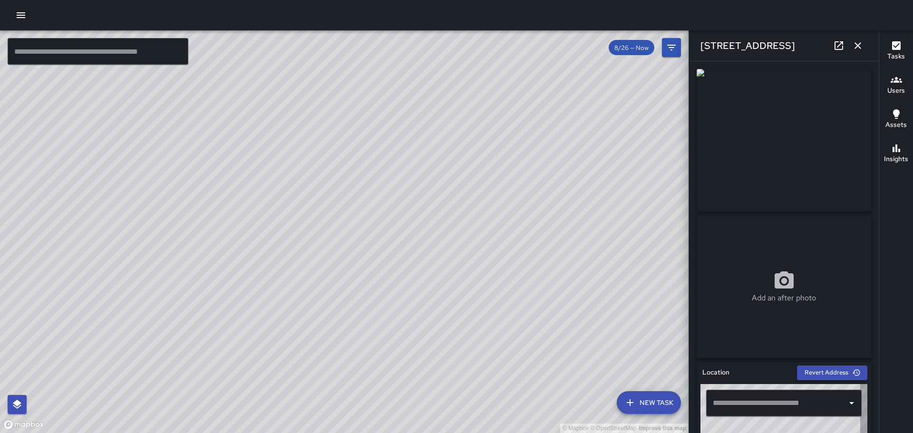
type input "**********"
click at [845, 96] on img at bounding box center [783, 140] width 174 height 143
drag, startPoint x: 845, startPoint y: 95, endPoint x: 848, endPoint y: 60, distance: 34.9
click at [848, 58] on div "[STREET_ADDRESS]" at bounding box center [784, 45] width 190 height 30
drag, startPoint x: 850, startPoint y: 96, endPoint x: 843, endPoint y: 19, distance: 77.3
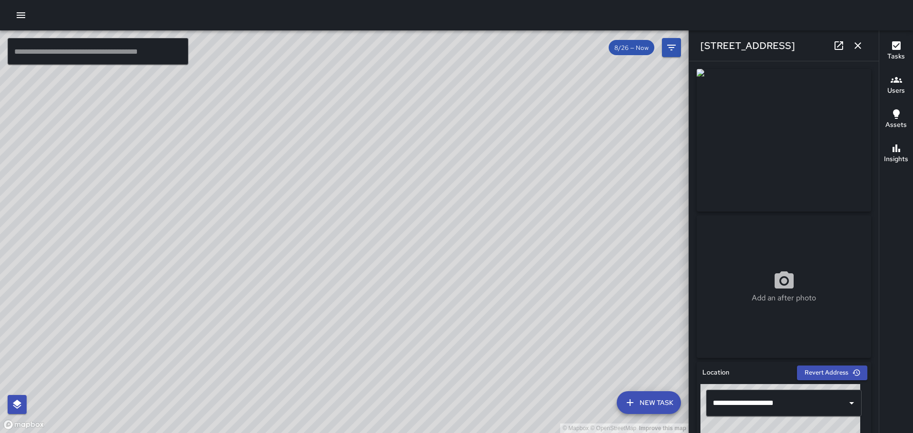
click at [843, 19] on div at bounding box center [456, 15] width 913 height 30
click at [856, 45] on icon "button" at bounding box center [857, 45] width 11 height 11
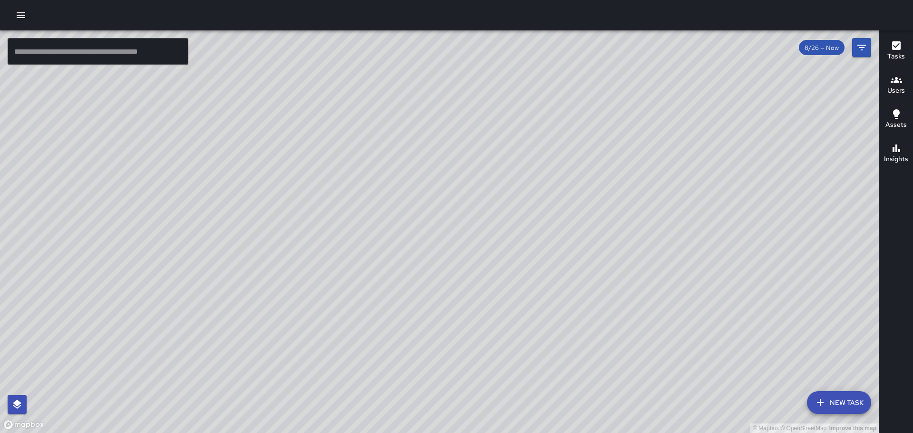
drag, startPoint x: 610, startPoint y: 270, endPoint x: 544, endPoint y: 230, distance: 77.4
click at [544, 230] on div "© Mapbox © OpenStreetMap Improve this map" at bounding box center [439, 231] width 878 height 403
drag, startPoint x: 577, startPoint y: 147, endPoint x: 462, endPoint y: 196, distance: 124.4
click at [463, 196] on div "© Mapbox © OpenStreetMap Improve this map" at bounding box center [439, 231] width 878 height 403
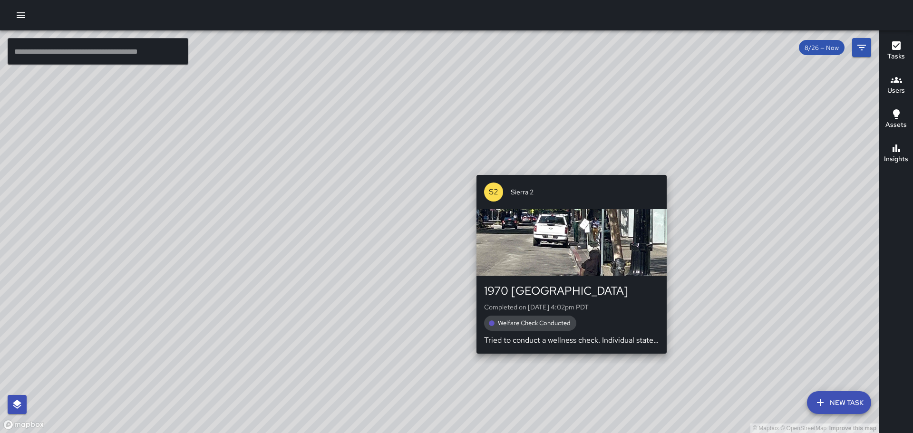
drag, startPoint x: 636, startPoint y: 229, endPoint x: 530, endPoint y: 180, distance: 116.3
click at [530, 180] on div "© Mapbox © OpenStreetMap Improve this map S2 Sierra 2 1970 Broadway Completed o…" at bounding box center [439, 231] width 878 height 403
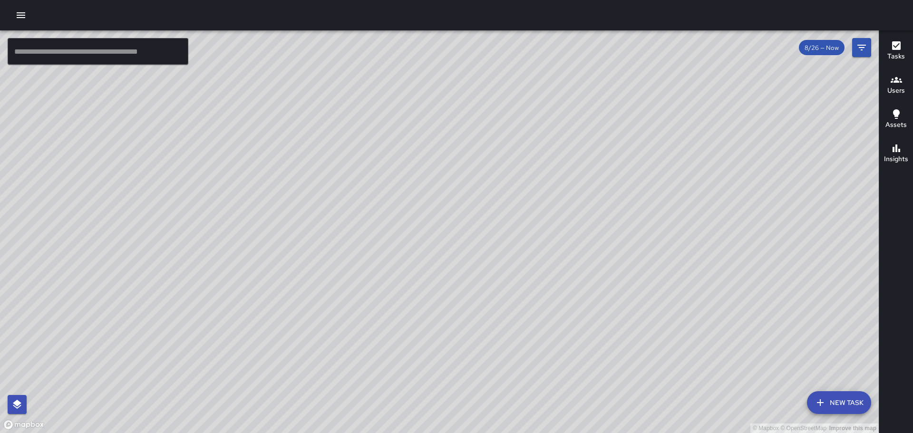
drag, startPoint x: 641, startPoint y: 151, endPoint x: 575, endPoint y: 125, distance: 71.7
click at [575, 125] on div "© Mapbox © OpenStreetMap Improve this map" at bounding box center [439, 231] width 878 height 403
drag, startPoint x: 650, startPoint y: 154, endPoint x: 562, endPoint y: 162, distance: 88.3
click at [523, 162] on div "© Mapbox © OpenStreetMap Improve this map" at bounding box center [439, 231] width 878 height 403
drag, startPoint x: 694, startPoint y: 143, endPoint x: 635, endPoint y: 291, distance: 159.6
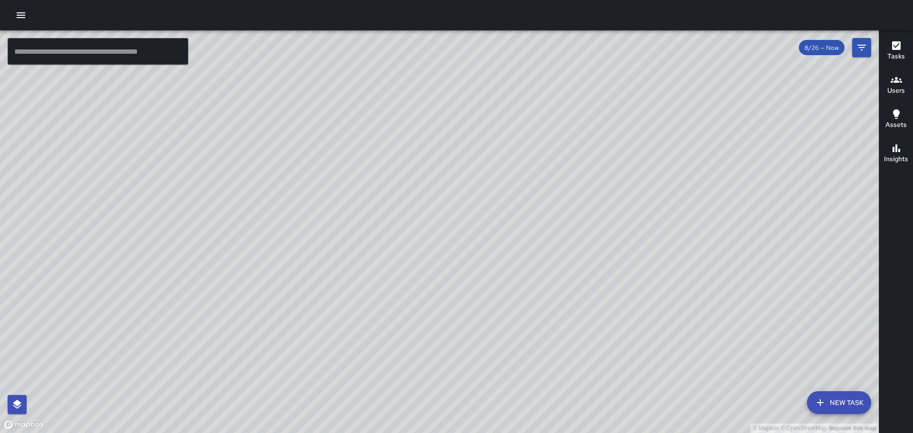
click at [635, 291] on div "© Mapbox © OpenStreetMap Improve this map" at bounding box center [439, 231] width 878 height 403
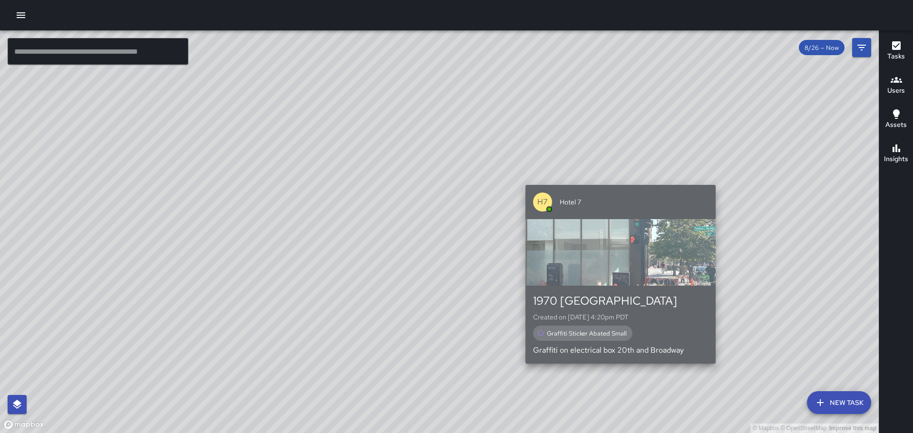
click at [669, 240] on div "button" at bounding box center [620, 252] width 190 height 67
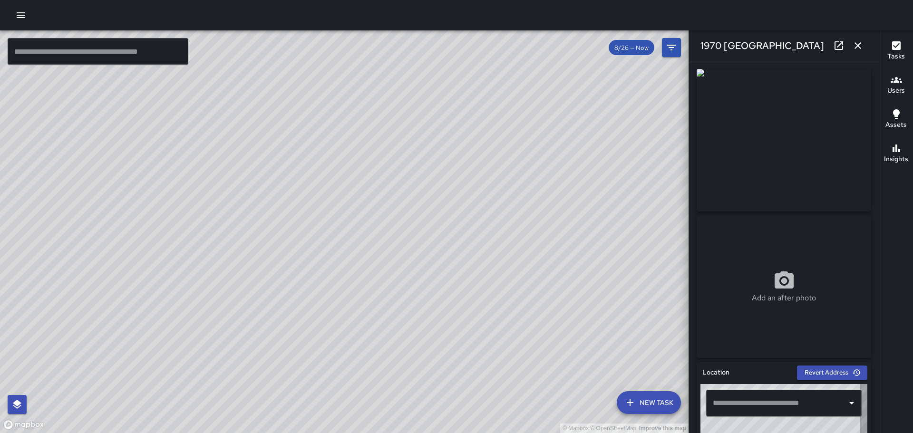
type input "**********"
drag, startPoint x: 341, startPoint y: 204, endPoint x: 394, endPoint y: 180, distance: 57.6
click at [394, 180] on div "© Mapbox © OpenStreetMap Improve this map" at bounding box center [344, 231] width 688 height 403
drag, startPoint x: 307, startPoint y: 218, endPoint x: 426, endPoint y: 157, distance: 133.3
click at [423, 159] on div "© Mapbox © OpenStreetMap Improve this map" at bounding box center [344, 231] width 688 height 403
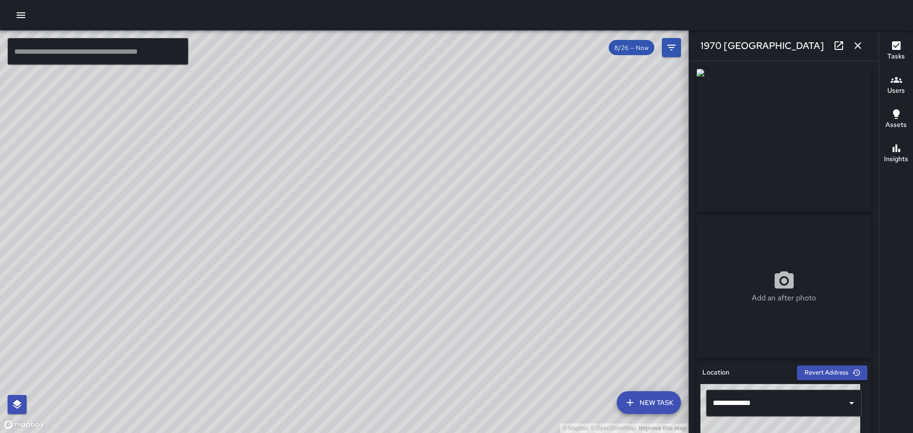
drag, startPoint x: 381, startPoint y: 203, endPoint x: 440, endPoint y: 187, distance: 60.6
click at [440, 187] on div "© Mapbox © OpenStreetMap Improve this map" at bounding box center [344, 231] width 688 height 403
drag, startPoint x: 431, startPoint y: 181, endPoint x: 490, endPoint y: 163, distance: 61.6
click at [490, 163] on div "© Mapbox © OpenStreetMap Improve this map" at bounding box center [344, 231] width 688 height 403
click at [108, 54] on input "text" at bounding box center [98, 51] width 181 height 27
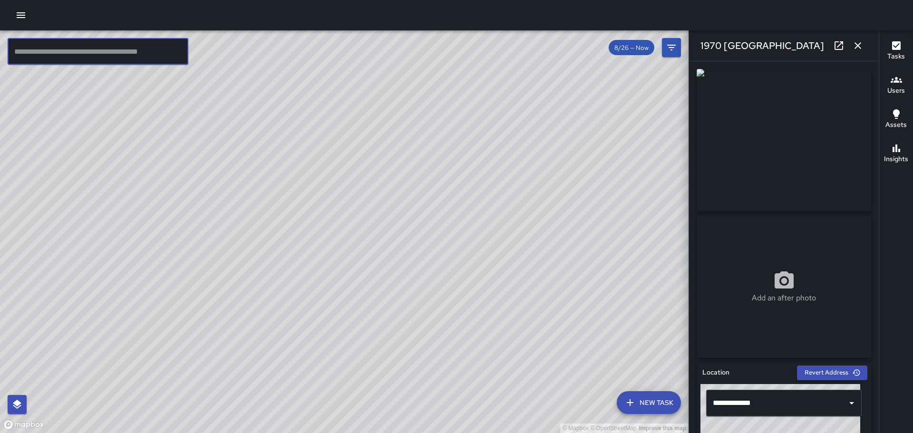
click at [752, 157] on img at bounding box center [783, 140] width 174 height 143
click at [839, 47] on icon at bounding box center [838, 45] width 11 height 11
click at [855, 51] on button "button" at bounding box center [857, 45] width 19 height 19
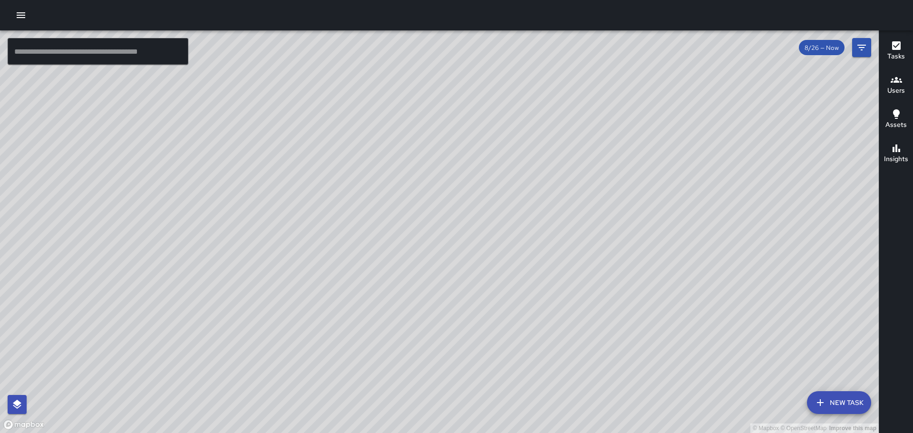
click at [95, 49] on input "text" at bounding box center [98, 51] width 181 height 27
drag, startPoint x: 20, startPoint y: 10, endPoint x: 30, endPoint y: 24, distance: 16.9
click at [20, 10] on icon "button" at bounding box center [20, 15] width 11 height 11
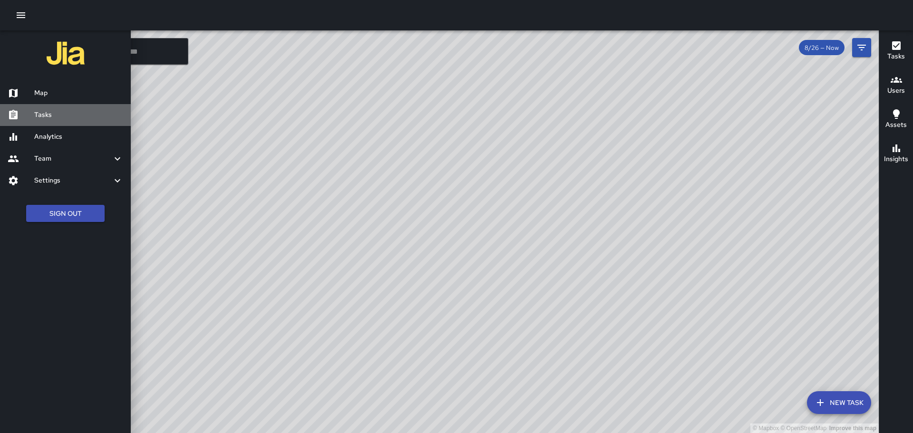
click at [67, 113] on h6 "Tasks" at bounding box center [78, 115] width 89 height 10
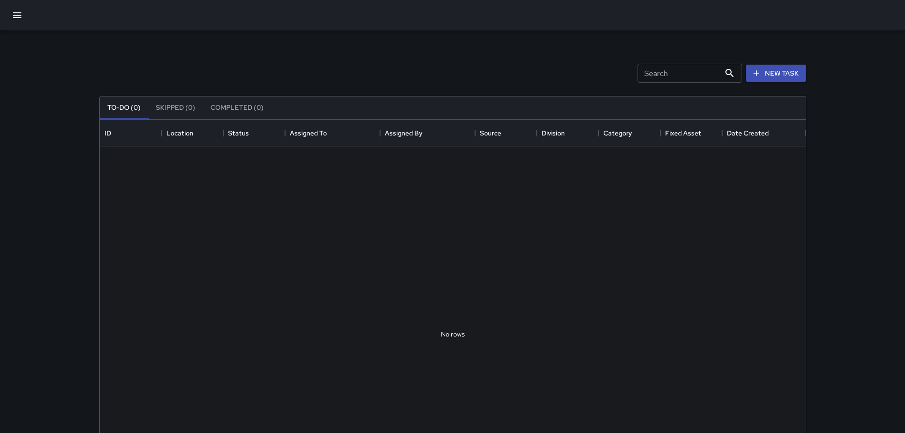
scroll to position [395, 699]
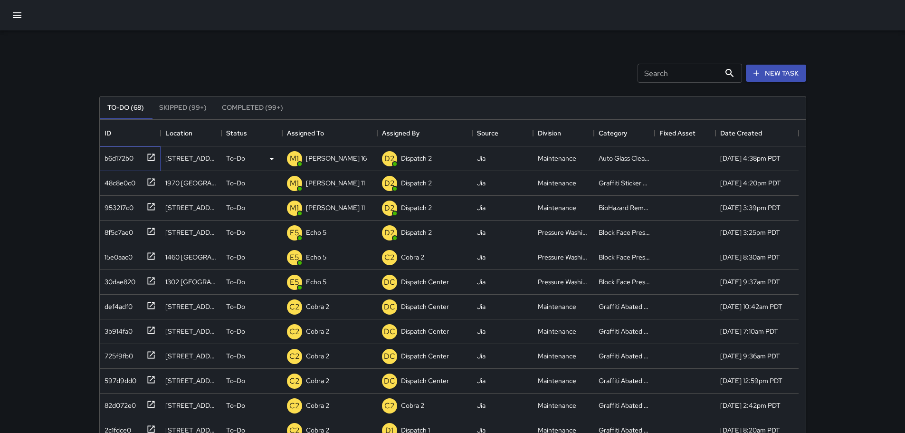
click at [150, 157] on icon at bounding box center [151, 158] width 10 height 10
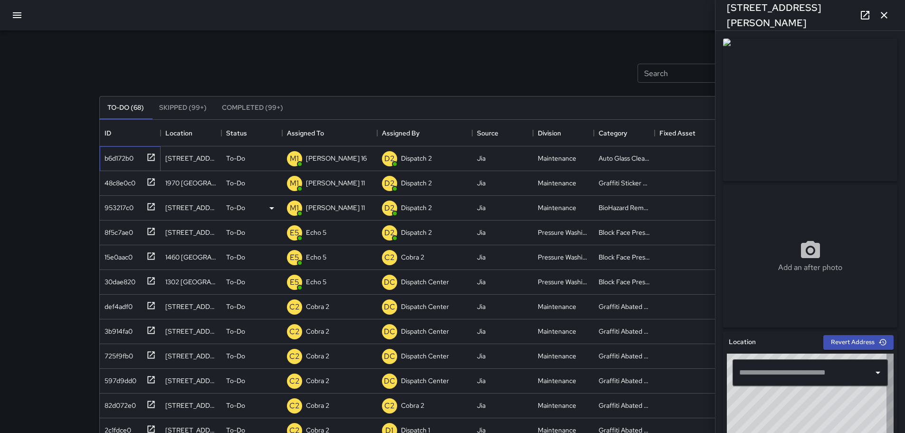
type input "**********"
click at [863, 376] on icon "Clear" at bounding box center [866, 373] width 10 height 10
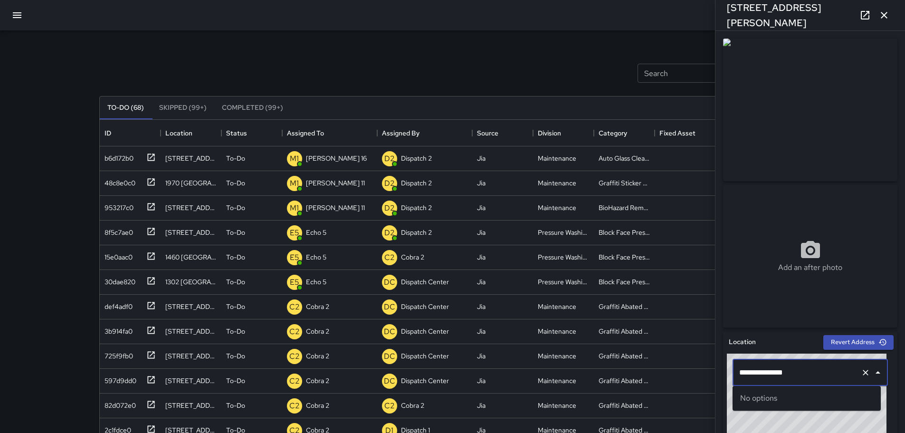
type input "**********"
click at [863, 376] on icon "Clear" at bounding box center [866, 373] width 10 height 10
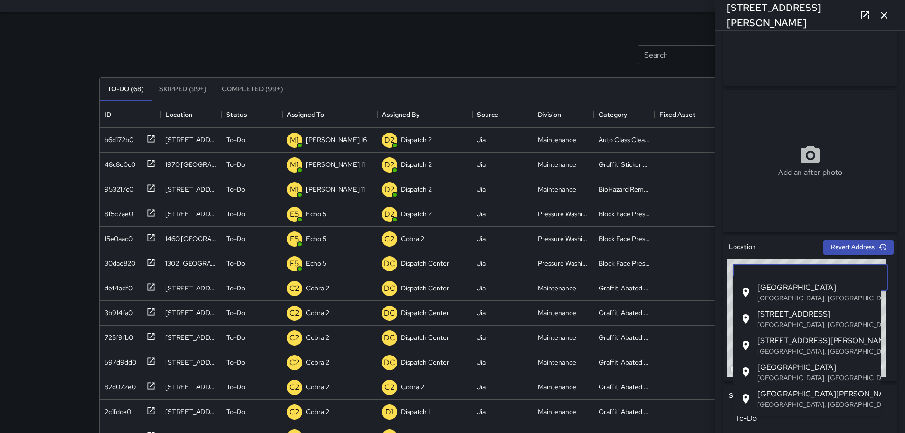
scroll to position [48, 0]
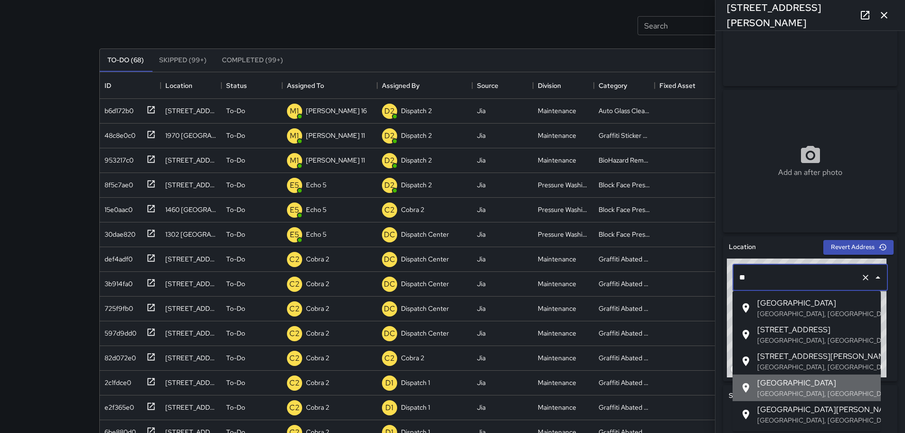
click at [775, 393] on p "Oakland, CA, USA" at bounding box center [816, 394] width 116 height 10
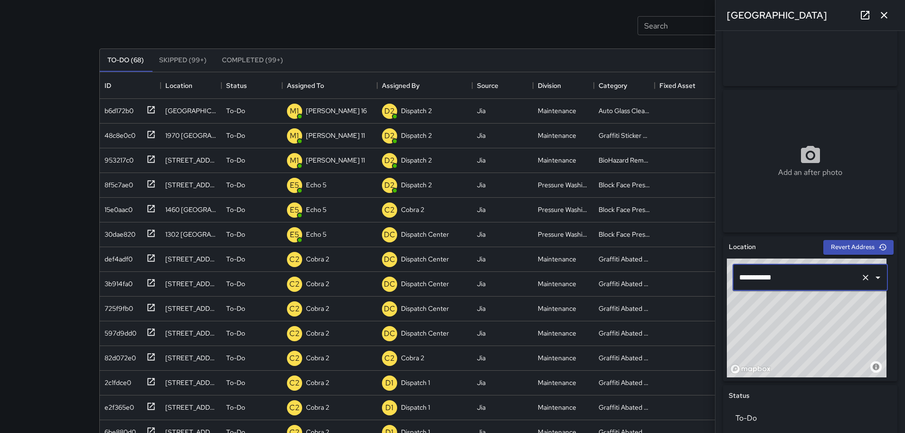
type input "**********"
click at [861, 278] on icon "Clear" at bounding box center [866, 278] width 10 height 10
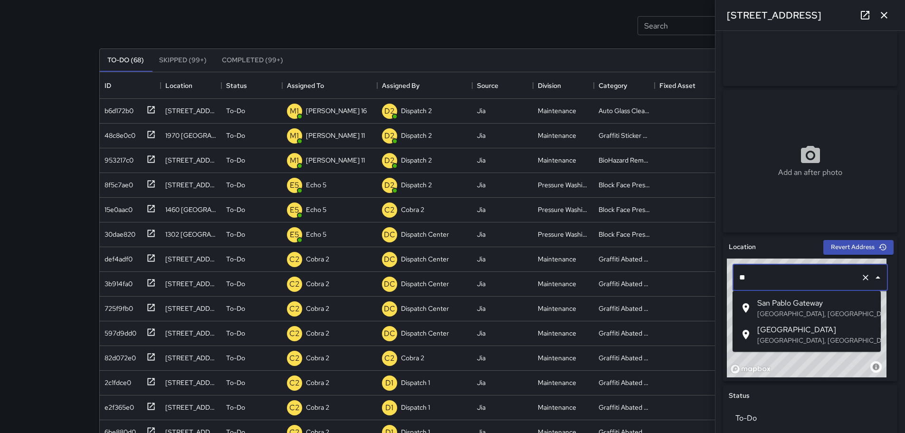
type input "*"
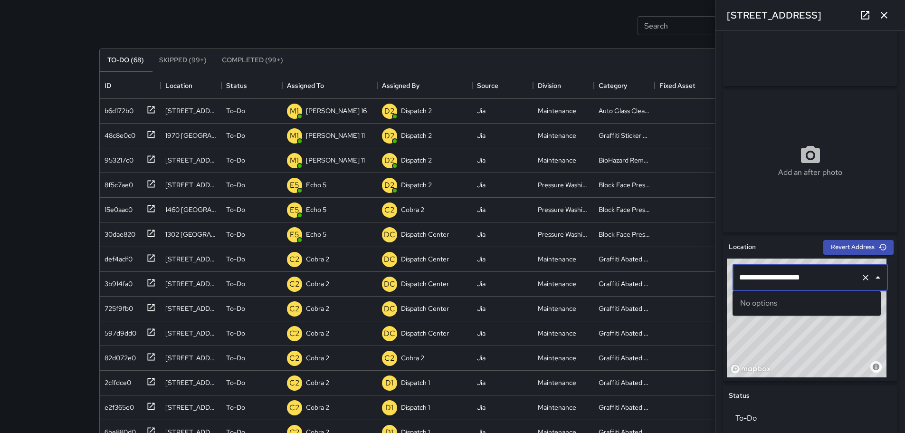
type input "**********"
click at [771, 278] on input "**********" at bounding box center [797, 278] width 120 height 18
click at [815, 281] on input "**********" at bounding box center [797, 278] width 120 height 18
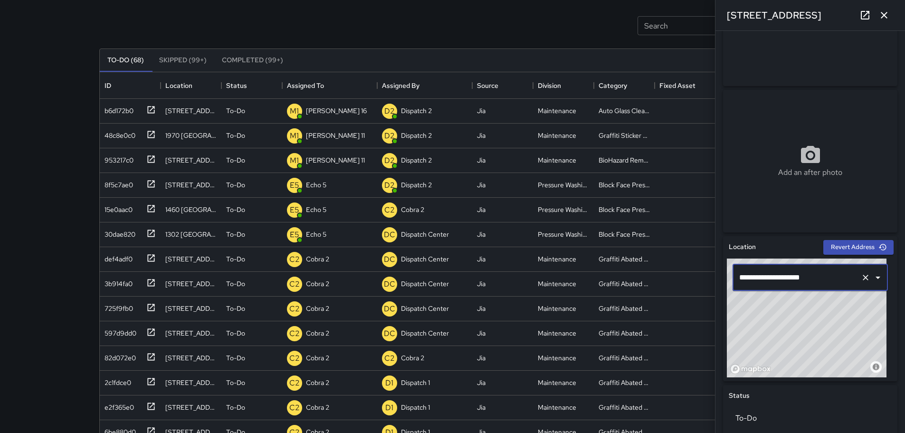
click at [864, 278] on button "Clear" at bounding box center [865, 277] width 13 height 13
click at [873, 279] on icon "Open" at bounding box center [878, 277] width 11 height 11
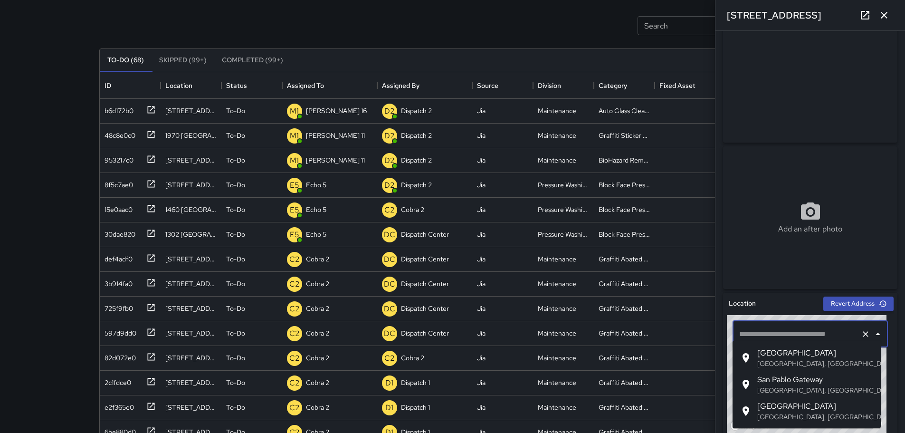
scroll to position [29, 0]
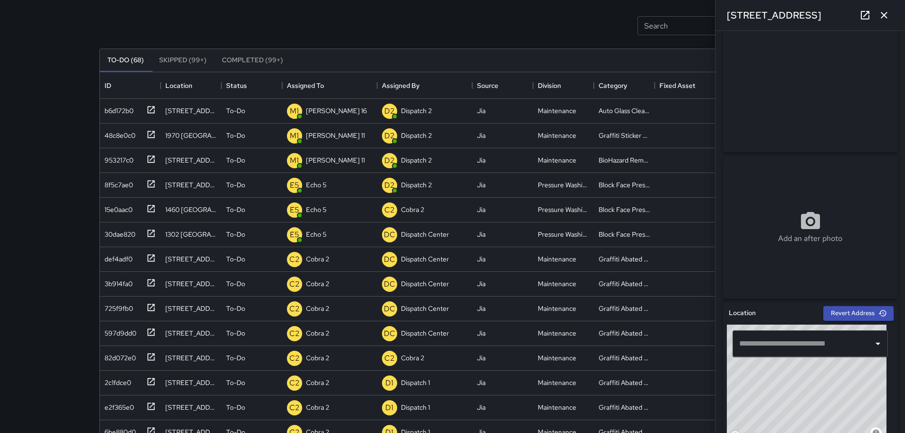
click at [852, 102] on img at bounding box center [810, 81] width 174 height 143
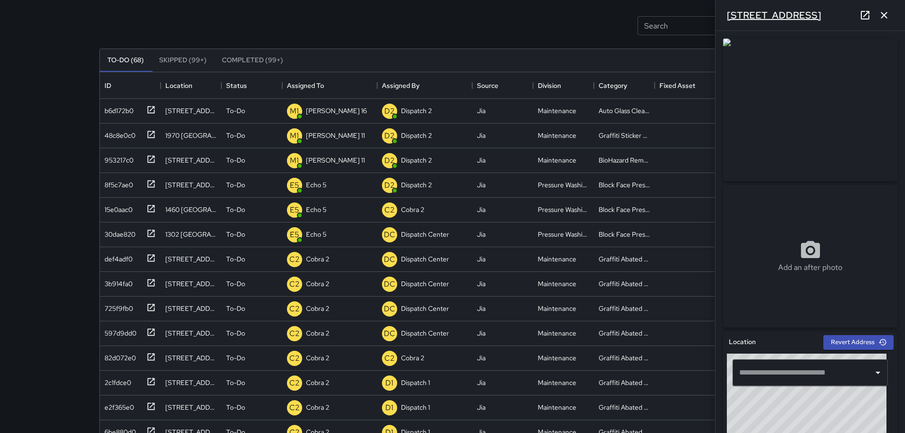
click at [784, 14] on h6 "991 14th Street" at bounding box center [774, 15] width 95 height 15
click at [776, 20] on h6 "991 14th Street" at bounding box center [774, 15] width 95 height 15
click at [810, 374] on input "text" at bounding box center [797, 373] width 120 height 18
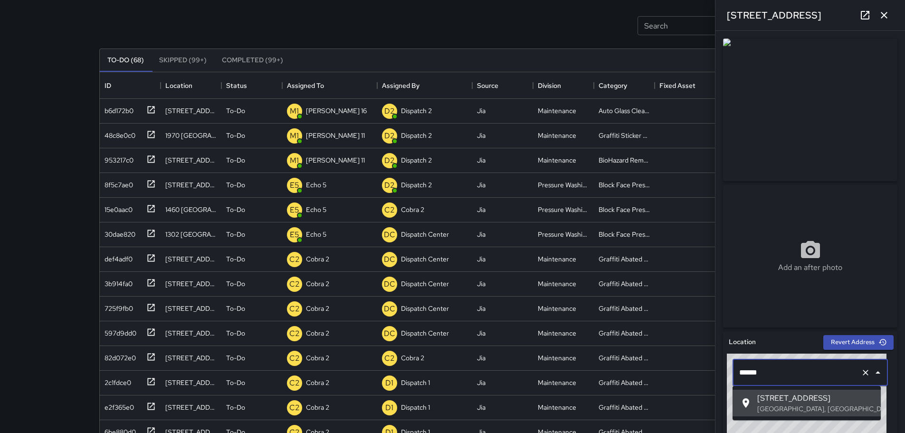
click at [804, 404] on p "Oakland, CA, USA" at bounding box center [816, 409] width 116 height 10
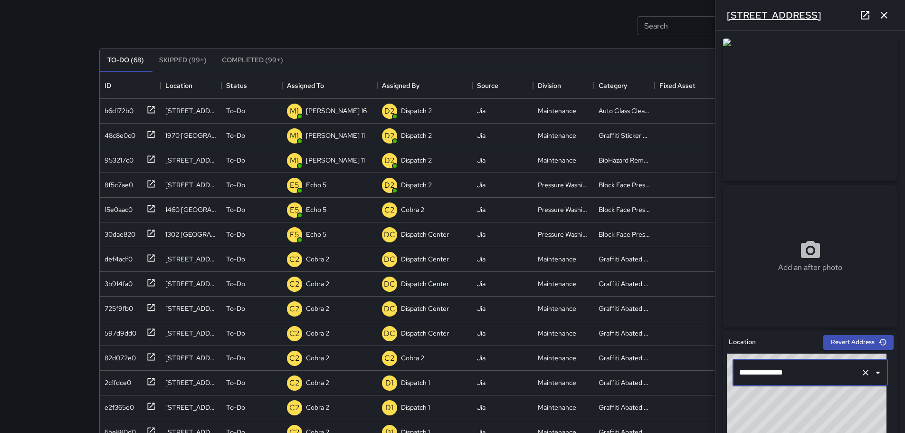
type input "**********"
drag, startPoint x: 781, startPoint y: 15, endPoint x: 790, endPoint y: 9, distance: 10.7
click at [790, 9] on h6 "991 14th Street" at bounding box center [774, 15] width 95 height 15
drag, startPoint x: 801, startPoint y: 15, endPoint x: 730, endPoint y: 17, distance: 70.4
click at [736, 17] on div "991 14th Street" at bounding box center [811, 15] width 190 height 30
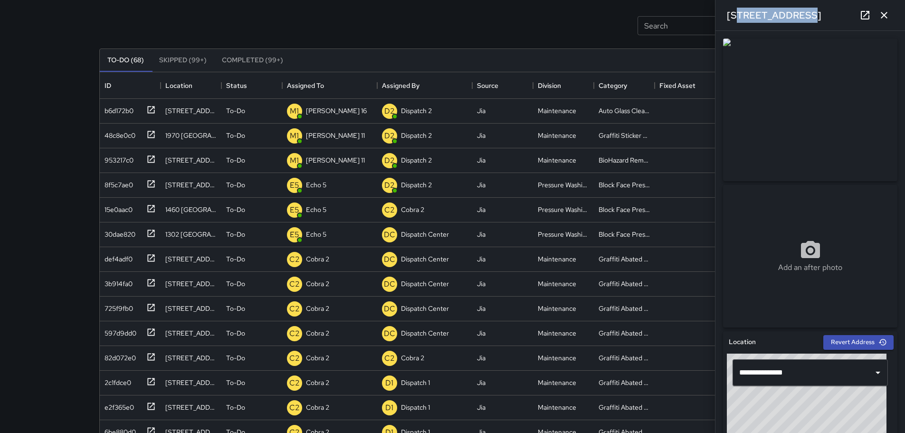
click at [795, 9] on div "991 14th Street" at bounding box center [811, 15] width 190 height 30
drag, startPoint x: 795, startPoint y: 12, endPoint x: 720, endPoint y: 20, distance: 76.0
click at [720, 20] on div "991 14th Street" at bounding box center [811, 15] width 190 height 30
copy h6 "991 14th Street"
drag, startPoint x: 806, startPoint y: 412, endPoint x: 824, endPoint y: 391, distance: 27.7
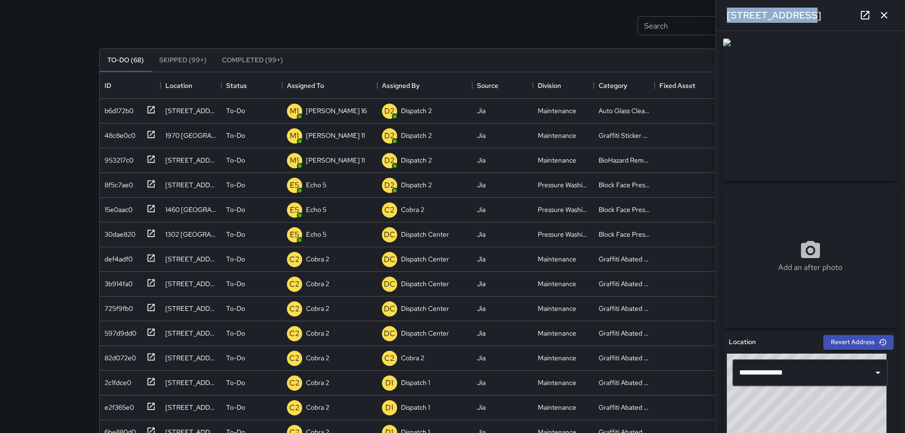
click at [824, 391] on div "**********" at bounding box center [810, 413] width 167 height 119
drag, startPoint x: 814, startPoint y: 415, endPoint x: 816, endPoint y: 400, distance: 15.3
click at [816, 399] on div "© Mapbox © OpenStreetMap Improve this map" at bounding box center [807, 413] width 160 height 119
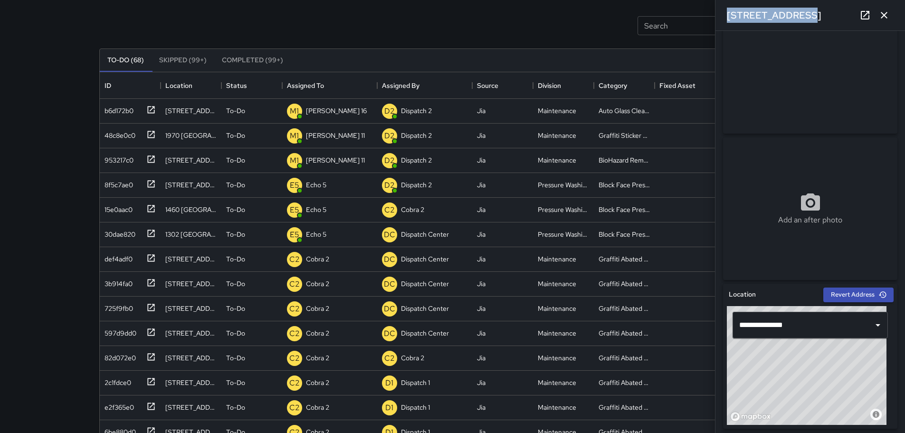
click at [886, 19] on icon "button" at bounding box center [884, 15] width 11 height 11
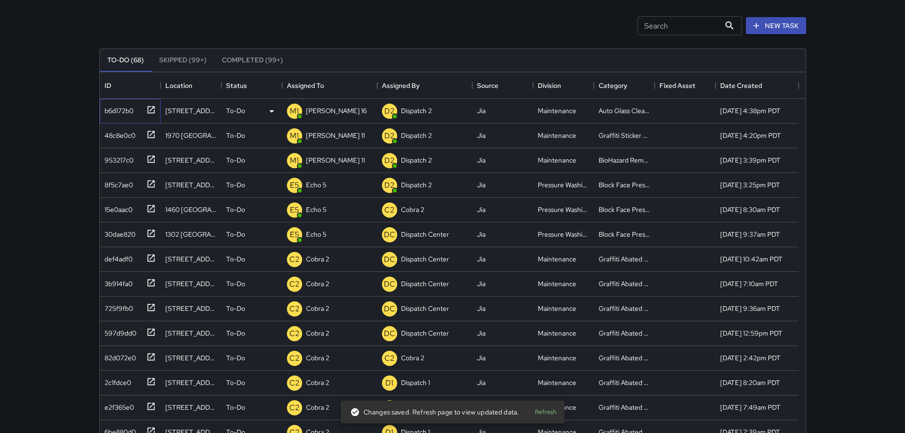
click at [150, 108] on icon at bounding box center [151, 110] width 10 height 10
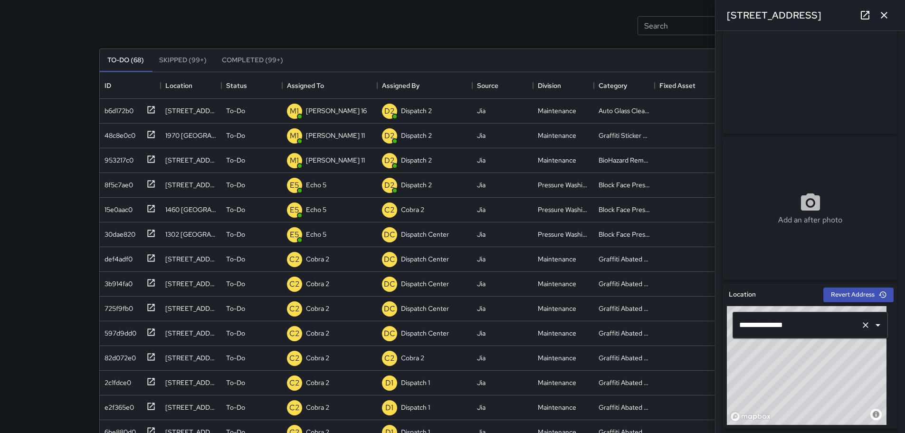
type input "**********"
drag, startPoint x: 805, startPoint y: 363, endPoint x: 746, endPoint y: 336, distance: 64.4
click at [746, 336] on div "**********" at bounding box center [810, 365] width 167 height 119
drag, startPoint x: 807, startPoint y: 370, endPoint x: 817, endPoint y: 375, distance: 12.1
click at [817, 375] on div "© Mapbox © OpenStreetMap Improve this map" at bounding box center [807, 365] width 160 height 119
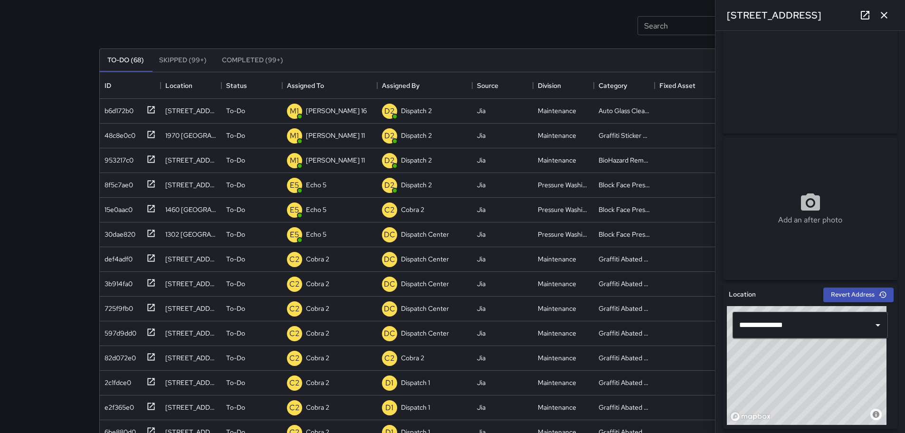
click at [887, 18] on icon "button" at bounding box center [884, 15] width 7 height 7
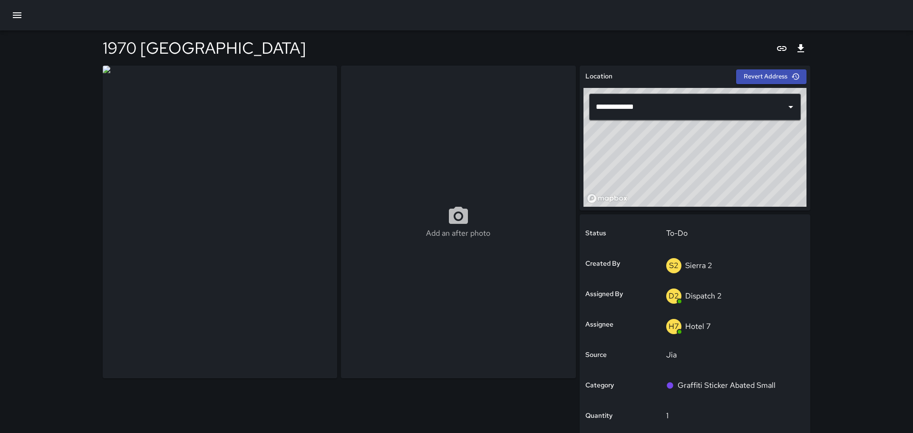
type input "**********"
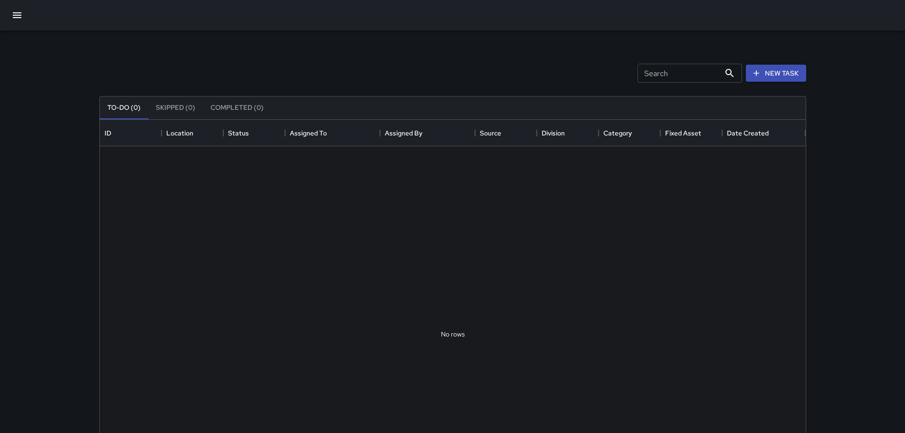
scroll to position [395, 699]
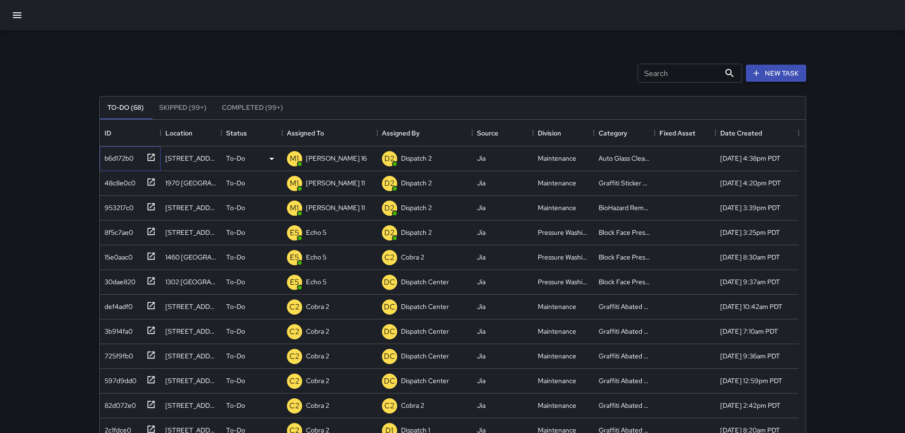
click at [152, 154] on icon at bounding box center [151, 158] width 10 height 10
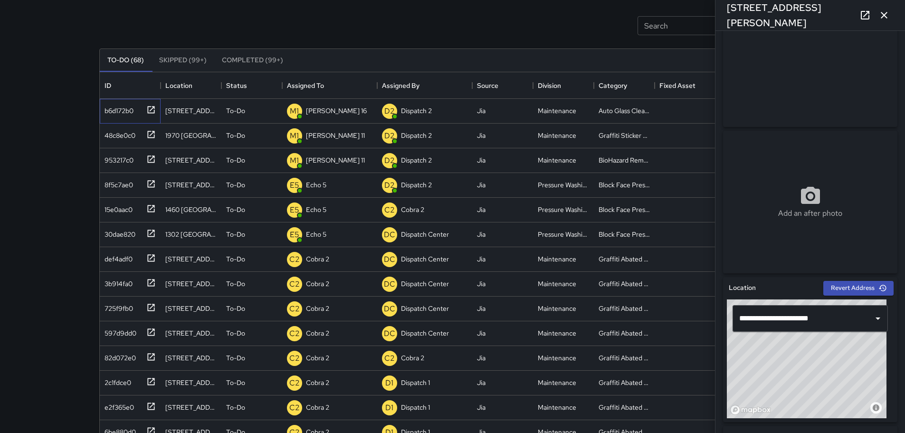
scroll to position [63, 0]
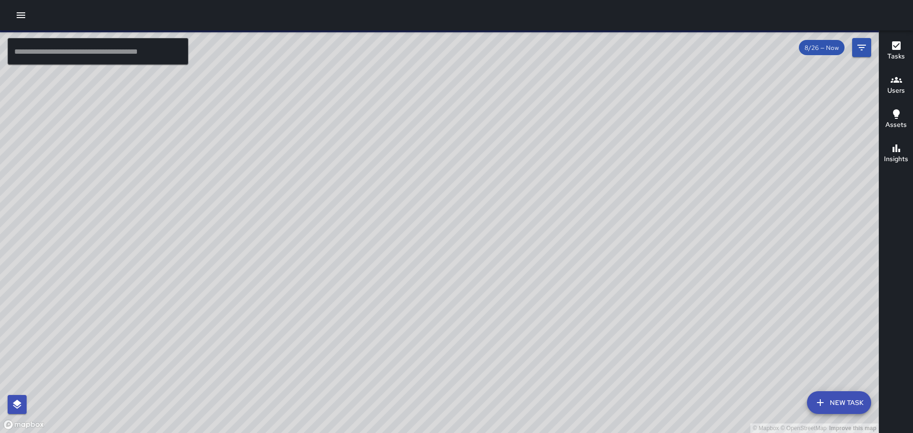
drag, startPoint x: 306, startPoint y: 265, endPoint x: 446, endPoint y: 212, distance: 149.6
click at [446, 212] on div "© Mapbox © OpenStreetMap Improve this map" at bounding box center [439, 231] width 878 height 403
drag, startPoint x: 476, startPoint y: 146, endPoint x: 498, endPoint y: 93, distance: 57.4
click at [498, 93] on div "© Mapbox © OpenStreetMap Improve this map" at bounding box center [439, 231] width 878 height 403
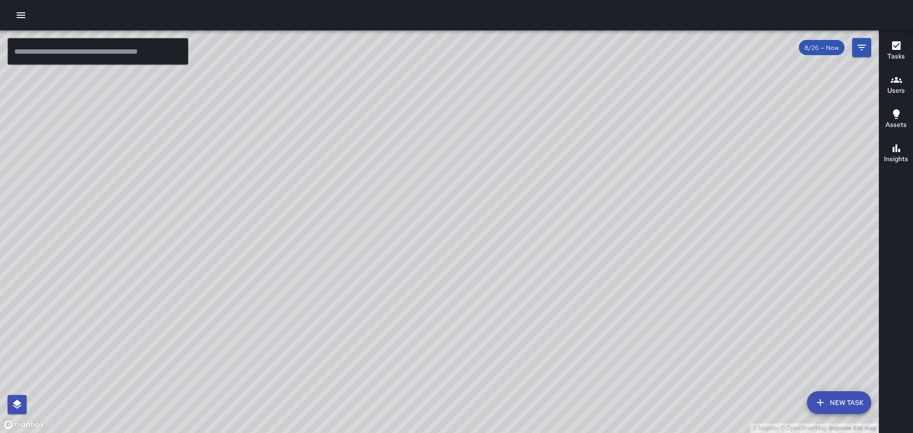
drag, startPoint x: 376, startPoint y: 223, endPoint x: 327, endPoint y: 116, distance: 117.4
click at [327, 116] on div "© Mapbox © OpenStreetMap Improve this map" at bounding box center [439, 231] width 878 height 403
drag, startPoint x: 295, startPoint y: 140, endPoint x: 246, endPoint y: 176, distance: 60.5
click at [246, 176] on div "© Mapbox © OpenStreetMap Improve this map" at bounding box center [439, 231] width 878 height 403
drag, startPoint x: 293, startPoint y: 71, endPoint x: 262, endPoint y: 131, distance: 66.7
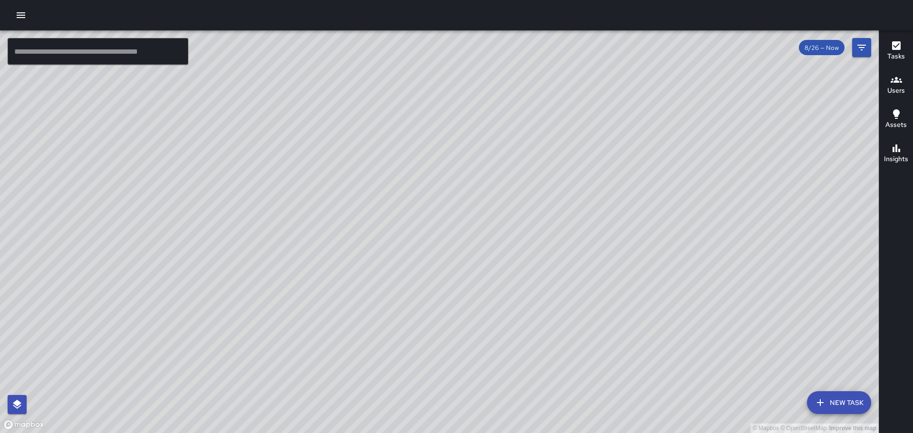
click at [262, 131] on div "© Mapbox © OpenStreetMap Improve this map" at bounding box center [439, 231] width 878 height 403
drag, startPoint x: 559, startPoint y: 136, endPoint x: 449, endPoint y: 300, distance: 197.6
click at [451, 319] on div "© Mapbox © OpenStreetMap Improve this map" at bounding box center [439, 231] width 878 height 403
drag, startPoint x: 526, startPoint y: 166, endPoint x: 428, endPoint y: 290, distance: 157.7
click at [428, 290] on div "© Mapbox © OpenStreetMap Improve this map" at bounding box center [439, 231] width 878 height 403
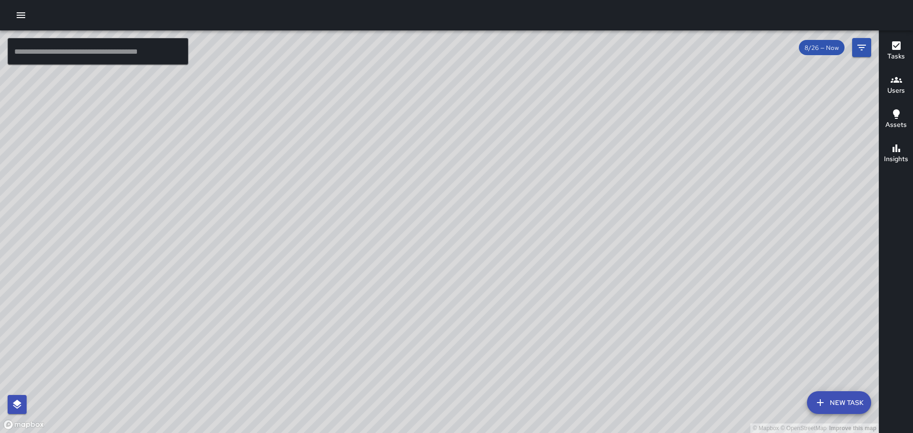
drag, startPoint x: 616, startPoint y: 117, endPoint x: 539, endPoint y: 149, distance: 83.1
click at [539, 149] on div "© Mapbox © OpenStreetMap Improve this map" at bounding box center [439, 231] width 878 height 403
click at [889, 51] on div "Tasks" at bounding box center [896, 51] width 18 height 22
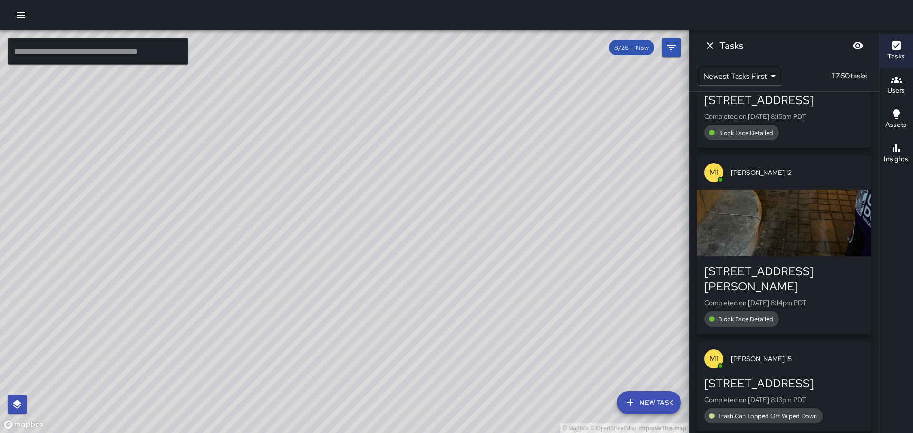
scroll to position [1938, 0]
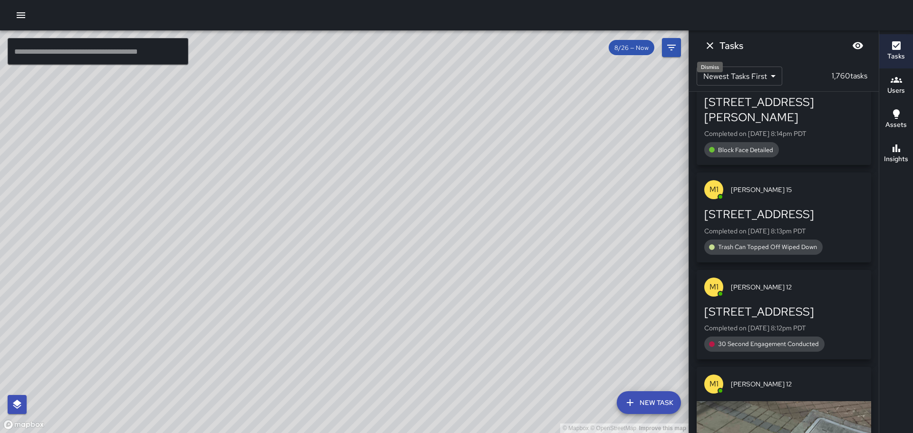
click at [711, 50] on icon "Dismiss" at bounding box center [709, 45] width 11 height 11
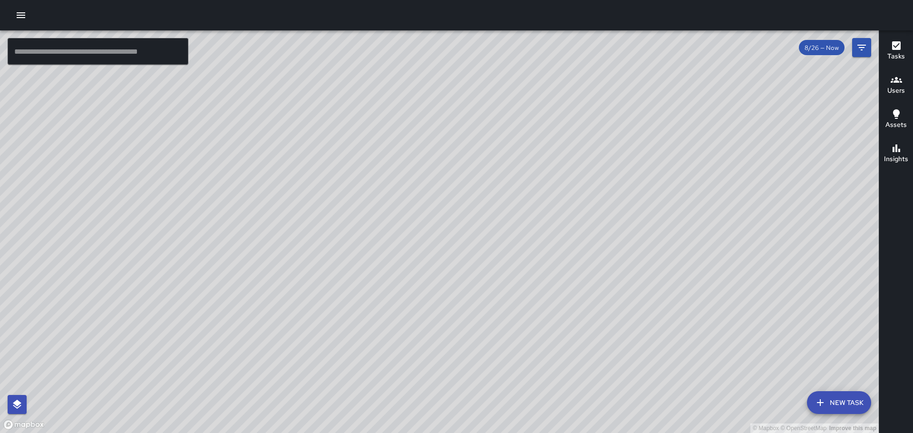
drag, startPoint x: 441, startPoint y: 108, endPoint x: 477, endPoint y: 116, distance: 37.0
click at [477, 116] on div "© Mapbox © OpenStreetMap Improve this map" at bounding box center [439, 231] width 878 height 403
drag, startPoint x: 346, startPoint y: 273, endPoint x: 345, endPoint y: 202, distance: 70.8
click at [345, 202] on div "© Mapbox © OpenStreetMap Improve this map" at bounding box center [439, 231] width 878 height 403
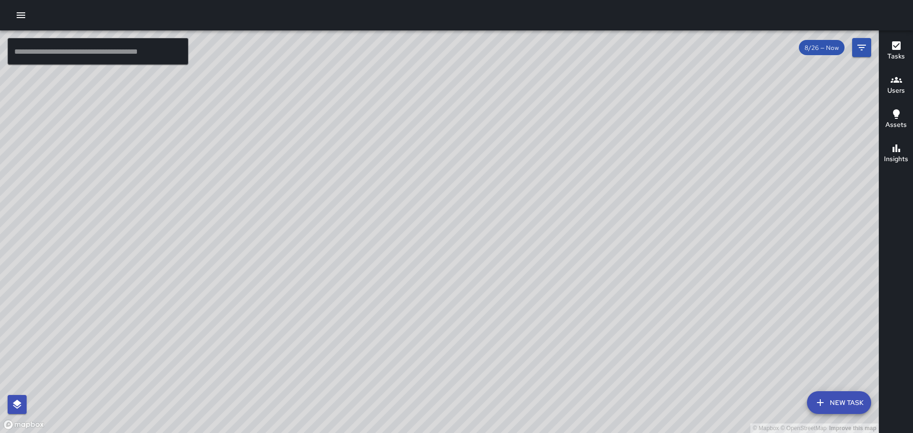
drag, startPoint x: 349, startPoint y: 195, endPoint x: 339, endPoint y: 210, distance: 17.5
click at [339, 210] on div "© Mapbox © OpenStreetMap Improve this map" at bounding box center [439, 231] width 878 height 403
click at [889, 54] on h6 "Tasks" at bounding box center [896, 56] width 18 height 10
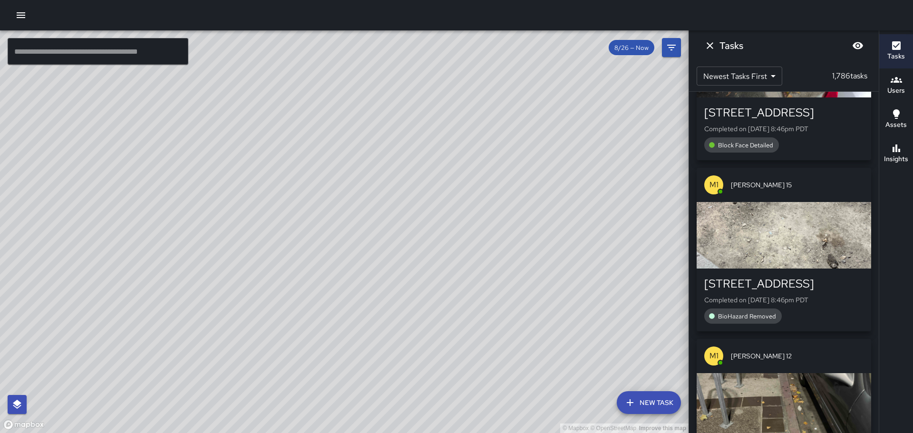
scroll to position [1167, 0]
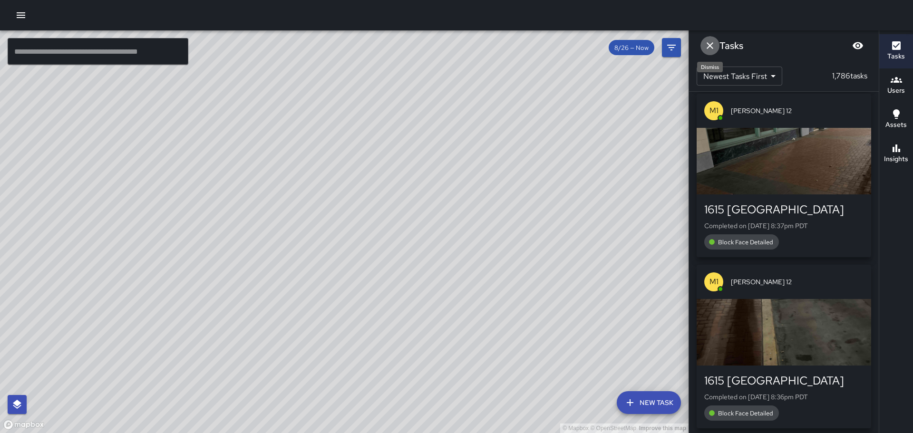
click at [713, 42] on icon "Dismiss" at bounding box center [709, 45] width 11 height 11
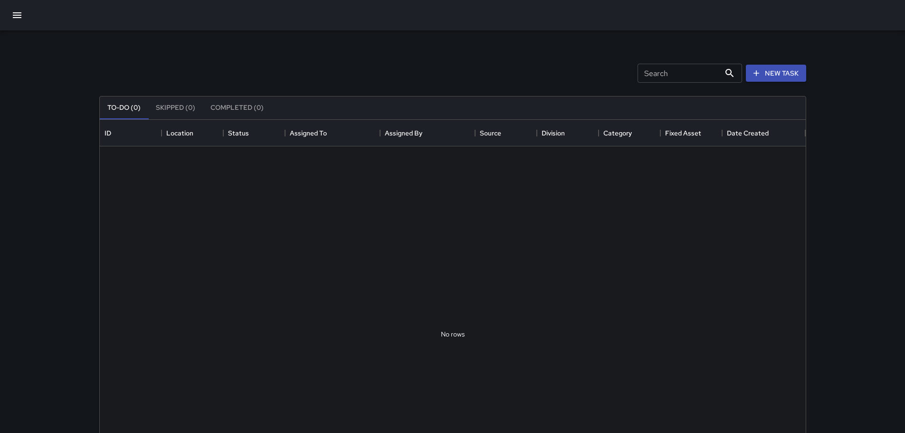
scroll to position [395, 699]
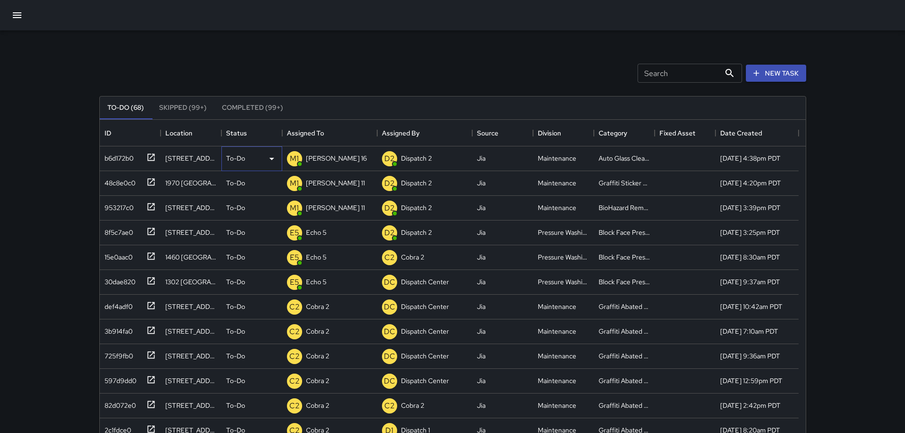
click at [271, 158] on icon at bounding box center [271, 159] width 5 height 2
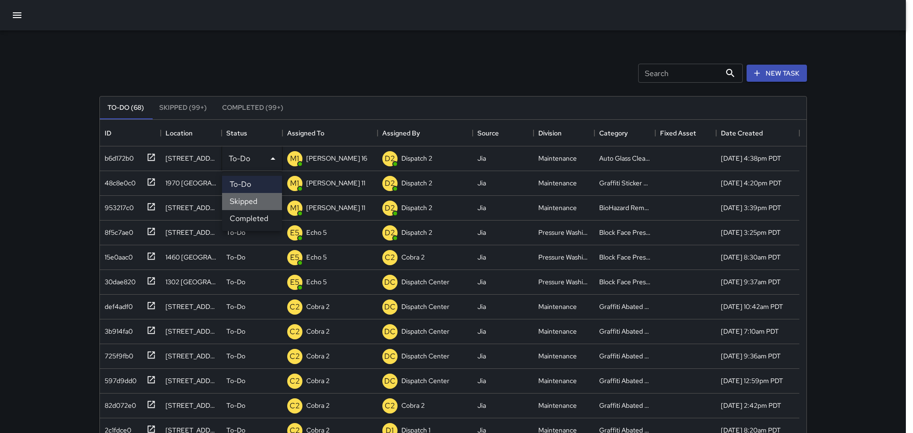
click at [244, 207] on li "Skipped" at bounding box center [252, 201] width 60 height 17
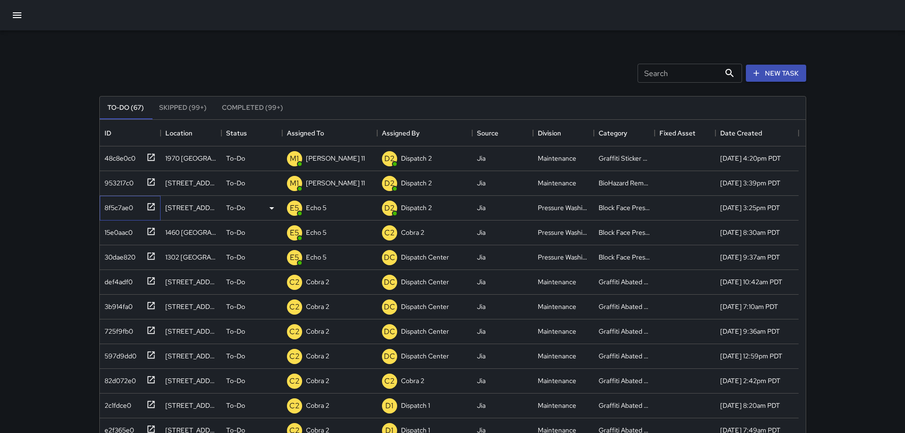
click at [153, 206] on icon at bounding box center [151, 207] width 10 height 10
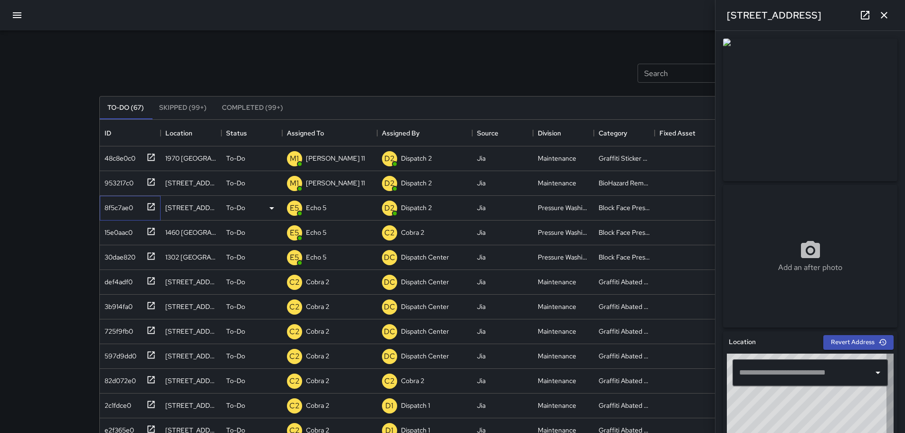
type input "**********"
click at [889, 19] on icon "button" at bounding box center [884, 15] width 11 height 11
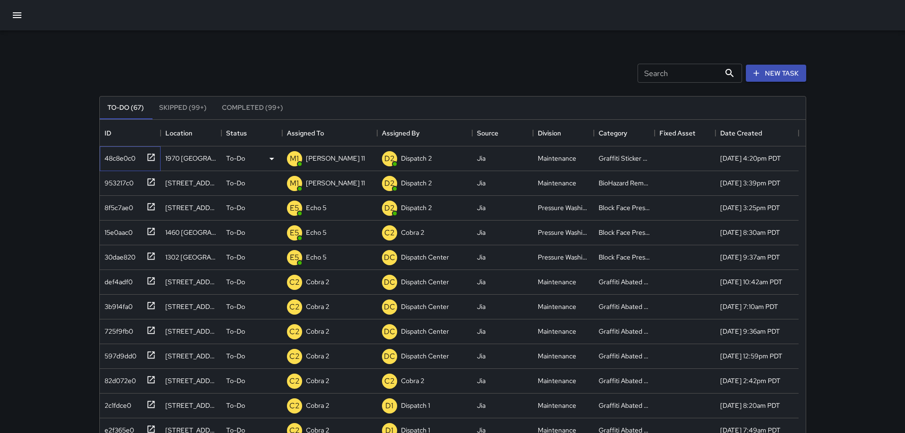
click at [154, 161] on icon at bounding box center [150, 157] width 7 height 7
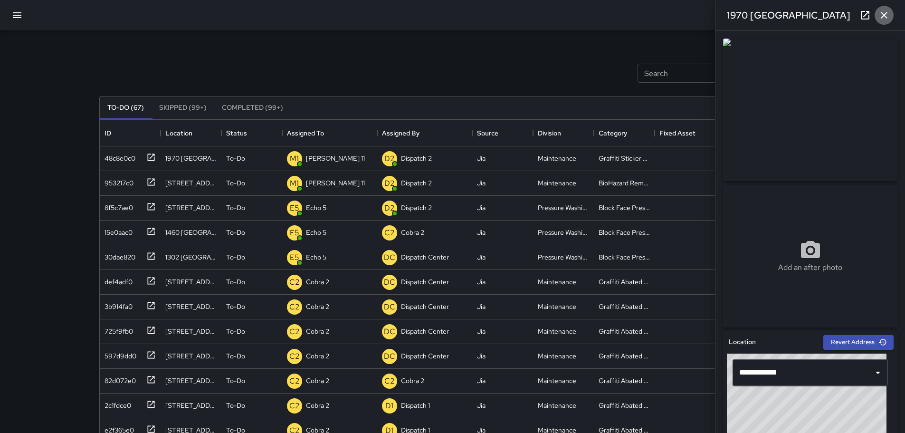
click at [889, 19] on icon "button" at bounding box center [884, 15] width 11 height 11
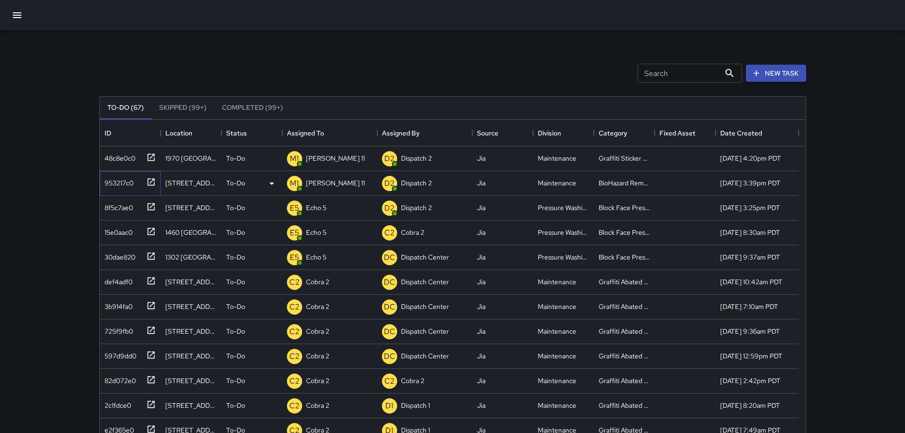
click at [151, 182] on icon at bounding box center [150, 181] width 7 height 7
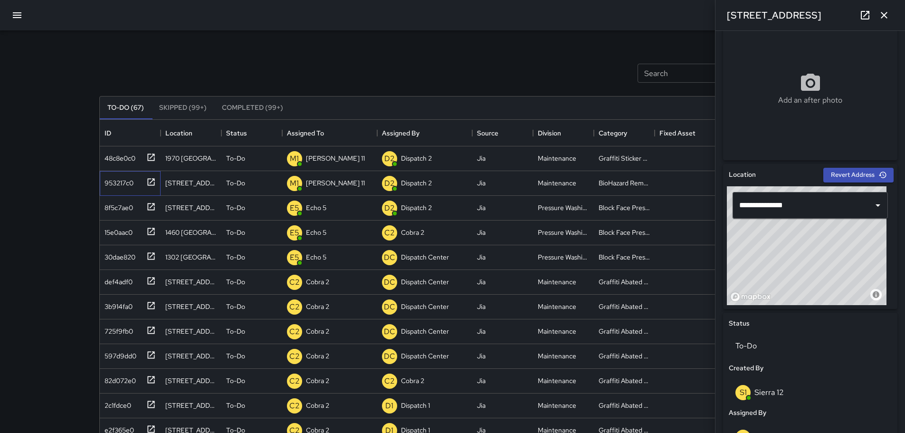
scroll to position [173, 0]
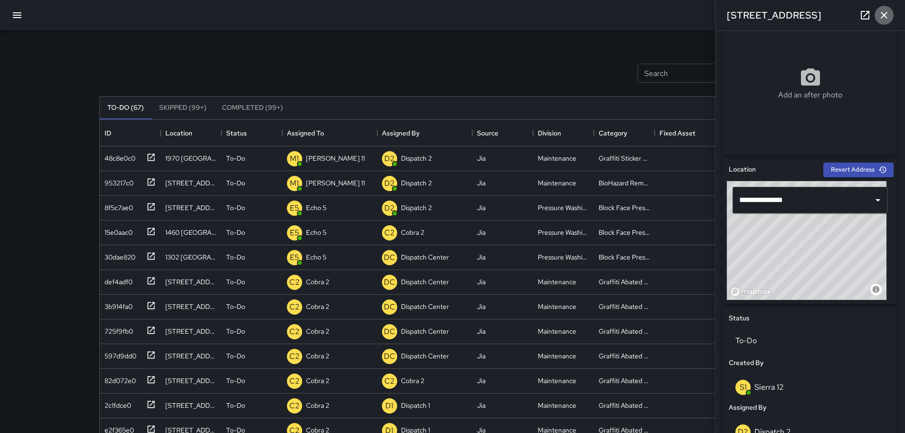
click at [883, 19] on icon "button" at bounding box center [884, 15] width 11 height 11
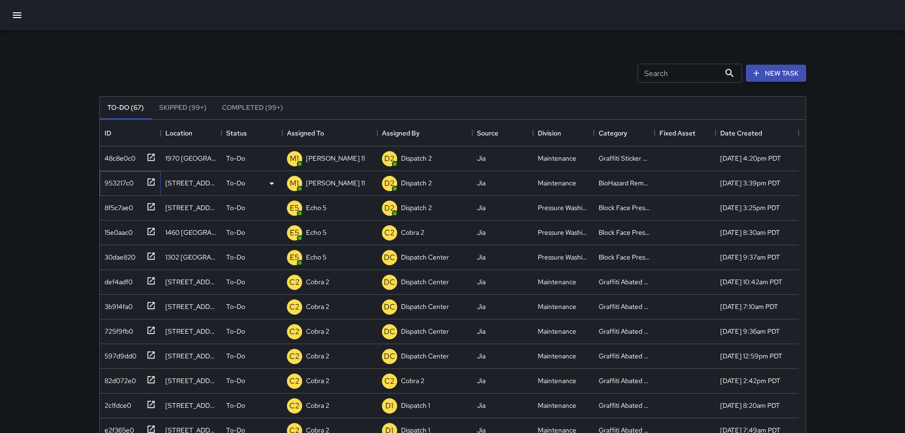
click at [151, 182] on icon at bounding box center [150, 181] width 7 height 7
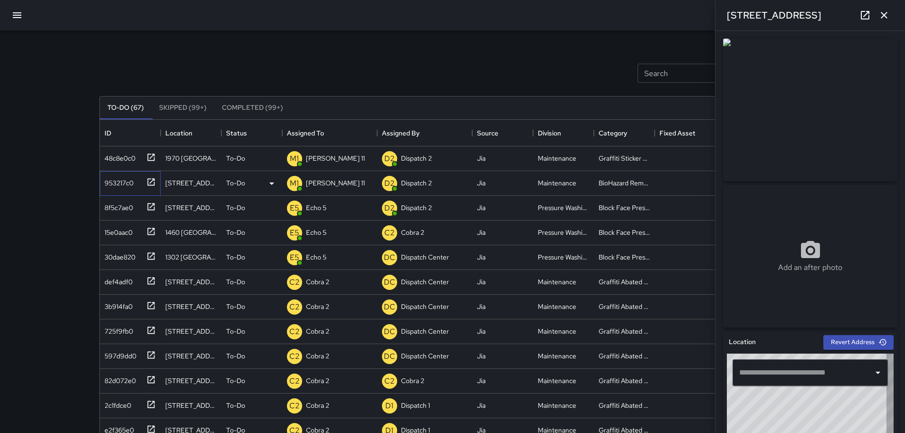
type input "**********"
drag, startPoint x: 817, startPoint y: 13, endPoint x: 726, endPoint y: 16, distance: 90.8
click at [726, 16] on div "277 27th Street" at bounding box center [811, 15] width 190 height 30
copy h6 "277 27th Street"
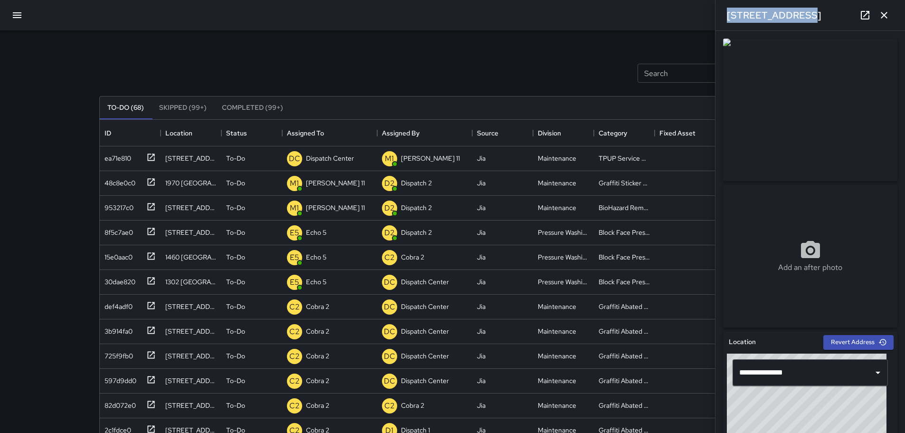
click at [888, 14] on icon "button" at bounding box center [884, 15] width 11 height 11
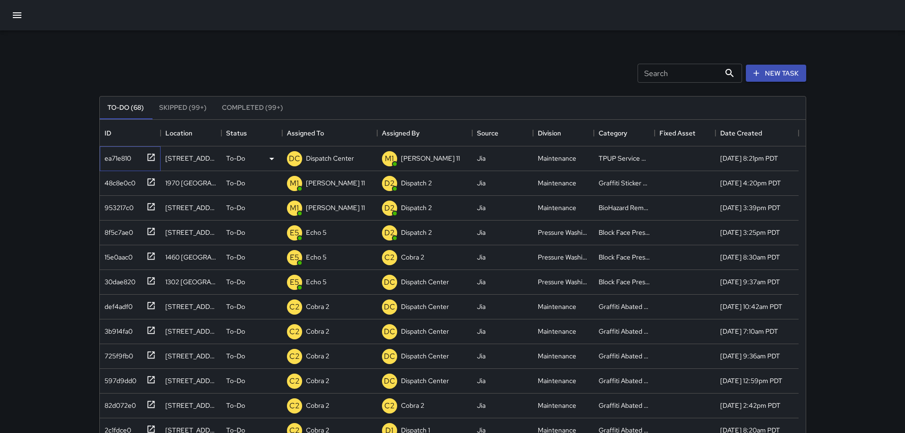
click at [150, 159] on icon at bounding box center [151, 158] width 10 height 10
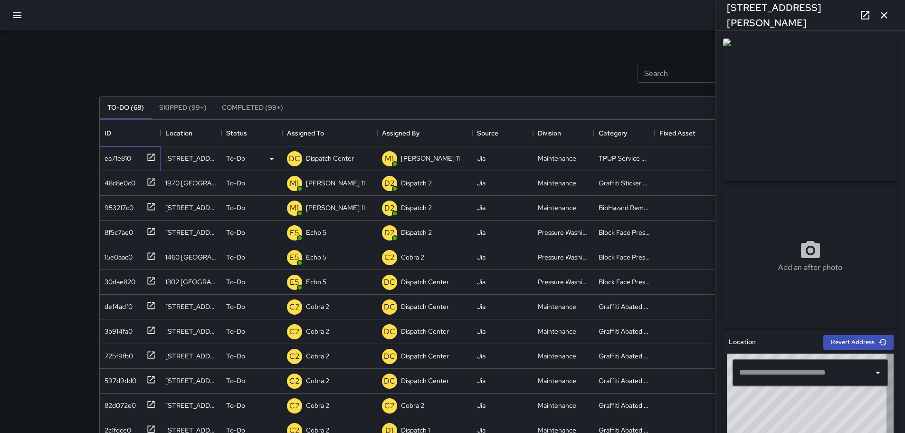
type input "**********"
click at [336, 159] on p "Dispatch Center" at bounding box center [330, 159] width 48 height 10
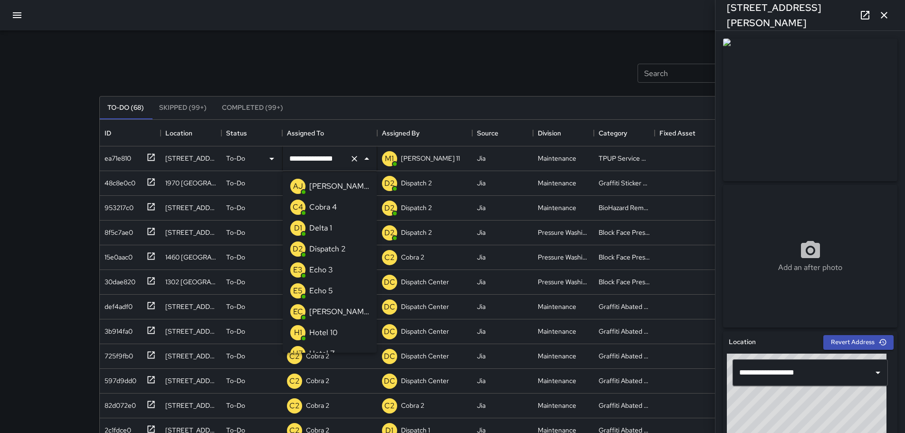
scroll to position [555, 0]
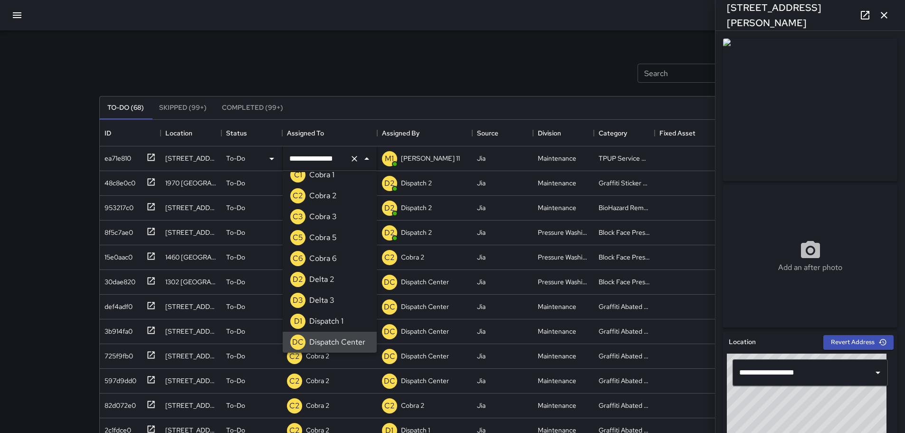
click at [353, 158] on icon "Clear" at bounding box center [355, 159] width 10 height 10
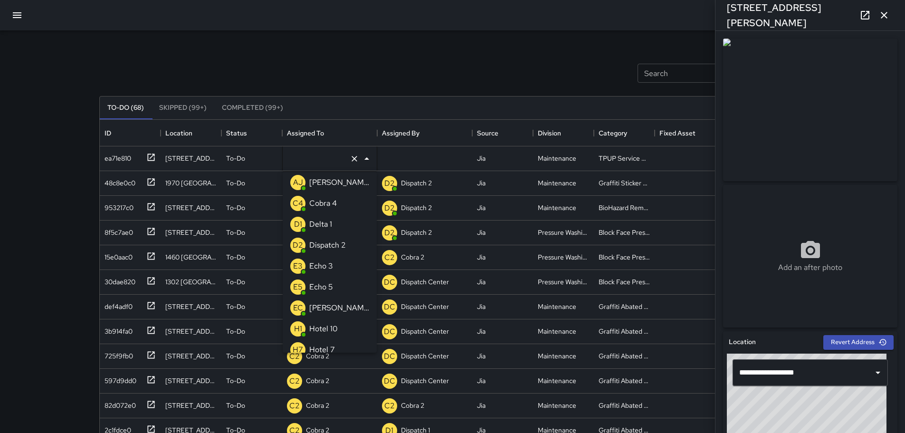
type input "*"
click at [331, 219] on p "Echo 3" at bounding box center [321, 224] width 24 height 11
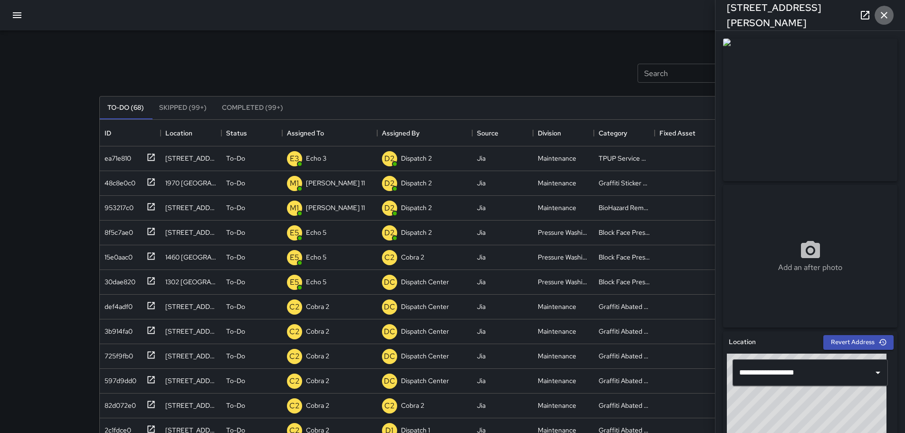
click at [888, 13] on icon "button" at bounding box center [884, 15] width 11 height 11
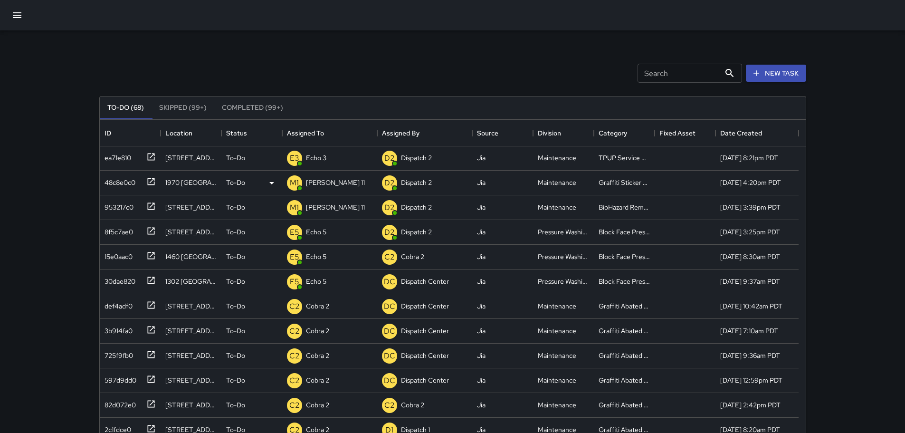
scroll to position [0, 0]
click at [149, 204] on icon at bounding box center [151, 207] width 10 height 10
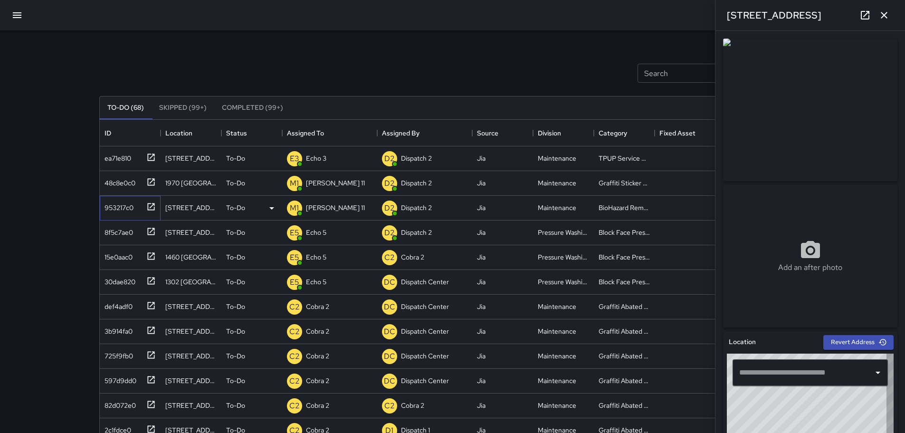
type input "**********"
click at [880, 14] on icon "button" at bounding box center [884, 15] width 11 height 11
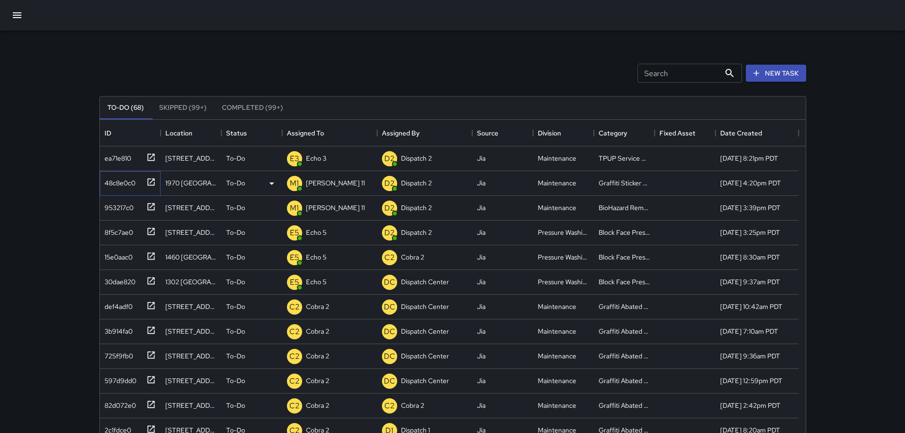
click at [153, 181] on icon at bounding box center [151, 182] width 10 height 10
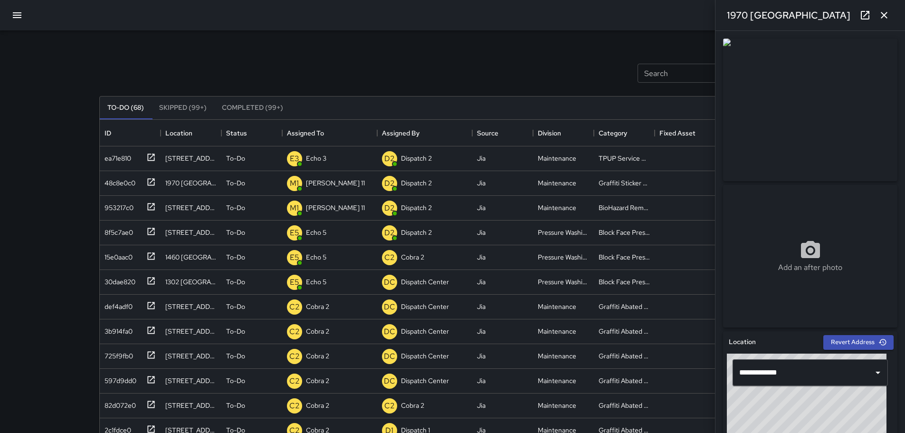
click at [893, 19] on button "button" at bounding box center [884, 15] width 19 height 19
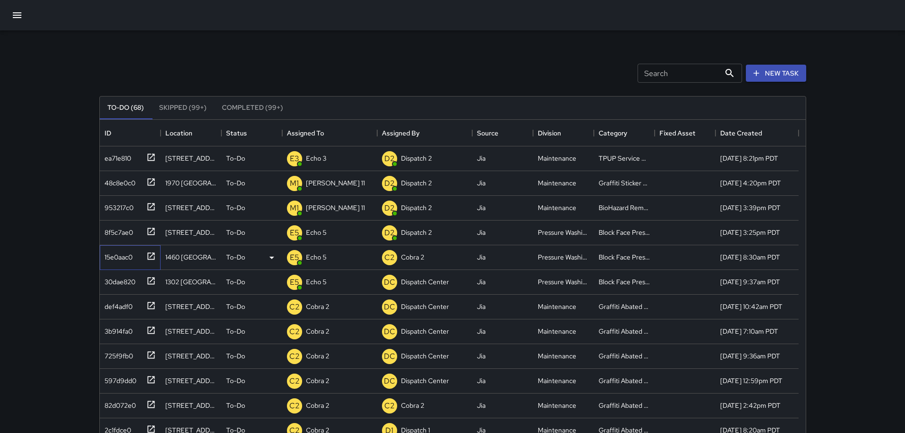
click at [152, 256] on icon at bounding box center [151, 256] width 10 height 10
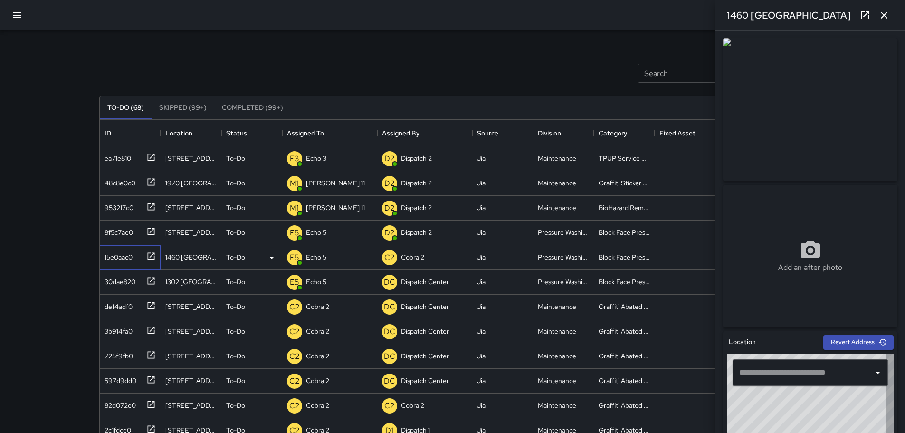
type input "**********"
click at [886, 19] on icon "button" at bounding box center [884, 15] width 11 height 11
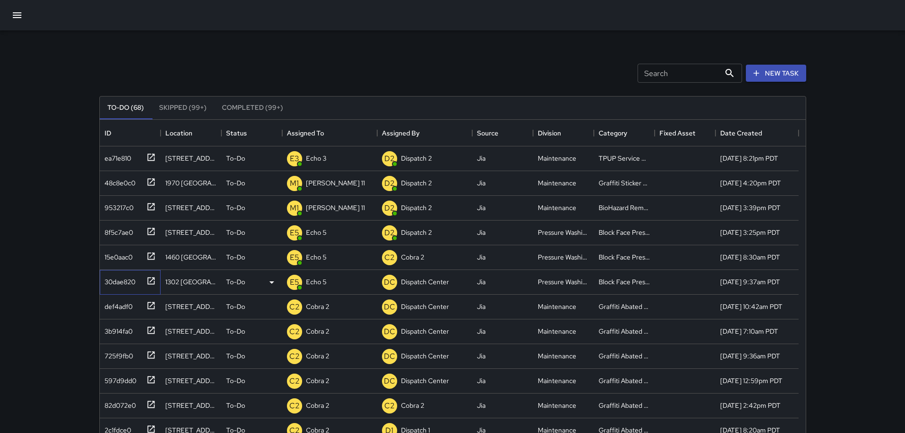
click at [151, 280] on icon at bounding box center [151, 281] width 10 height 10
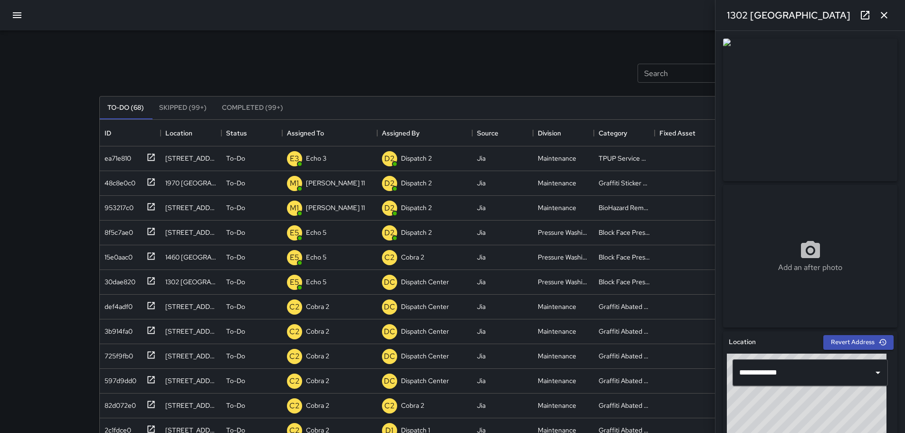
click at [884, 19] on icon "button" at bounding box center [884, 15] width 11 height 11
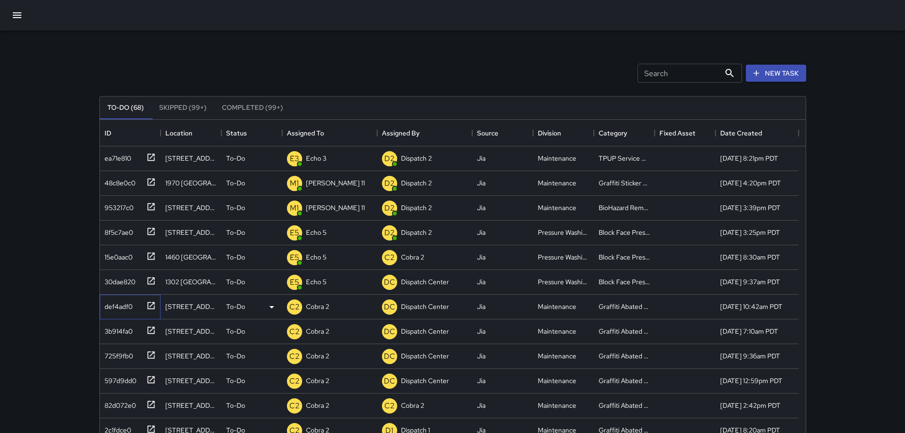
click at [151, 307] on icon at bounding box center [151, 306] width 10 height 10
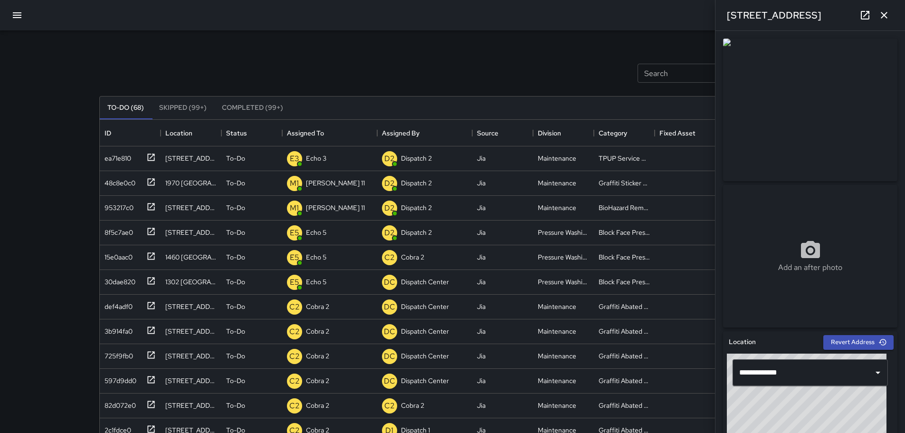
click at [884, 19] on icon "button" at bounding box center [884, 15] width 11 height 11
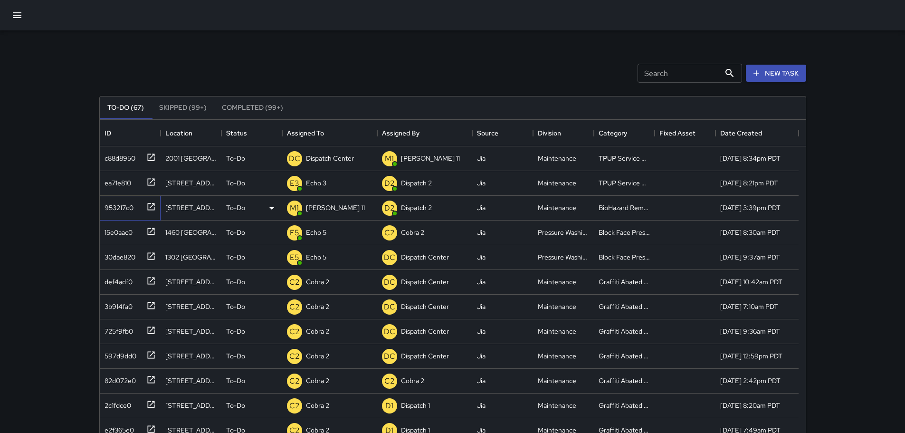
click at [152, 203] on icon at bounding box center [151, 207] width 10 height 10
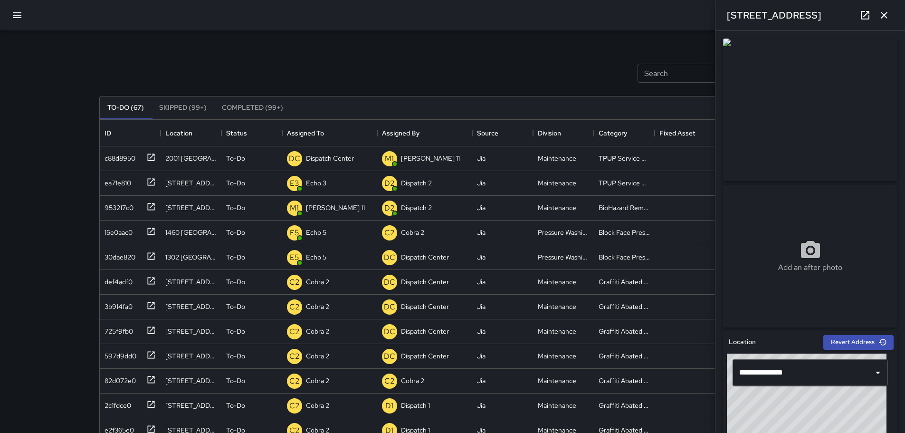
click at [886, 18] on icon "button" at bounding box center [884, 15] width 7 height 7
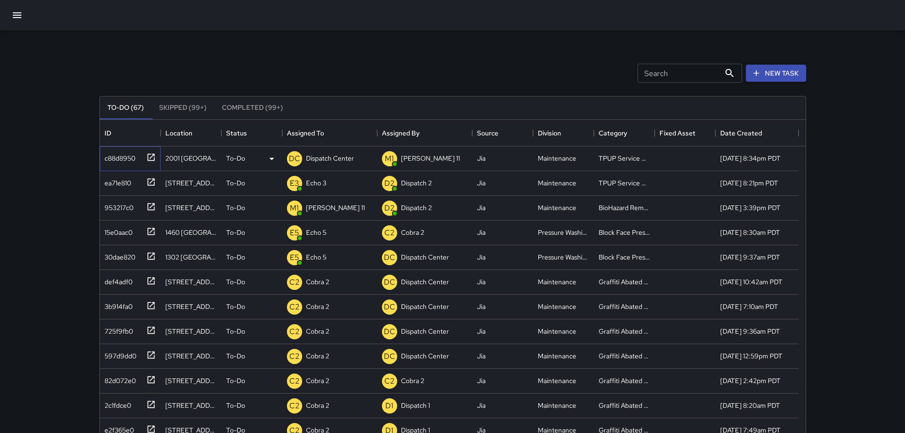
click at [152, 157] on icon at bounding box center [150, 157] width 7 height 7
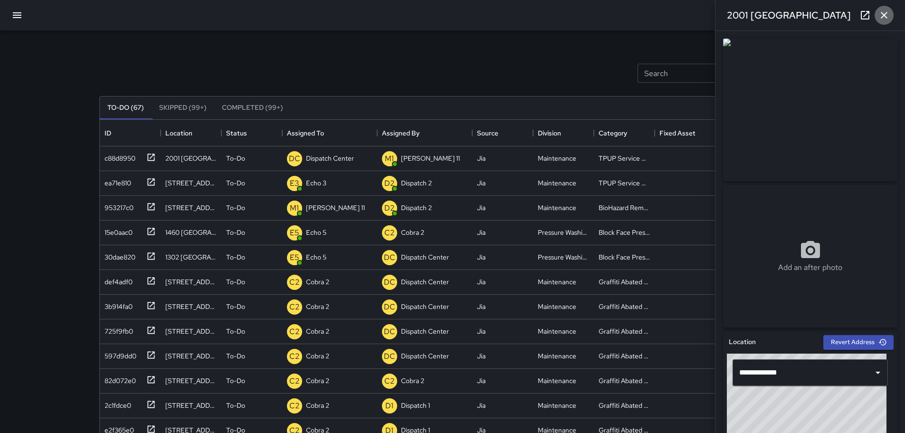
click at [892, 17] on button "button" at bounding box center [884, 15] width 19 height 19
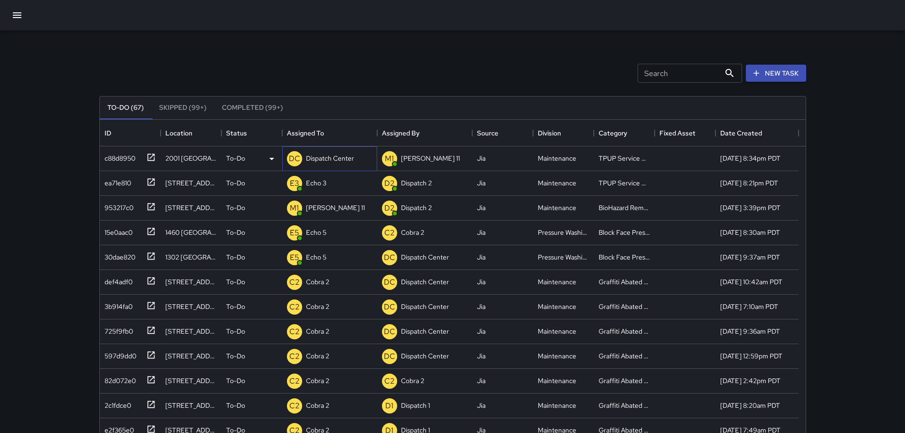
click at [328, 153] on div "Dispatch Center" at bounding box center [330, 158] width 52 height 13
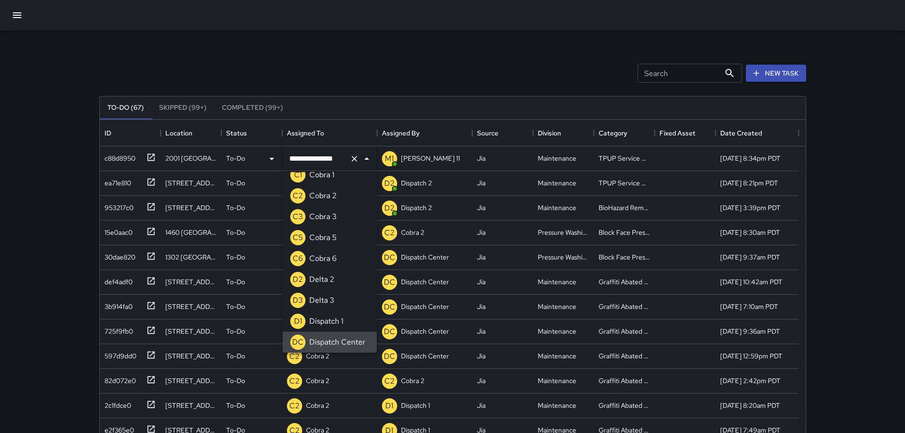
click at [353, 157] on icon "Clear" at bounding box center [355, 159] width 6 height 6
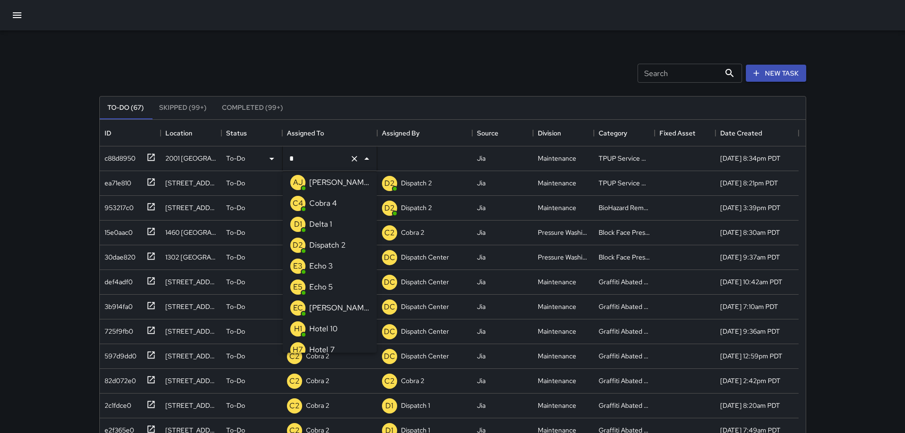
type input "**"
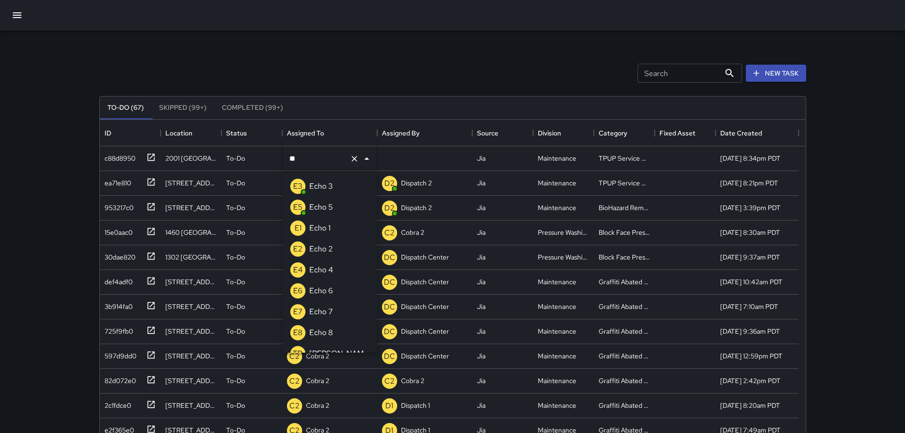
click at [321, 185] on p "Echo 3" at bounding box center [321, 186] width 24 height 11
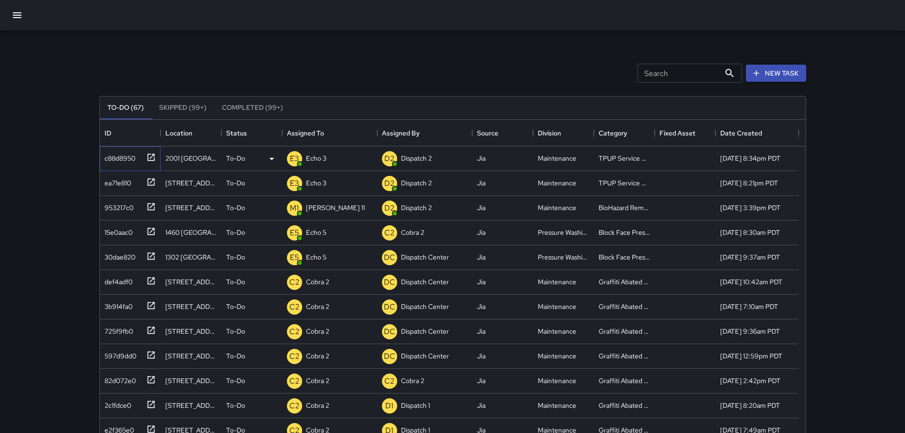
click at [152, 159] on icon at bounding box center [151, 158] width 10 height 10
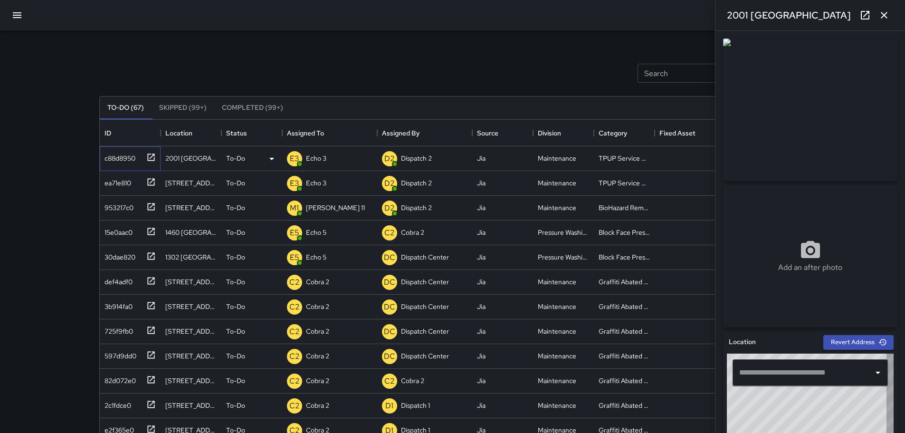
type input "**********"
click at [882, 14] on icon "button" at bounding box center [884, 15] width 11 height 11
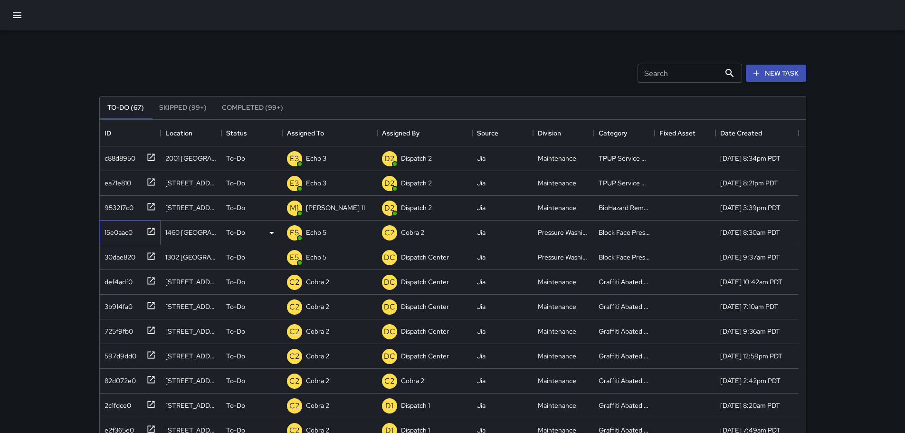
click at [151, 232] on icon at bounding box center [151, 232] width 10 height 10
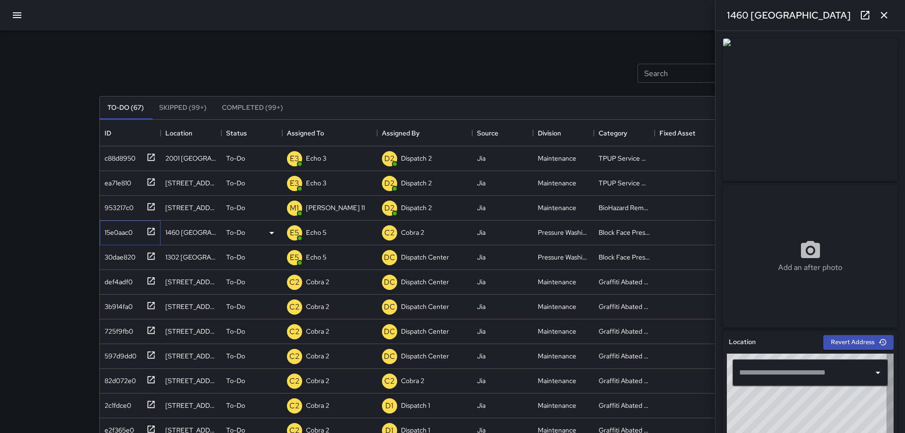
type input "**********"
click at [889, 16] on icon "button" at bounding box center [884, 15] width 11 height 11
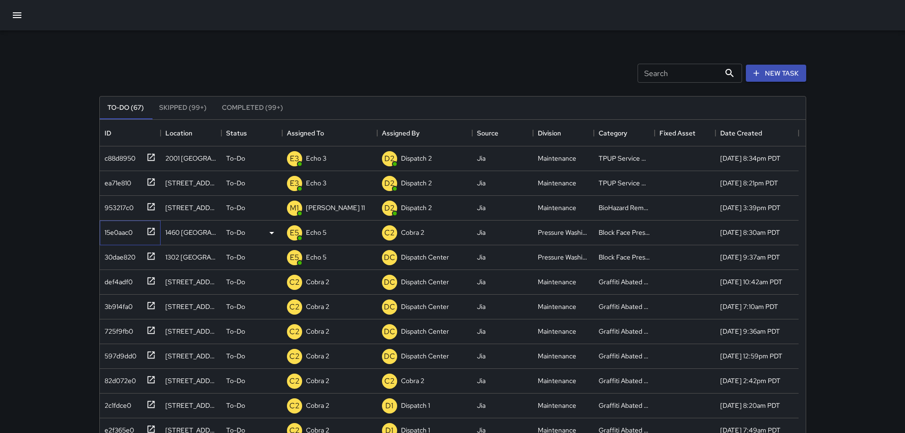
click at [150, 232] on icon at bounding box center [151, 232] width 10 height 10
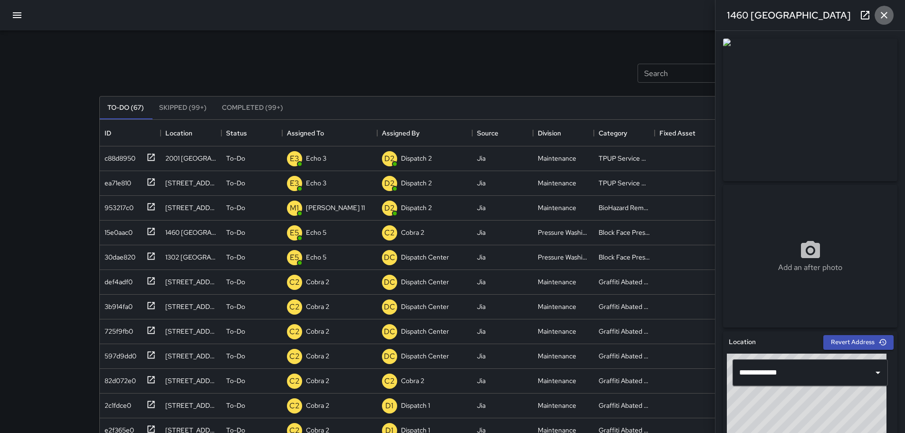
click at [884, 19] on icon "button" at bounding box center [884, 15] width 11 height 11
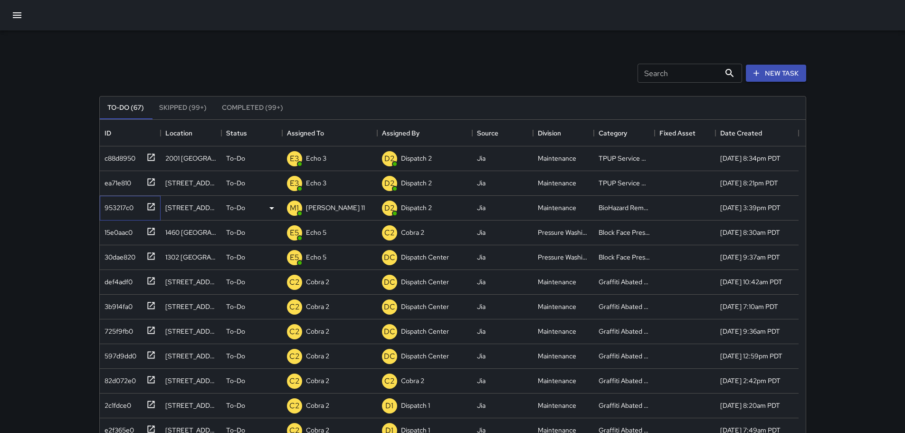
click at [150, 208] on icon at bounding box center [150, 206] width 7 height 7
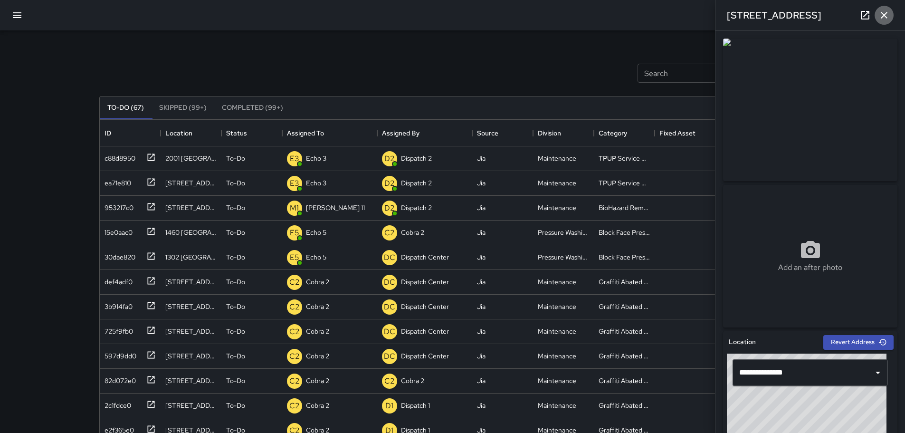
click at [886, 18] on icon "button" at bounding box center [884, 15] width 7 height 7
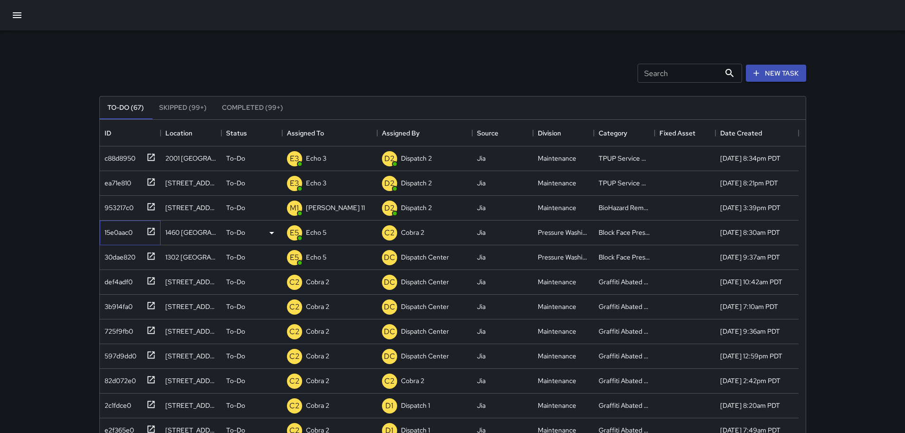
click at [151, 232] on icon at bounding box center [151, 232] width 10 height 10
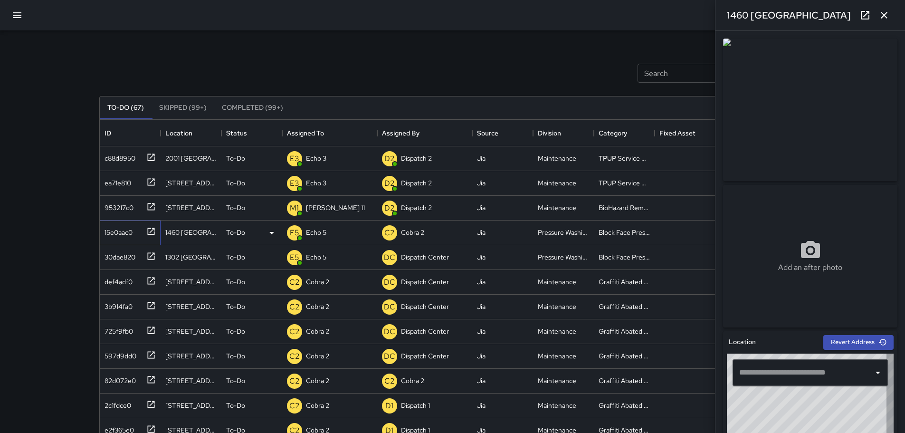
type input "**********"
click at [888, 17] on icon "button" at bounding box center [884, 15] width 11 height 11
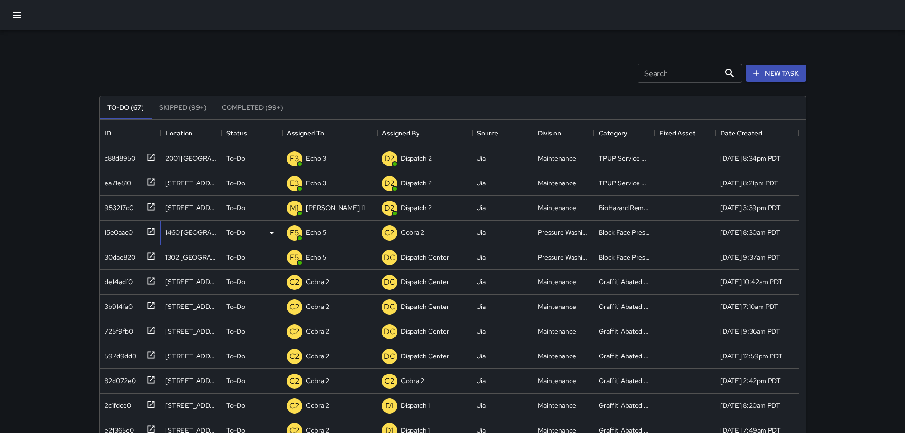
click at [148, 232] on icon at bounding box center [151, 232] width 10 height 10
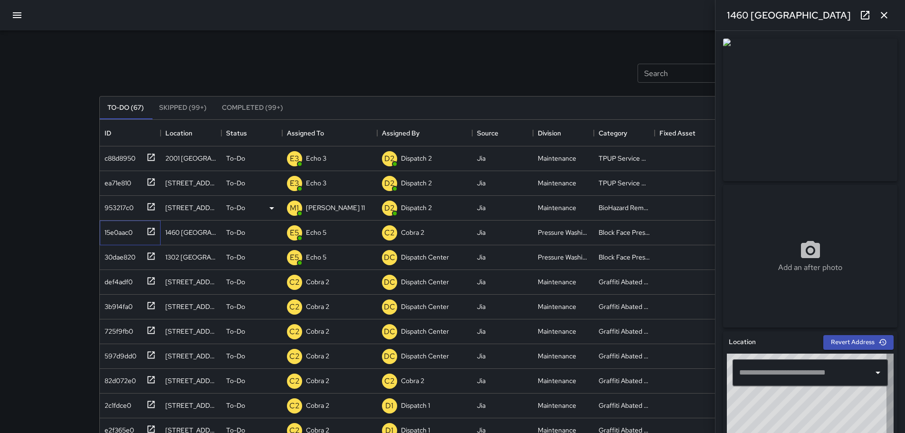
type input "**********"
click at [869, 18] on icon at bounding box center [865, 15] width 9 height 9
click at [890, 13] on button "button" at bounding box center [884, 15] width 19 height 19
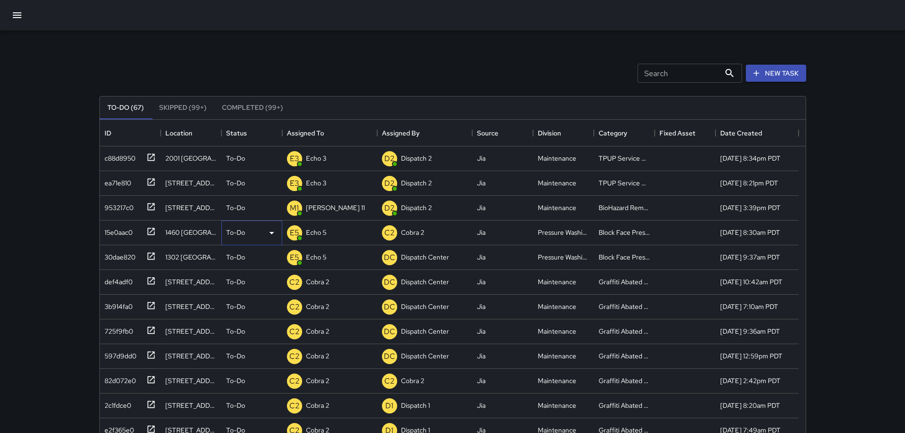
click at [240, 232] on p "To-Do" at bounding box center [235, 233] width 19 height 10
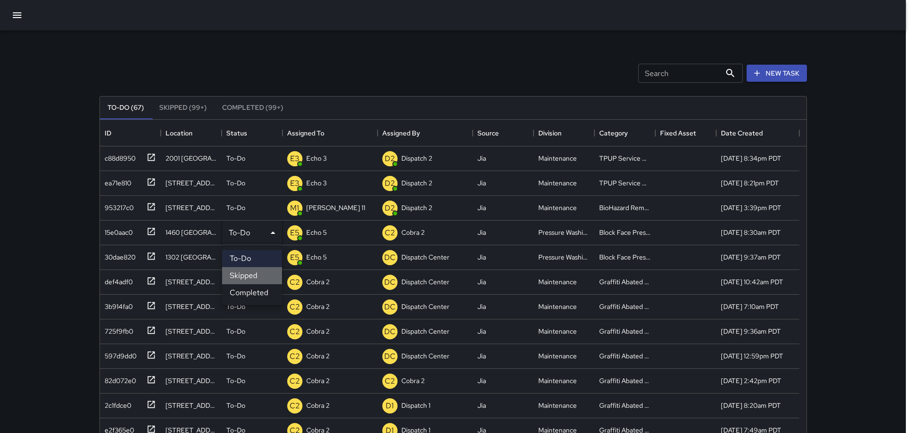
click at [239, 274] on li "Skipped" at bounding box center [252, 275] width 60 height 17
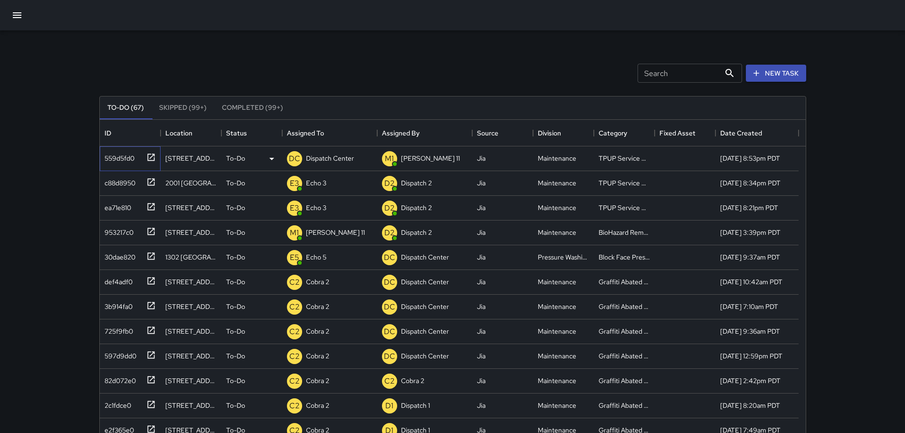
click at [150, 155] on icon at bounding box center [151, 158] width 10 height 10
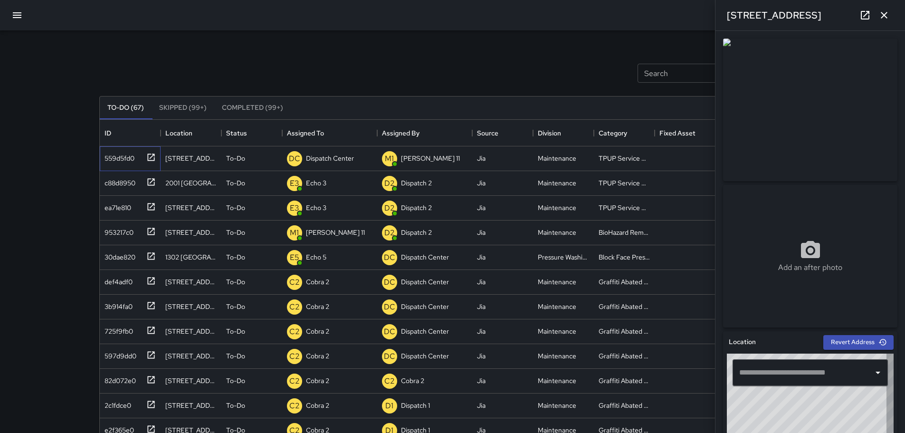
type input "**********"
drag, startPoint x: 883, startPoint y: 19, endPoint x: 882, endPoint y: 24, distance: 4.8
click at [883, 19] on icon "button" at bounding box center [884, 15] width 11 height 11
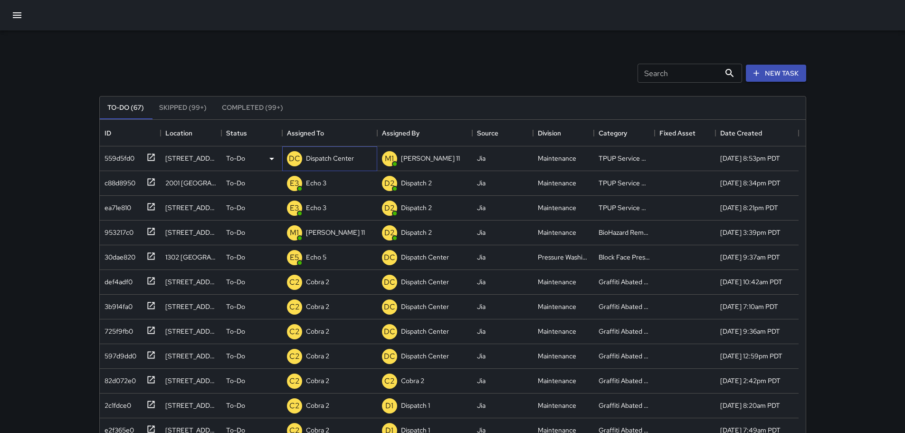
click at [316, 156] on p "Dispatch Center" at bounding box center [330, 159] width 48 height 10
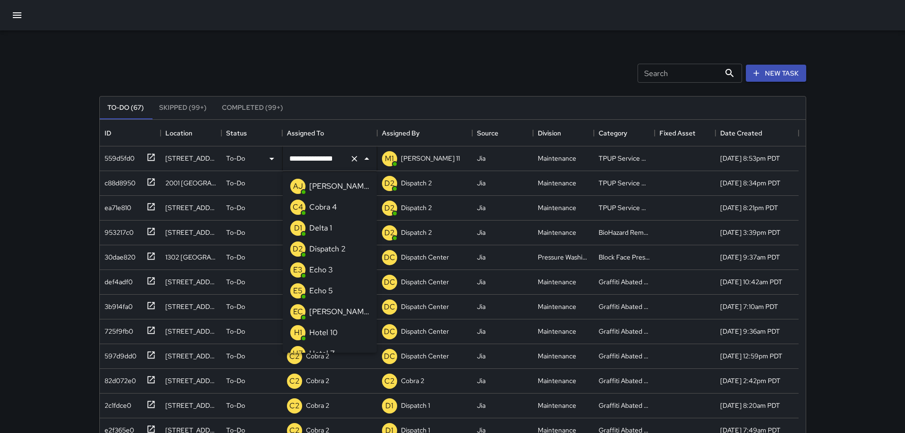
scroll to position [555, 0]
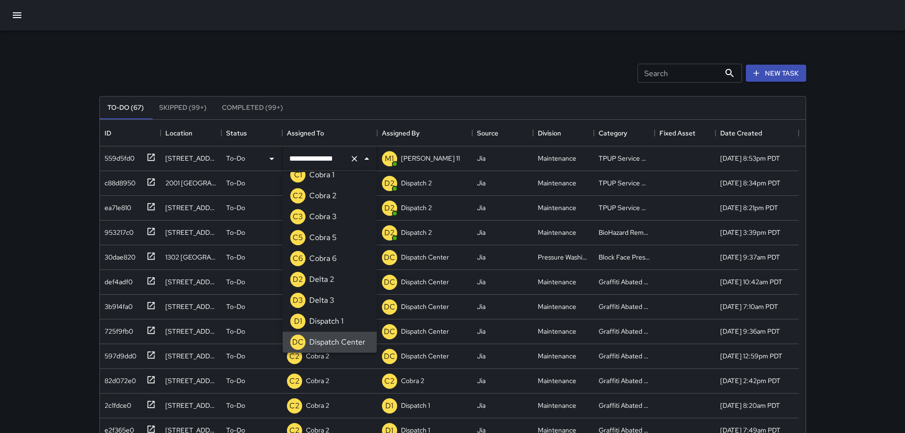
click at [357, 160] on icon "Clear" at bounding box center [355, 159] width 10 height 10
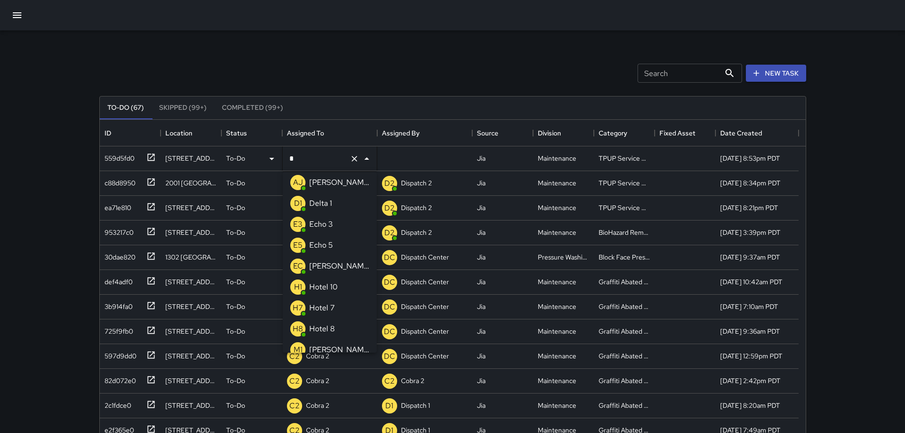
type input "**"
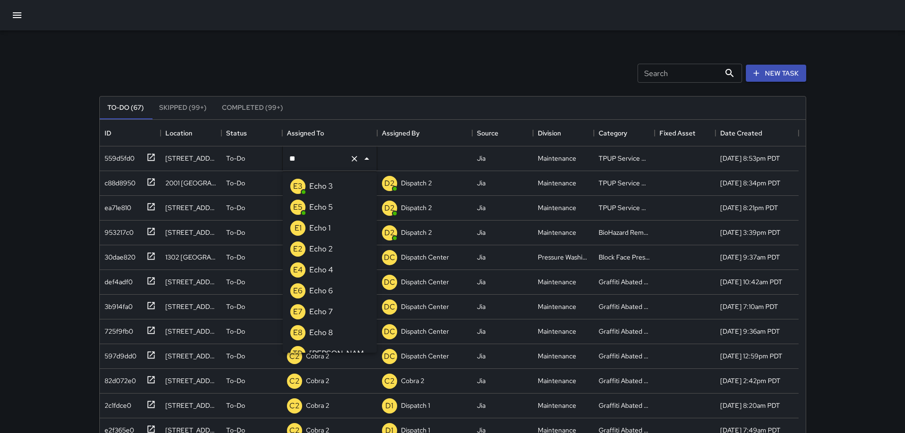
click at [338, 186] on li "E3 Echo 3" at bounding box center [330, 186] width 94 height 21
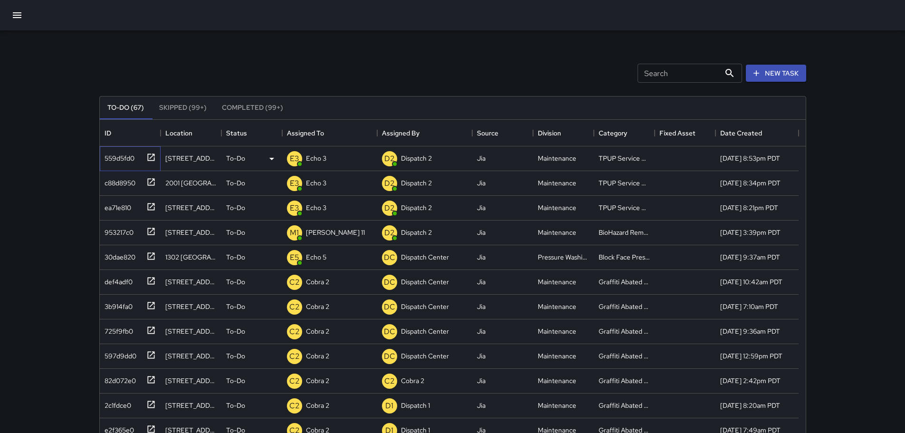
click at [146, 154] on icon at bounding box center [151, 158] width 10 height 10
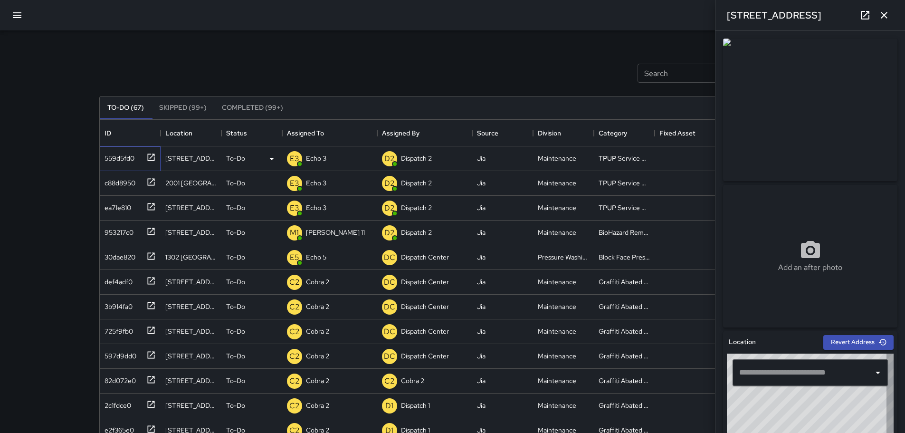
type input "**********"
click at [892, 12] on button "button" at bounding box center [884, 15] width 19 height 19
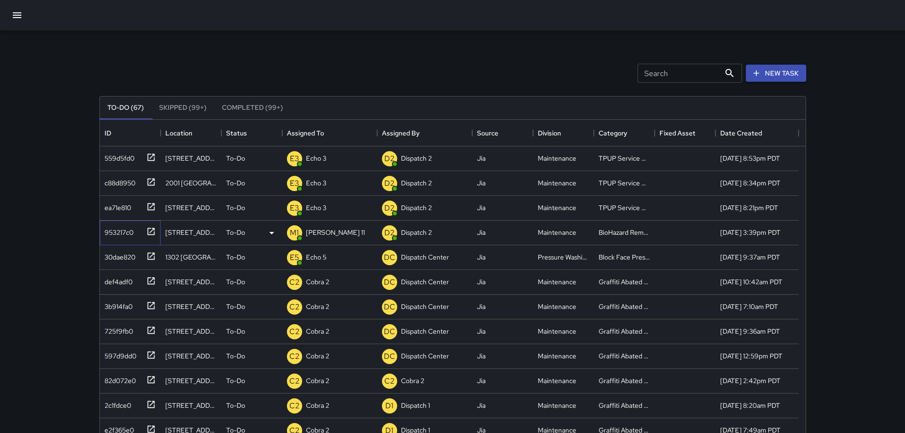
click at [150, 231] on icon at bounding box center [151, 232] width 10 height 10
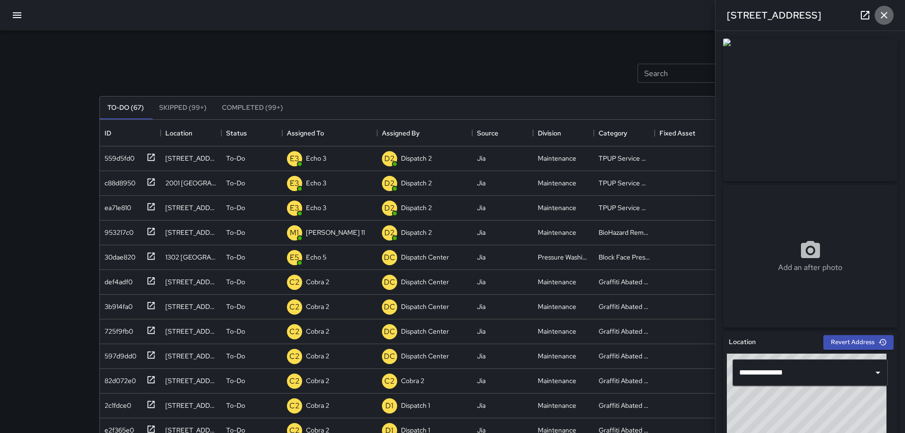
click at [889, 13] on icon "button" at bounding box center [884, 15] width 11 height 11
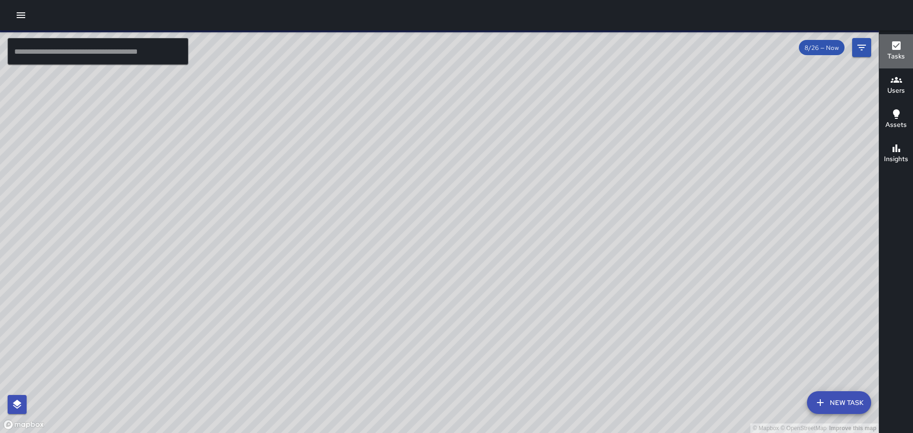
click at [893, 56] on h6 "Tasks" at bounding box center [896, 56] width 18 height 10
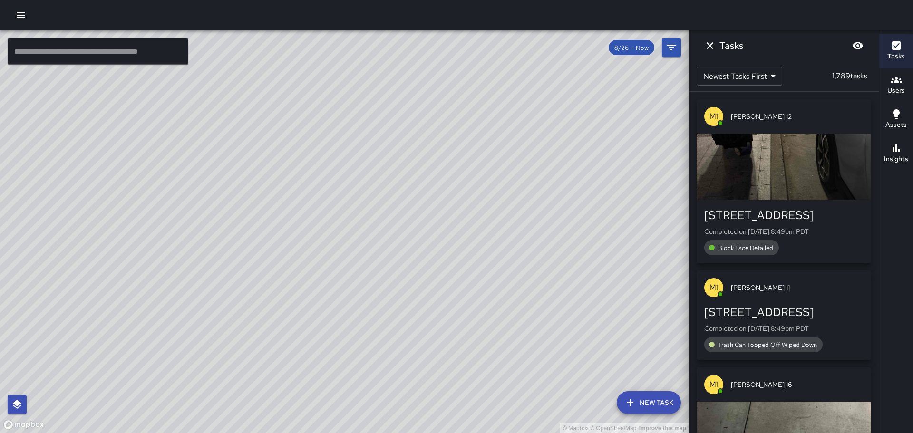
click at [708, 51] on button "Dismiss" at bounding box center [709, 45] width 19 height 19
click at [708, 47] on icon "Dismiss" at bounding box center [709, 45] width 7 height 7
click at [709, 46] on icon "Dismiss" at bounding box center [709, 45] width 7 height 7
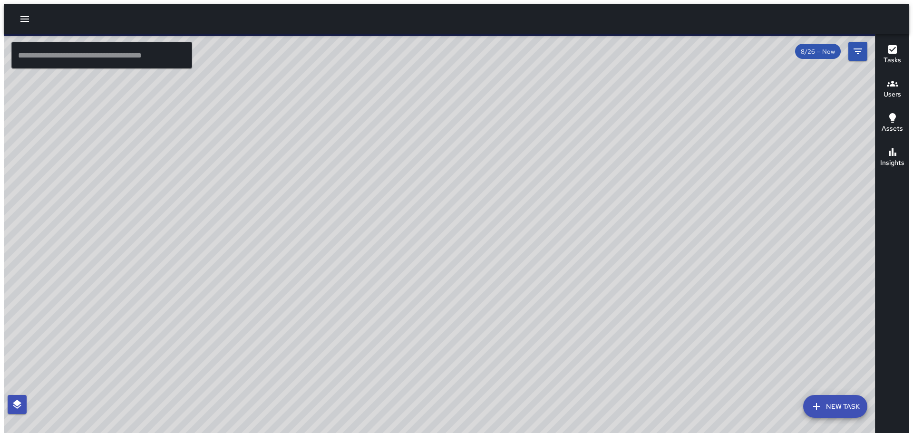
click at [532, 143] on div "© Mapbox © OpenStreetMap Improve this map" at bounding box center [443, 235] width 878 height 403
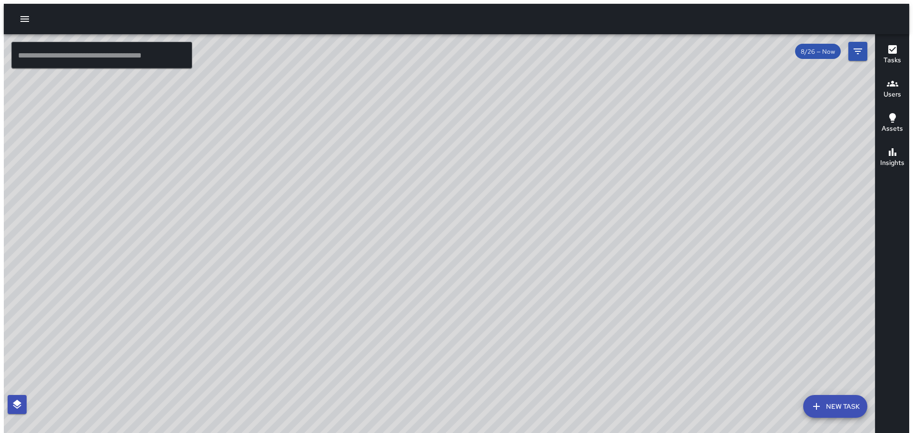
drag, startPoint x: 354, startPoint y: 225, endPoint x: 482, endPoint y: 139, distance: 154.1
click at [482, 139] on div "© Mapbox © OpenStreetMap Improve this map" at bounding box center [443, 235] width 878 height 403
drag, startPoint x: 448, startPoint y: 269, endPoint x: 470, endPoint y: 209, distance: 63.3
click at [470, 212] on div "© Mapbox © OpenStreetMap Improve this map" at bounding box center [443, 235] width 878 height 403
drag, startPoint x: 456, startPoint y: 223, endPoint x: 551, endPoint y: 118, distance: 142.0
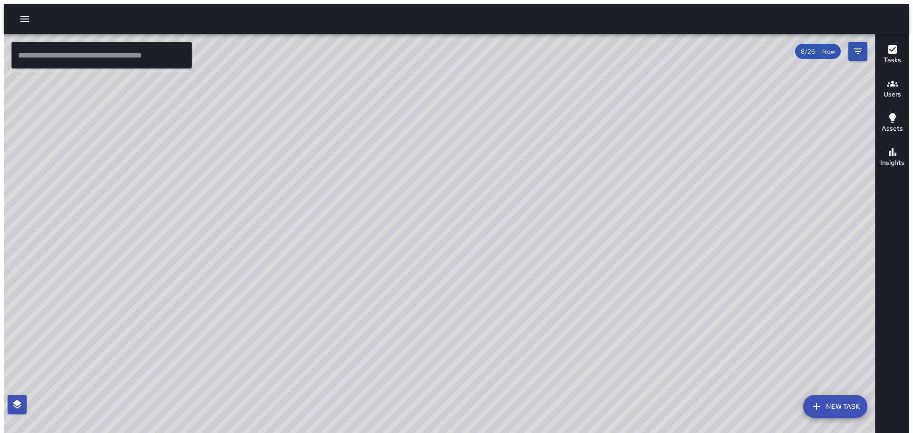
click at [551, 118] on div "© Mapbox © OpenStreetMap Improve this map" at bounding box center [443, 235] width 878 height 403
drag, startPoint x: 470, startPoint y: 302, endPoint x: 528, endPoint y: 175, distance: 139.9
click at [528, 175] on div "© Mapbox © OpenStreetMap Improve this map" at bounding box center [443, 235] width 878 height 403
drag, startPoint x: 444, startPoint y: 240, endPoint x: 520, endPoint y: 197, distance: 87.2
click at [519, 197] on div "© Mapbox © OpenStreetMap Improve this map" at bounding box center [443, 235] width 878 height 403
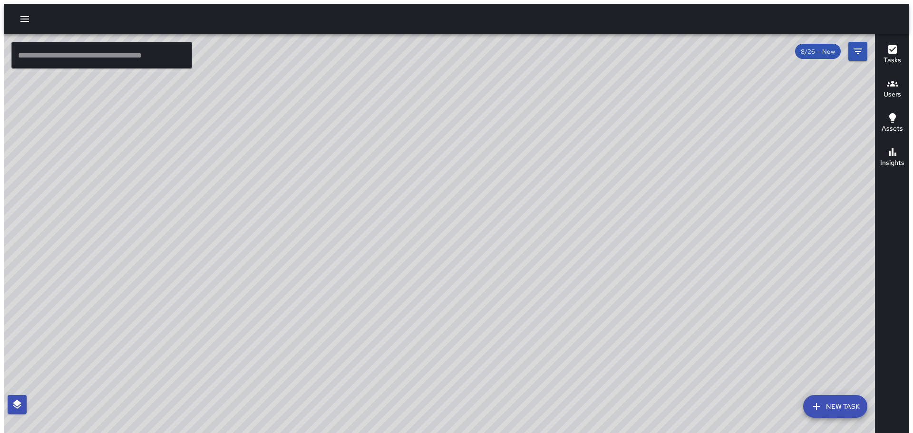
click at [892, 39] on button "Tasks" at bounding box center [892, 55] width 34 height 34
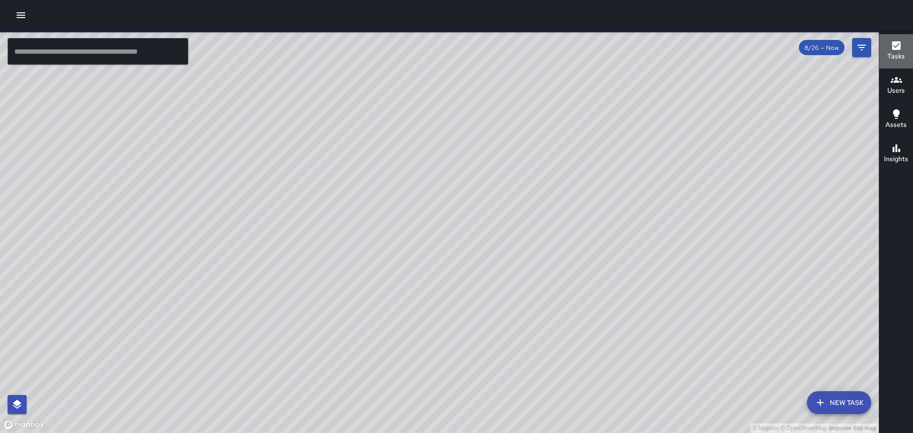
click at [893, 54] on h6 "Tasks" at bounding box center [896, 56] width 18 height 10
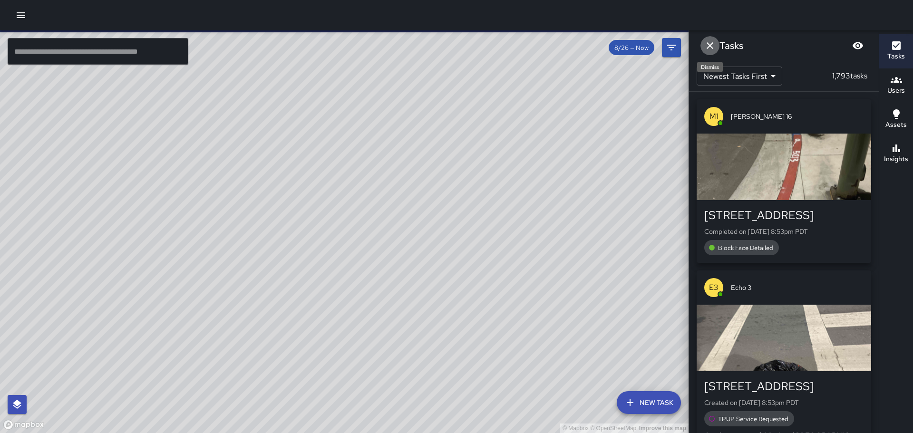
click at [710, 48] on icon "Dismiss" at bounding box center [709, 45] width 11 height 11
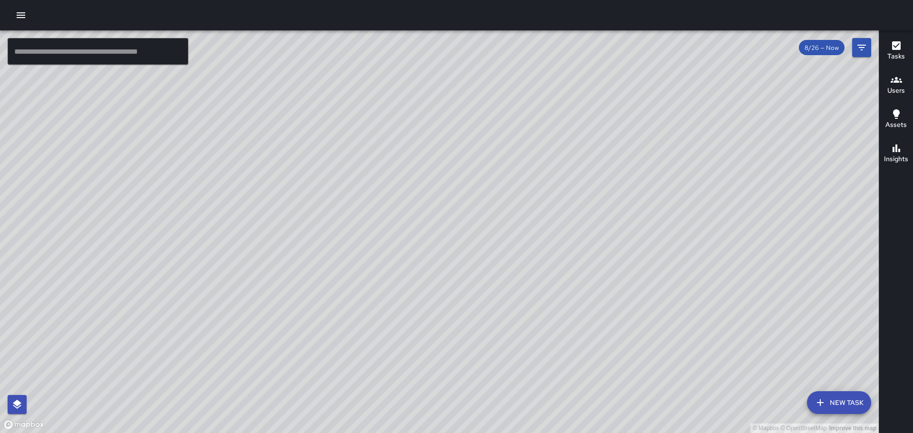
drag, startPoint x: 496, startPoint y: 133, endPoint x: 388, endPoint y: 265, distance: 170.9
click at [388, 265] on div "© Mapbox © OpenStreetMap Improve this map" at bounding box center [439, 231] width 878 height 403
drag, startPoint x: 488, startPoint y: 98, endPoint x: 447, endPoint y: 210, distance: 118.3
click at [447, 210] on div "© Mapbox © OpenStreetMap Improve this map" at bounding box center [439, 231] width 878 height 403
drag, startPoint x: 268, startPoint y: 300, endPoint x: 338, endPoint y: 109, distance: 204.2
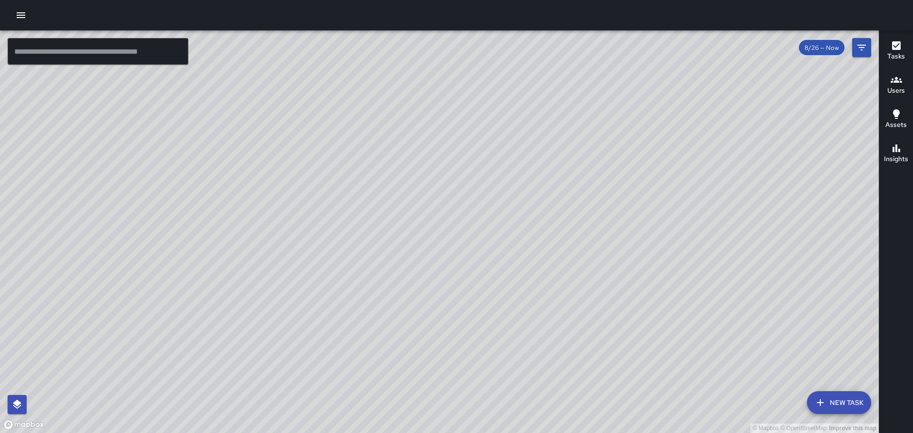
click at [338, 109] on div "© Mapbox © OpenStreetMap Improve this map S1 Sierra 12 2101 Webster Street Comp…" at bounding box center [439, 231] width 878 height 403
drag, startPoint x: 327, startPoint y: 245, endPoint x: 373, endPoint y: 144, distance: 111.4
click at [373, 144] on div "© Mapbox © OpenStreetMap Improve this map" at bounding box center [439, 231] width 878 height 403
drag, startPoint x: 283, startPoint y: 294, endPoint x: 390, endPoint y: 185, distance: 152.2
click at [390, 186] on div "© Mapbox © OpenStreetMap Improve this map" at bounding box center [439, 231] width 878 height 403
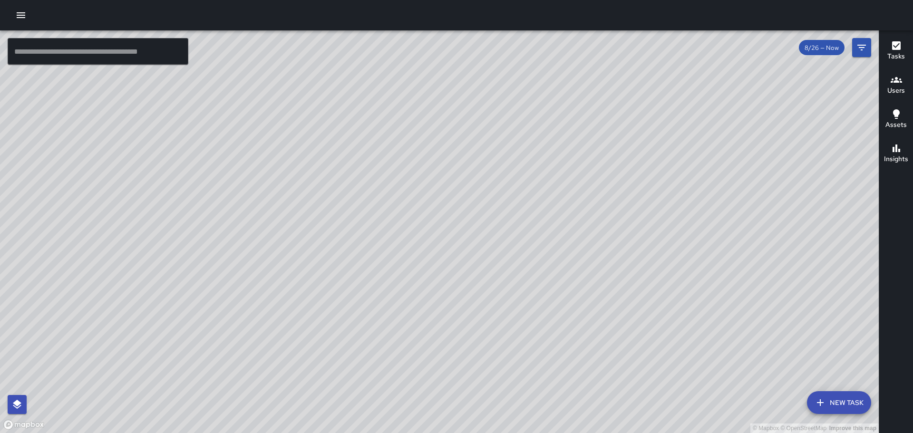
drag, startPoint x: 504, startPoint y: 227, endPoint x: 299, endPoint y: 229, distance: 204.4
click at [312, 231] on div "© Mapbox © OpenStreetMap Improve this map" at bounding box center [439, 231] width 878 height 403
drag, startPoint x: 461, startPoint y: 131, endPoint x: 360, endPoint y: 221, distance: 135.0
click at [360, 221] on div "© Mapbox © OpenStreetMap Improve this map" at bounding box center [439, 231] width 878 height 403
drag, startPoint x: 365, startPoint y: 140, endPoint x: 336, endPoint y: 277, distance: 140.0
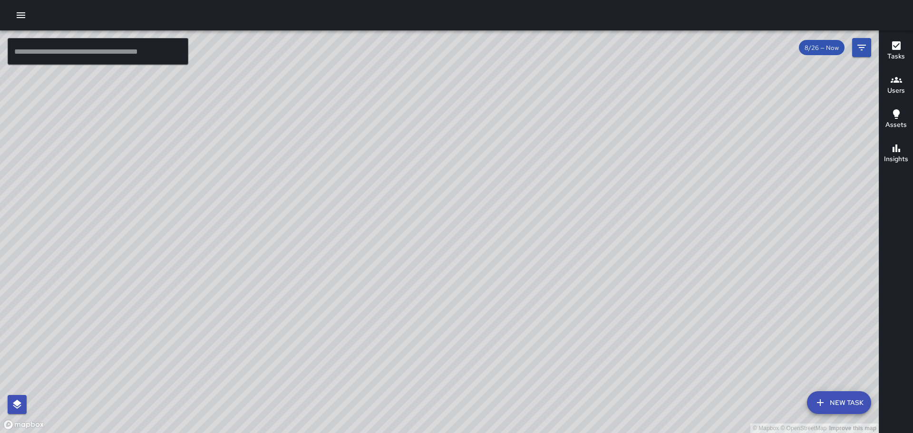
click at [336, 276] on div "© Mapbox © OpenStreetMap Improve this map" at bounding box center [439, 231] width 878 height 403
drag, startPoint x: 289, startPoint y: 77, endPoint x: 155, endPoint y: 311, distance: 269.3
click at [153, 313] on div "© Mapbox © OpenStreetMap Improve this map" at bounding box center [439, 231] width 878 height 403
drag, startPoint x: 469, startPoint y: 309, endPoint x: 474, endPoint y: 235, distance: 74.4
click at [474, 235] on div "© Mapbox © OpenStreetMap Improve this map" at bounding box center [439, 231] width 878 height 403
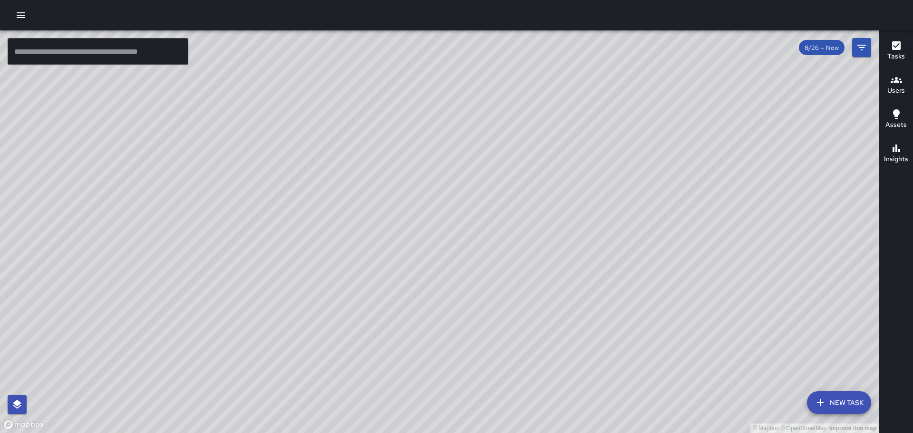
click at [895, 39] on button "Tasks" at bounding box center [896, 51] width 34 height 34
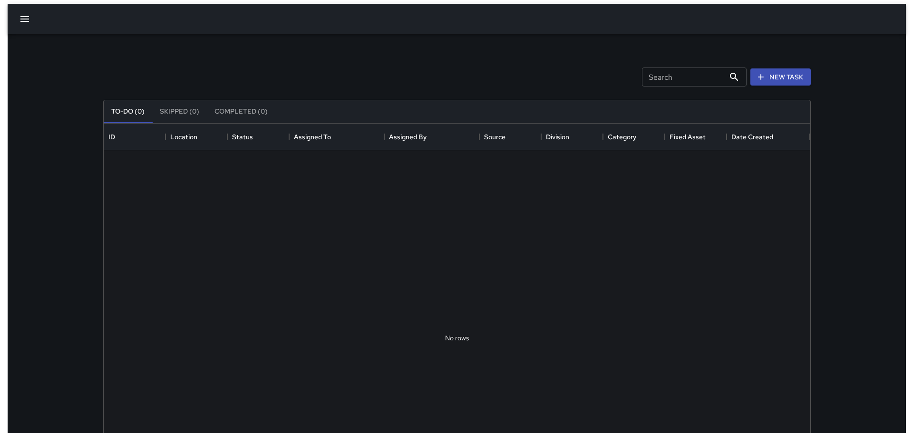
scroll to position [395, 699]
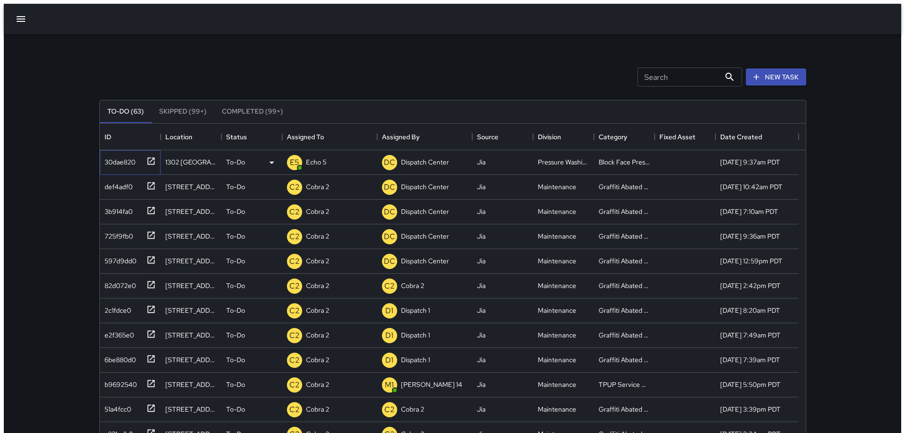
click at [149, 159] on icon at bounding box center [151, 161] width 10 height 10
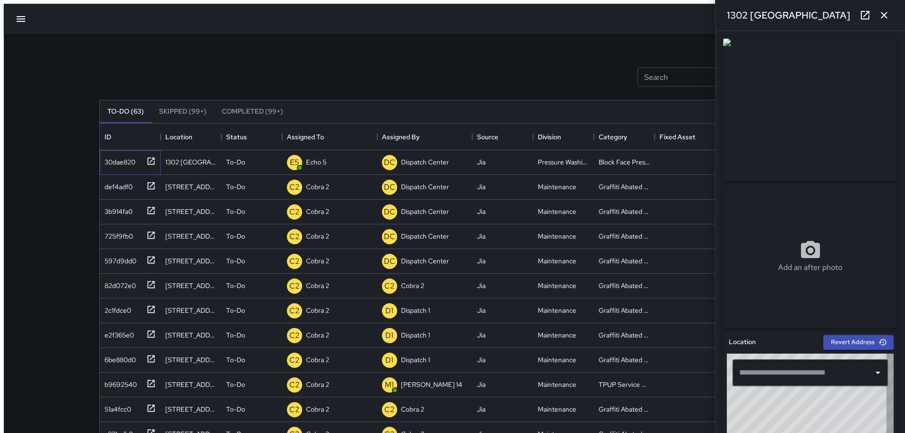
type input "**********"
click at [889, 12] on button "button" at bounding box center [884, 15] width 19 height 19
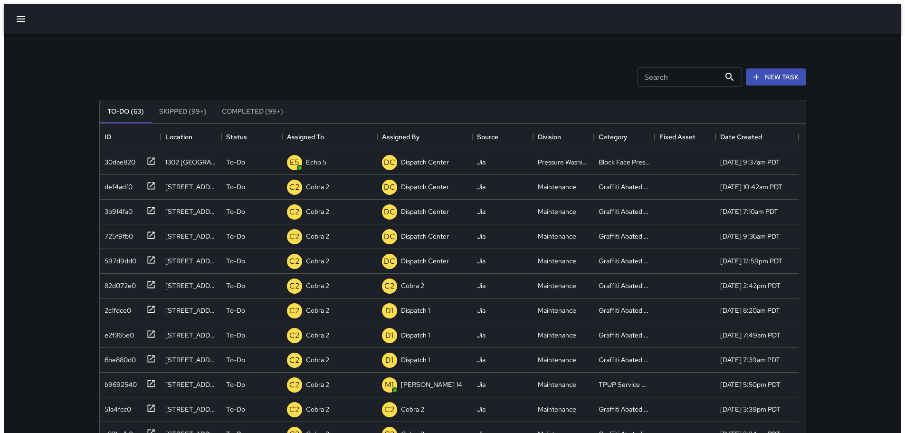
click at [21, 18] on icon "button" at bounding box center [21, 19] width 9 height 6
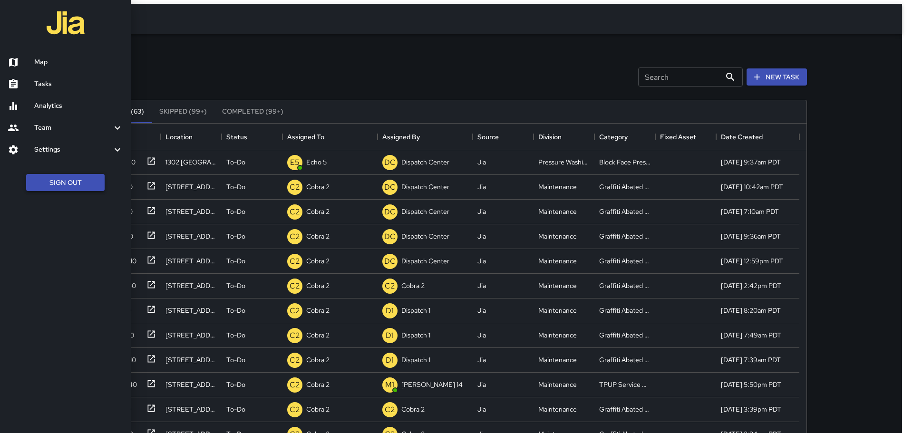
click at [53, 188] on button "Sign Out" at bounding box center [65, 183] width 78 height 18
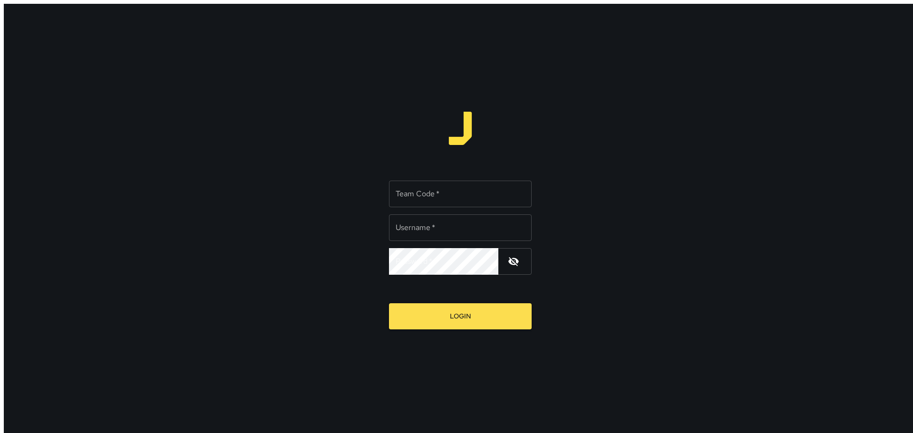
type input "**********"
